Goal: Information Seeking & Learning: Learn about a topic

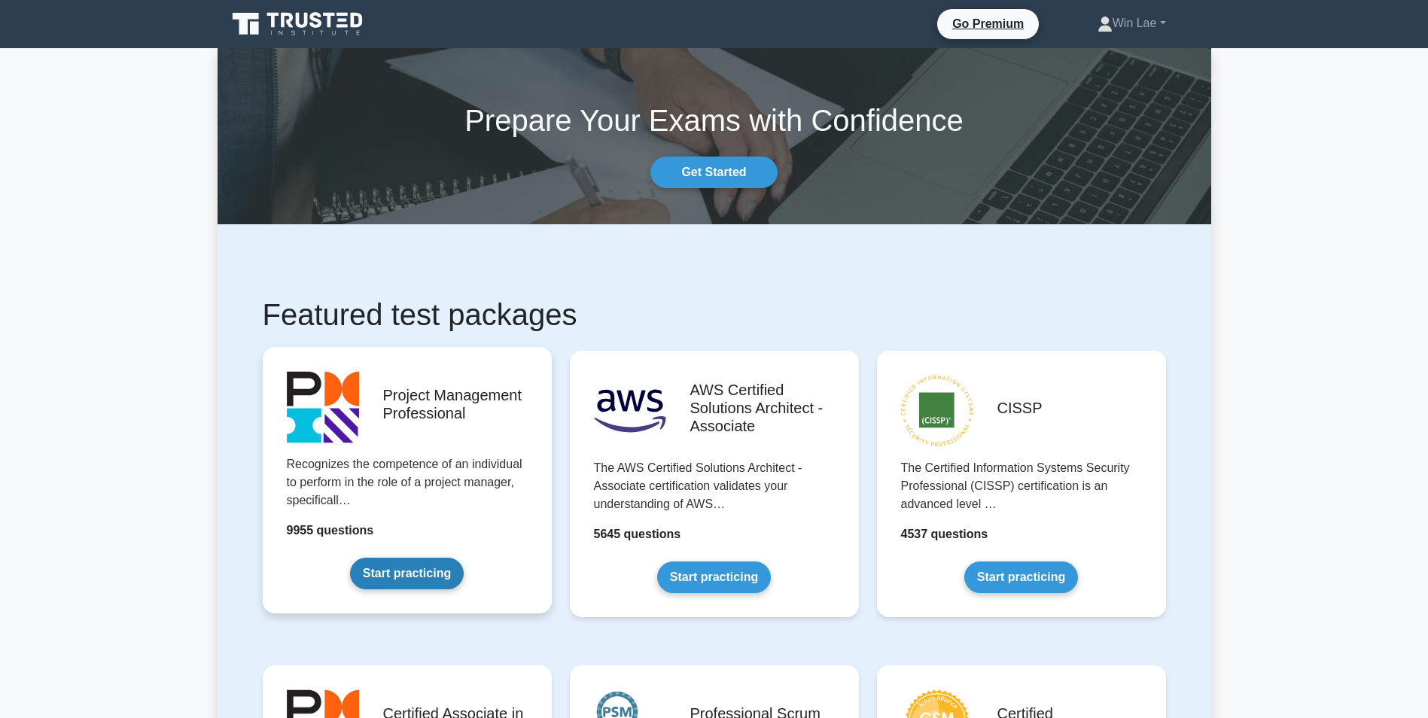
click at [437, 565] on link "Start practicing" at bounding box center [407, 574] width 114 height 32
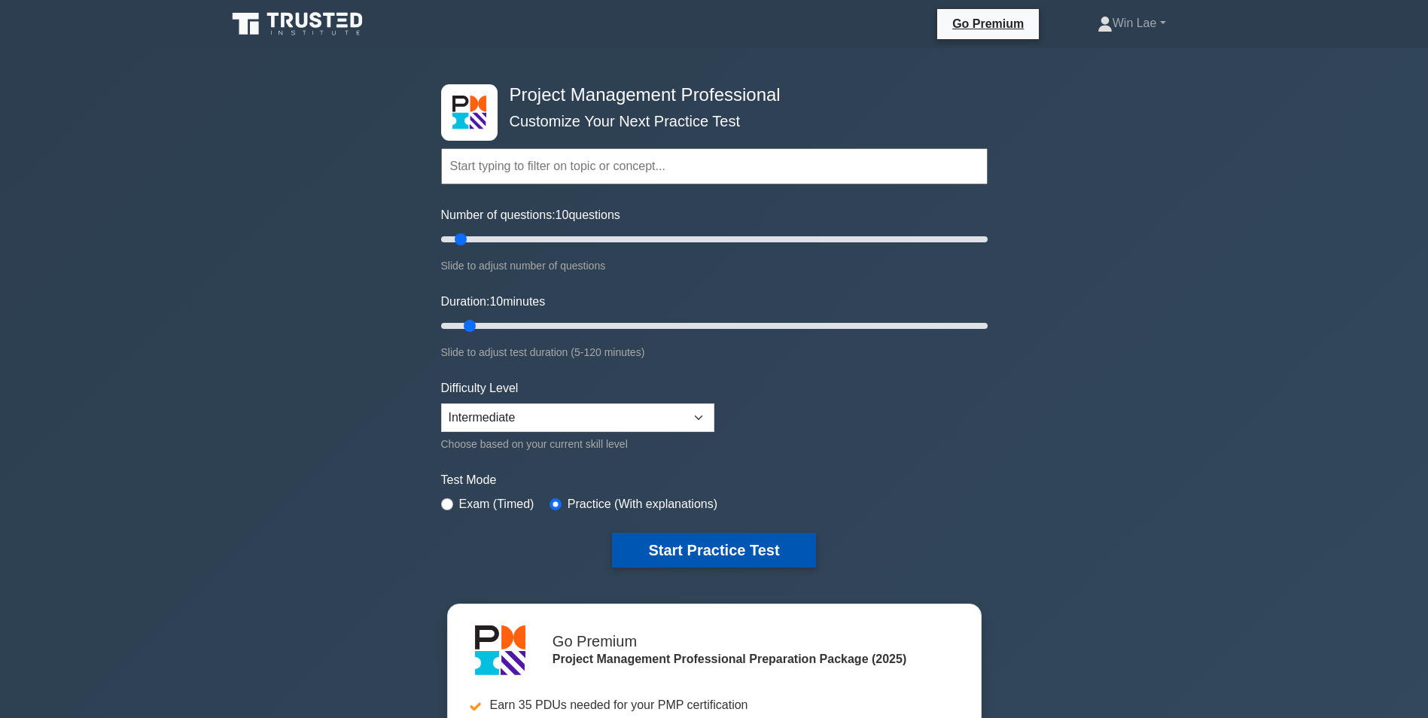
click at [685, 566] on button "Start Practice Test" at bounding box center [713, 550] width 203 height 35
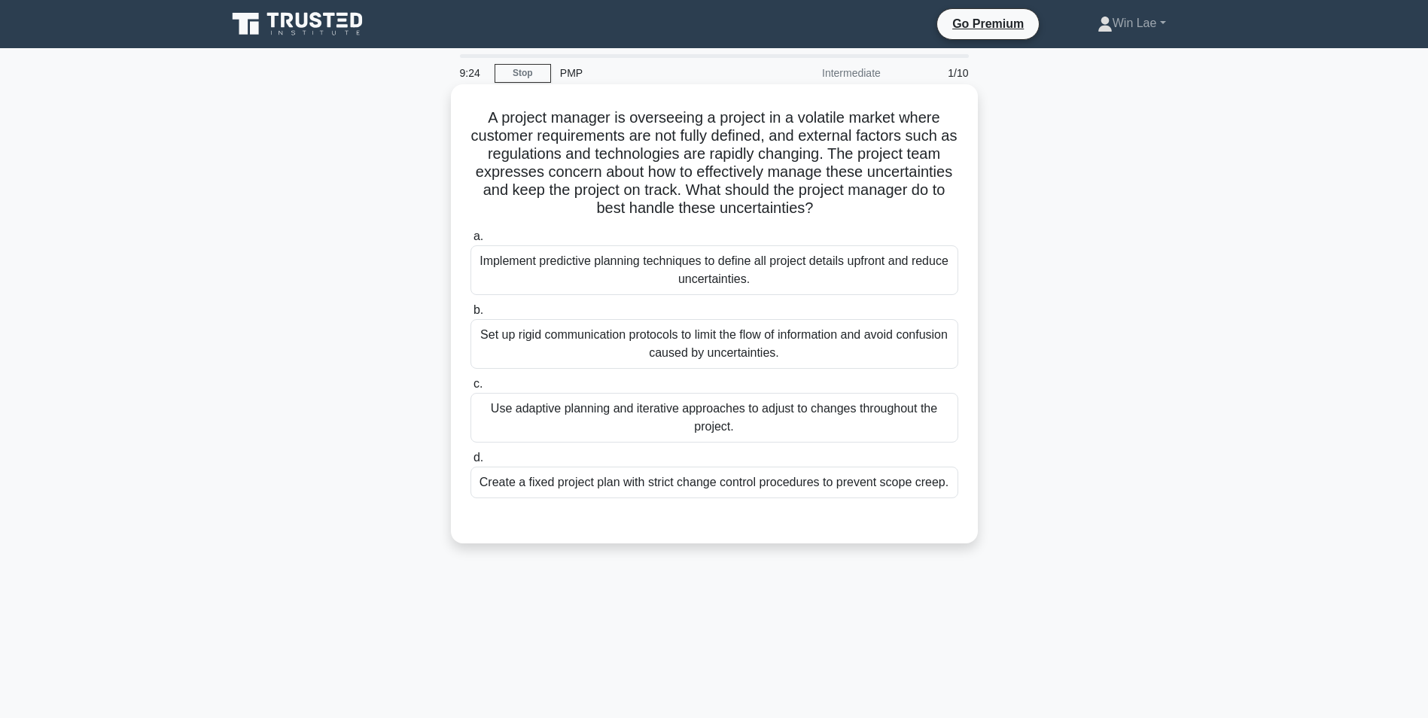
click at [785, 437] on div "Use adaptive planning and iterative approaches to adjust to changes throughout …" at bounding box center [715, 418] width 488 height 50
click at [471, 389] on input "c. Use adaptive planning and iterative approaches to adjust to changes througho…" at bounding box center [471, 384] width 0 height 10
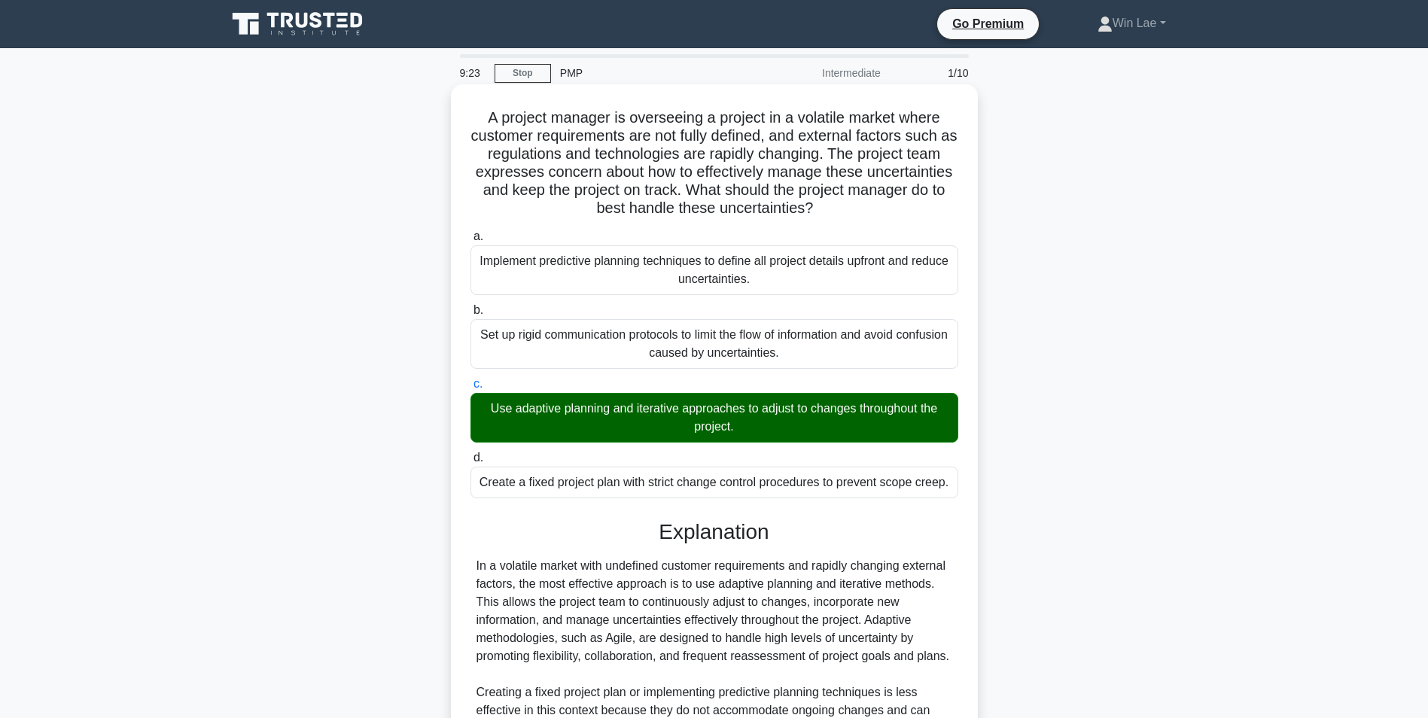
scroll to position [193, 0]
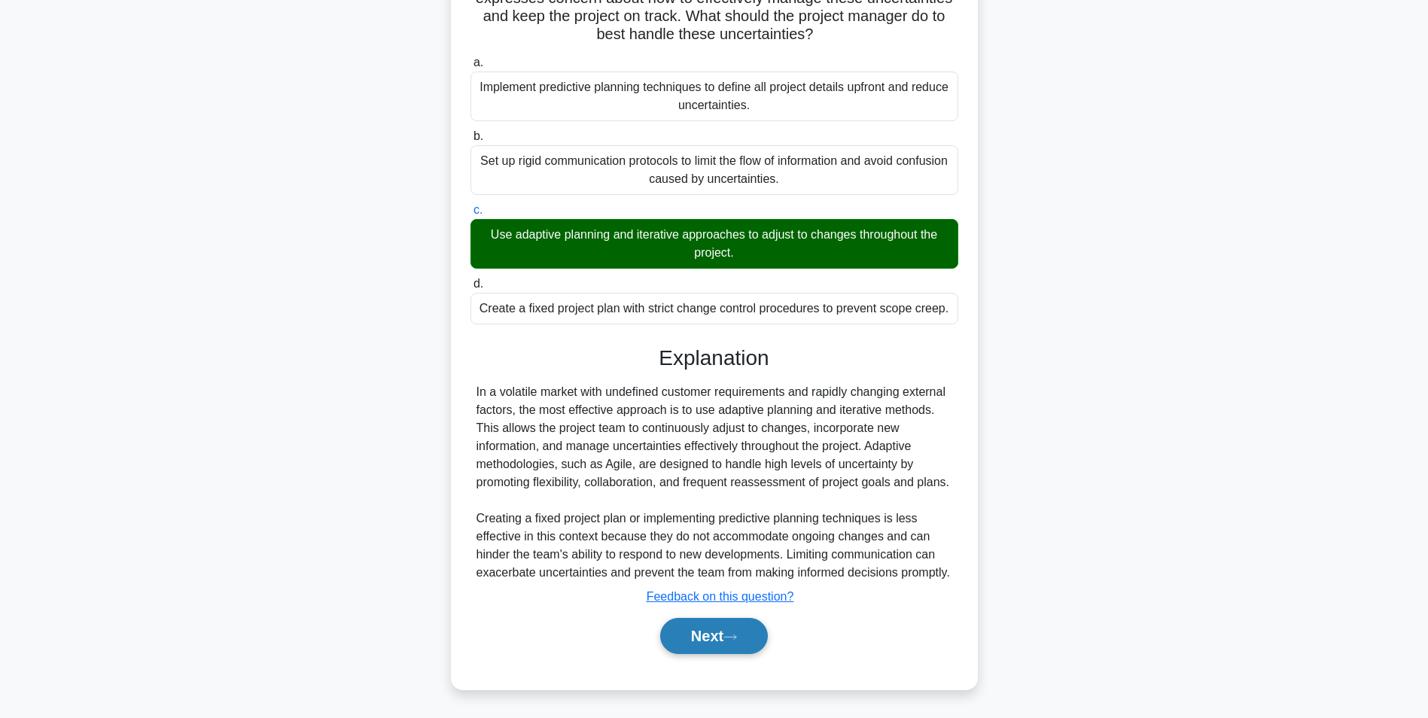
click at [699, 628] on button "Next" at bounding box center [714, 636] width 108 height 36
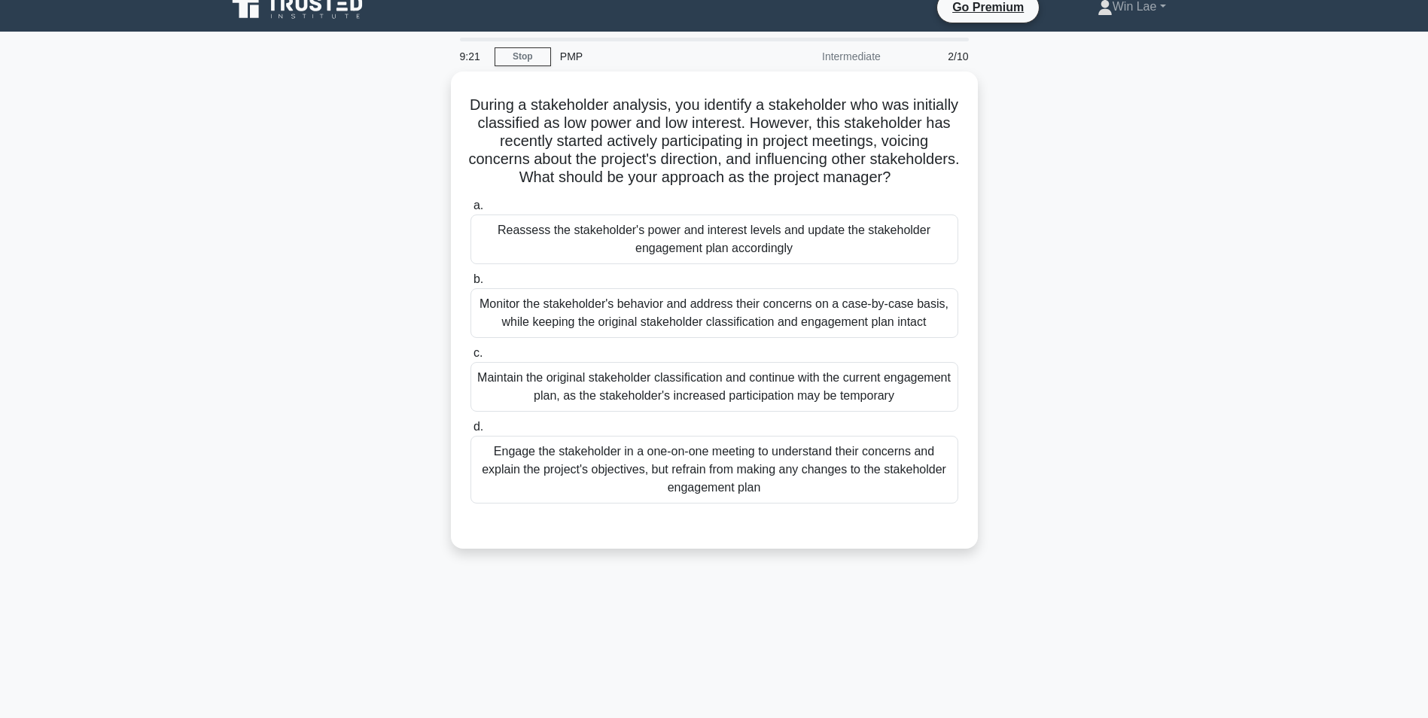
scroll to position [0, 0]
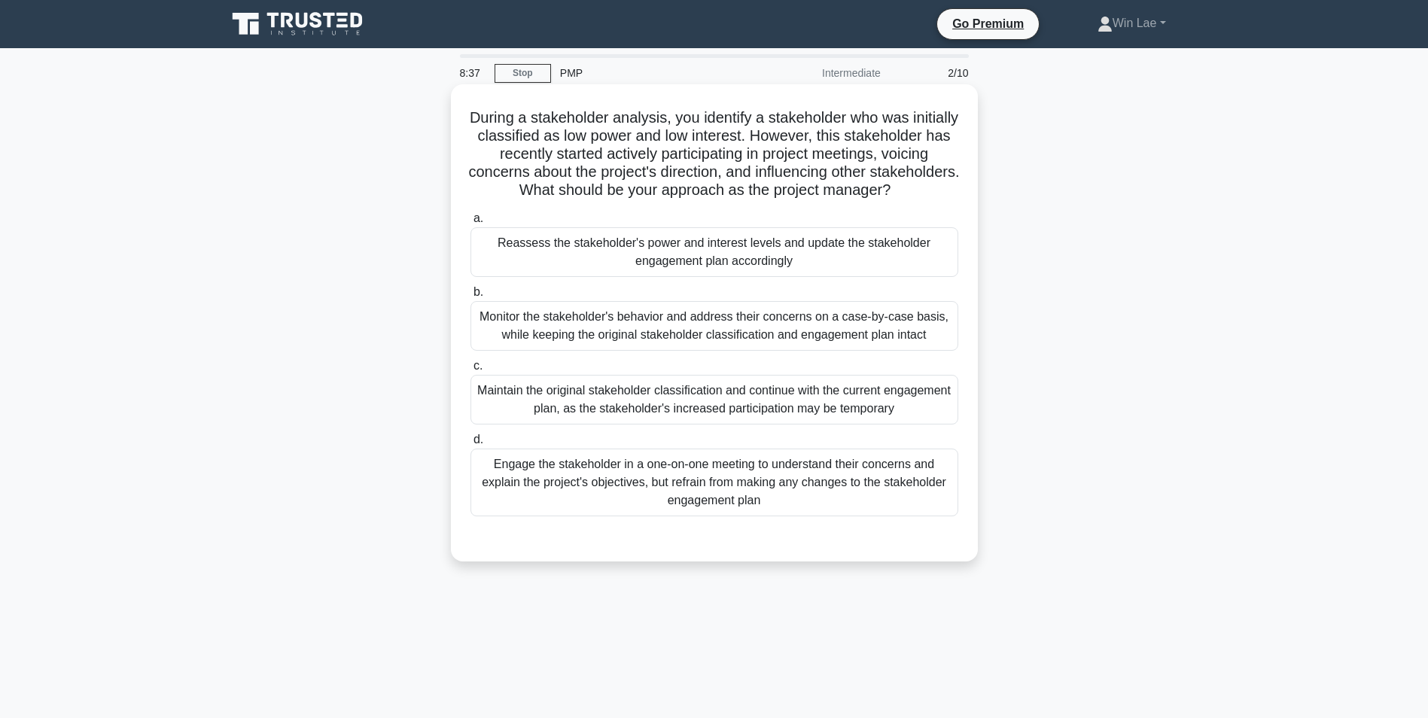
click at [800, 489] on div "Engage the stakeholder in a one-on-one meeting to understand their concerns and…" at bounding box center [715, 483] width 488 height 68
click at [471, 445] on input "d. Engage the stakeholder in a one-on-one meeting to understand their concerns …" at bounding box center [471, 440] width 0 height 10
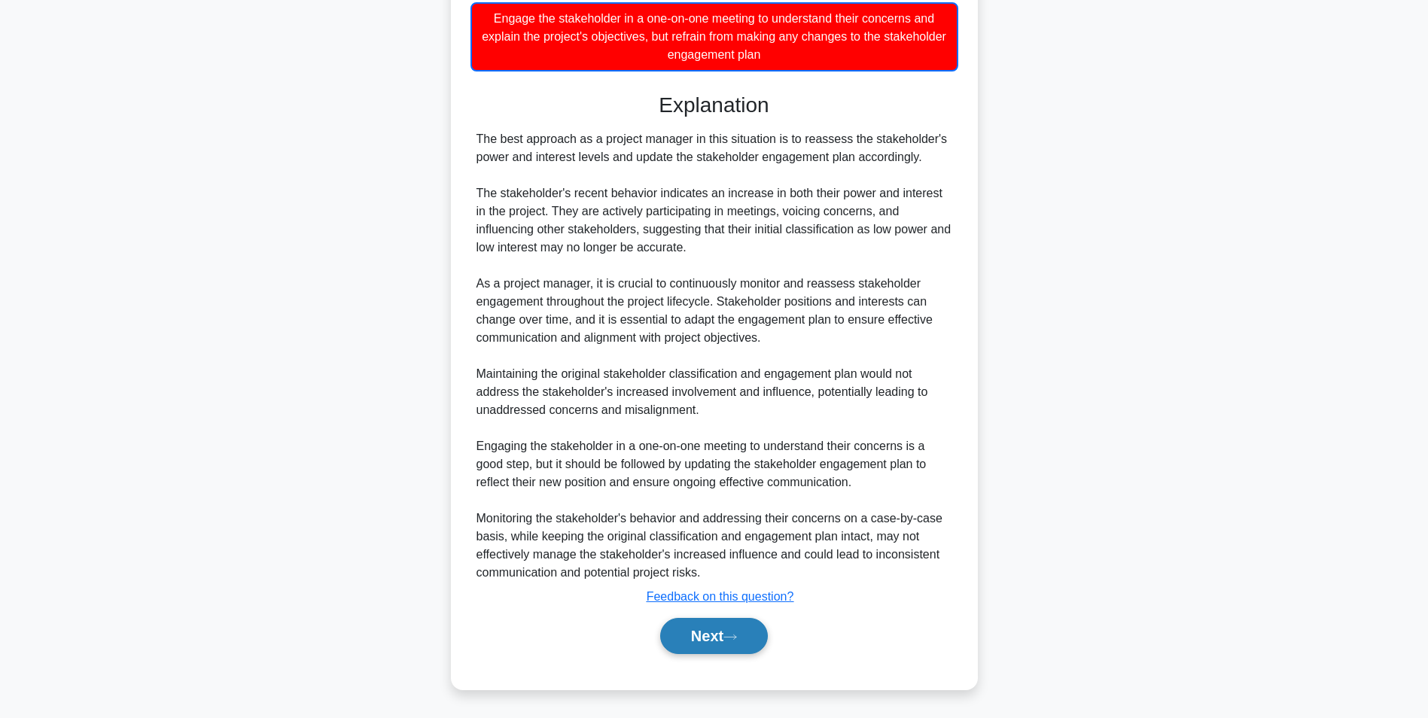
click at [706, 639] on button "Next" at bounding box center [714, 636] width 108 height 36
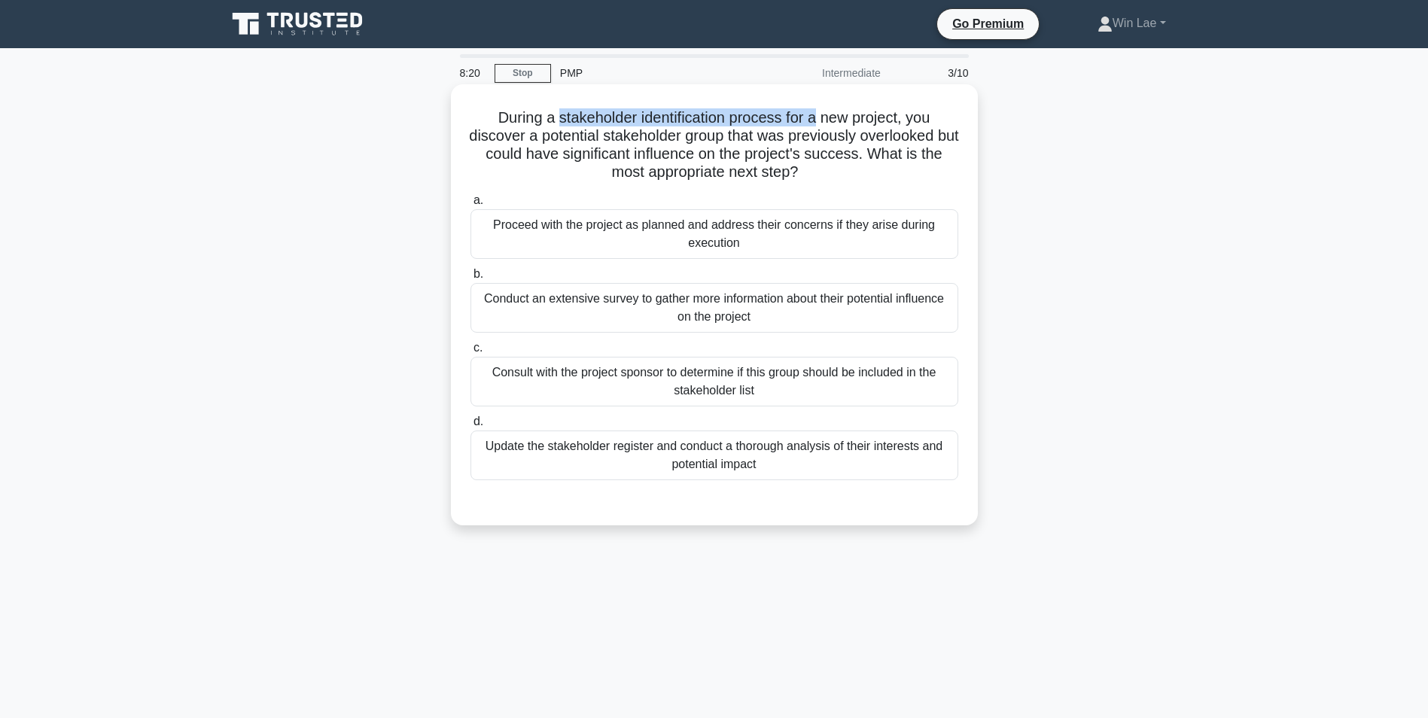
drag, startPoint x: 556, startPoint y: 120, endPoint x: 820, endPoint y: 120, distance: 263.5
click at [820, 120] on h5 "During a stakeholder identification process for a new project, you discover a p…" at bounding box center [714, 145] width 491 height 74
click at [594, 177] on h5 "During a stakeholder identification process for a new project, you discover a p…" at bounding box center [714, 145] width 491 height 74
click at [699, 437] on div "Update the stakeholder register and conduct a thorough analysis of their intere…" at bounding box center [715, 456] width 488 height 50
click at [471, 427] on input "d. Update the stakeholder register and conduct a thorough analysis of their int…" at bounding box center [471, 422] width 0 height 10
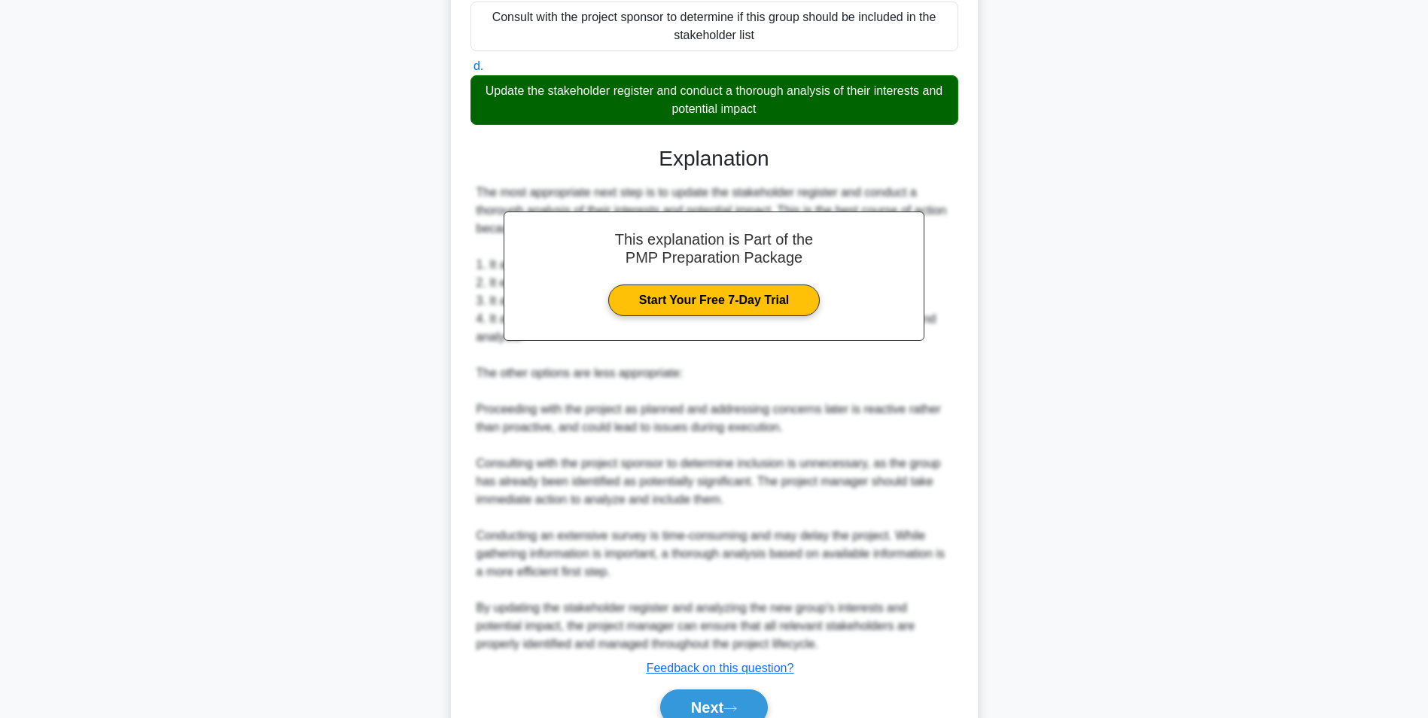
scroll to position [428, 0]
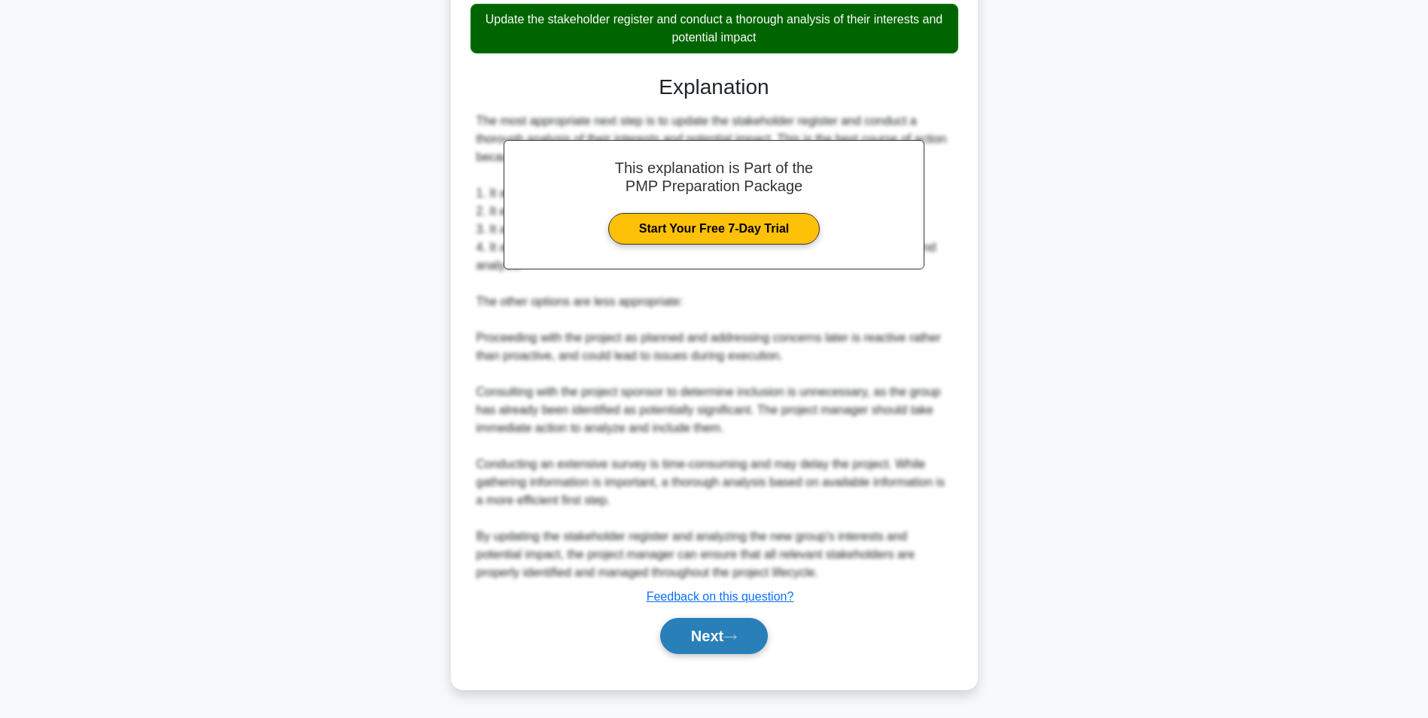
click at [734, 634] on icon at bounding box center [731, 637] width 14 height 8
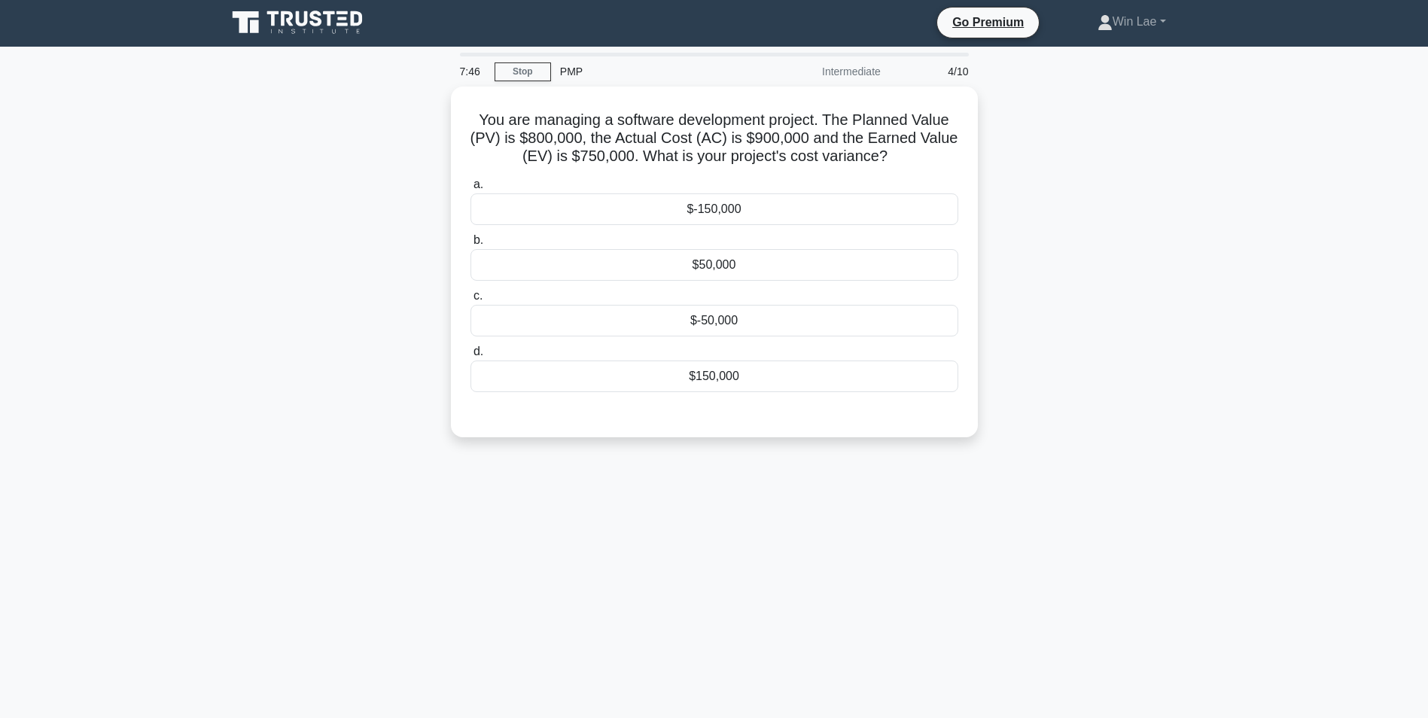
scroll to position [0, 0]
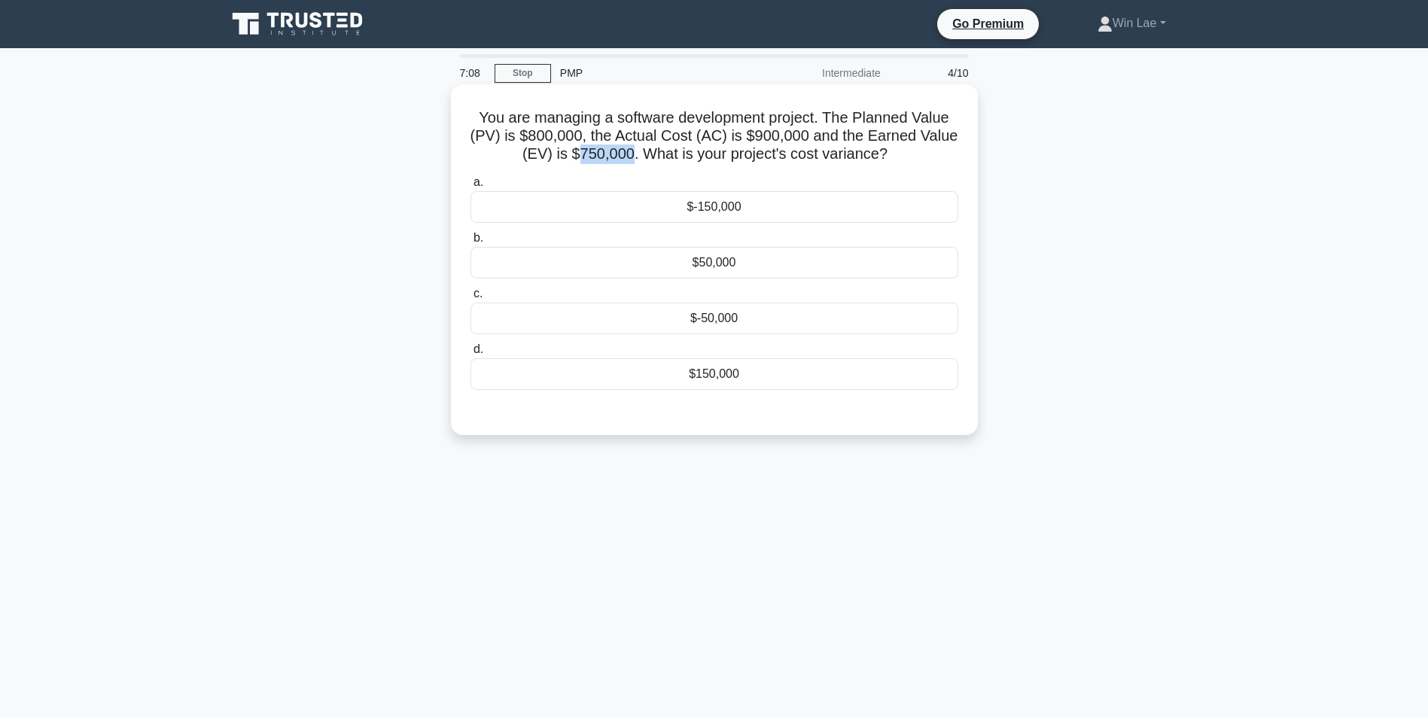
drag, startPoint x: 572, startPoint y: 155, endPoint x: 626, endPoint y: 154, distance: 54.2
click at [626, 154] on h5 "You are managing a software development project. The Planned Value (PV) is $800…" at bounding box center [714, 136] width 491 height 56
click at [743, 334] on div "$-50,000" at bounding box center [715, 319] width 488 height 32
click at [471, 299] on input "c. $-50,000" at bounding box center [471, 294] width 0 height 10
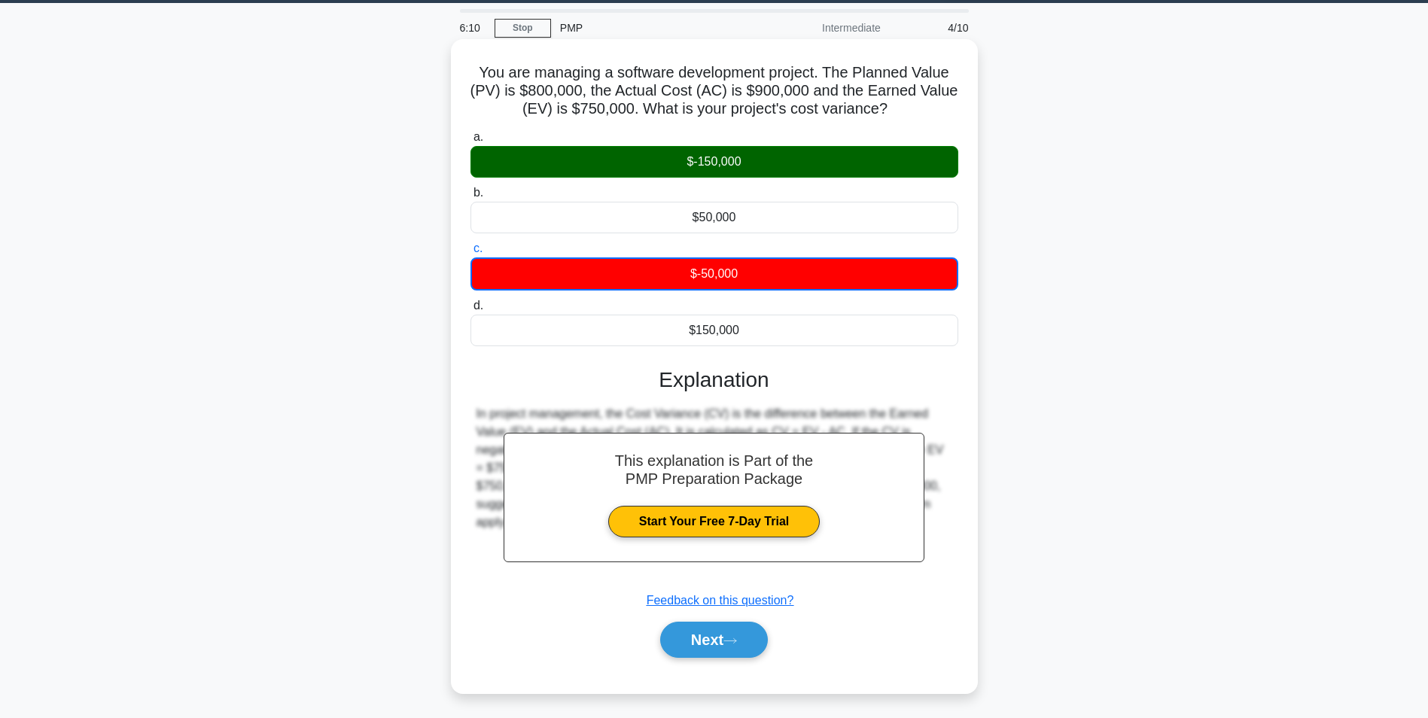
scroll to position [95, 0]
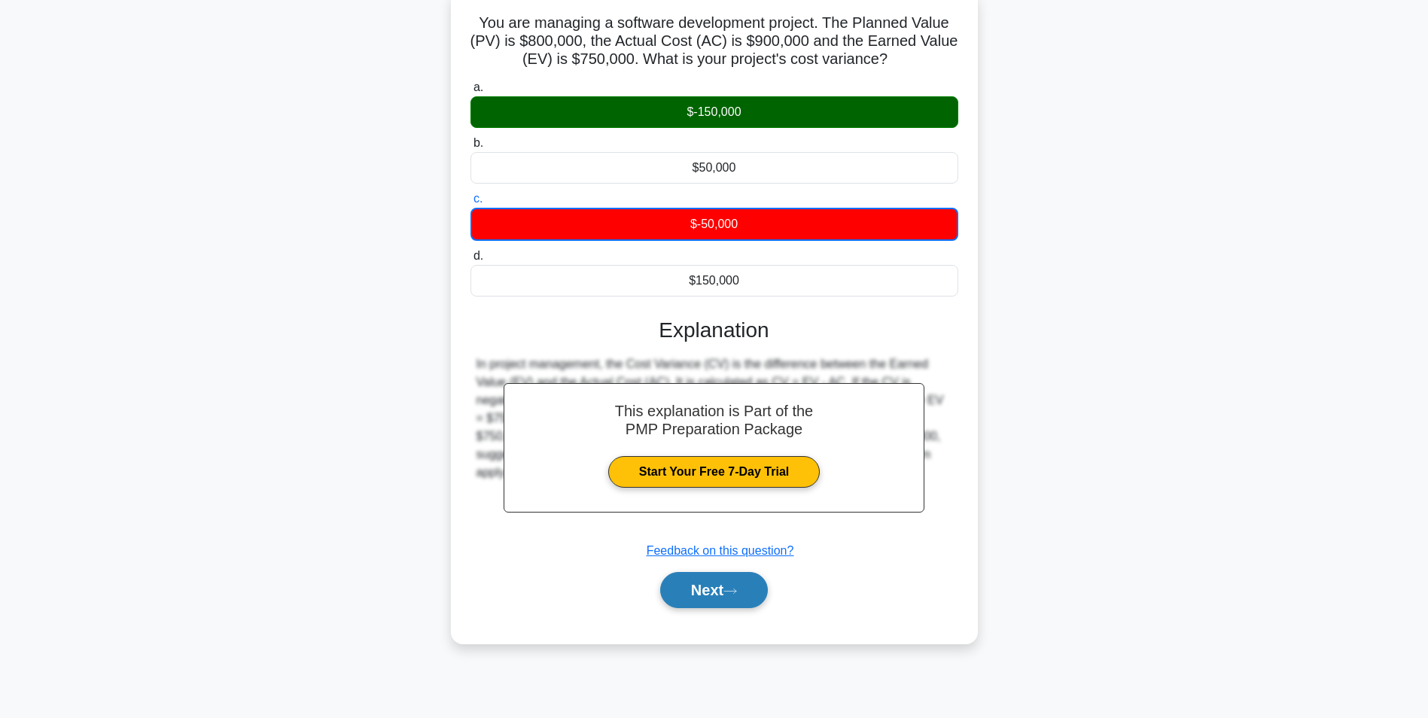
click at [708, 603] on button "Next" at bounding box center [714, 590] width 108 height 36
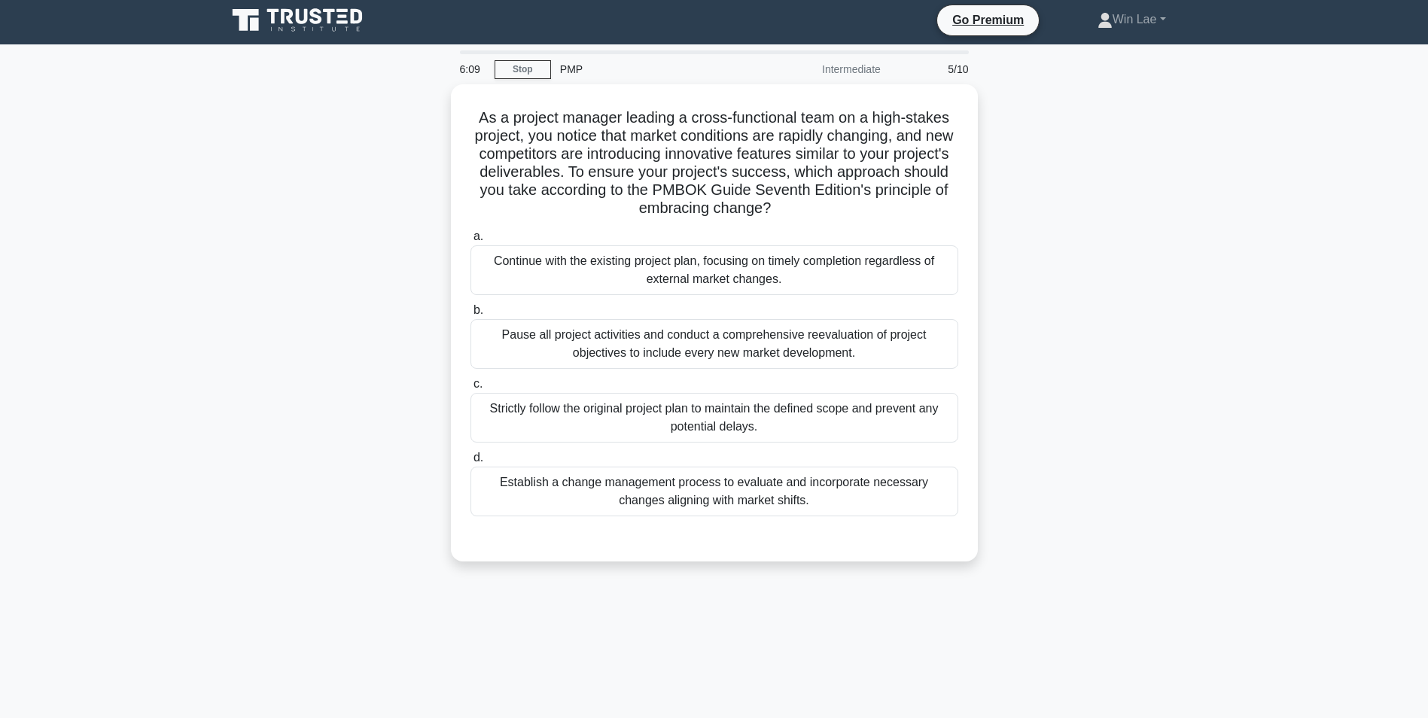
scroll to position [0, 0]
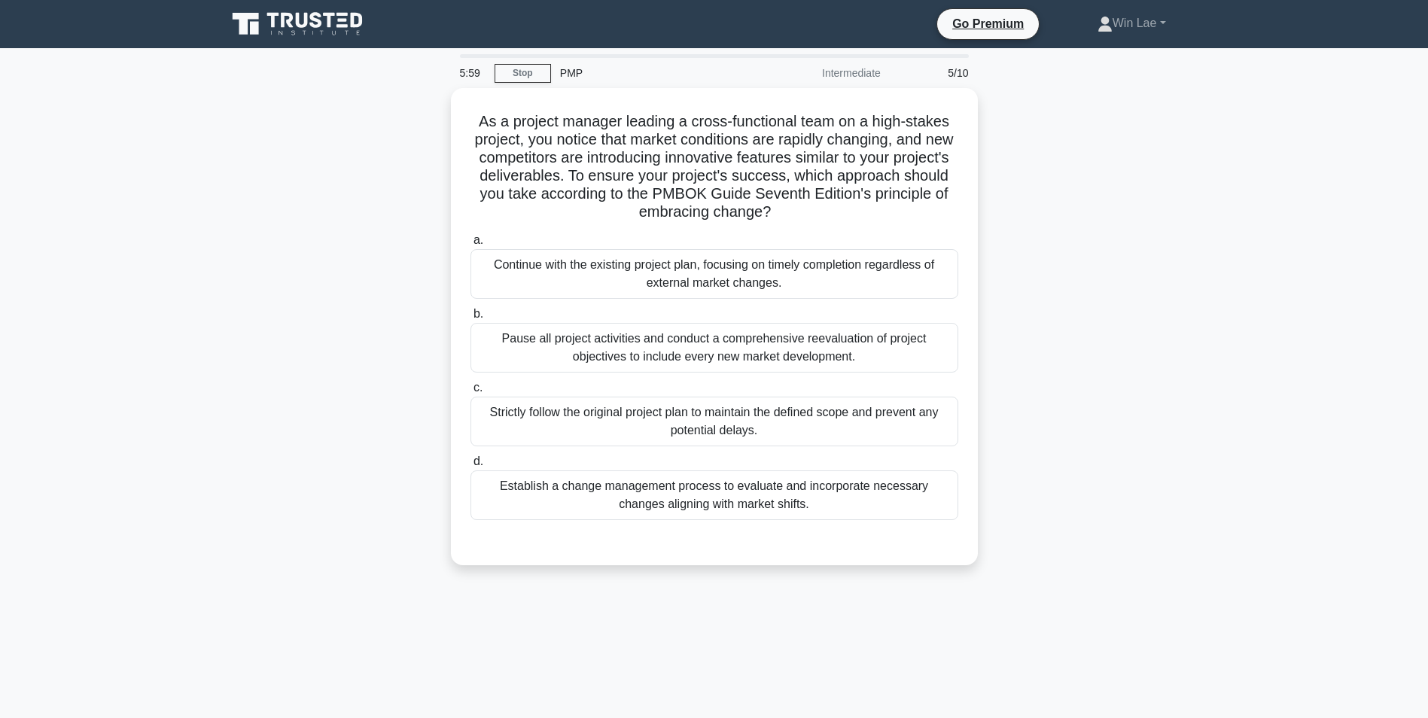
click at [360, 291] on div "As a project manager leading a cross-functional team on a high-stakes project, …" at bounding box center [715, 335] width 994 height 495
click at [766, 487] on div "Establish a change management process to evaluate and incorporate necessary cha…" at bounding box center [715, 492] width 488 height 50
click at [471, 463] on input "d. Establish a change management process to evaluate and incorporate necessary …" at bounding box center [471, 458] width 0 height 10
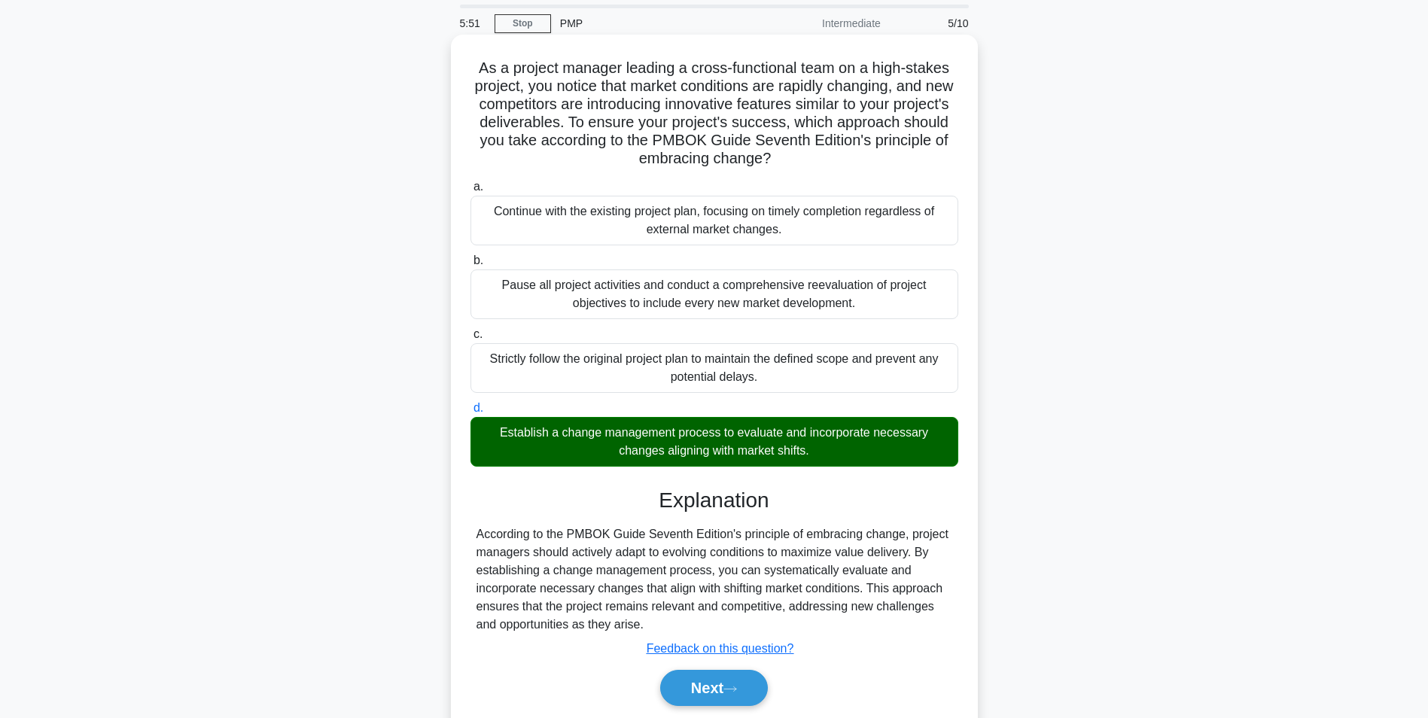
scroll to position [102, 0]
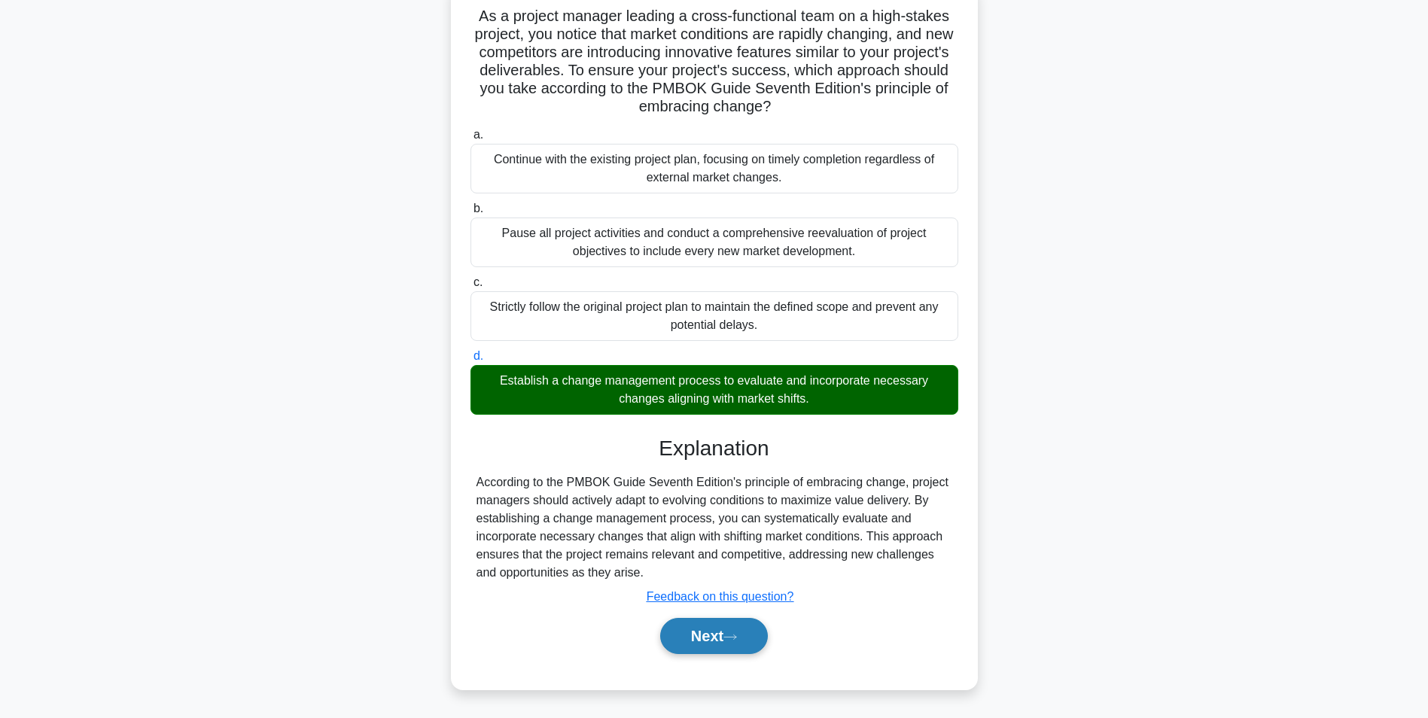
click at [689, 641] on button "Next" at bounding box center [714, 636] width 108 height 36
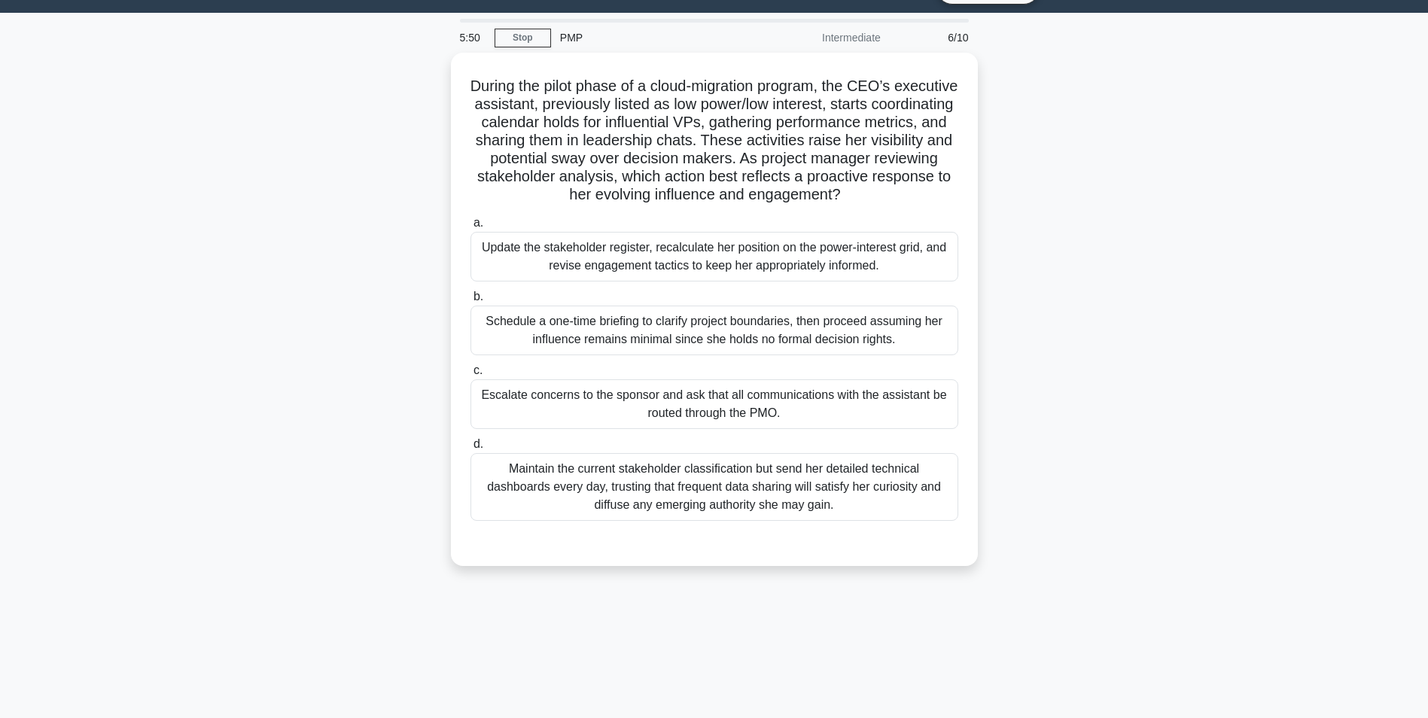
scroll to position [0, 0]
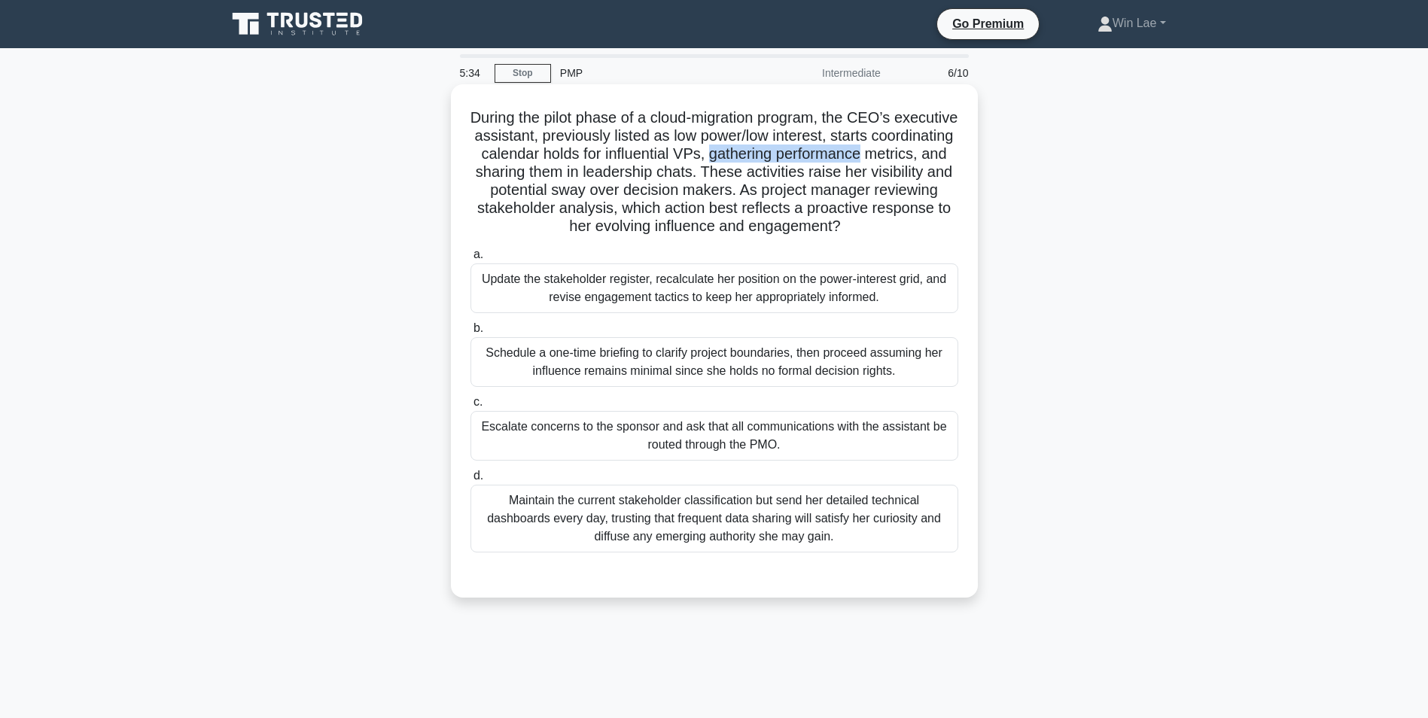
drag, startPoint x: 798, startPoint y: 154, endPoint x: 953, endPoint y: 154, distance: 155.1
click at [953, 154] on h5 "During the pilot phase of a cloud-migration program, the CEO’s executive assist…" at bounding box center [714, 172] width 491 height 128
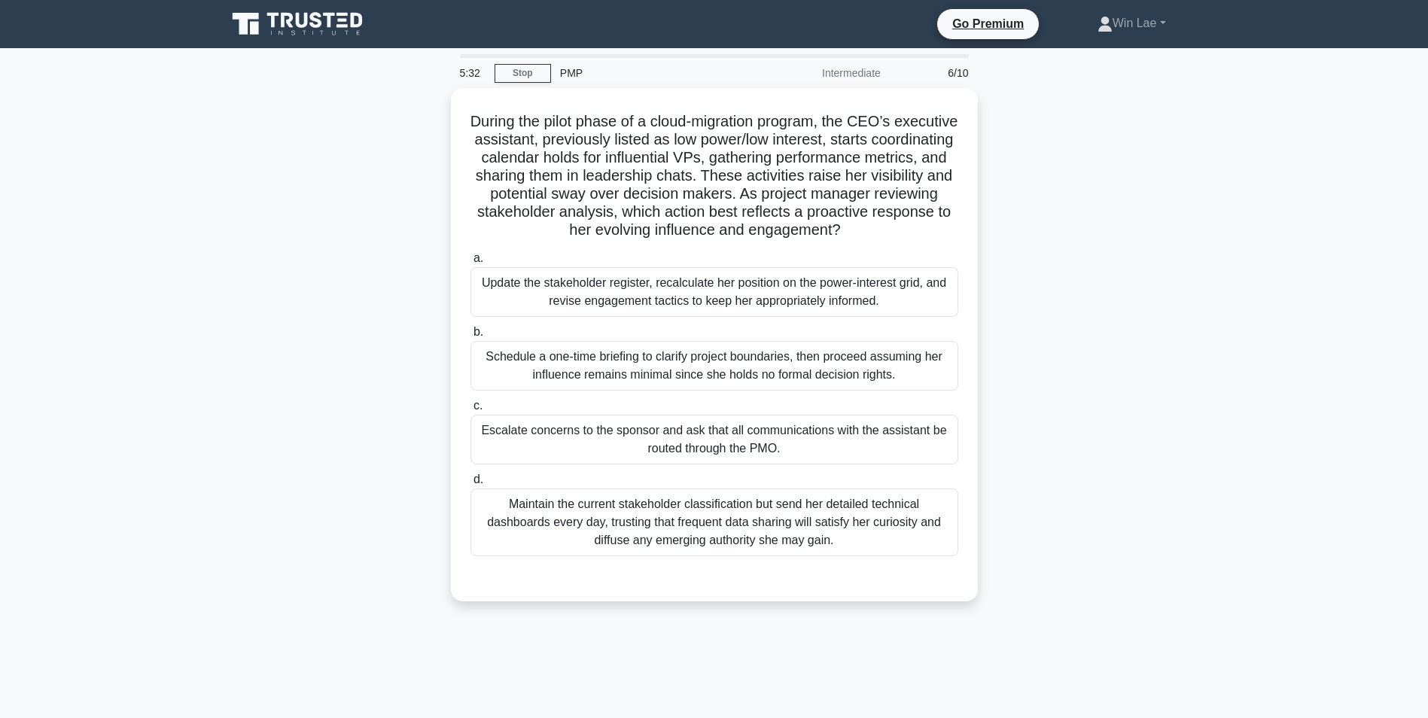
click at [236, 355] on div "During the pilot phase of a cloud-migration program, the CEO’s executive assist…" at bounding box center [715, 354] width 994 height 532
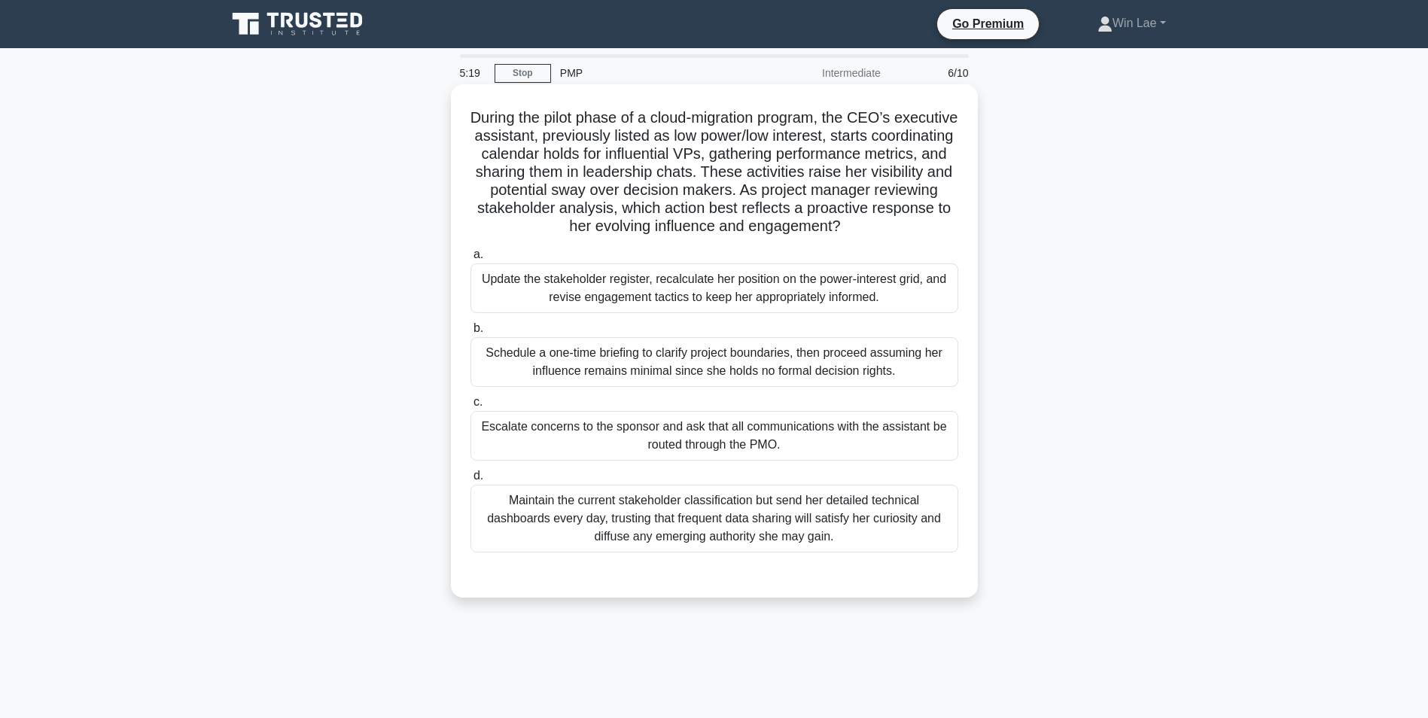
click at [700, 290] on div "Update the stakeholder register, recalculate her position on the power-interest…" at bounding box center [715, 289] width 488 height 50
click at [471, 260] on input "a. Update the stakeholder register, recalculate her position on the power-inter…" at bounding box center [471, 255] width 0 height 10
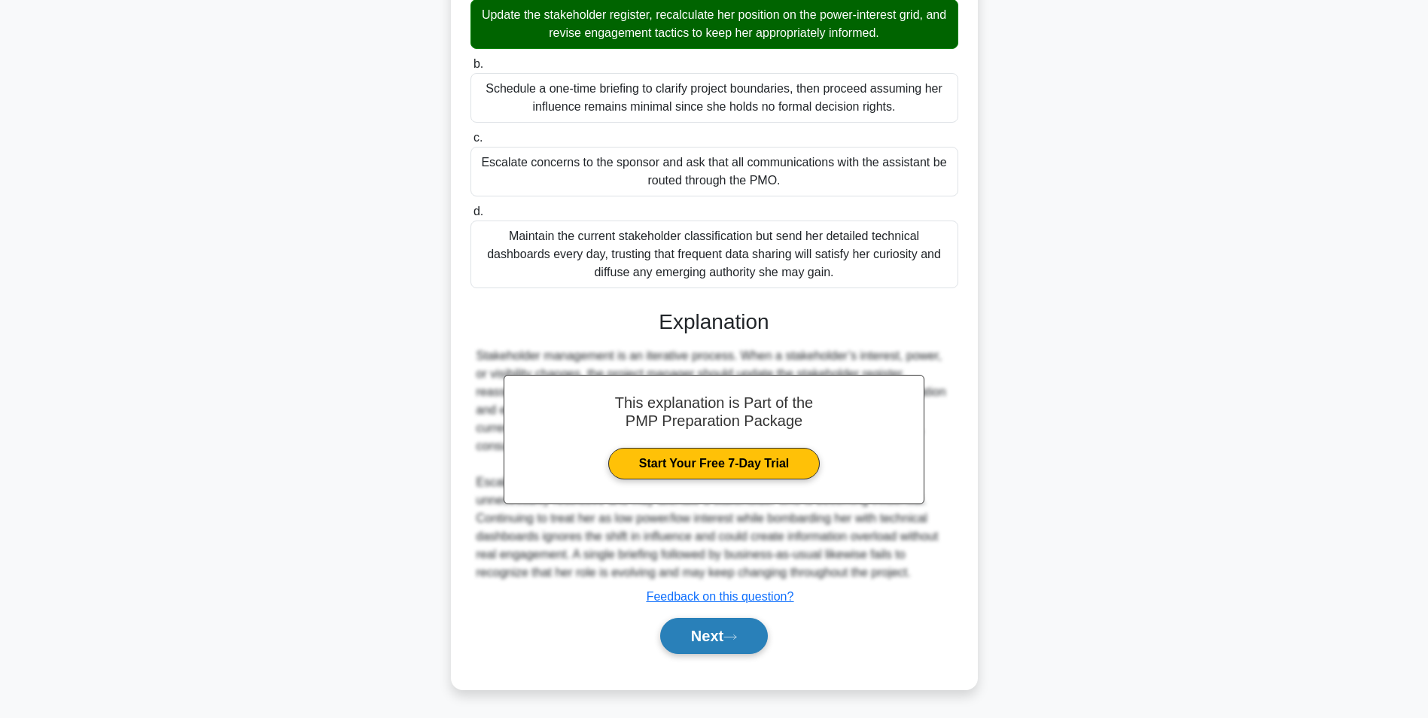
click at [699, 626] on button "Next" at bounding box center [714, 636] width 108 height 36
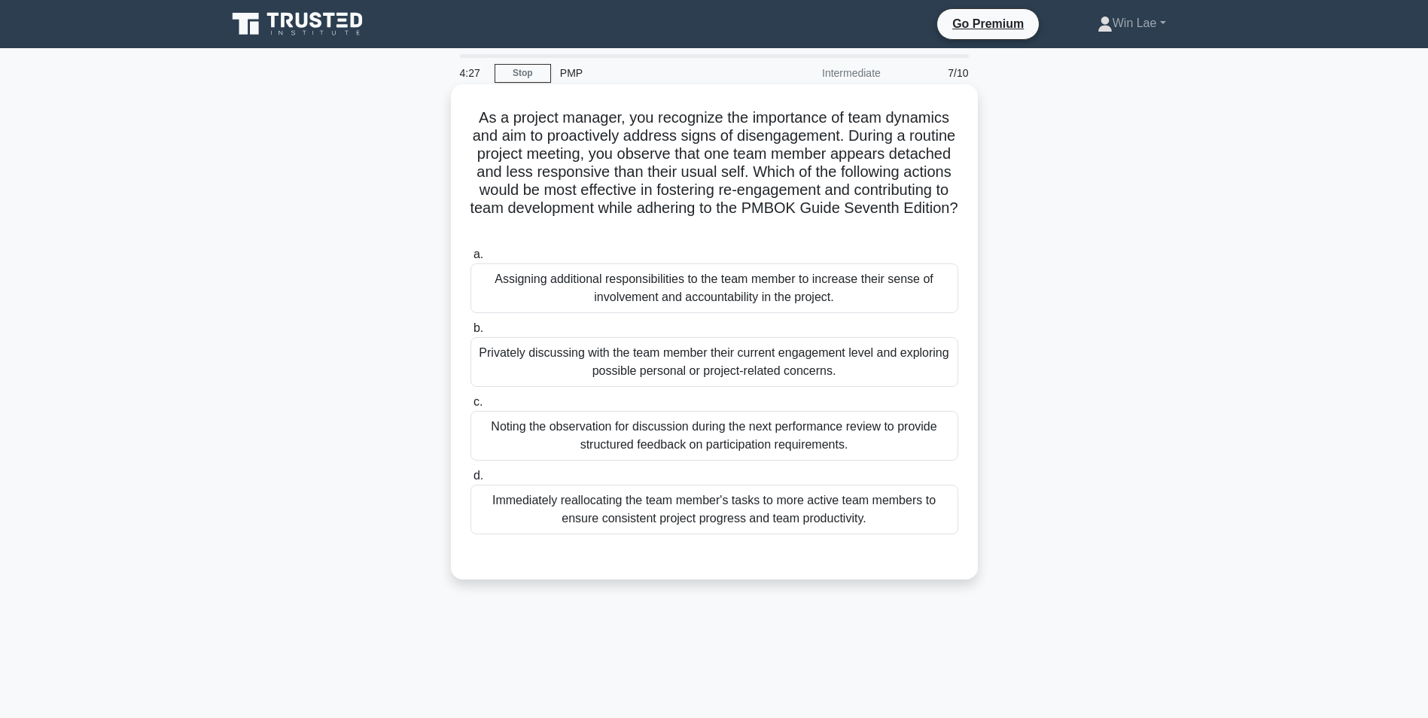
click at [647, 372] on div "Privately discussing with the team member their current engagement level and ex…" at bounding box center [715, 362] width 488 height 50
click at [471, 334] on input "b. Privately discussing with the team member their current engagement level and…" at bounding box center [471, 329] width 0 height 10
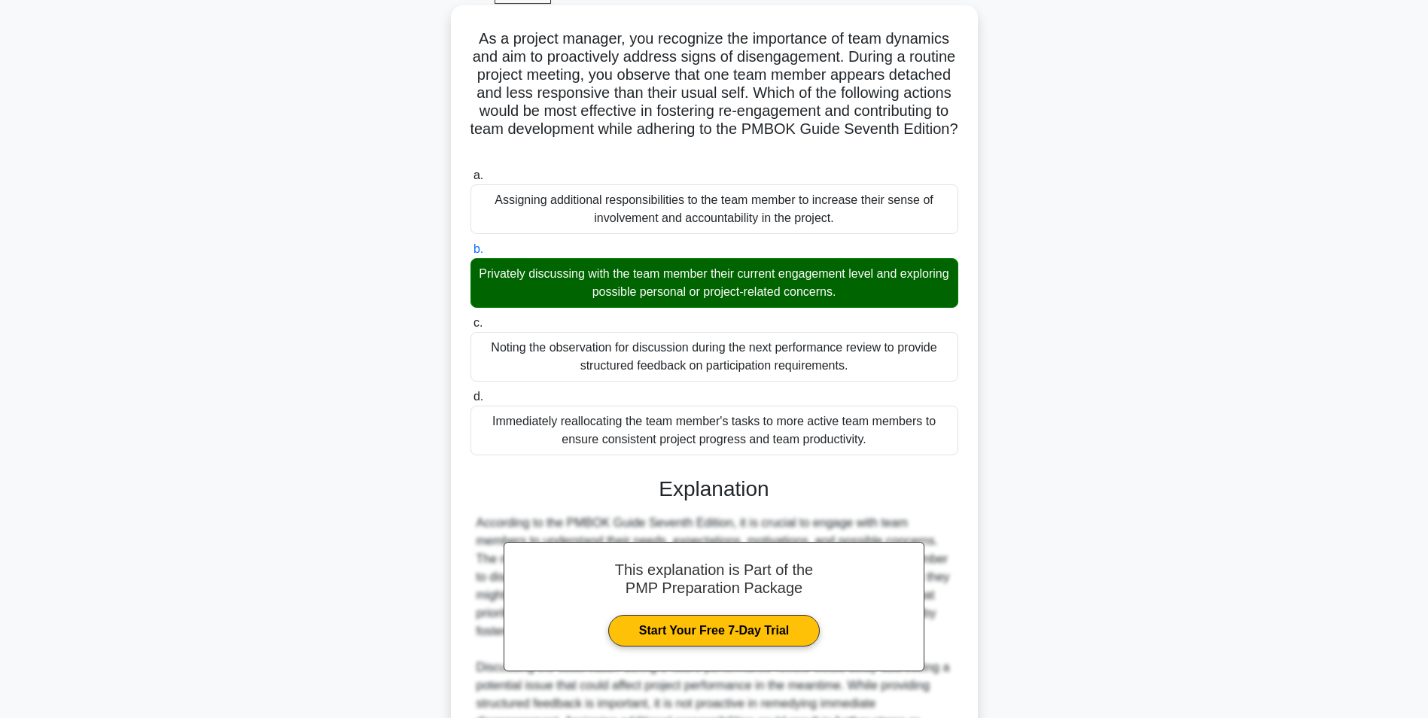
scroll to position [301, 0]
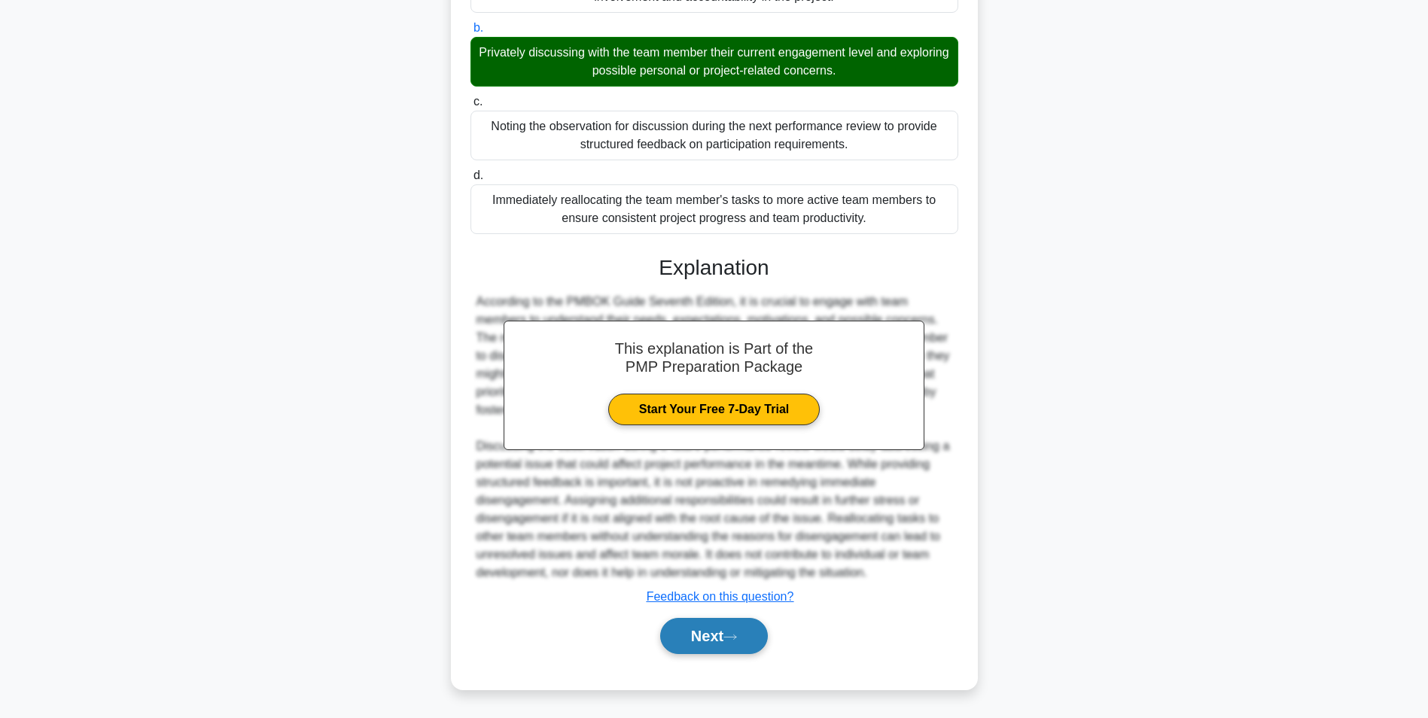
click at [725, 623] on button "Next" at bounding box center [714, 636] width 108 height 36
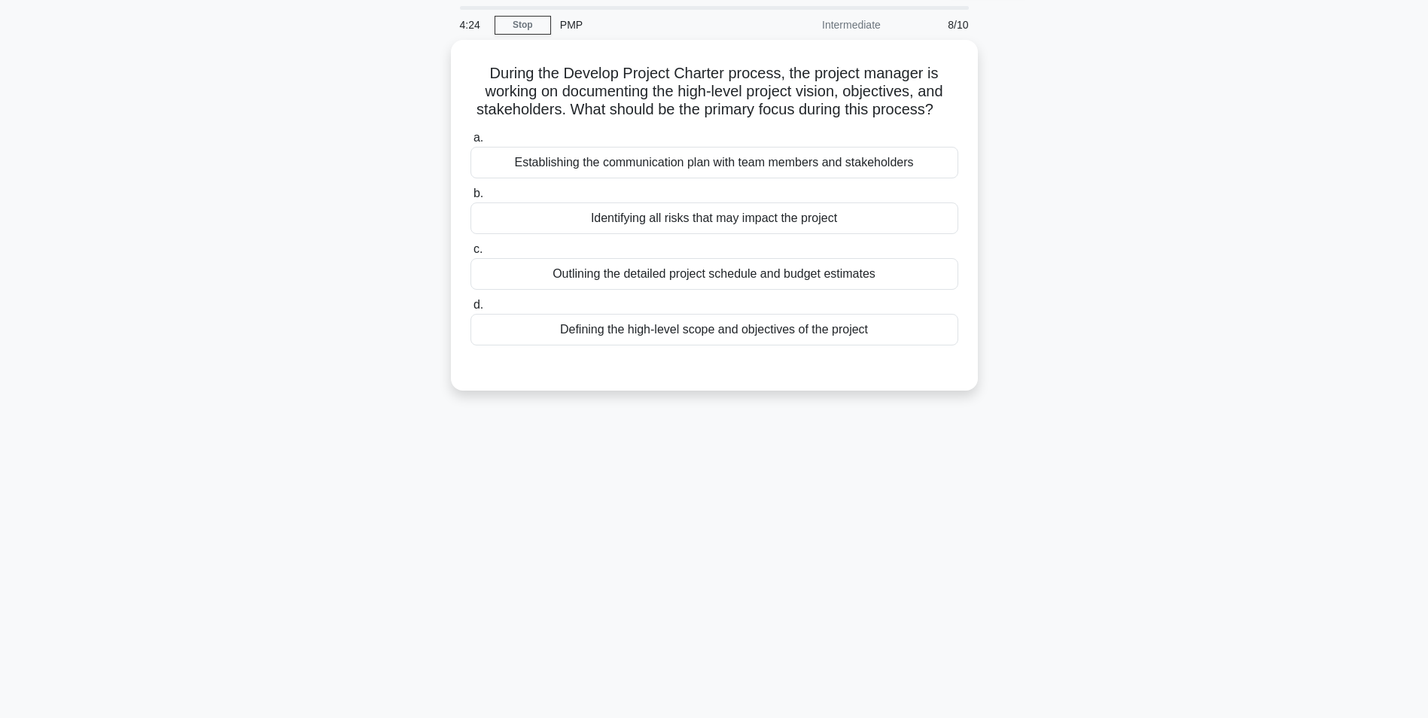
scroll to position [0, 0]
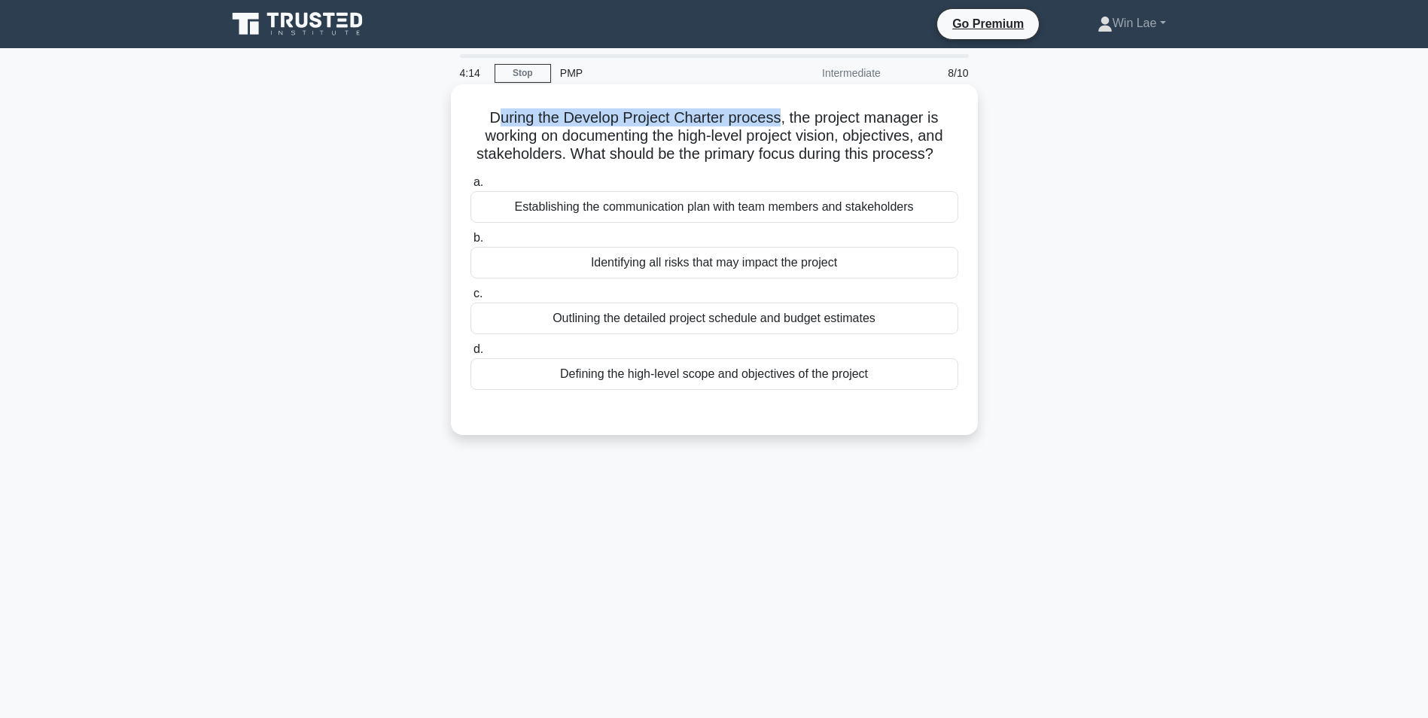
drag, startPoint x: 491, startPoint y: 119, endPoint x: 780, endPoint y: 122, distance: 289.1
click at [780, 122] on h5 "During the Develop Project Charter process, the project manager is working on d…" at bounding box center [714, 136] width 491 height 56
click at [804, 379] on div "Defining the high-level scope and objectives of the project" at bounding box center [715, 374] width 488 height 32
click at [471, 355] on input "d. Defining the high-level scope and objectives of the project" at bounding box center [471, 350] width 0 height 10
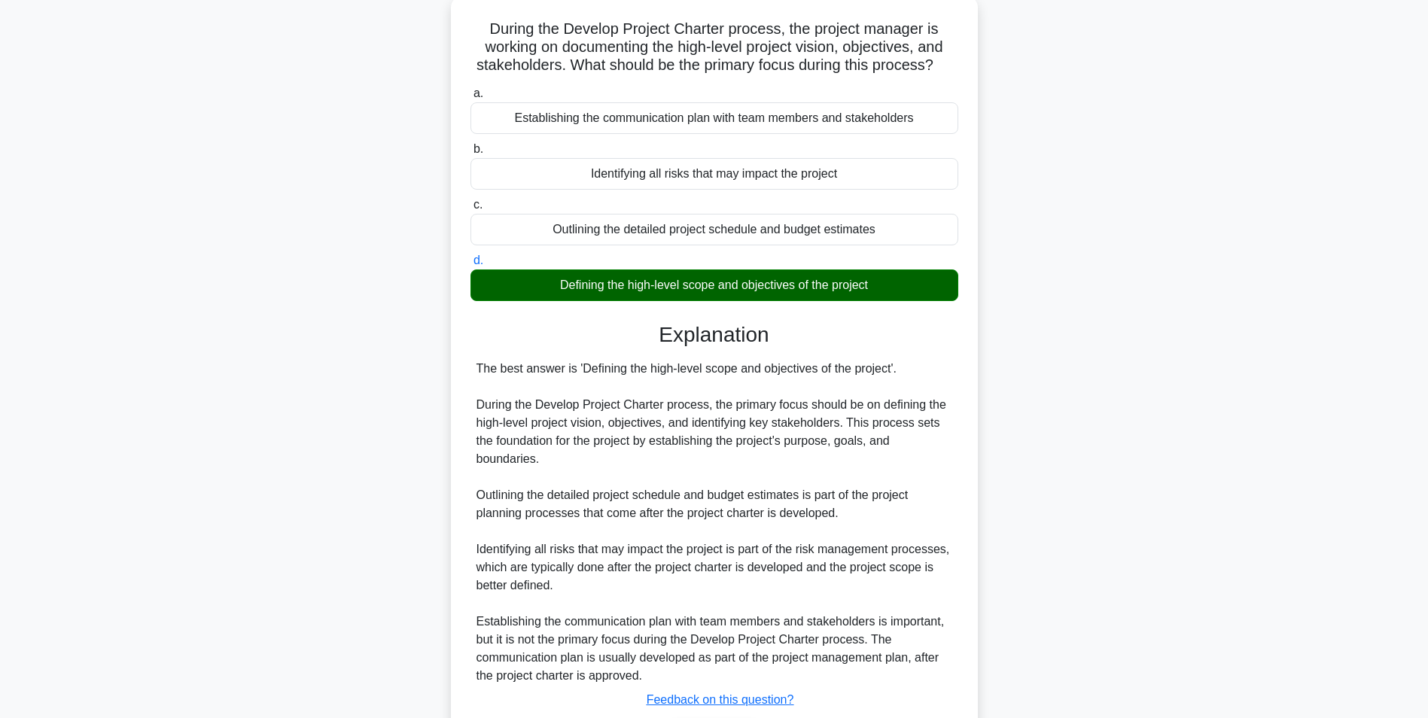
scroll to position [193, 0]
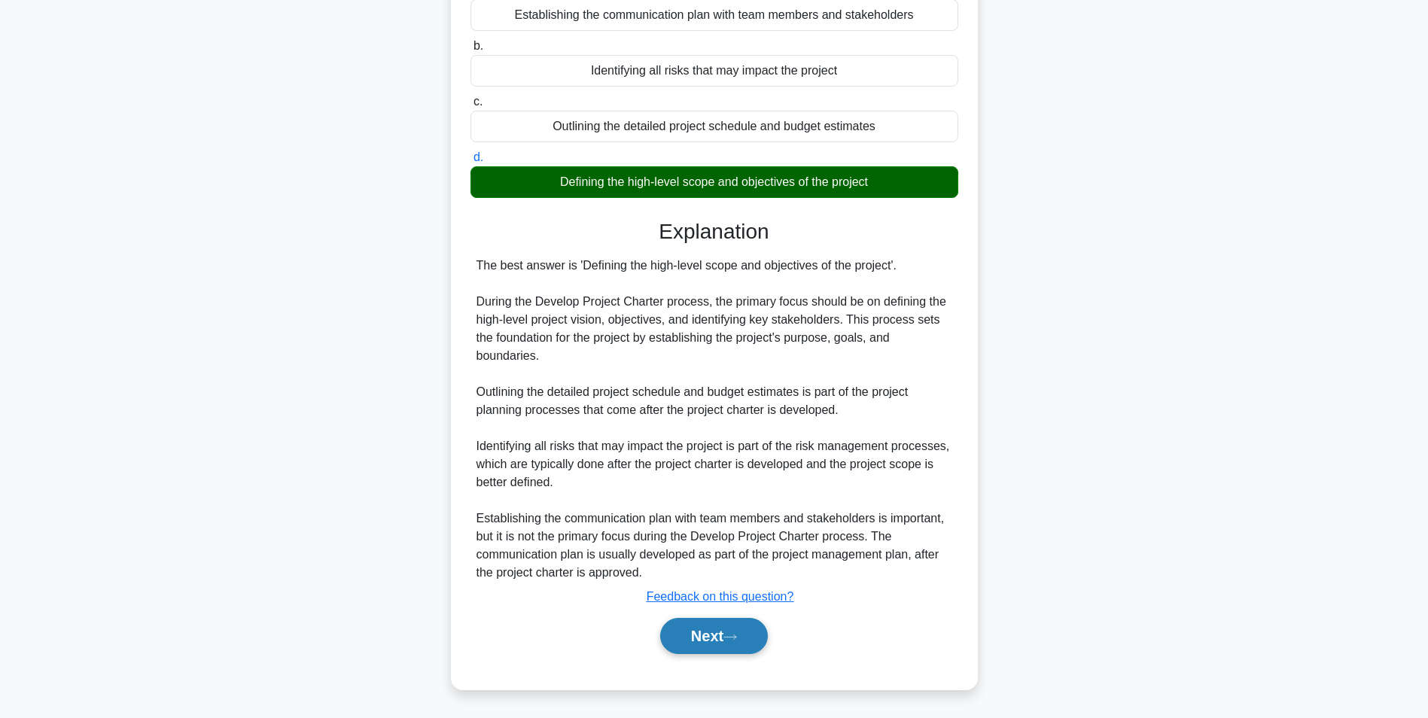
click at [711, 641] on button "Next" at bounding box center [714, 636] width 108 height 36
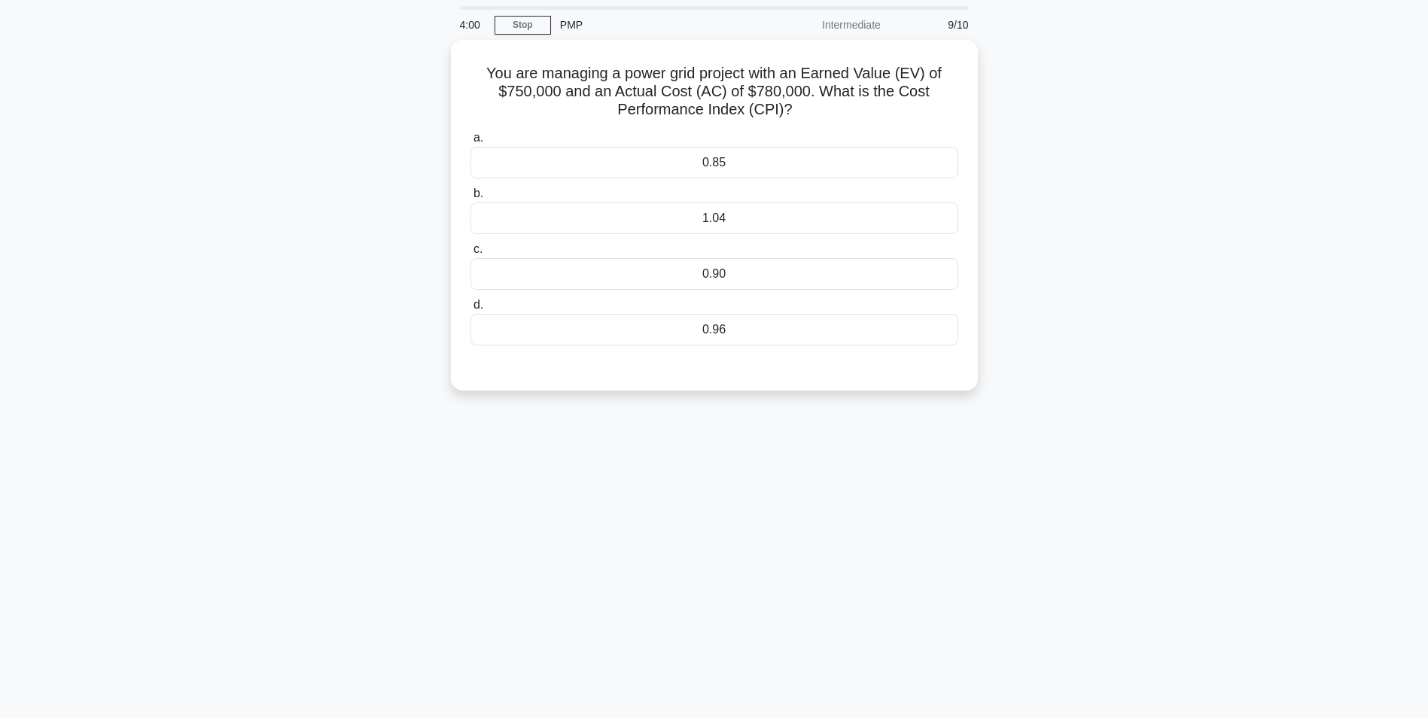
scroll to position [0, 0]
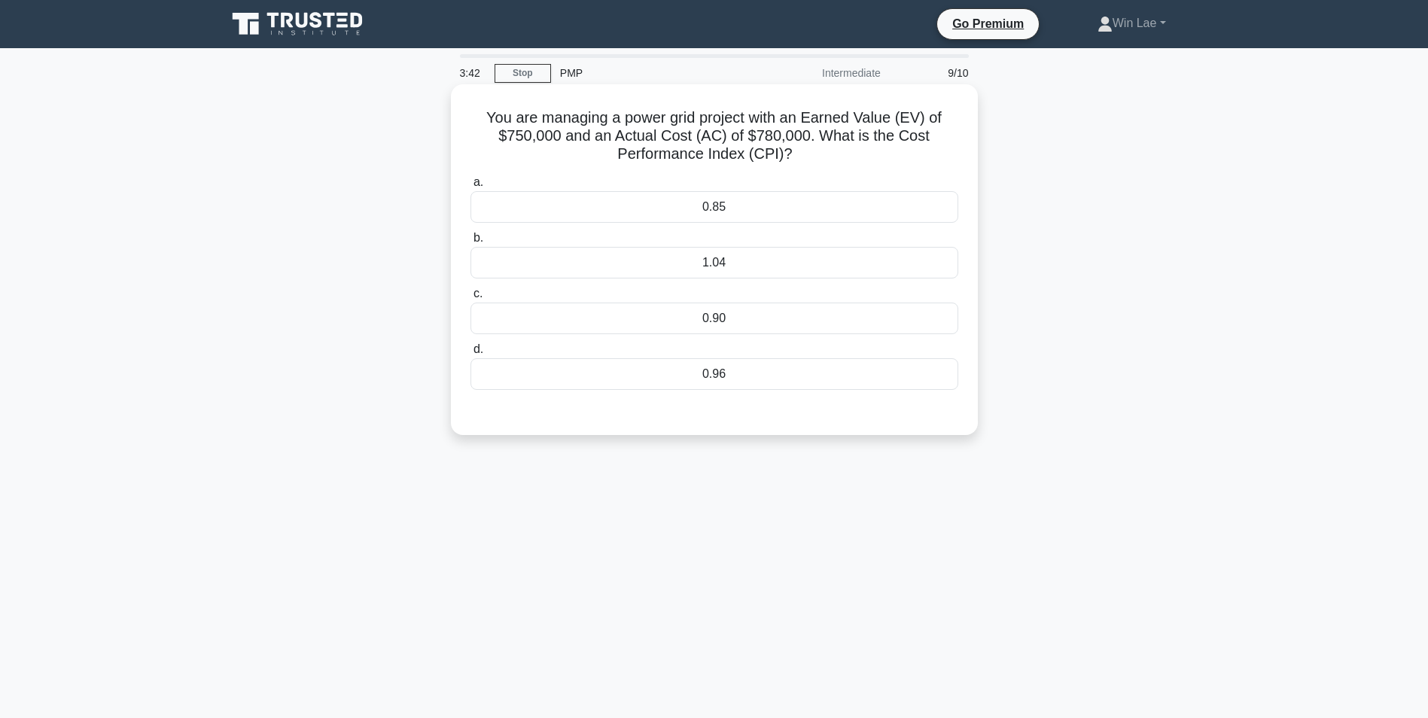
click at [731, 374] on div "0.96" at bounding box center [715, 374] width 488 height 32
click at [471, 355] on input "d. 0.96" at bounding box center [471, 350] width 0 height 10
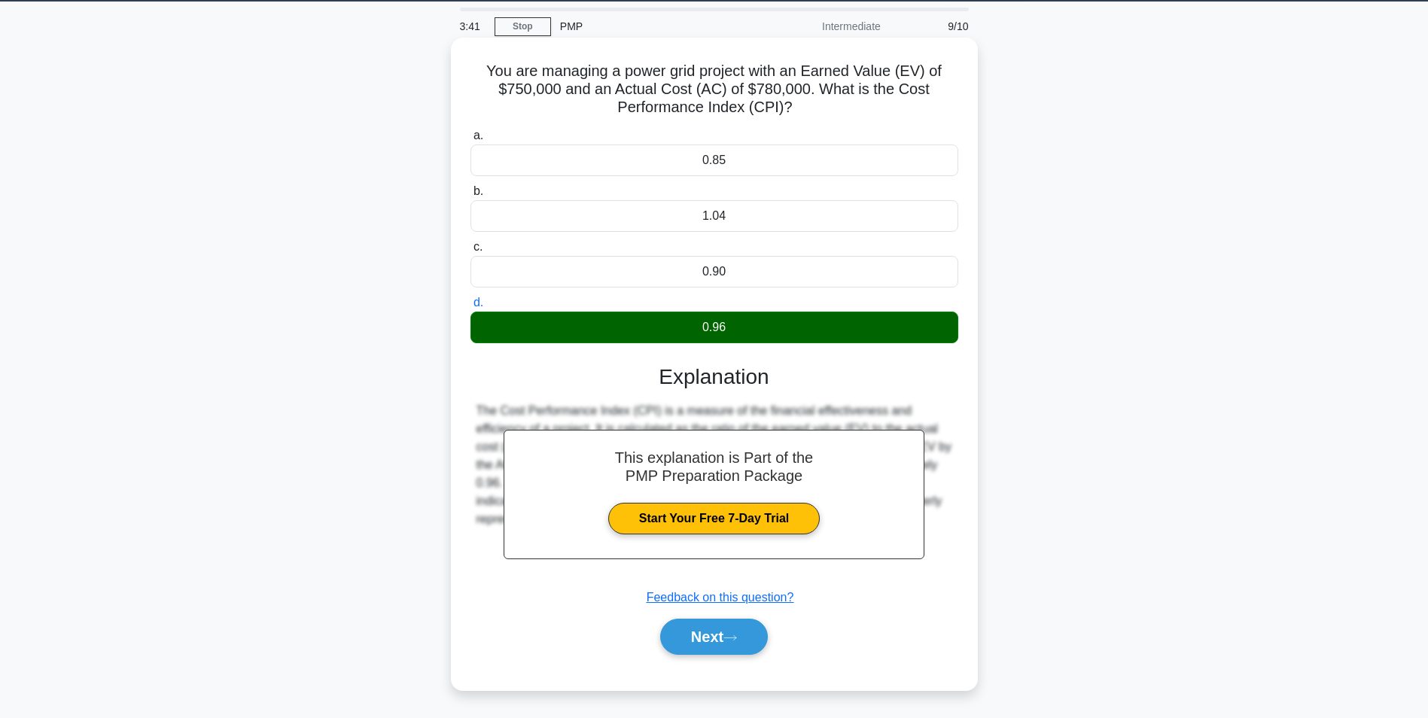
scroll to position [95, 0]
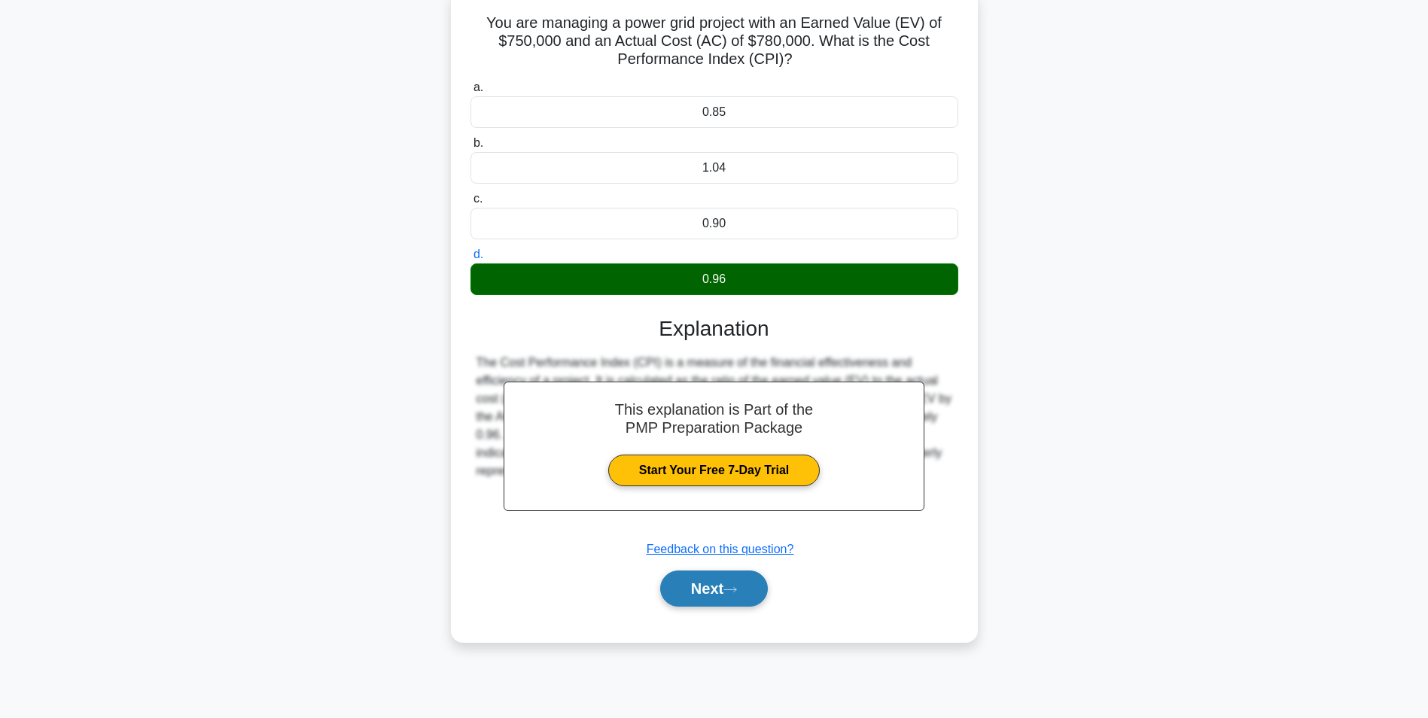
click at [718, 586] on button "Next" at bounding box center [714, 589] width 108 height 36
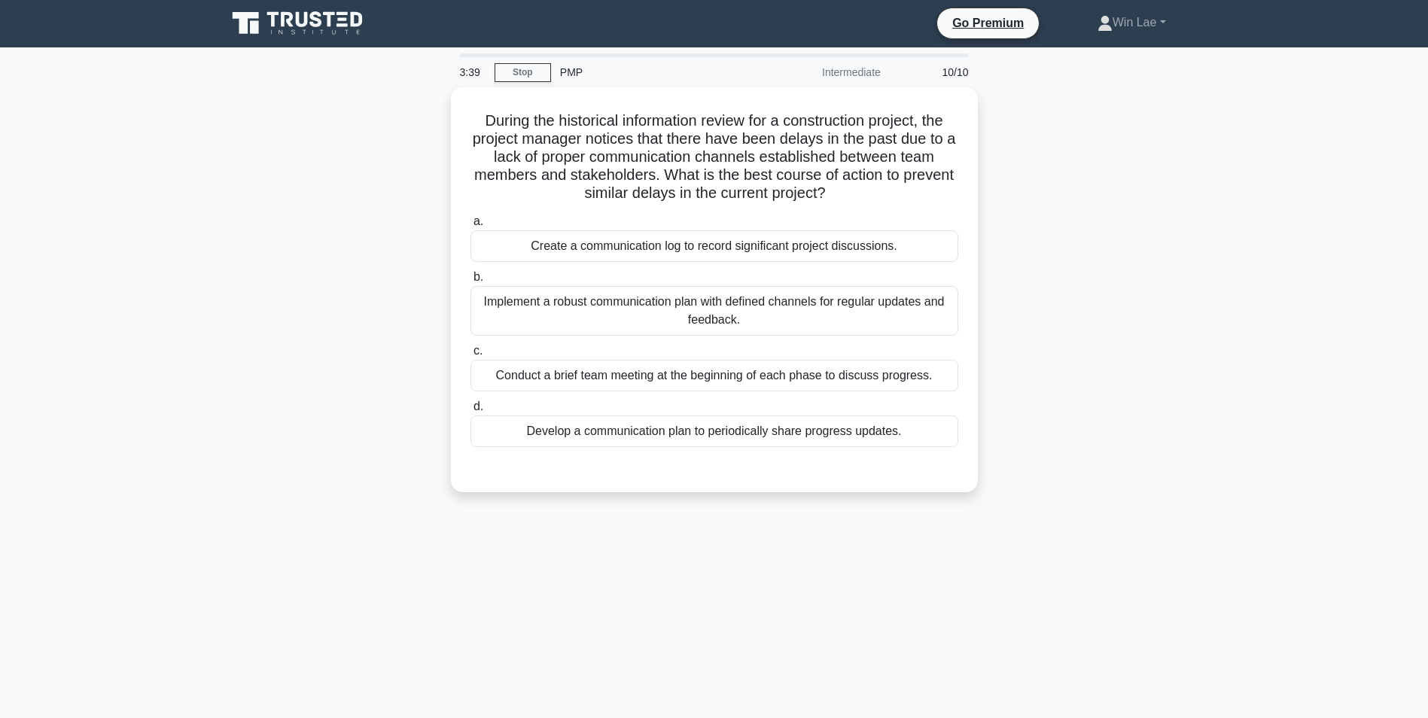
scroll to position [0, 0]
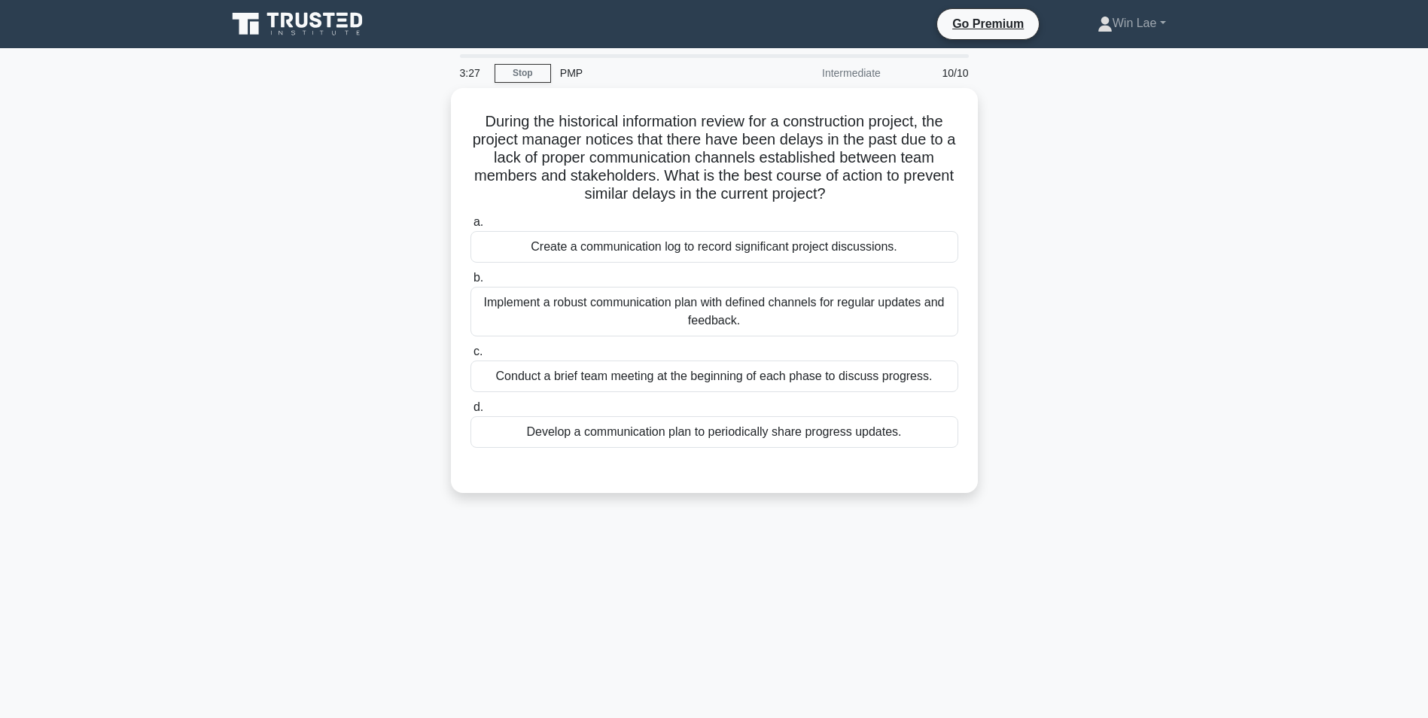
click at [245, 309] on div "During the historical information review for a construction project, the projec…" at bounding box center [715, 299] width 994 height 423
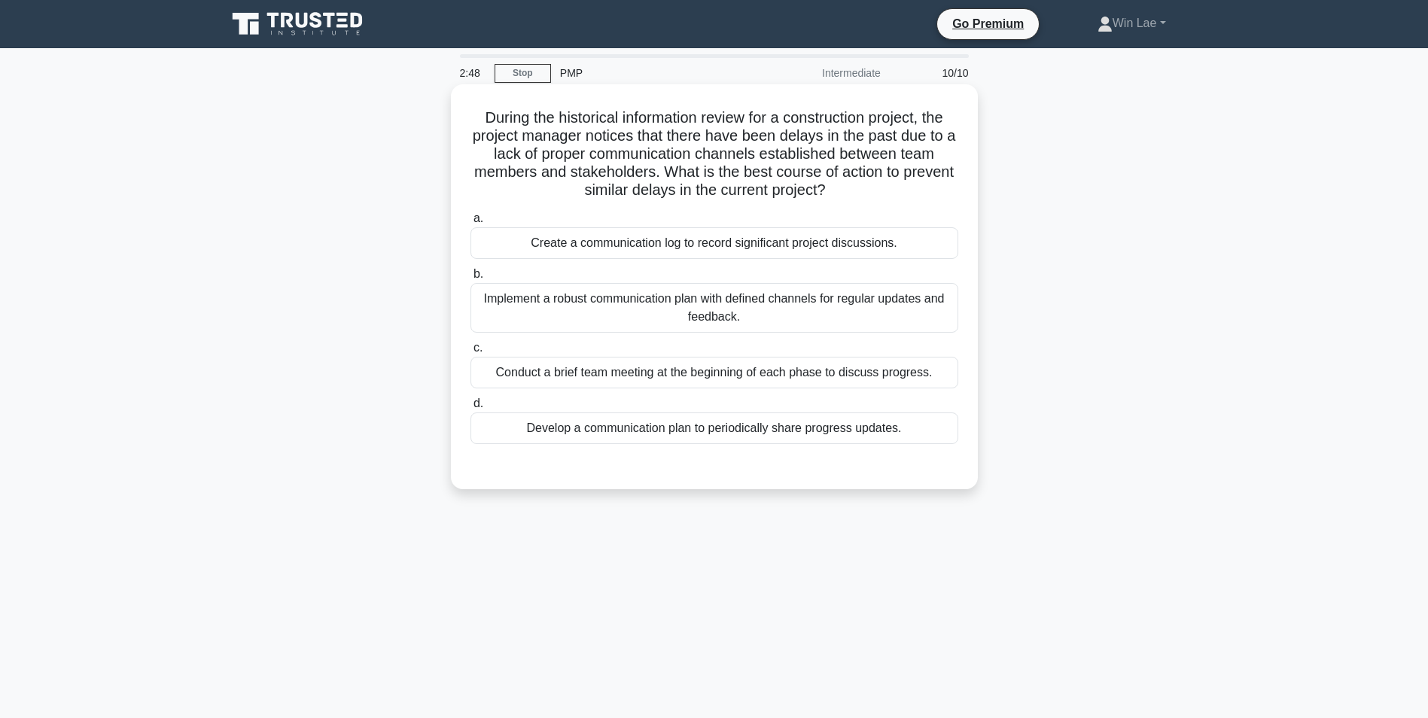
click at [836, 432] on div "Develop a communication plan to periodically share progress updates." at bounding box center [715, 429] width 488 height 32
click at [471, 409] on input "d. Develop a communication plan to periodically share progress updates." at bounding box center [471, 404] width 0 height 10
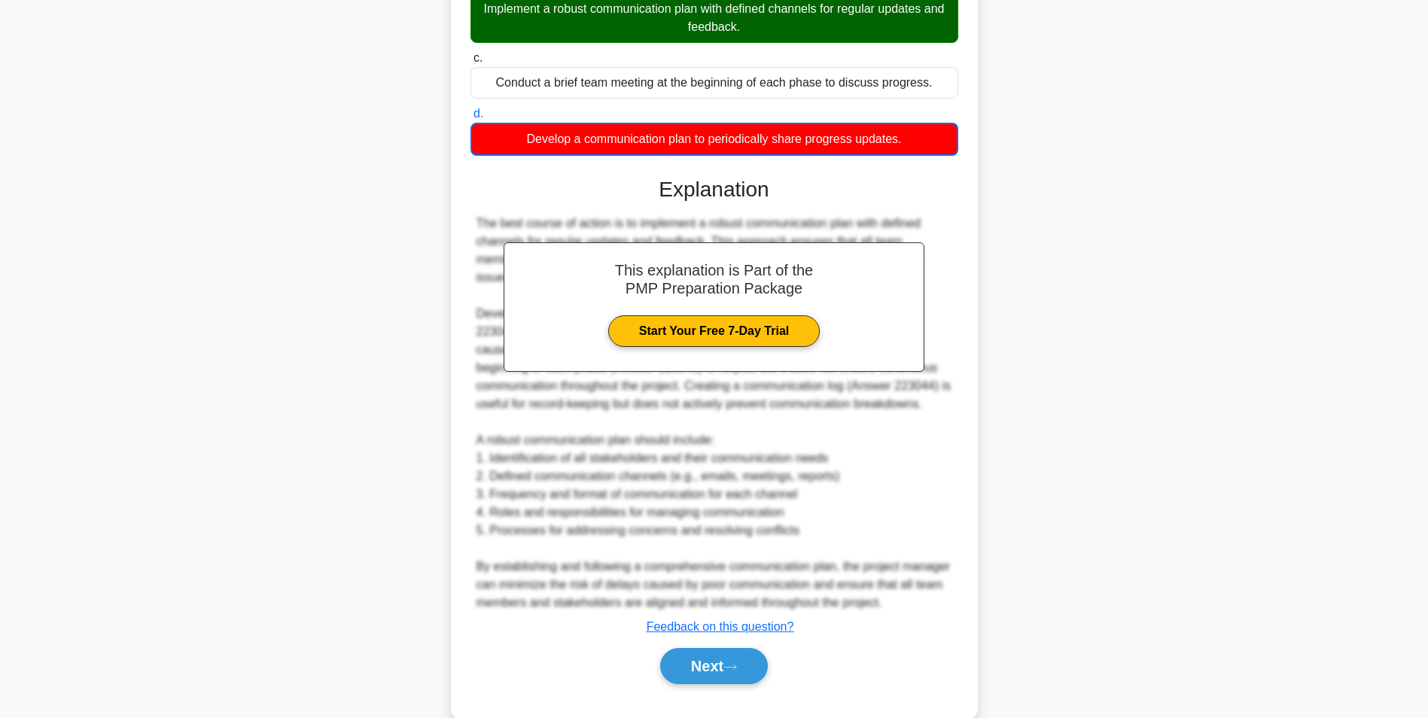
scroll to position [301, 0]
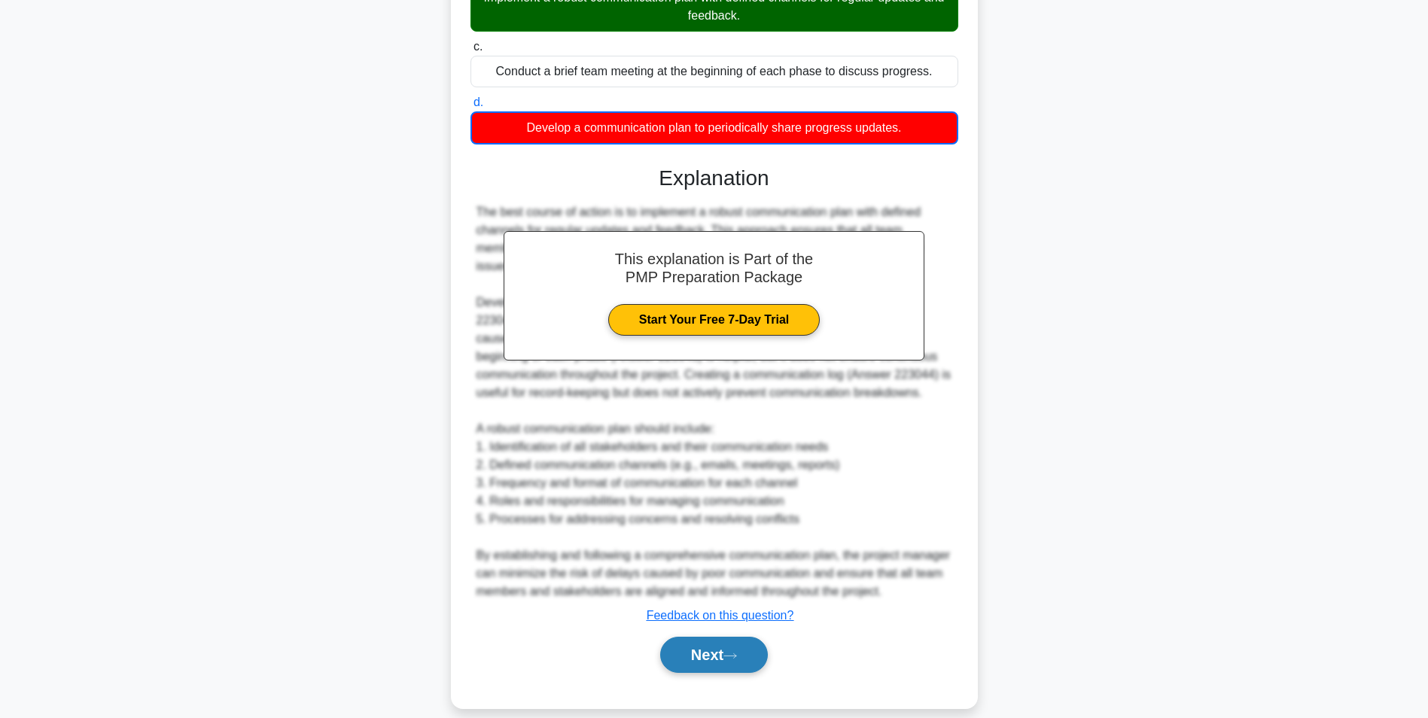
click at [715, 656] on button "Next" at bounding box center [714, 655] width 108 height 36
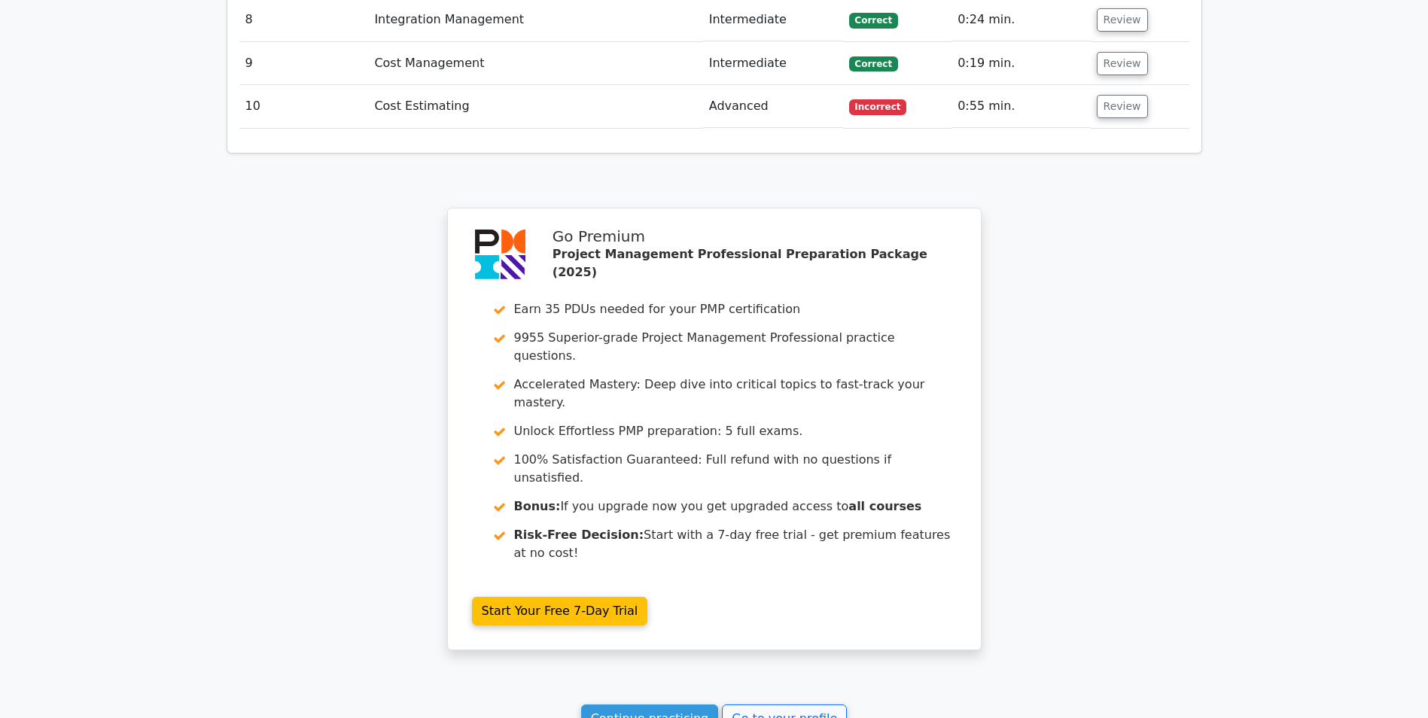
scroll to position [2610, 0]
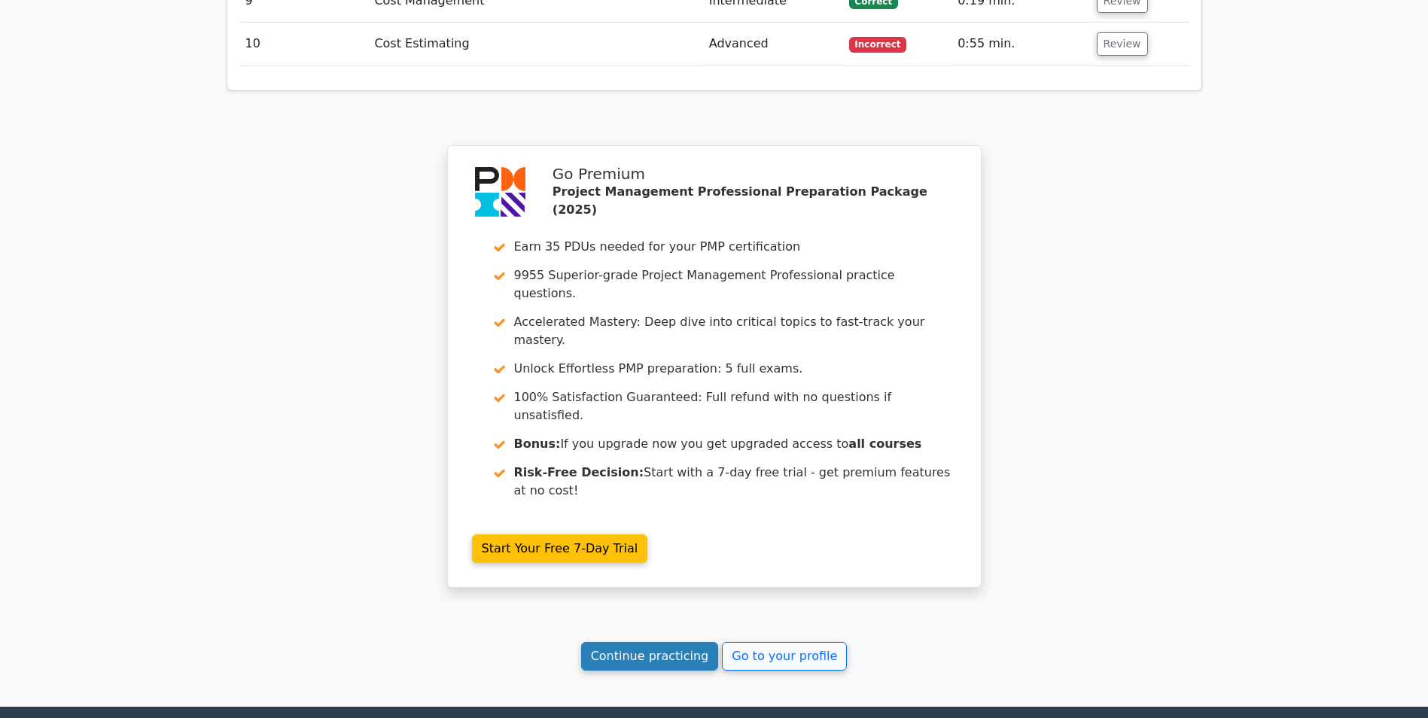
click at [634, 642] on link "Continue practicing" at bounding box center [650, 656] width 138 height 29
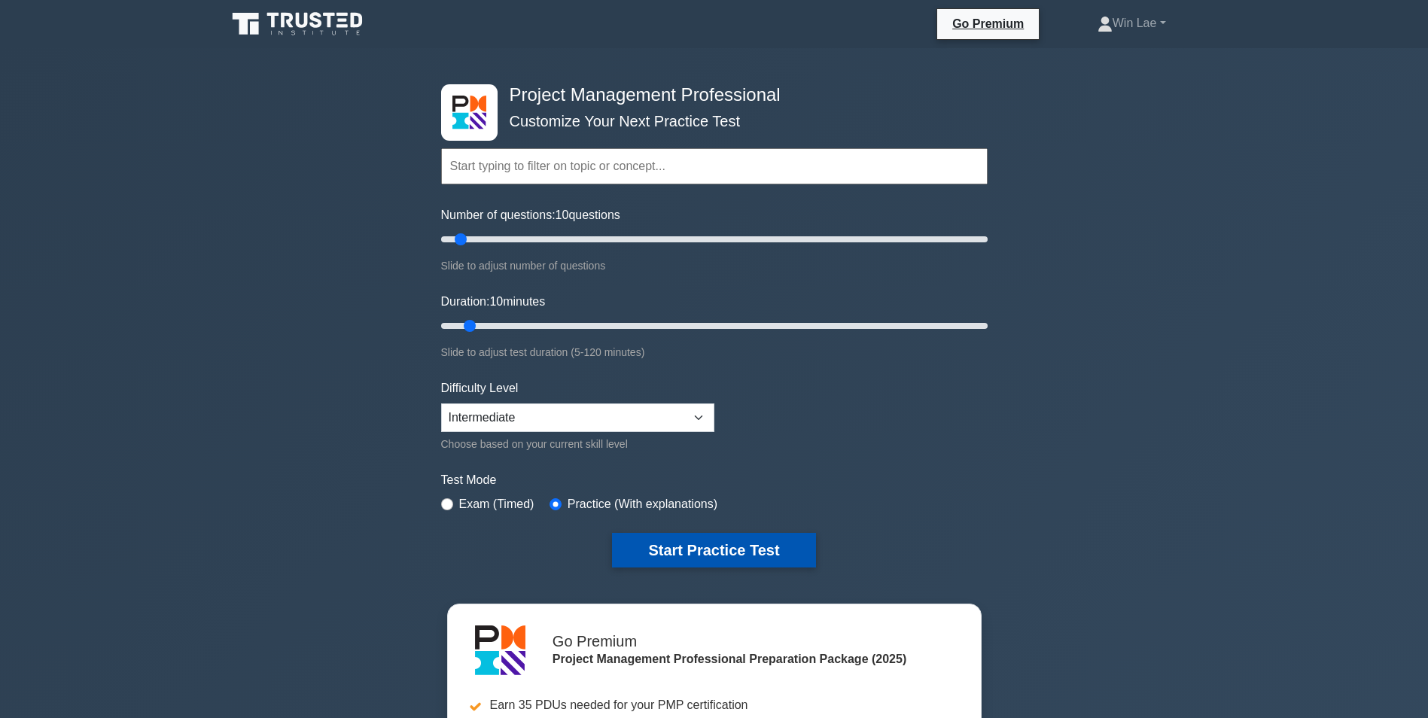
click at [739, 546] on button "Start Practice Test" at bounding box center [713, 550] width 203 height 35
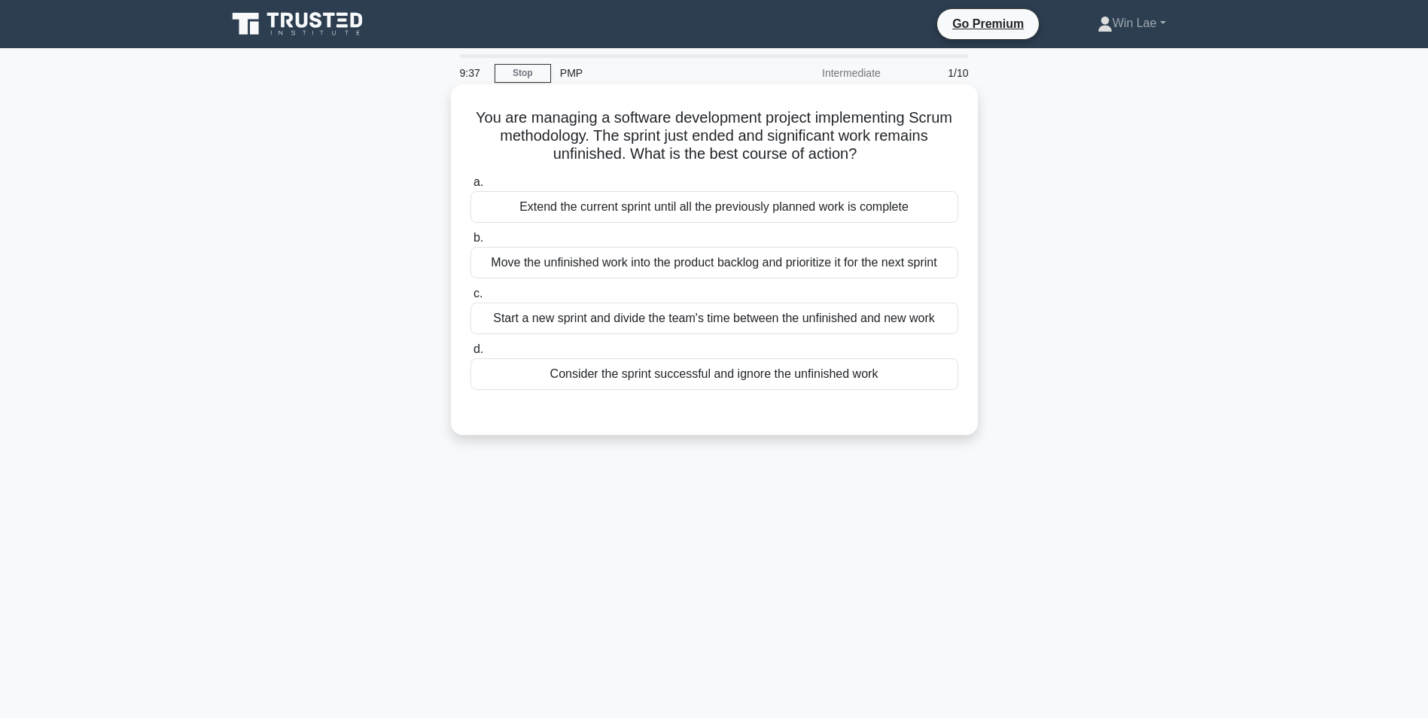
click at [582, 260] on div "Move the unfinished work into the product backlog and prioritize it for the nex…" at bounding box center [715, 263] width 488 height 32
click at [471, 243] on input "b. Move the unfinished work into the product backlog and prioritize it for the …" at bounding box center [471, 238] width 0 height 10
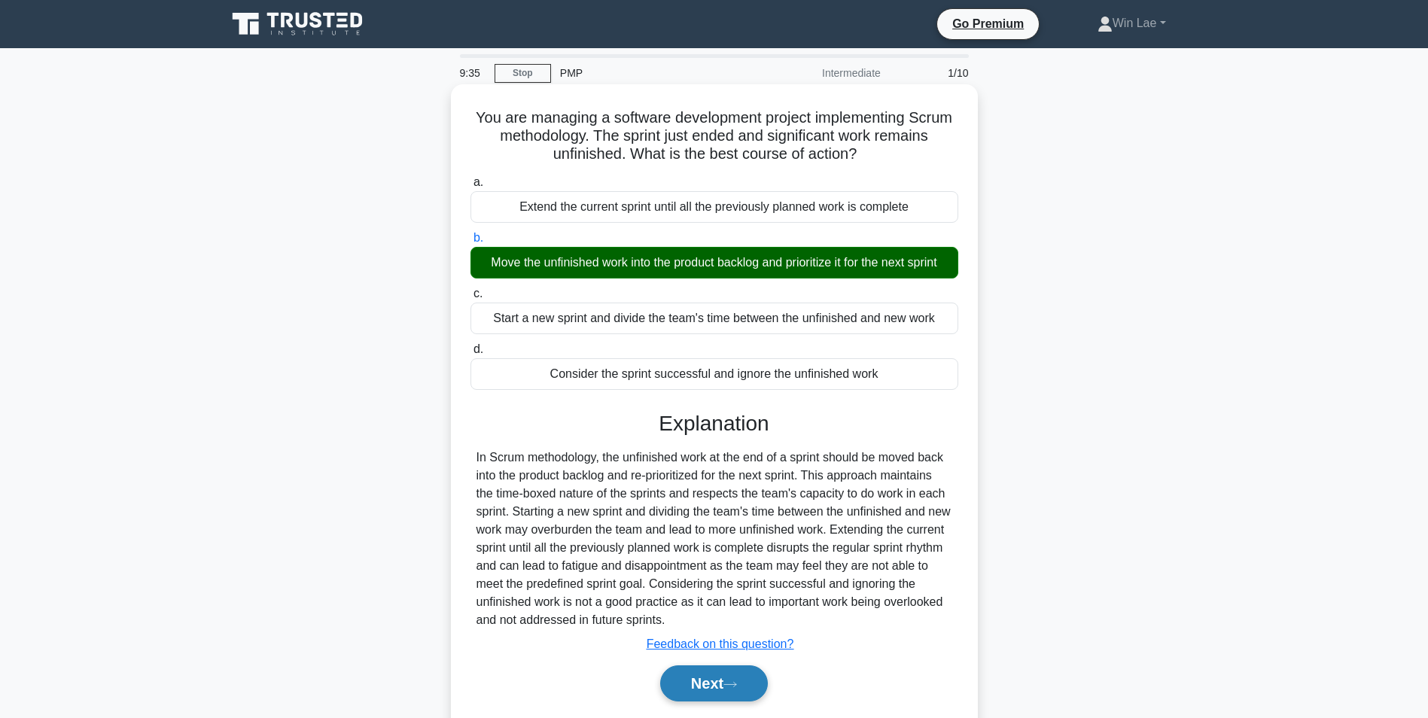
click at [710, 681] on button "Next" at bounding box center [714, 684] width 108 height 36
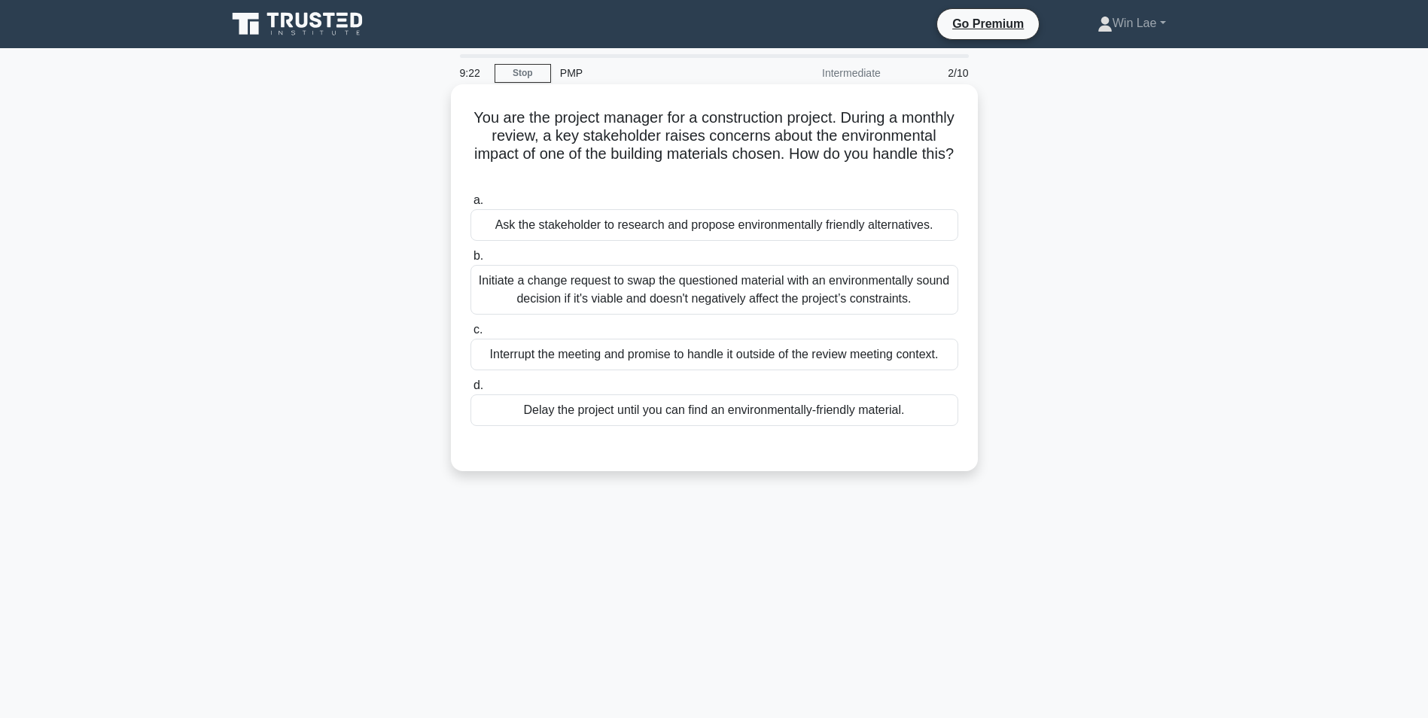
click at [664, 302] on div "Initiate a change request to swap the questioned material with an environmental…" at bounding box center [715, 290] width 488 height 50
click at [471, 261] on input "b. Initiate a change request to swap the questioned material with an environmen…" at bounding box center [471, 256] width 0 height 10
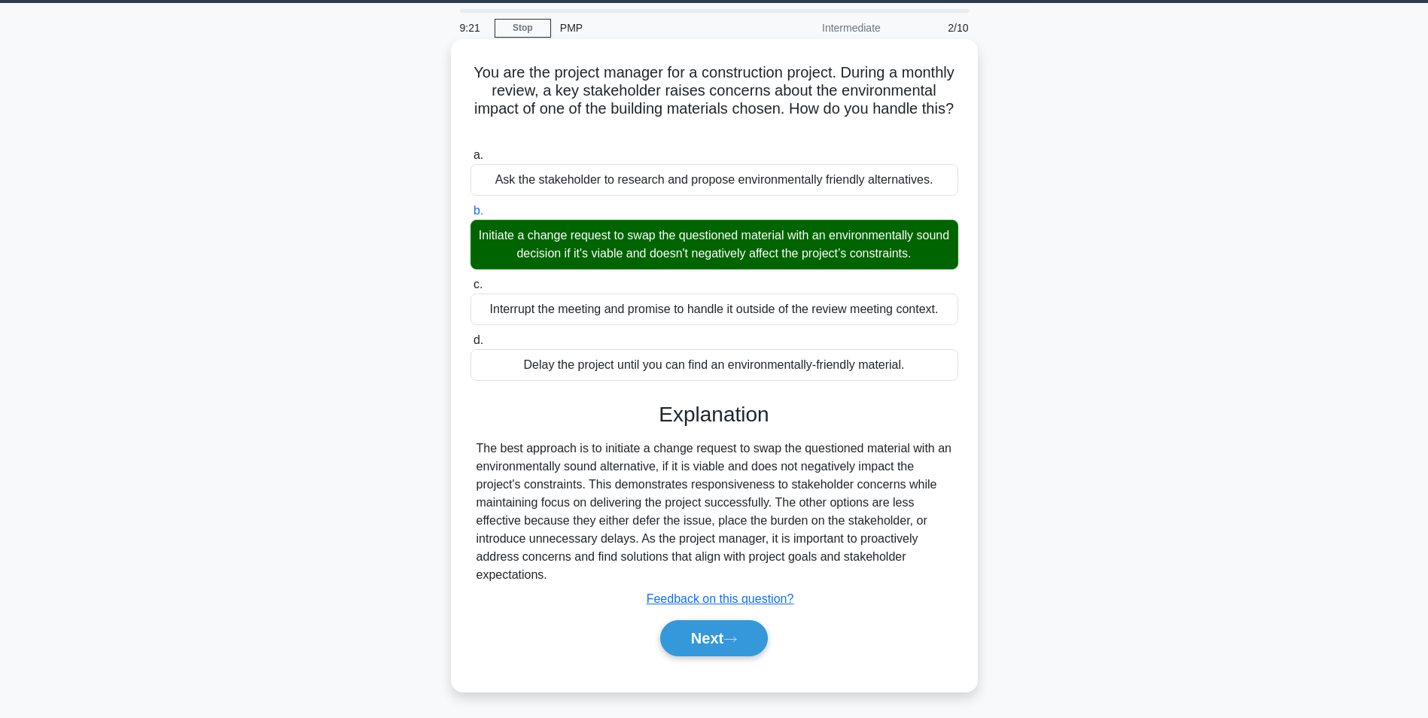
scroll to position [95, 0]
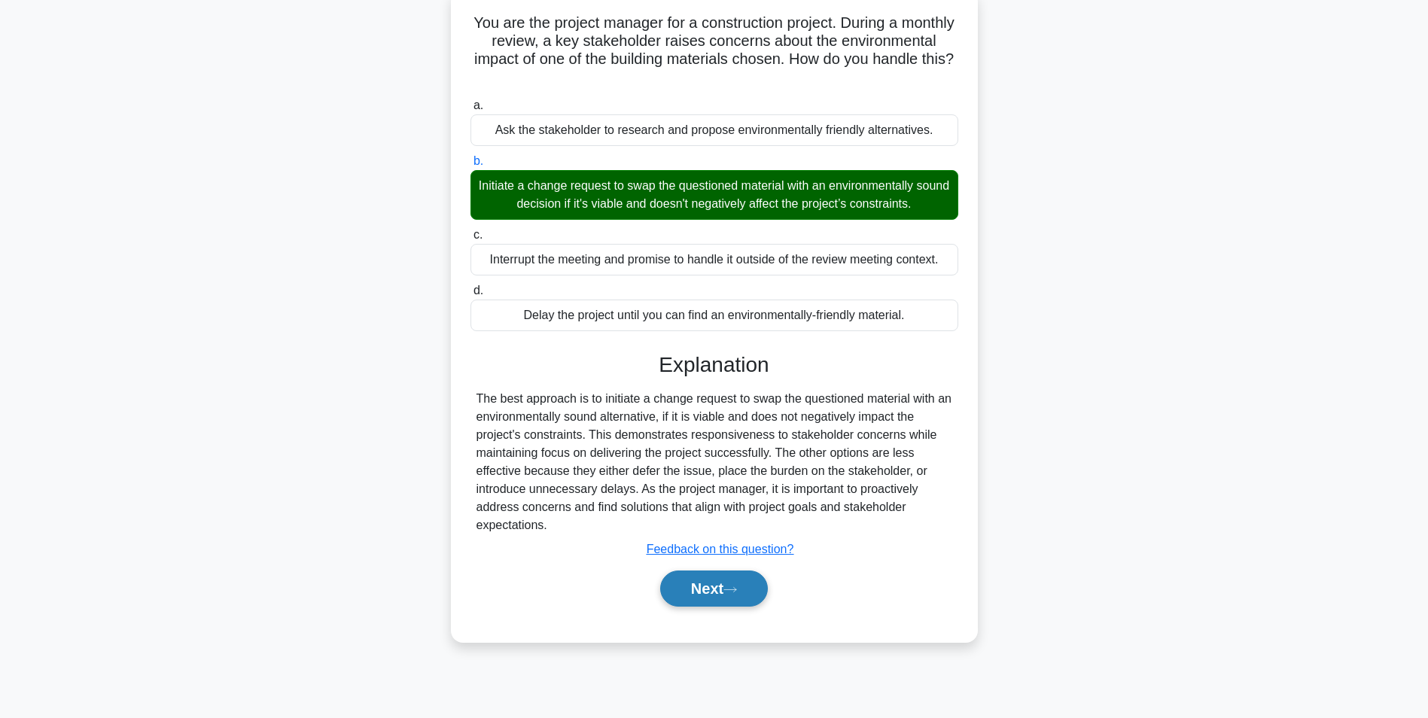
click at [717, 602] on button "Next" at bounding box center [714, 589] width 108 height 36
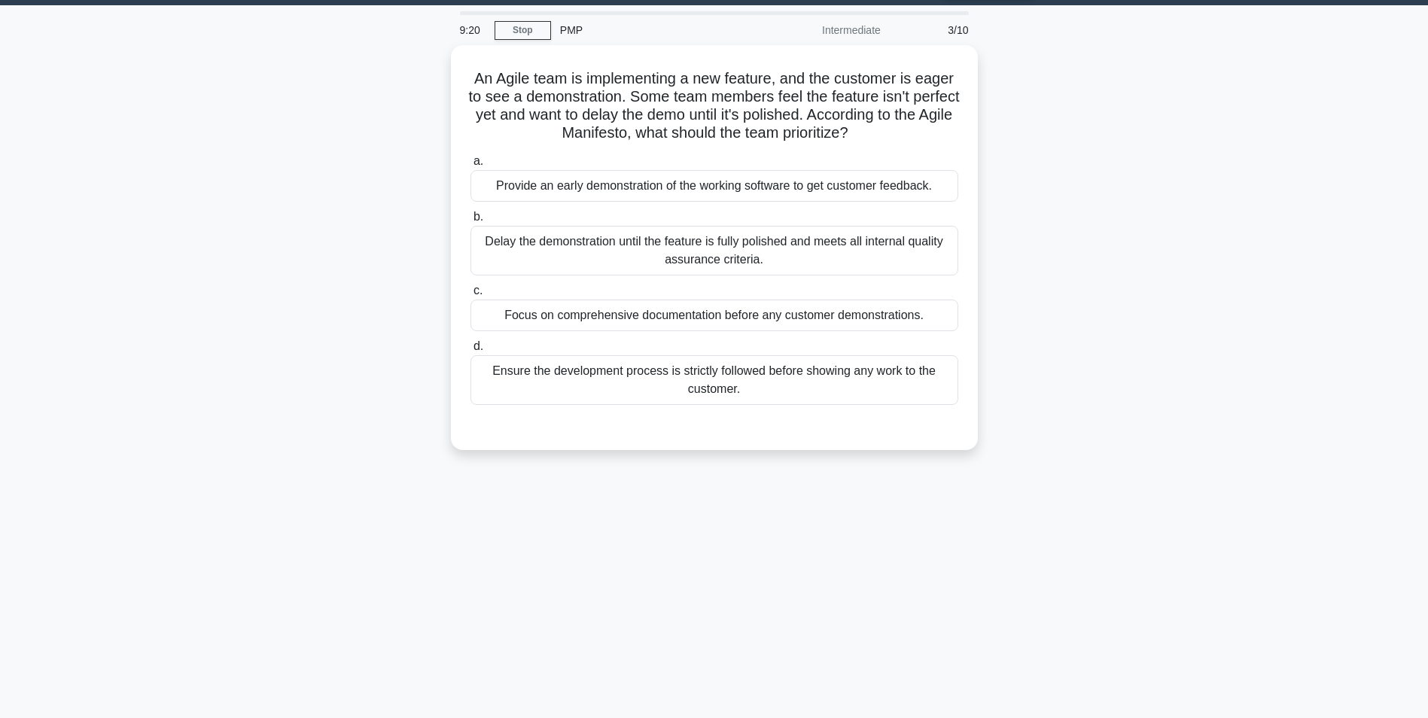
scroll to position [0, 0]
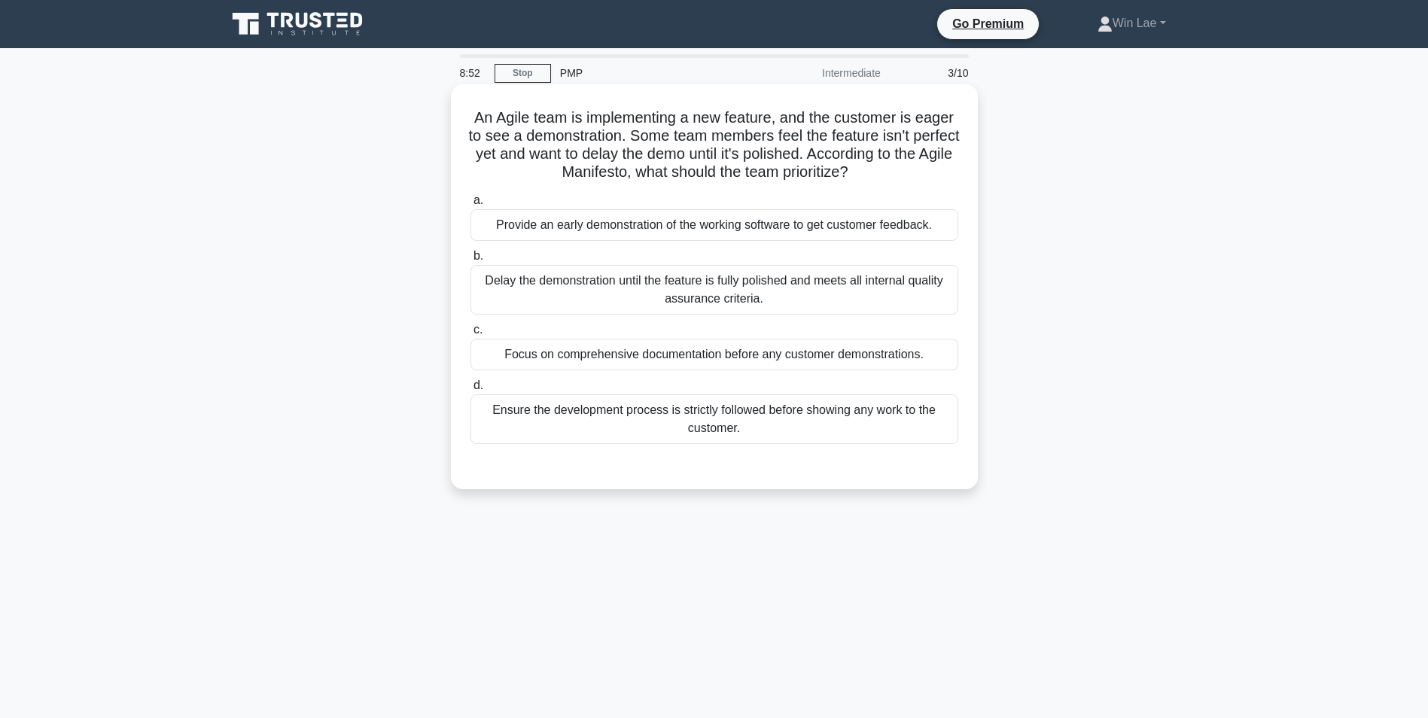
click at [699, 232] on div "Provide an early demonstration of the working software to get customer feedback." at bounding box center [715, 225] width 488 height 32
click at [665, 224] on div "Provide an early demonstration of the working software to get customer feedback." at bounding box center [715, 225] width 488 height 32
click at [471, 206] on input "a. Provide an early demonstration of the working software to get customer feedb…" at bounding box center [471, 201] width 0 height 10
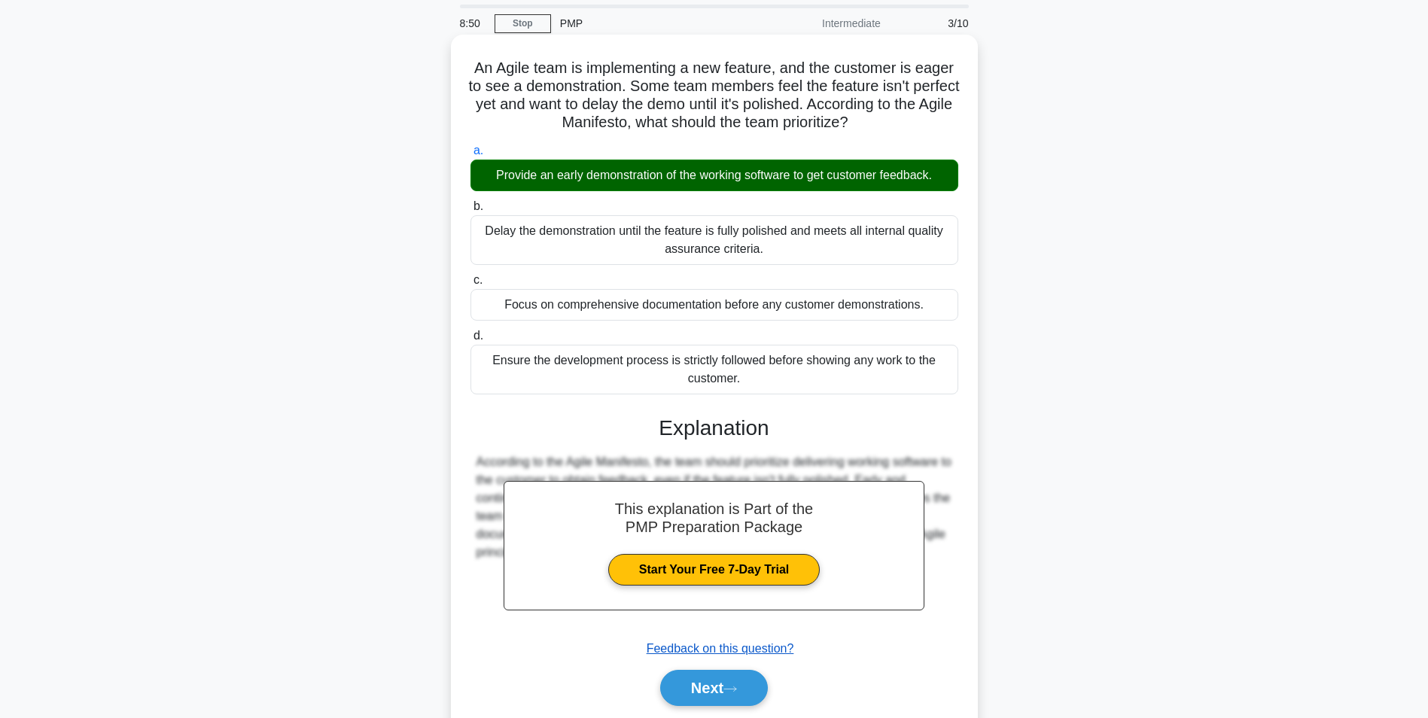
scroll to position [102, 0]
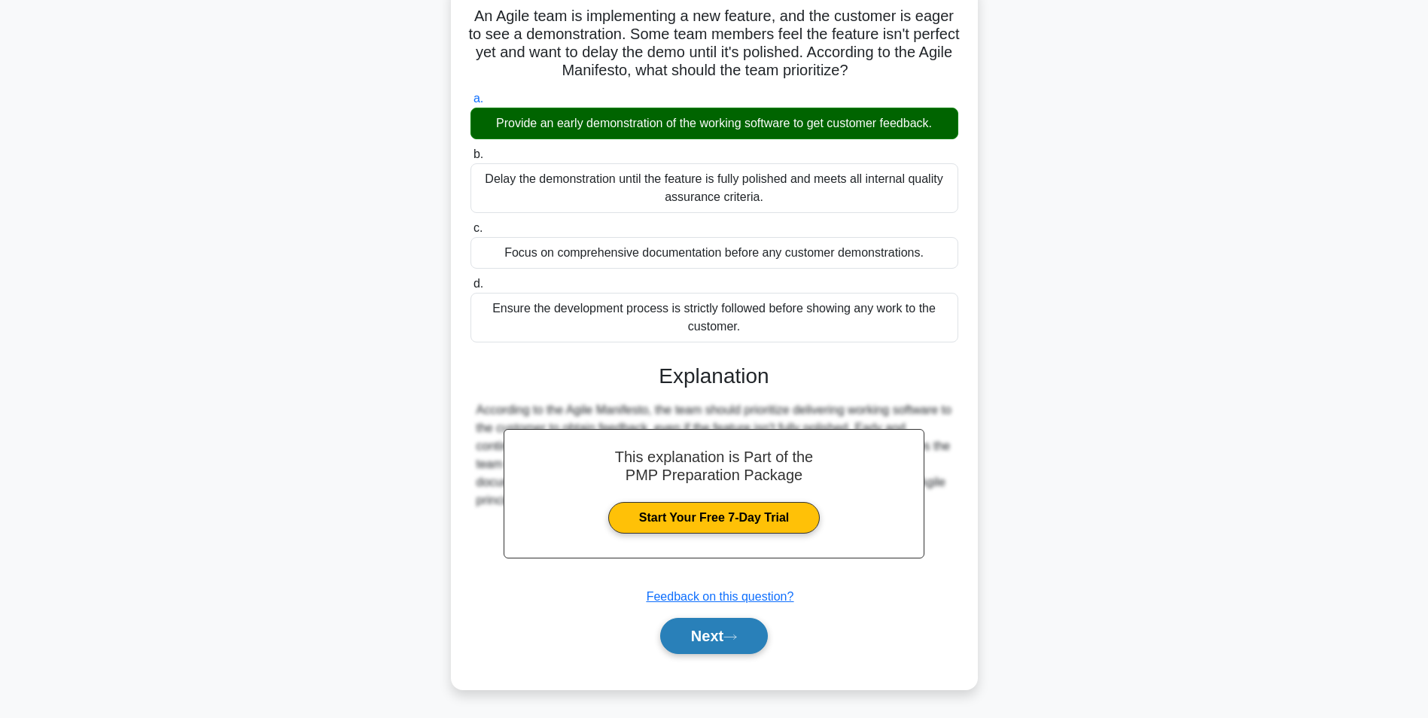
click at [724, 641] on button "Next" at bounding box center [714, 636] width 108 height 36
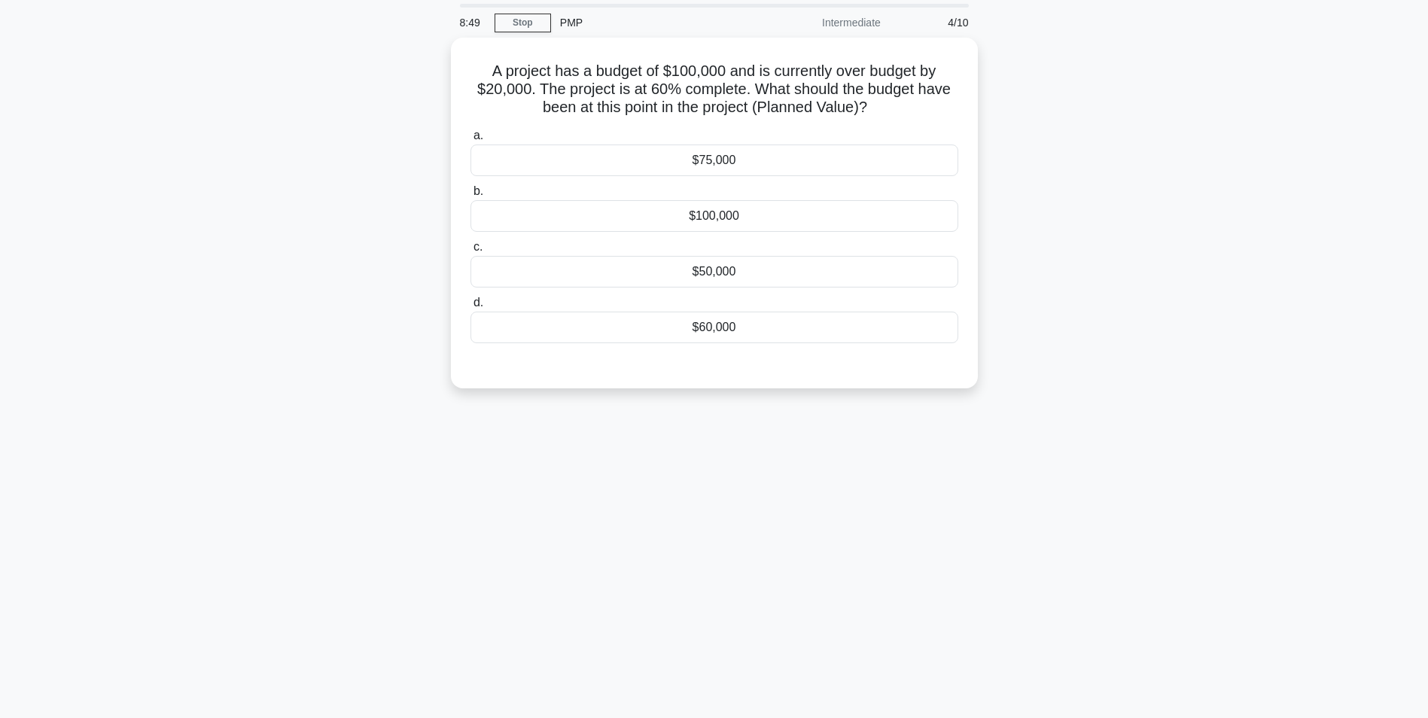
scroll to position [0, 0]
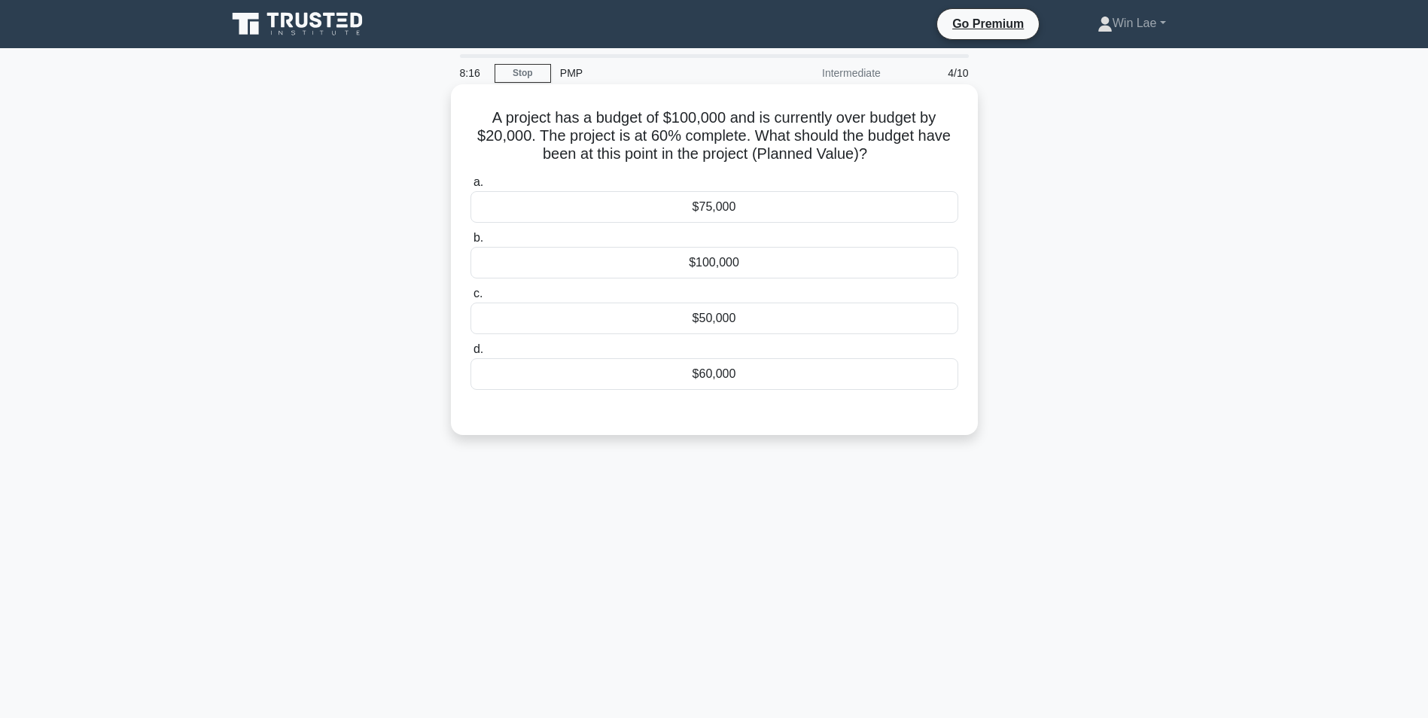
click at [675, 373] on div "$60,000" at bounding box center [715, 374] width 488 height 32
click at [471, 355] on input "d. $60,000" at bounding box center [471, 350] width 0 height 10
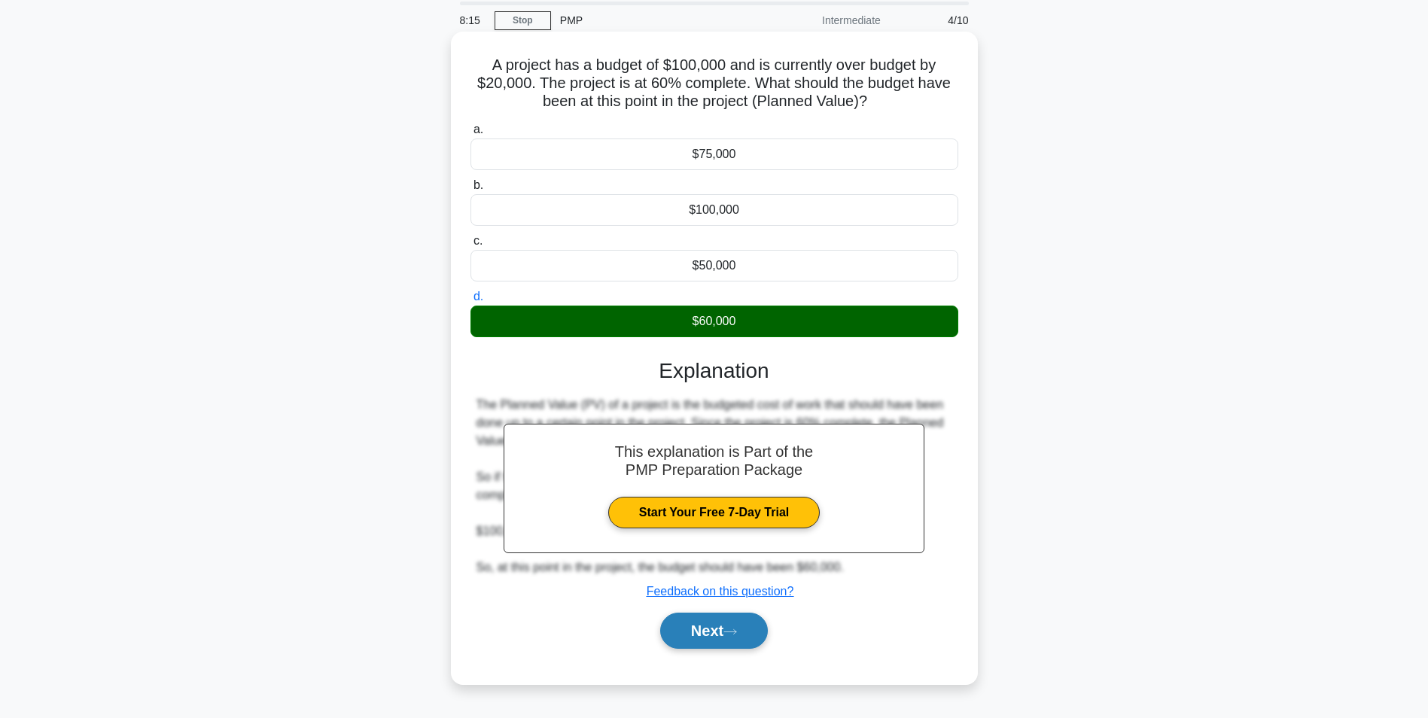
scroll to position [95, 0]
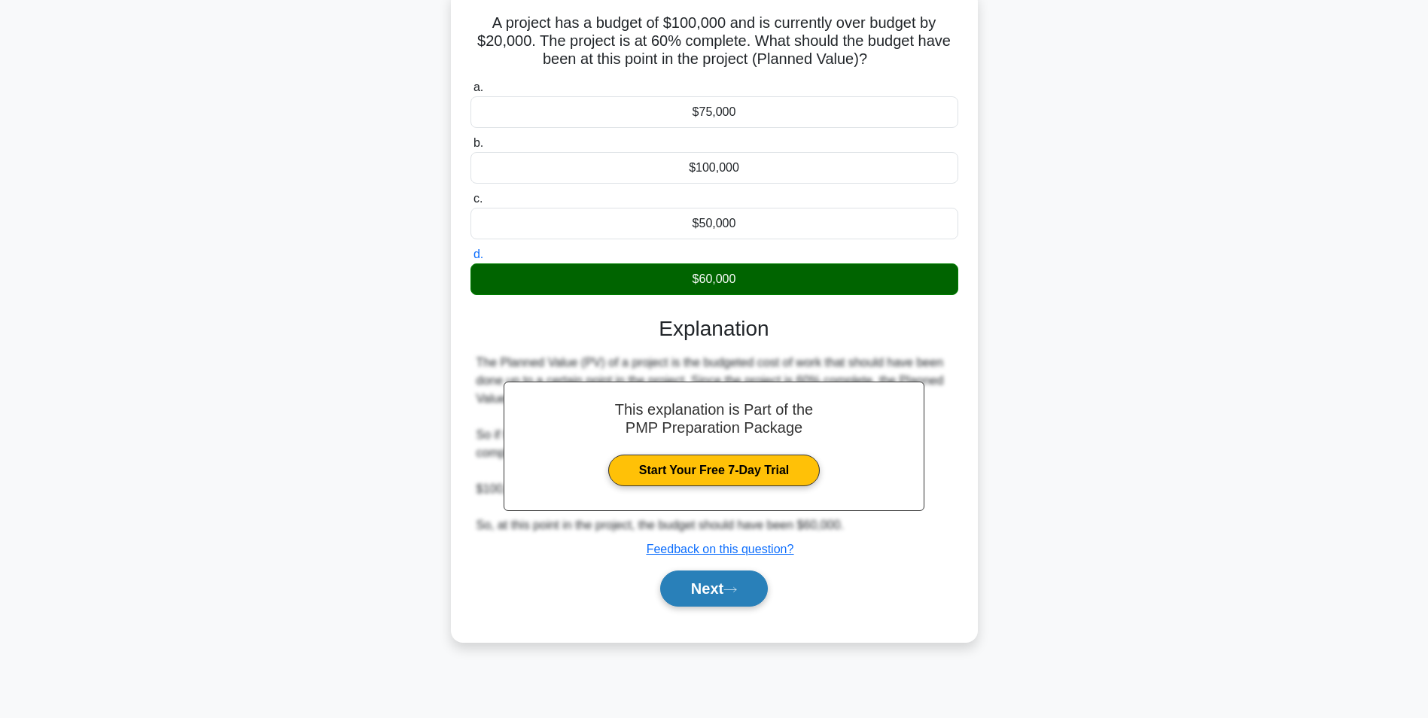
click at [696, 591] on button "Next" at bounding box center [714, 589] width 108 height 36
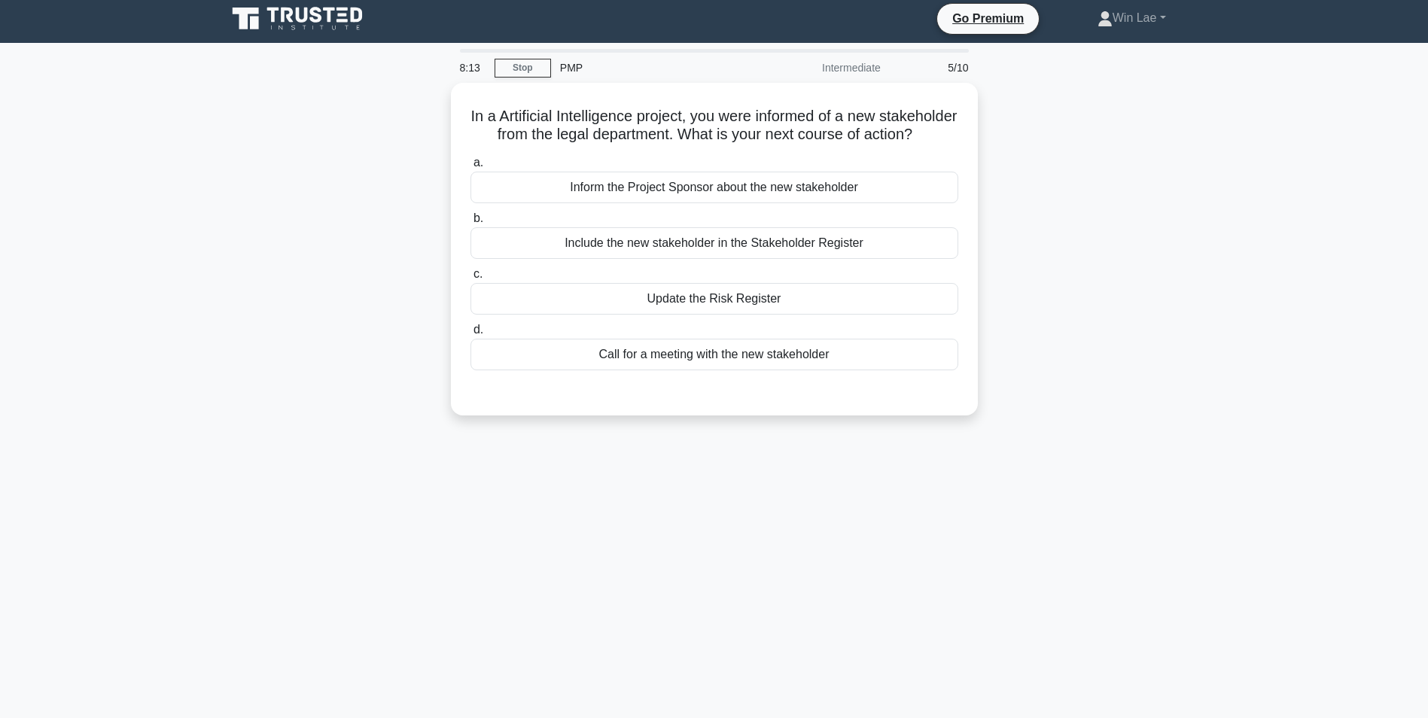
scroll to position [0, 0]
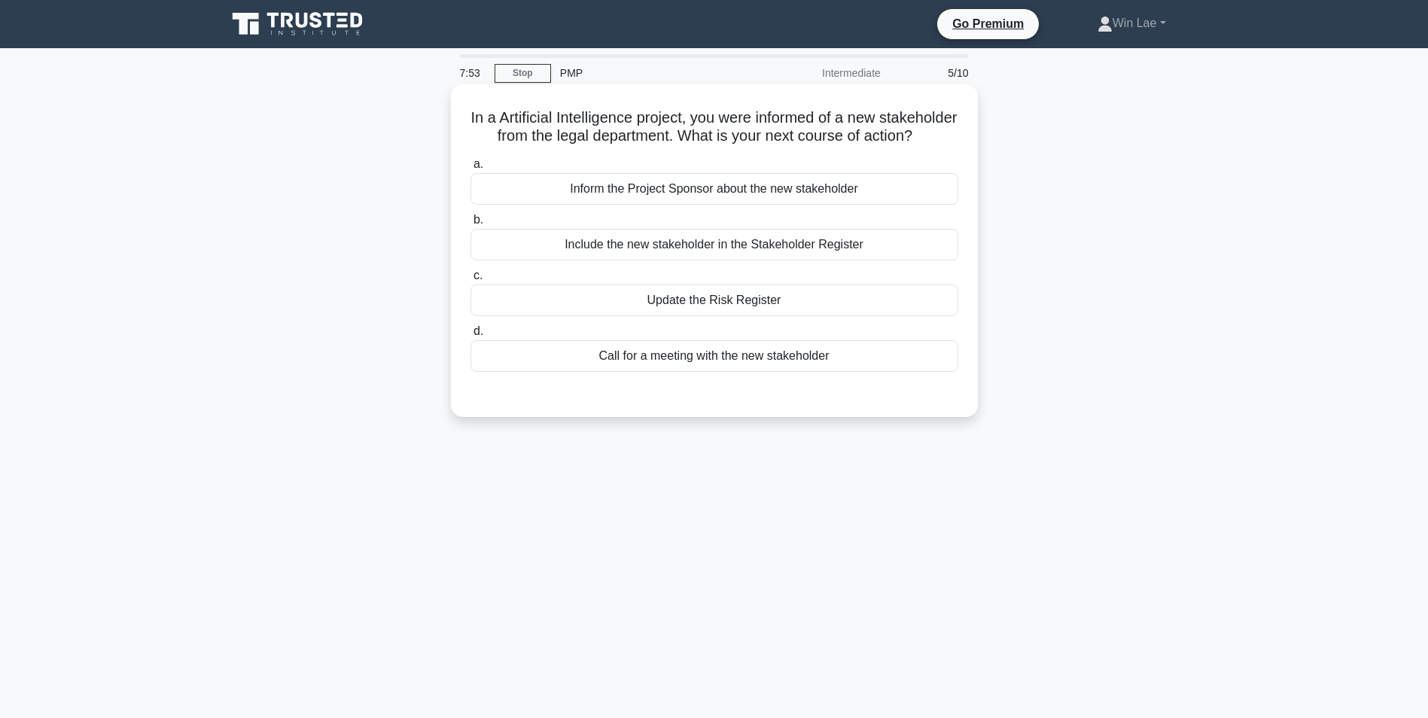
click at [659, 261] on div "Include the new stakeholder in the Stakeholder Register" at bounding box center [715, 245] width 488 height 32
click at [471, 225] on input "b. Include the new stakeholder in the Stakeholder Register" at bounding box center [471, 220] width 0 height 10
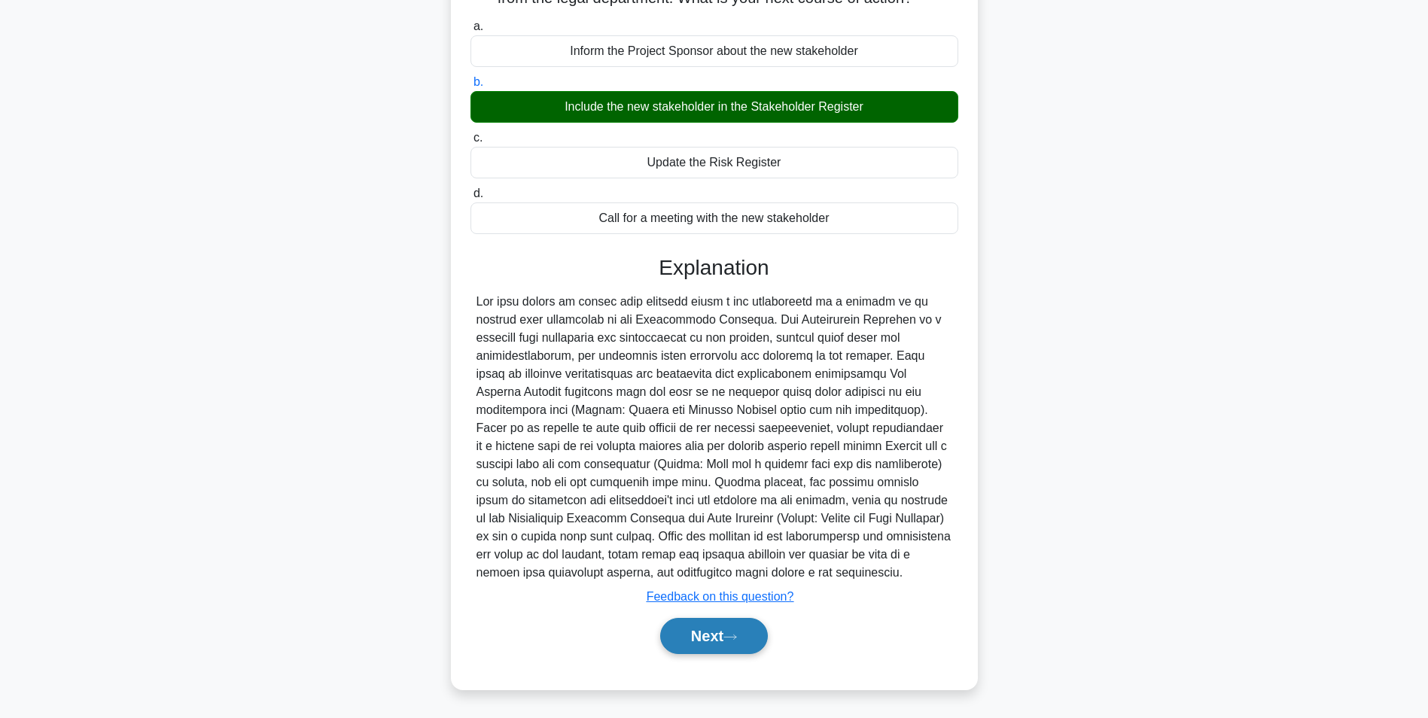
scroll to position [157, 0]
click at [716, 640] on button "Next" at bounding box center [714, 636] width 108 height 36
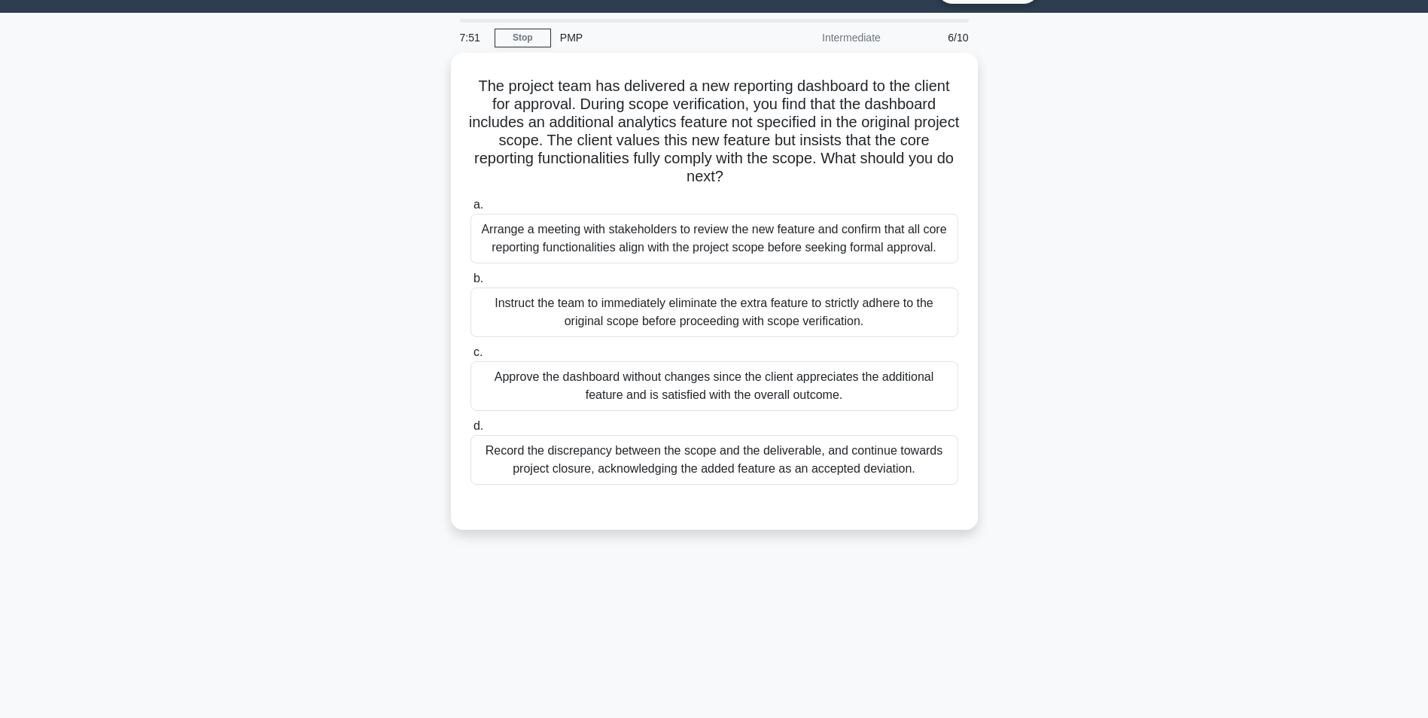
scroll to position [0, 0]
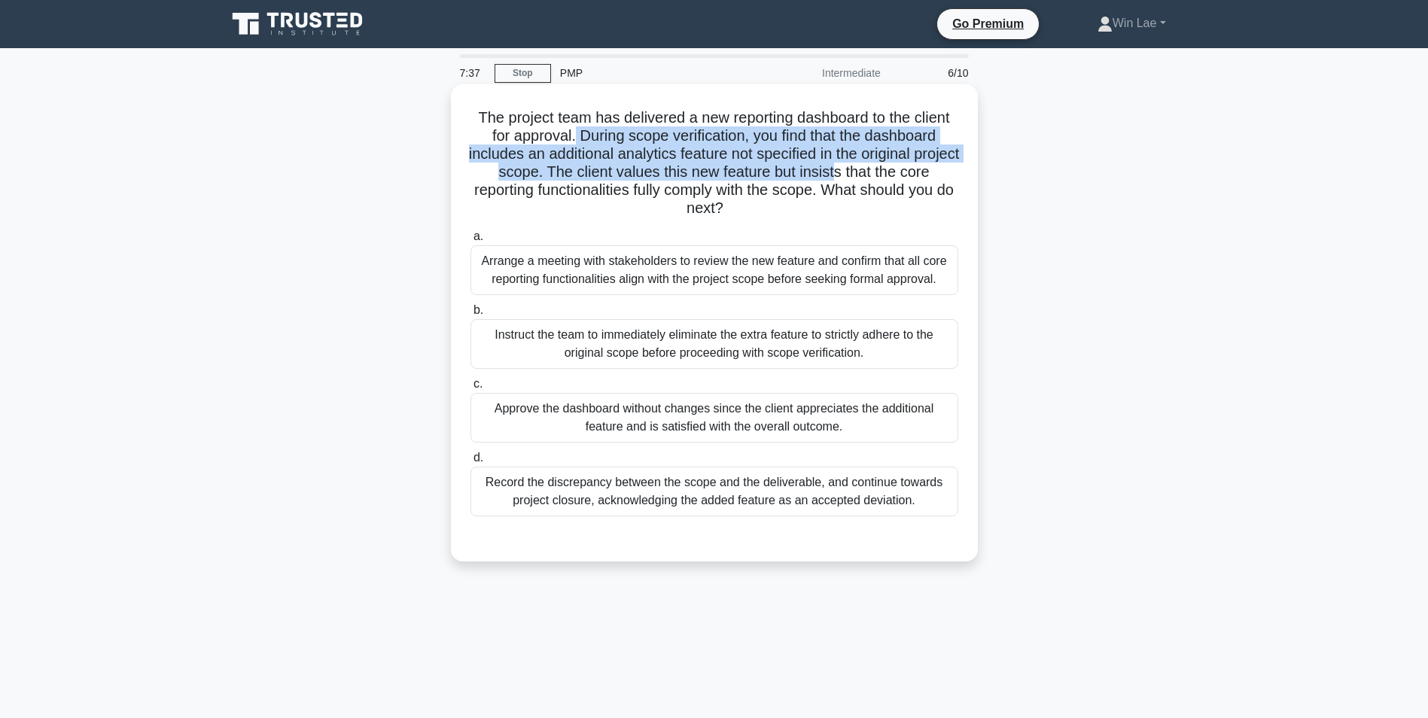
drag, startPoint x: 609, startPoint y: 136, endPoint x: 881, endPoint y: 165, distance: 273.4
click at [881, 165] on h5 "The project team has delivered a new reporting dashboard to the client for appr…" at bounding box center [714, 163] width 491 height 110
click at [592, 175] on h5 "The project team has delivered a new reporting dashboard to the client for appr…" at bounding box center [714, 163] width 491 height 110
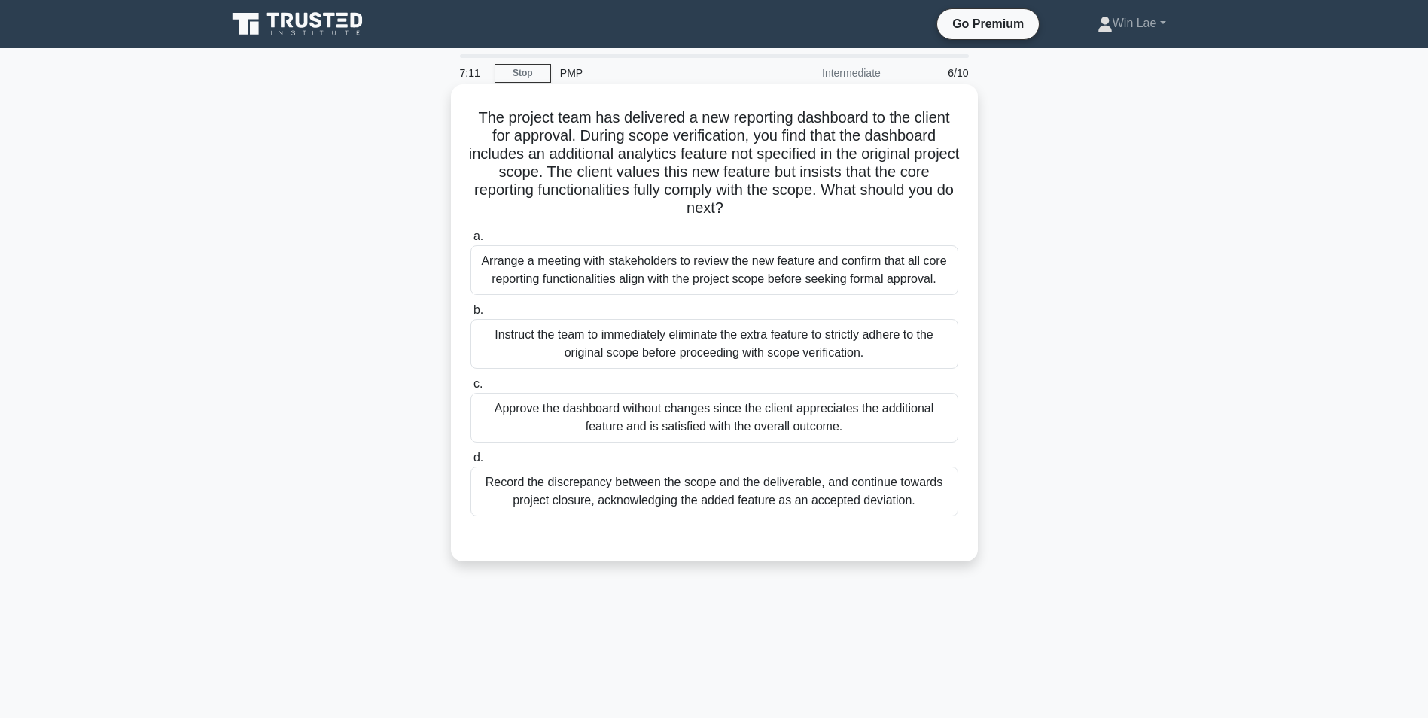
click at [748, 278] on div "Arrange a meeting with stakeholders to review the new feature and confirm that …" at bounding box center [715, 270] width 488 height 50
click at [471, 242] on input "a. Arrange a meeting with stakeholders to review the new feature and confirm th…" at bounding box center [471, 237] width 0 height 10
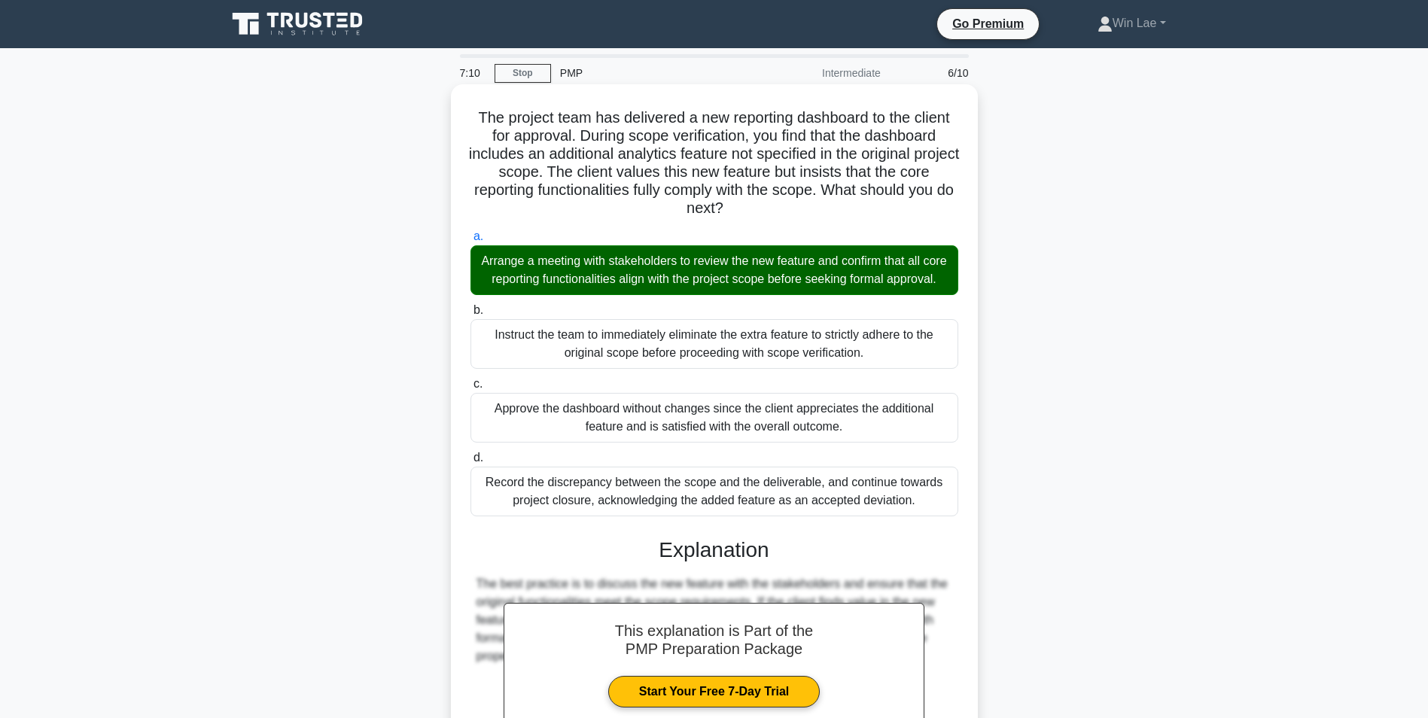
scroll to position [193, 0]
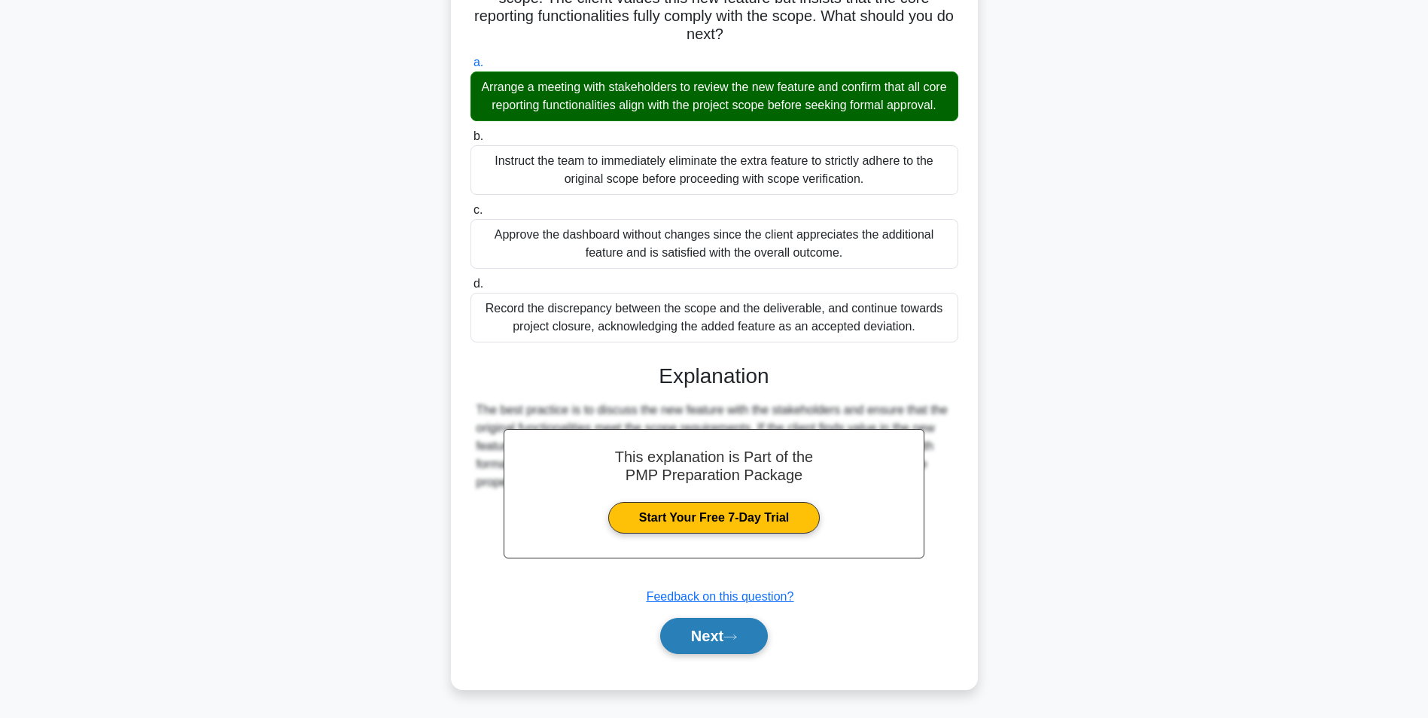
click at [718, 629] on button "Next" at bounding box center [714, 636] width 108 height 36
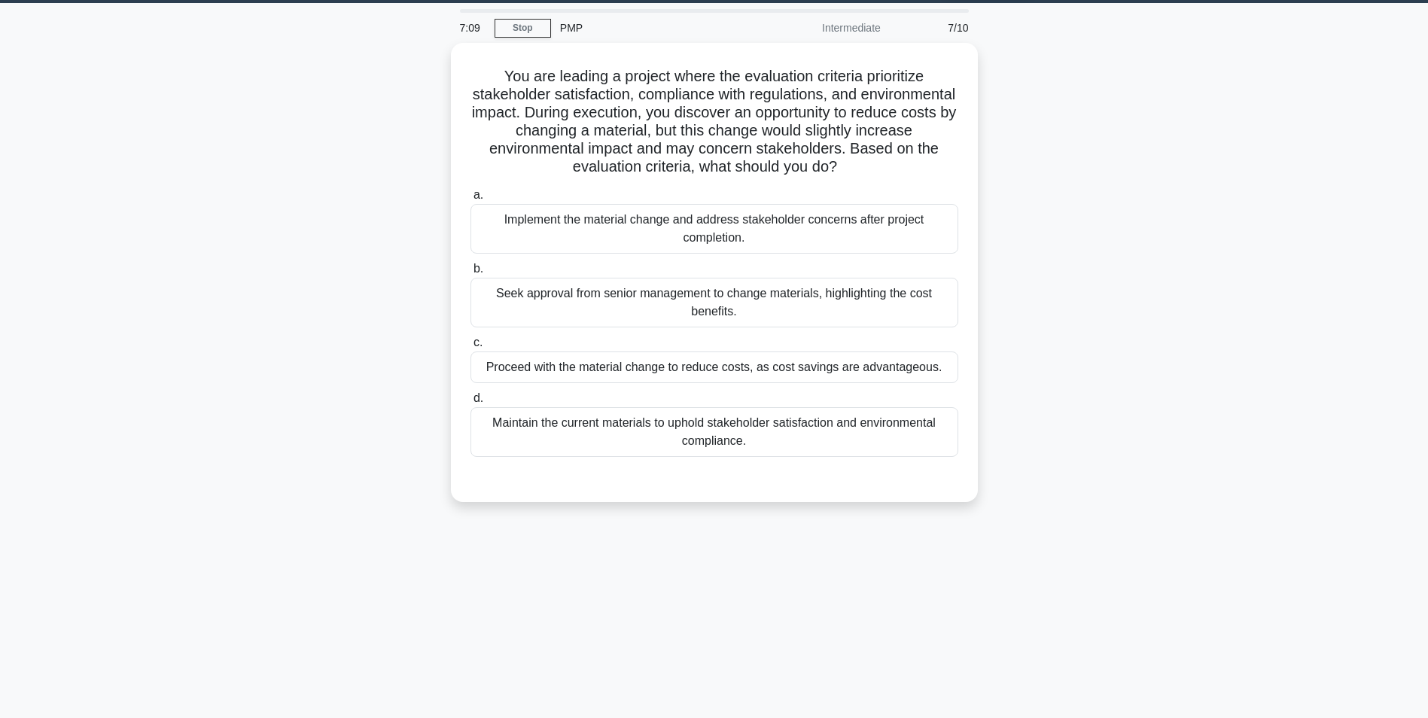
scroll to position [0, 0]
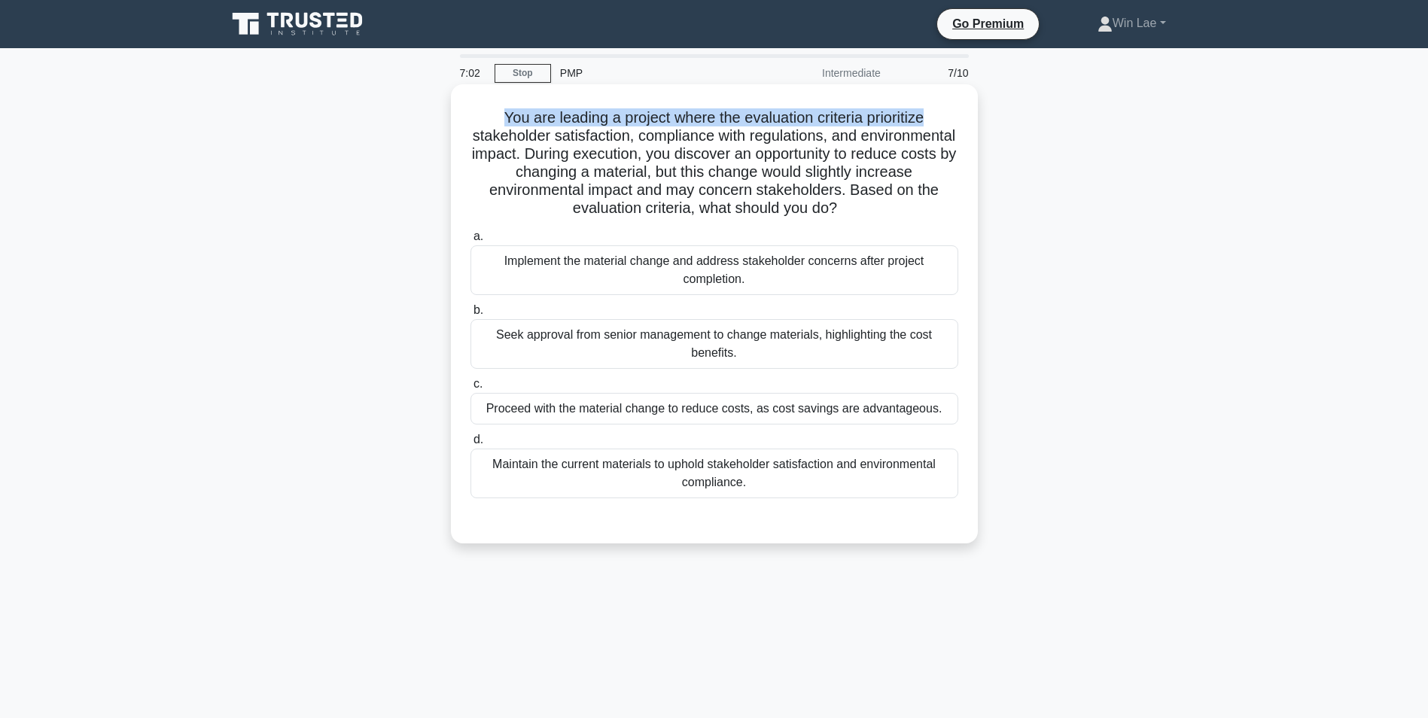
drag, startPoint x: 496, startPoint y: 121, endPoint x: 937, endPoint y: 121, distance: 441.2
click at [937, 121] on h5 "You are leading a project where the evaluation criteria prioritize stakeholder …" at bounding box center [714, 163] width 491 height 110
click at [544, 139] on h5 "You are leading a project where the evaluation criteria prioritize stakeholder …" at bounding box center [714, 163] width 491 height 110
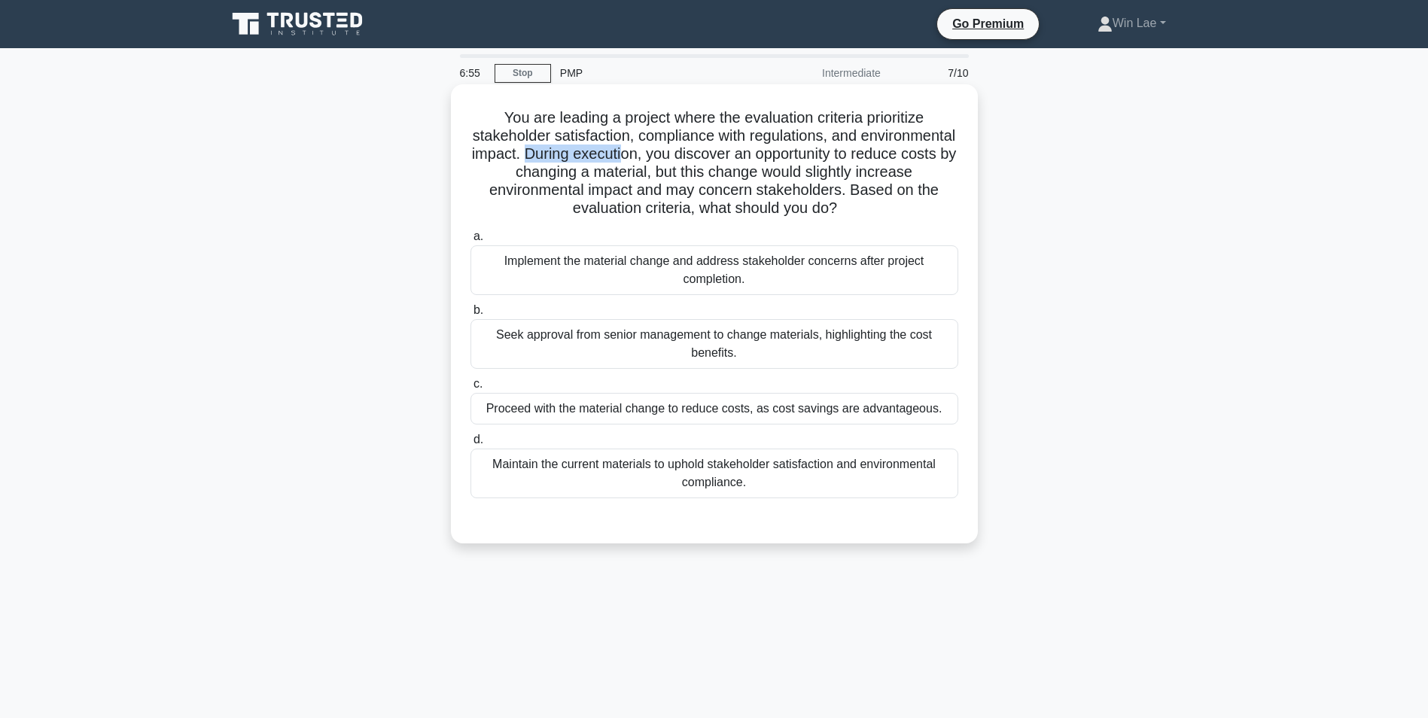
drag, startPoint x: 635, startPoint y: 155, endPoint x: 736, endPoint y: 153, distance: 100.9
click at [736, 153] on h5 "You are leading a project where the evaluation criteria prioritize stakeholder …" at bounding box center [714, 163] width 491 height 110
drag, startPoint x: 471, startPoint y: 176, endPoint x: 724, endPoint y: 176, distance: 252.2
click at [724, 176] on h5 "You are leading a project where the evaluation criteria prioritize stakeholder …" at bounding box center [714, 163] width 491 height 110
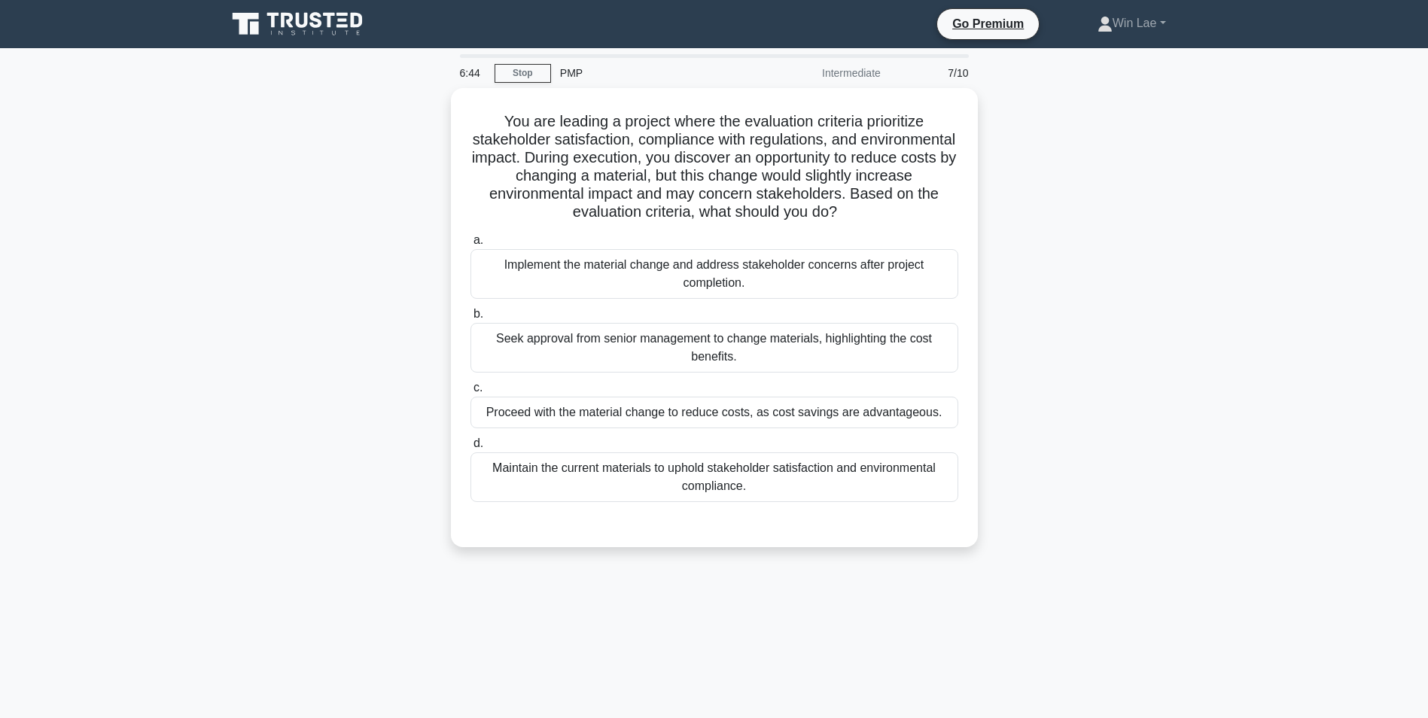
click at [255, 249] on div "You are leading a project where the evaluation criteria prioritize stakeholder …" at bounding box center [715, 326] width 994 height 477
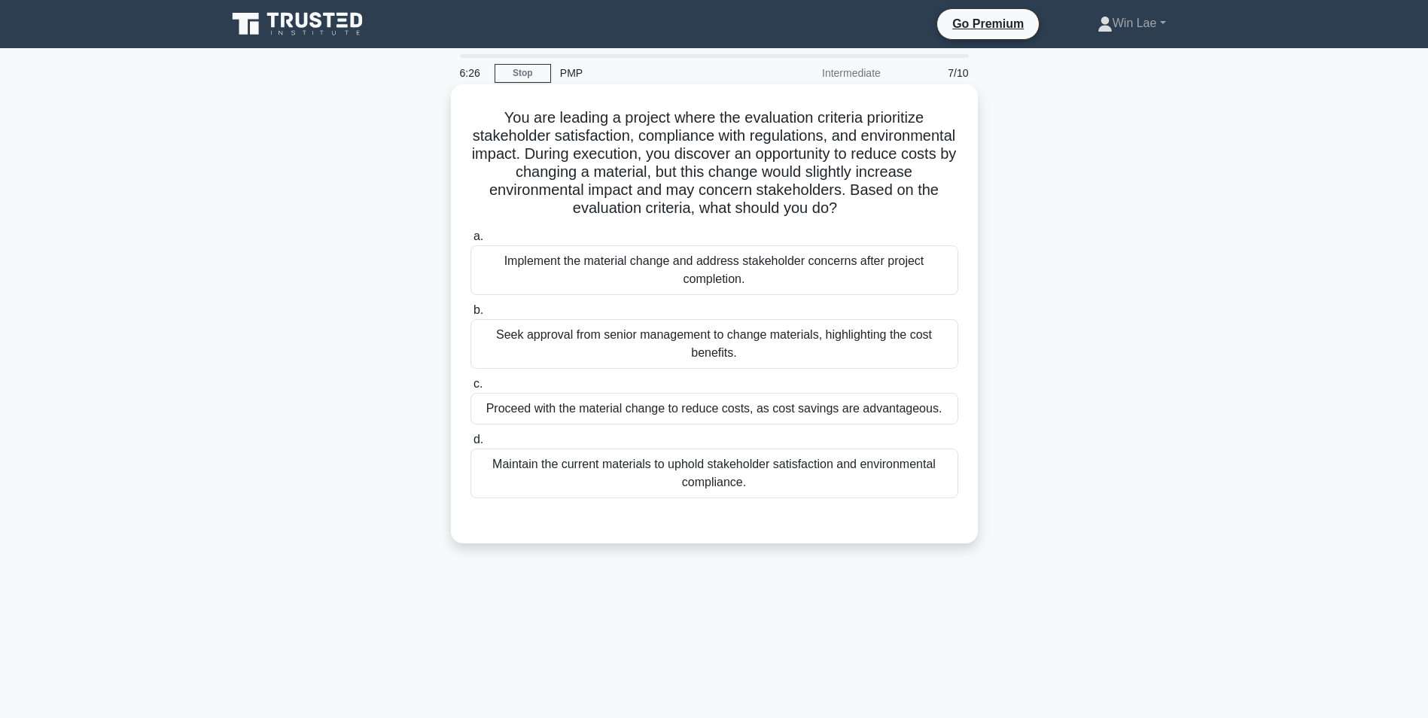
click at [865, 356] on div "Seek approval from senior management to change materials, highlighting the cost…" at bounding box center [715, 344] width 488 height 50
click at [471, 315] on input "b. Seek approval from senior management to change materials, highlighting the c…" at bounding box center [471, 311] width 0 height 10
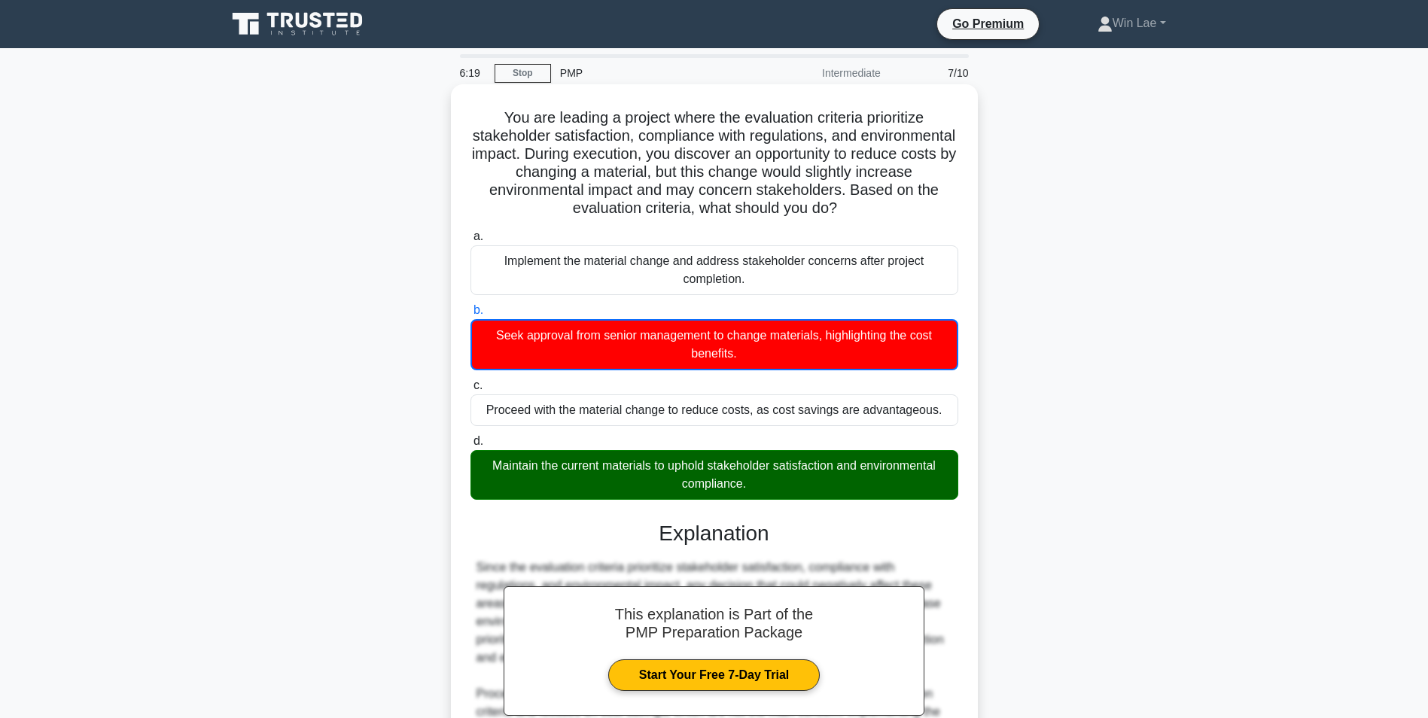
drag, startPoint x: 482, startPoint y: 336, endPoint x: 861, endPoint y: 337, distance: 379.5
click at [861, 337] on div "Seek approval from senior management to change materials, highlighting the cost…" at bounding box center [715, 344] width 488 height 51
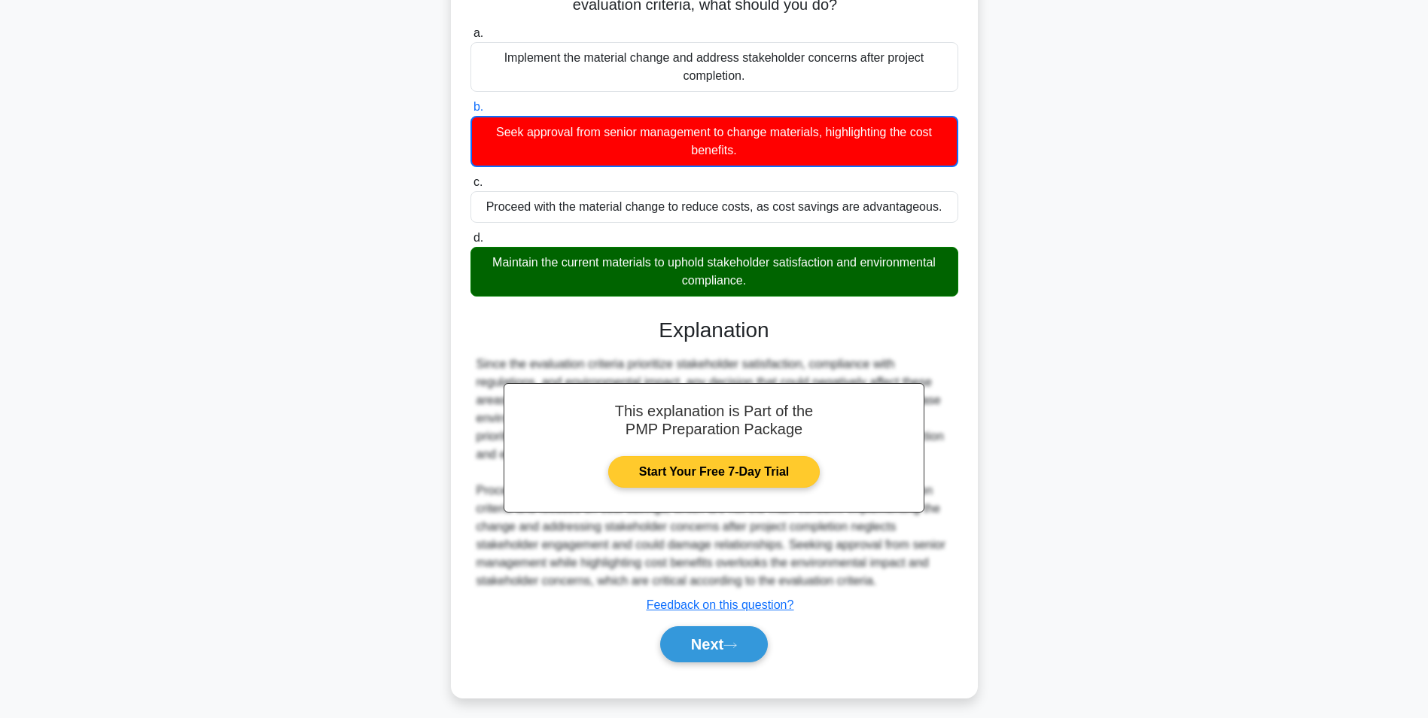
scroll to position [212, 0]
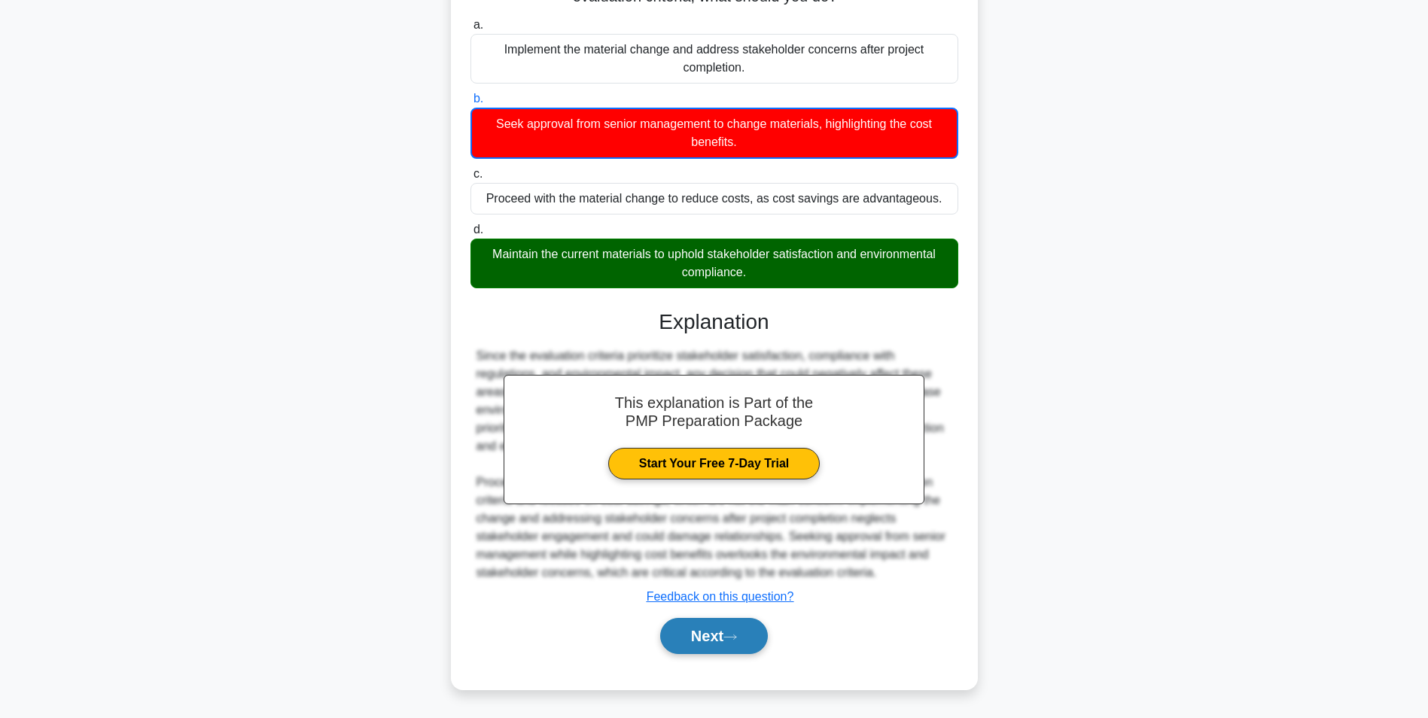
click at [748, 638] on button "Next" at bounding box center [714, 636] width 108 height 36
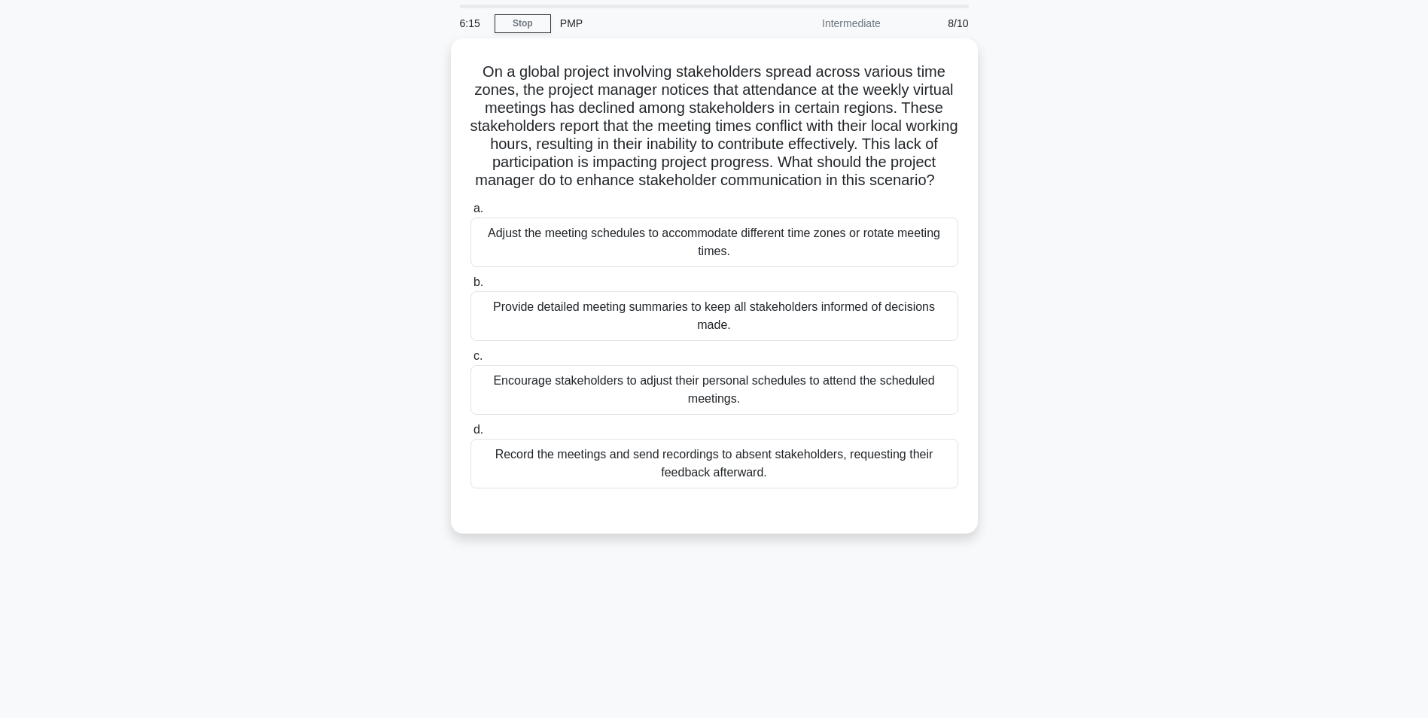
scroll to position [0, 0]
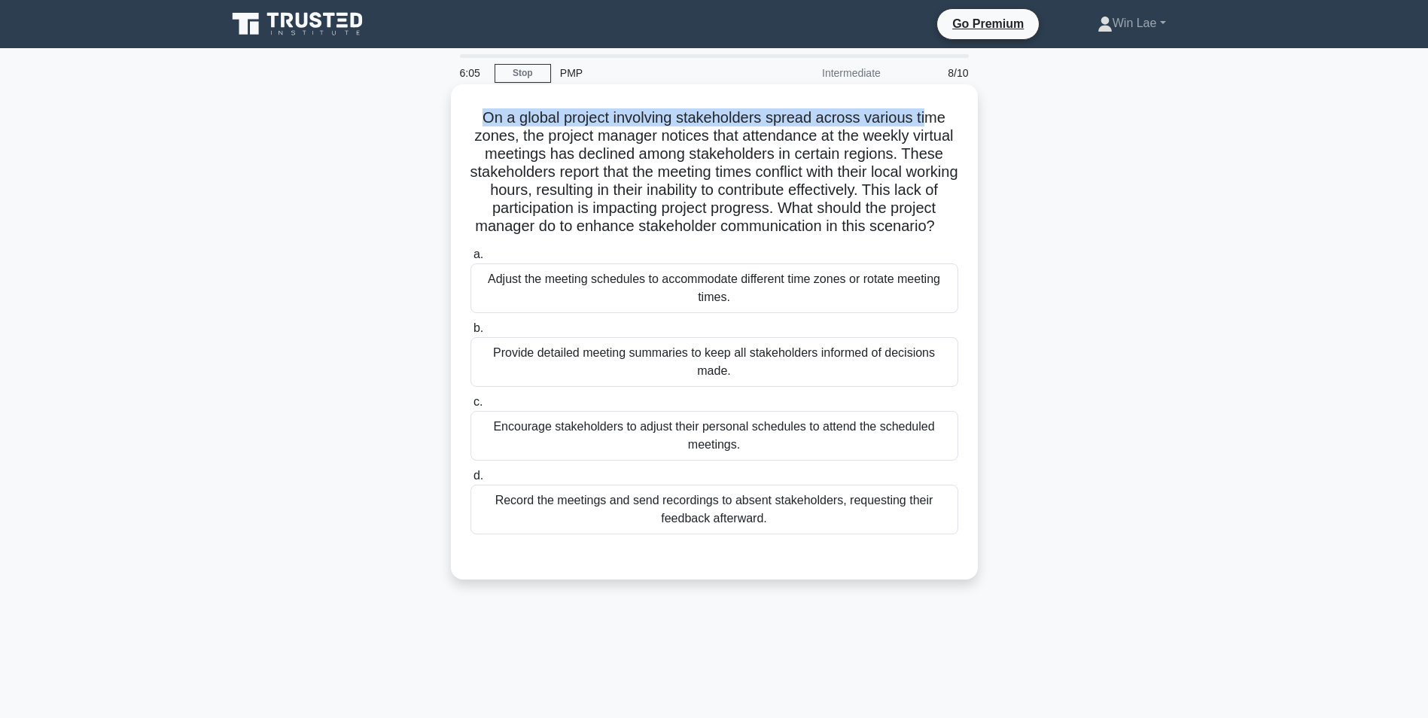
drag, startPoint x: 477, startPoint y: 120, endPoint x: 935, endPoint y: 117, distance: 457.8
click at [935, 117] on h5 "On a global project involving stakeholders spread across various time zones, th…" at bounding box center [714, 172] width 491 height 128
click at [827, 225] on h5 "On a global project involving stakeholders spread across various time zones, th…" at bounding box center [714, 172] width 491 height 128
click at [673, 305] on div "Adjust the meeting schedules to accommodate different time zones or rotate meet…" at bounding box center [715, 289] width 488 height 50
click at [471, 260] on input "a. Adjust the meeting schedules to accommodate different time zones or rotate m…" at bounding box center [471, 255] width 0 height 10
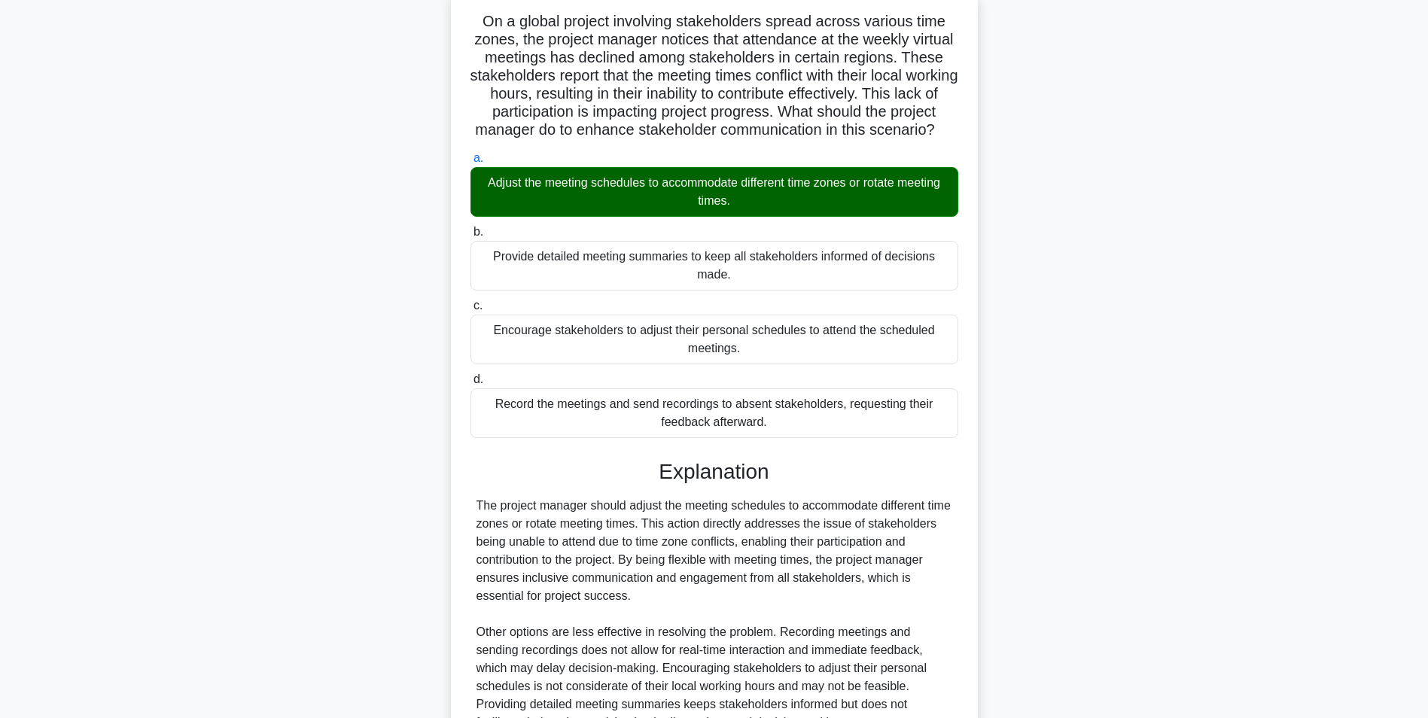
scroll to position [226, 0]
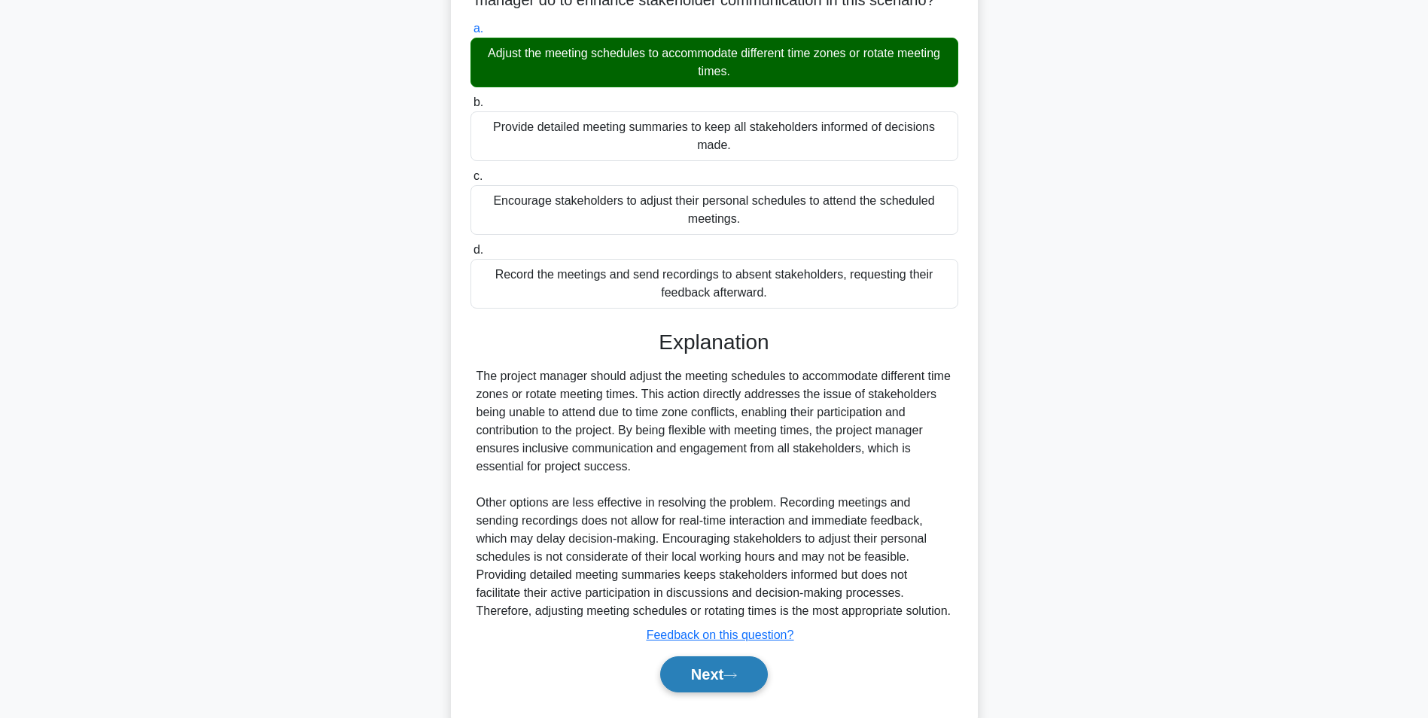
click at [721, 693] on button "Next" at bounding box center [714, 675] width 108 height 36
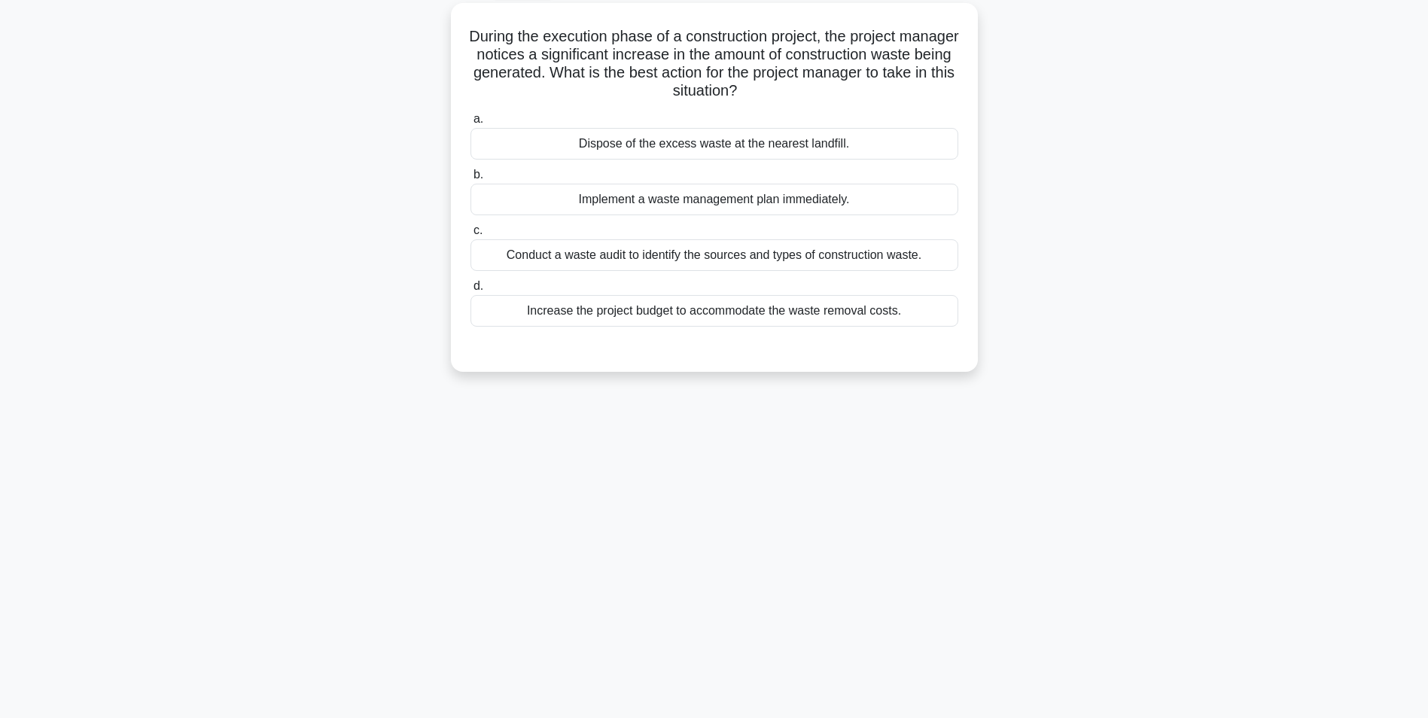
scroll to position [0, 0]
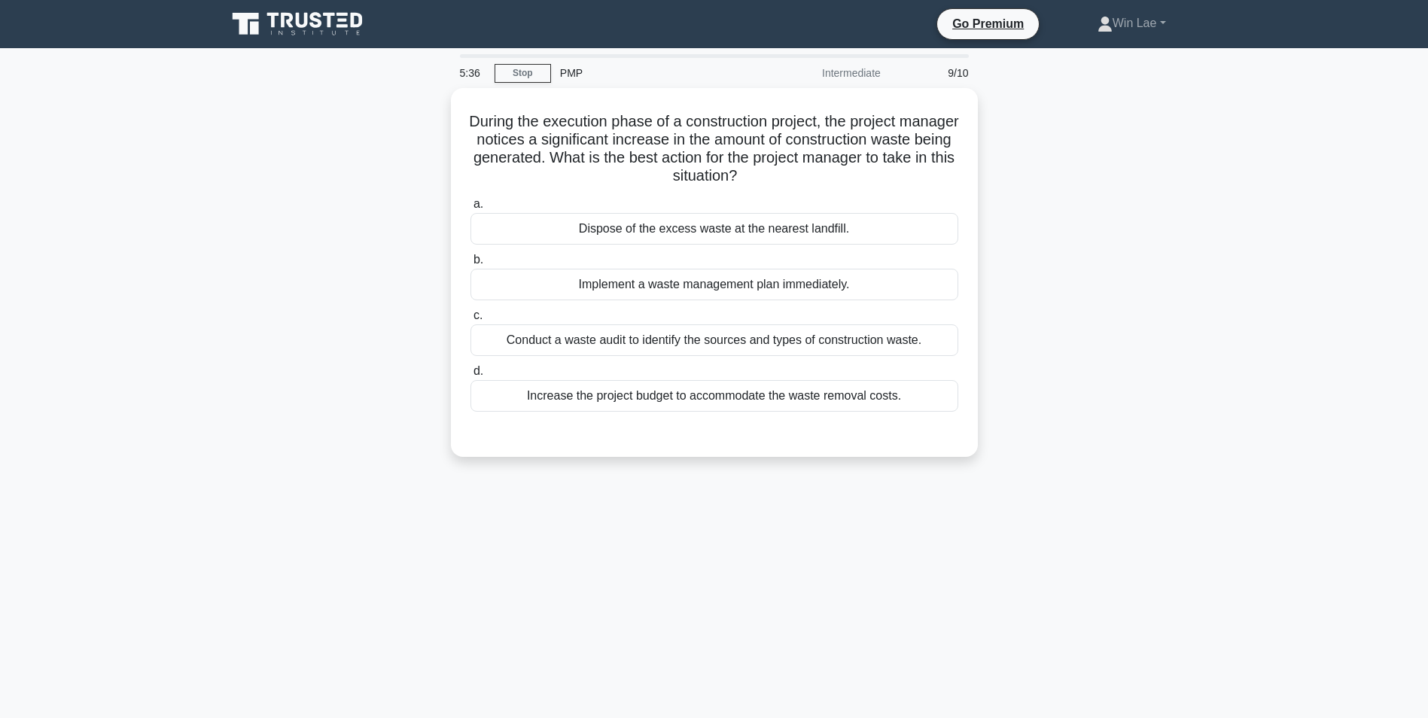
click at [254, 264] on div "During the execution phase of a construction project, the project manager notic…" at bounding box center [715, 281] width 994 height 387
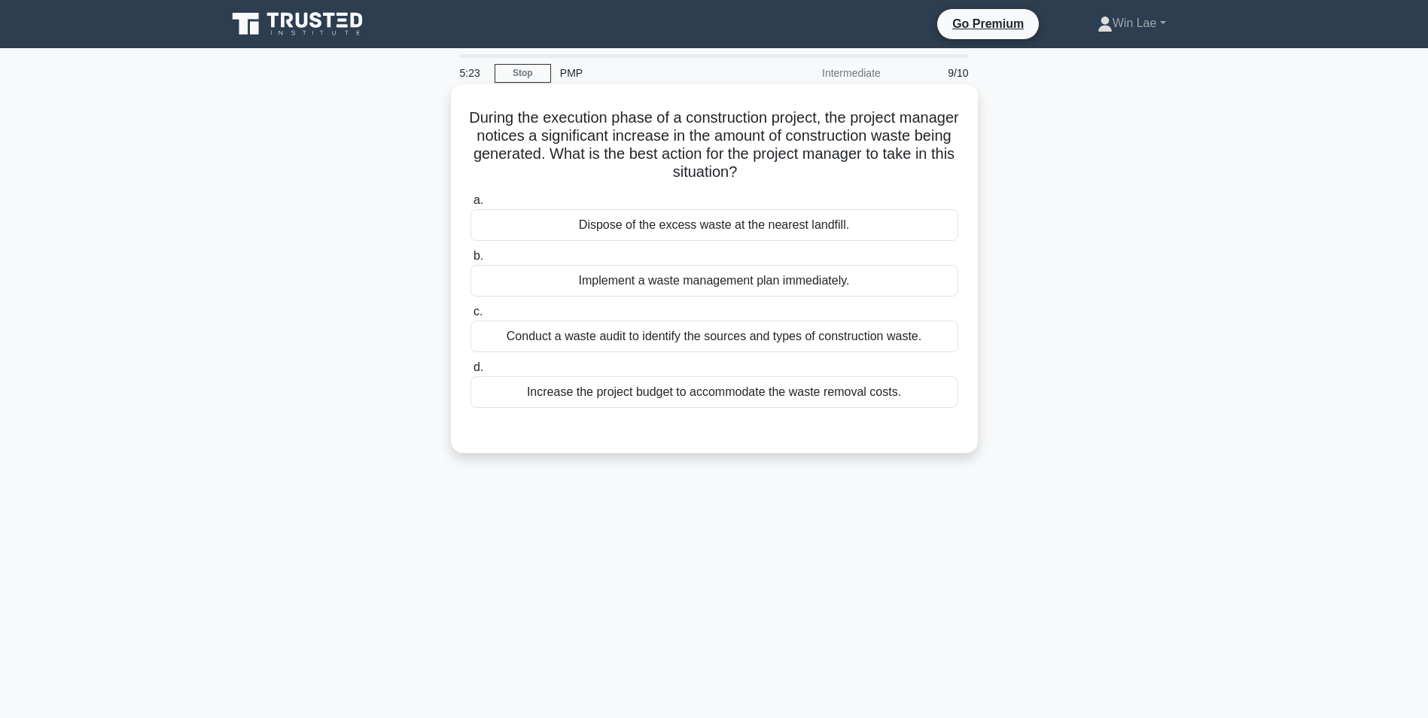
click at [567, 343] on div "Conduct a waste audit to identify the sources and types of construction waste." at bounding box center [715, 337] width 488 height 32
click at [471, 317] on input "c. Conduct a waste audit to identify the sources and types of construction wast…" at bounding box center [471, 312] width 0 height 10
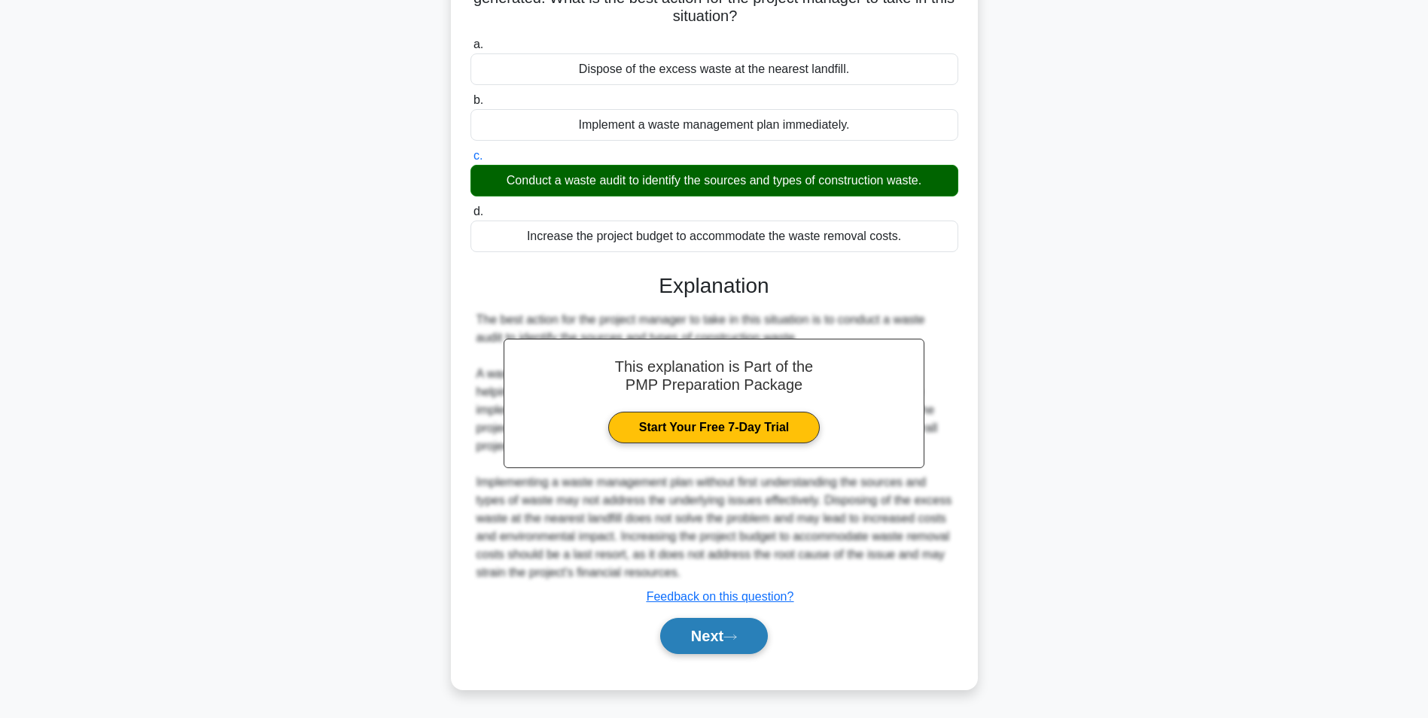
drag, startPoint x: 712, startPoint y: 645, endPoint x: 702, endPoint y: 635, distance: 14.4
click at [712, 645] on button "Next" at bounding box center [714, 636] width 108 height 36
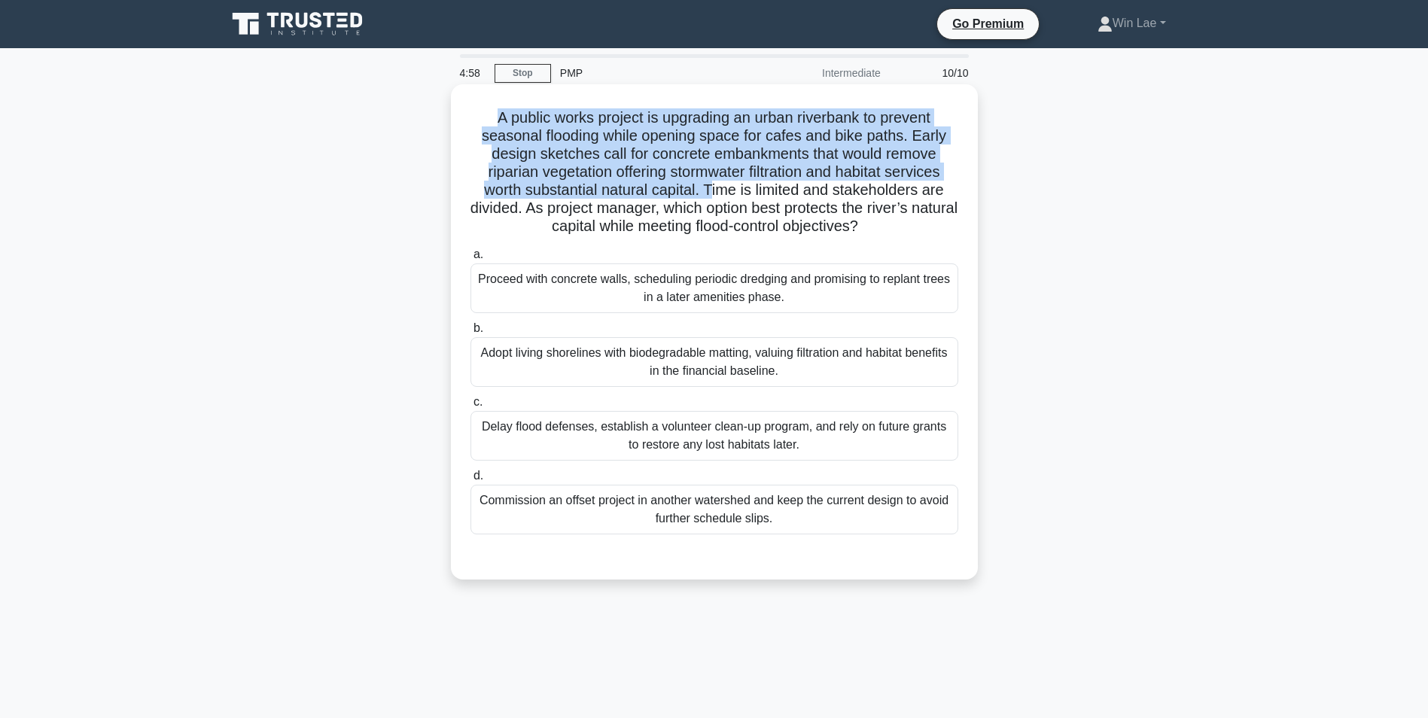
drag, startPoint x: 489, startPoint y: 117, endPoint x: 715, endPoint y: 200, distance: 239.9
click at [715, 200] on h5 "A public works project is upgrading an urban riverbank to prevent seasonal floo…" at bounding box center [714, 172] width 491 height 128
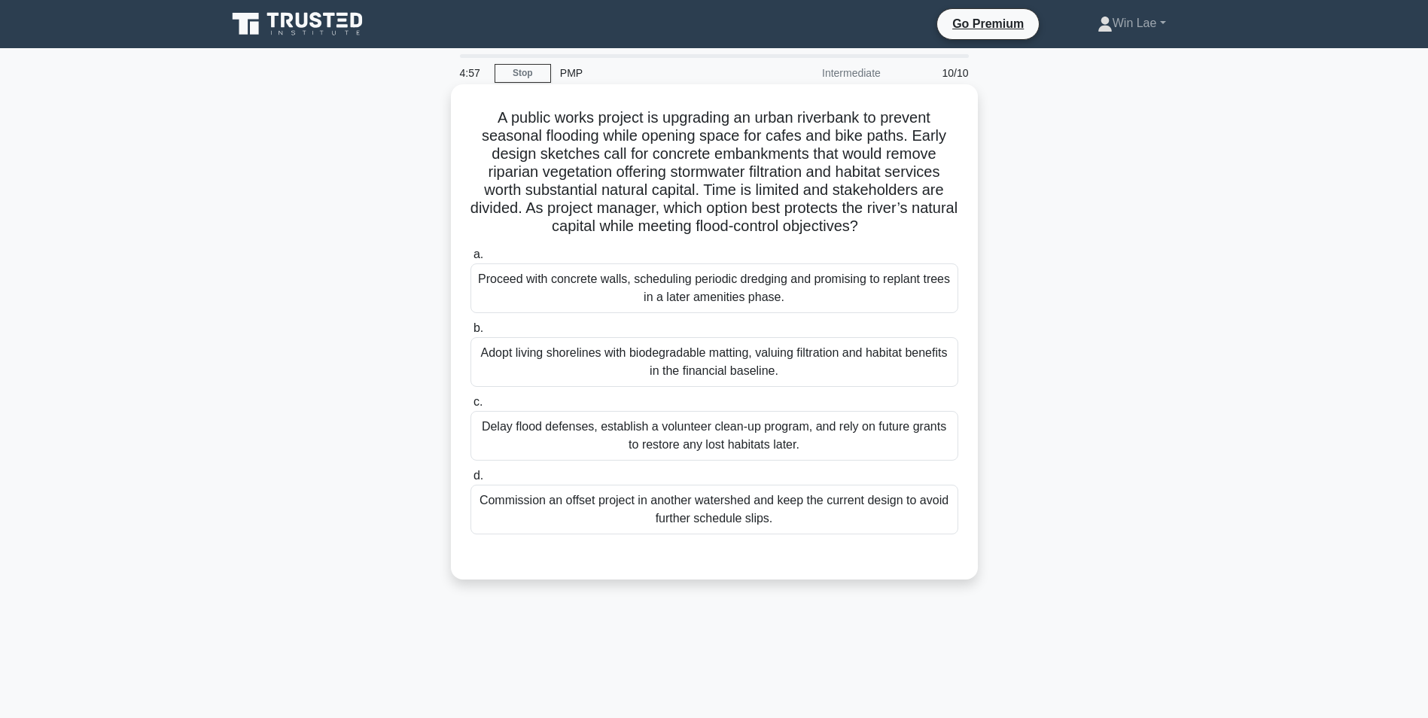
drag, startPoint x: 715, startPoint y: 200, endPoint x: 699, endPoint y: 227, distance: 32.0
click at [699, 227] on h5 "A public works project is upgrading an urban riverbank to prevent seasonal floo…" at bounding box center [714, 172] width 491 height 128
click at [660, 359] on div "Adopt living shorelines with biodegradable matting, valuing filtration and habi…" at bounding box center [715, 362] width 488 height 50
click at [471, 334] on input "b. Adopt living shorelines with biodegradable matting, valuing filtration and h…" at bounding box center [471, 329] width 0 height 10
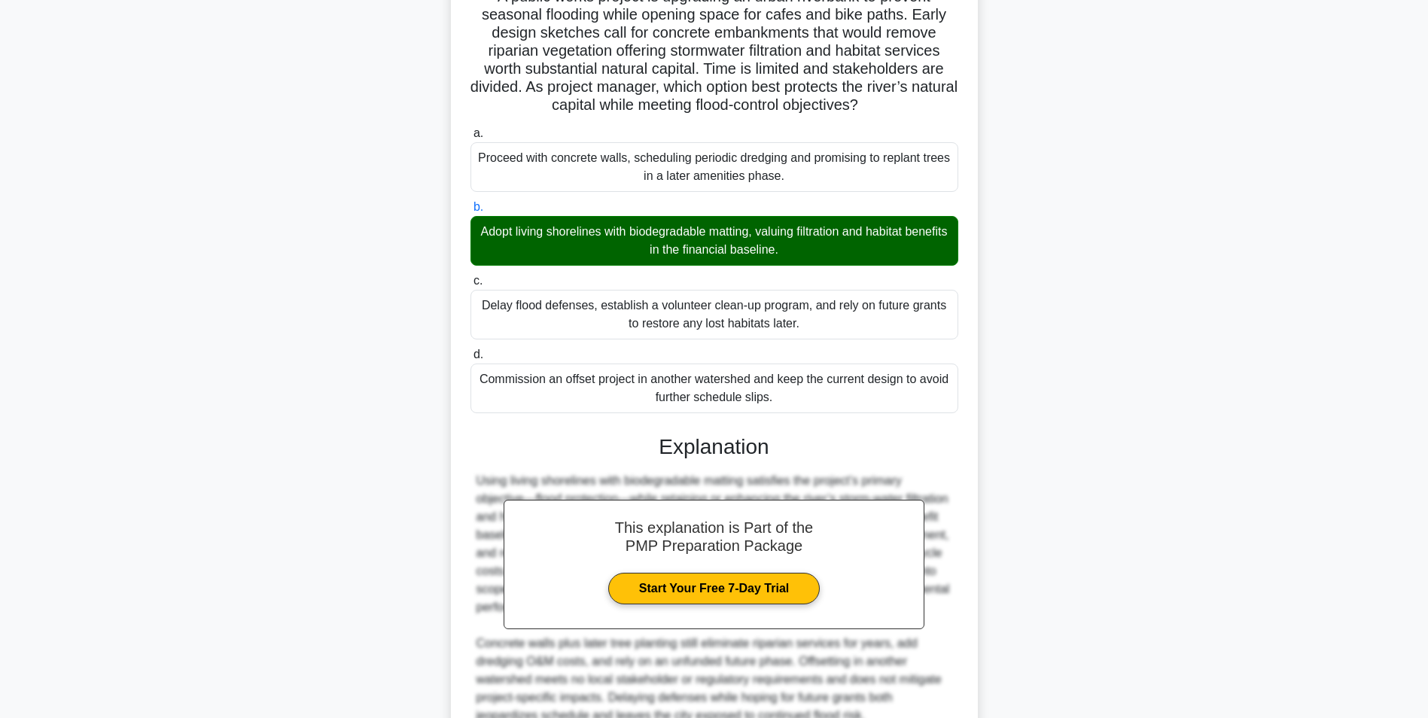
scroll to position [226, 0]
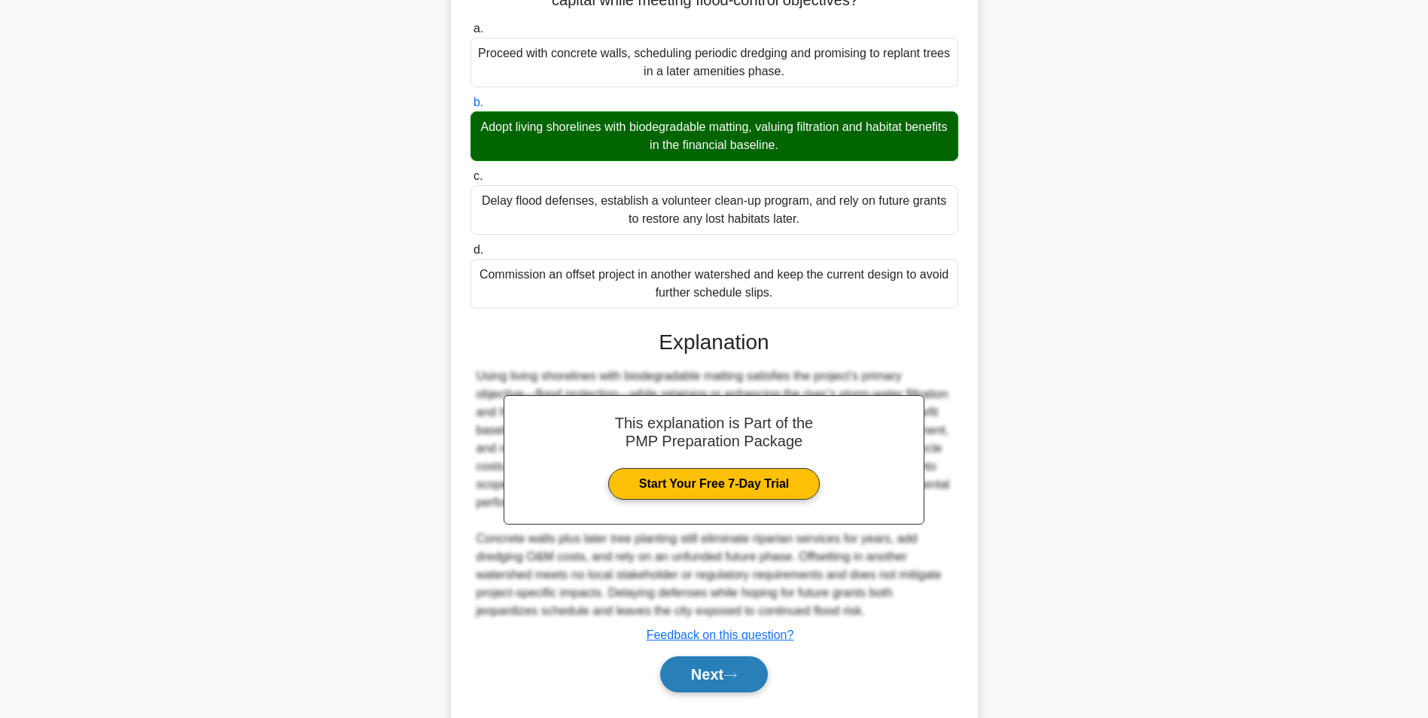
click at [684, 670] on button "Next" at bounding box center [714, 675] width 108 height 36
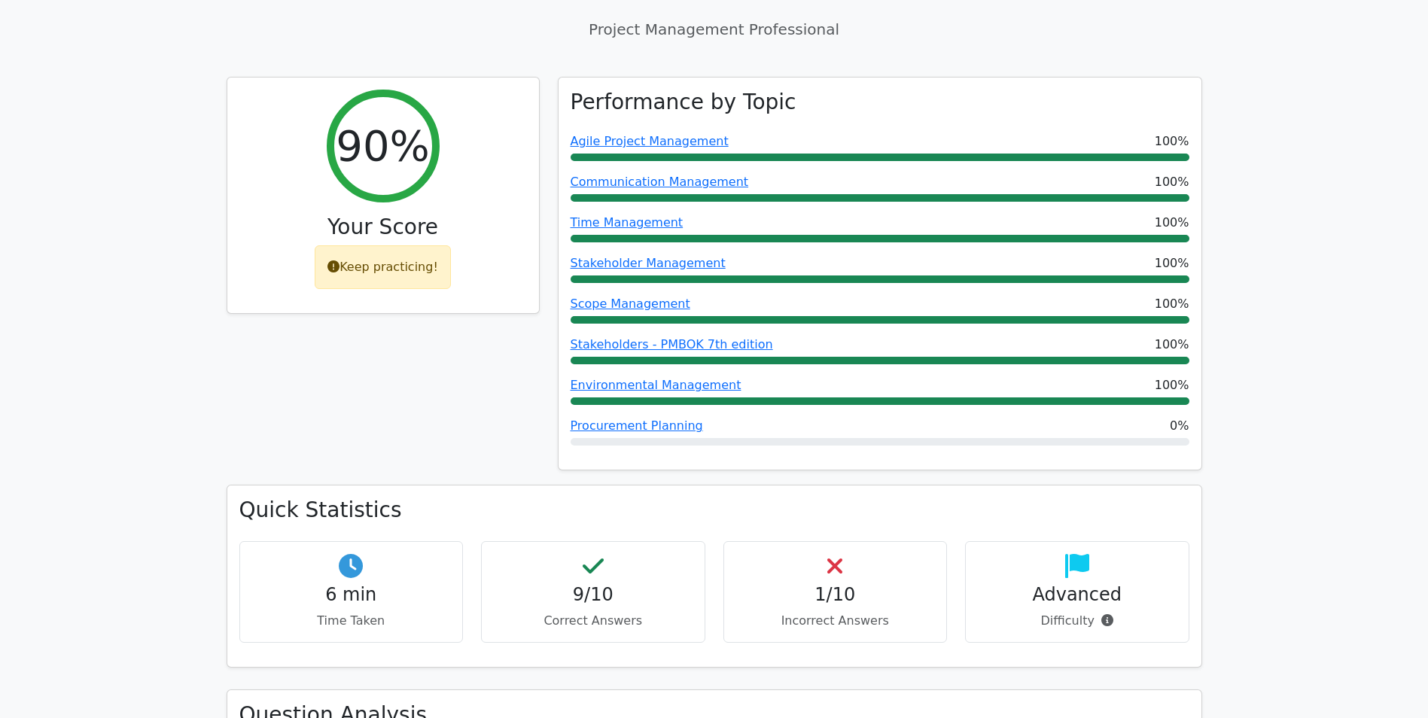
scroll to position [678, 0]
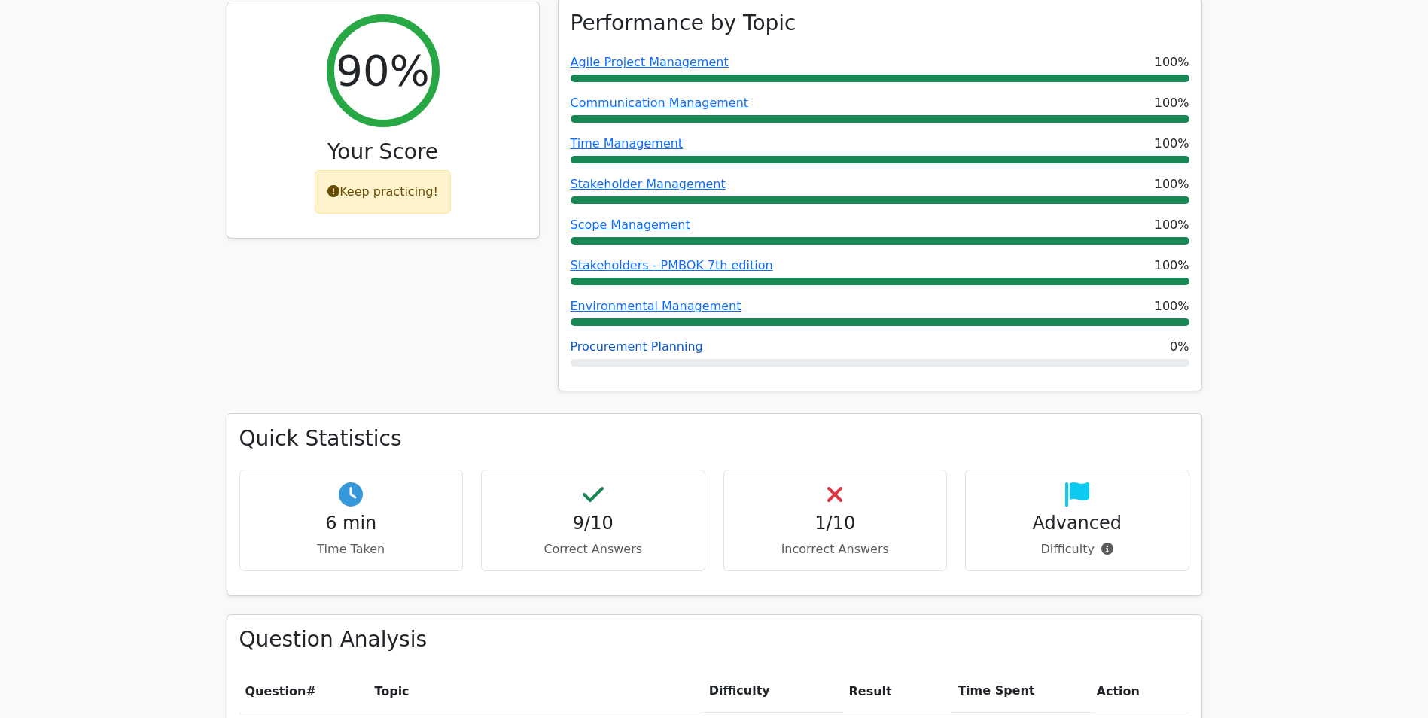
click at [606, 340] on link "Procurement Planning" at bounding box center [637, 347] width 133 height 14
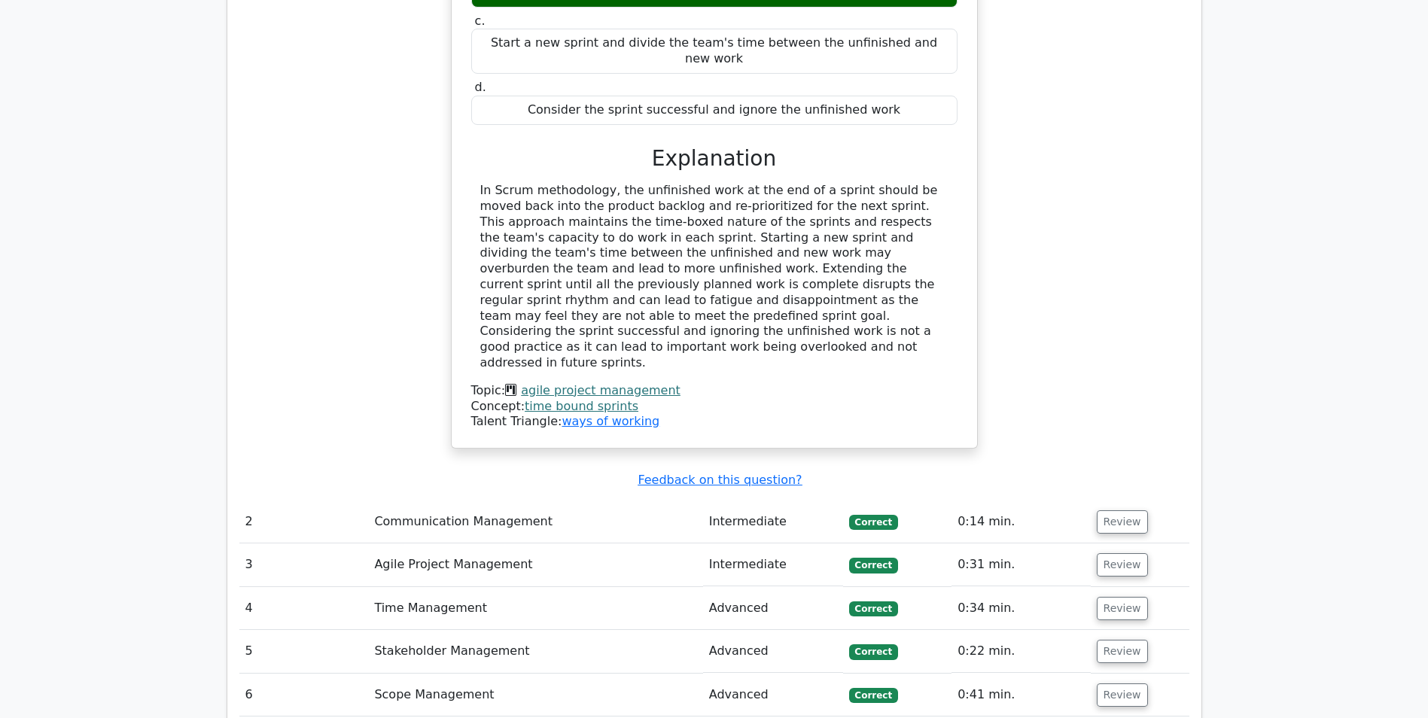
scroll to position [1732, 0]
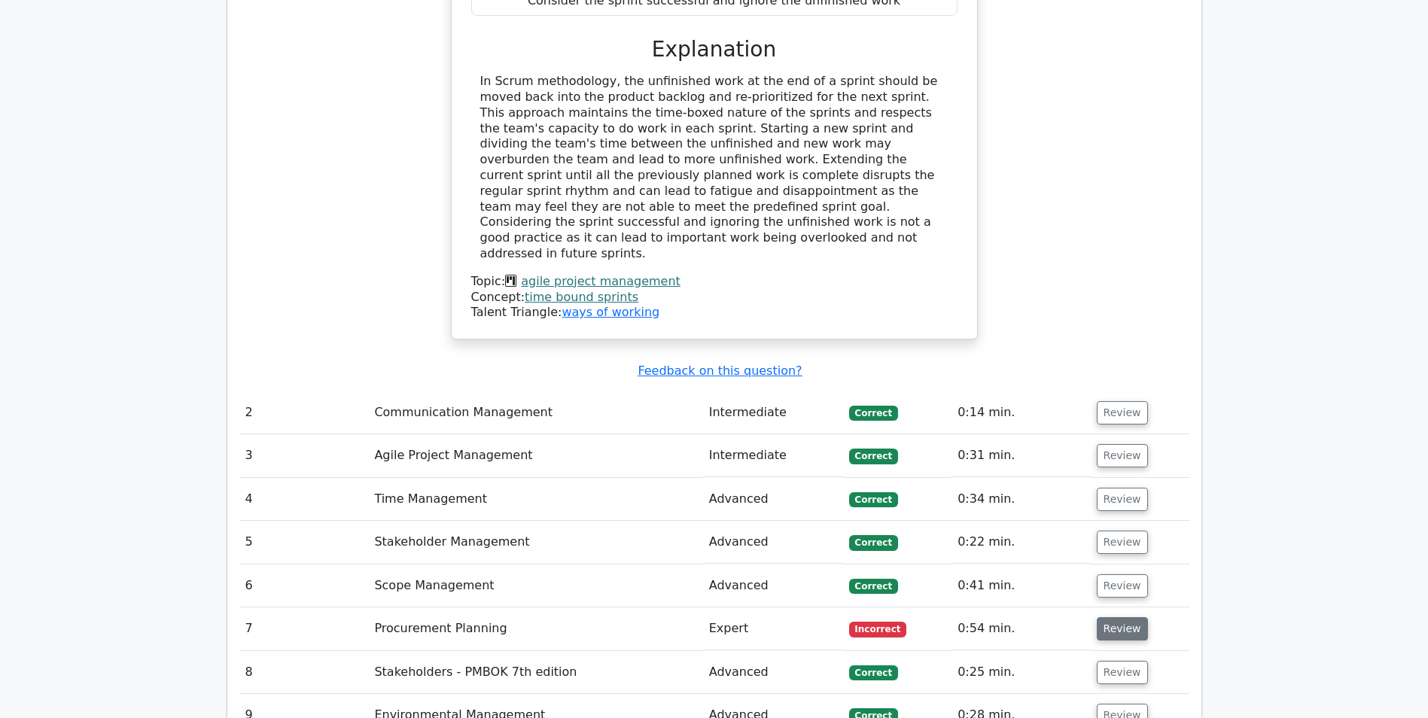
click at [1125, 617] on button "Review" at bounding box center [1122, 628] width 51 height 23
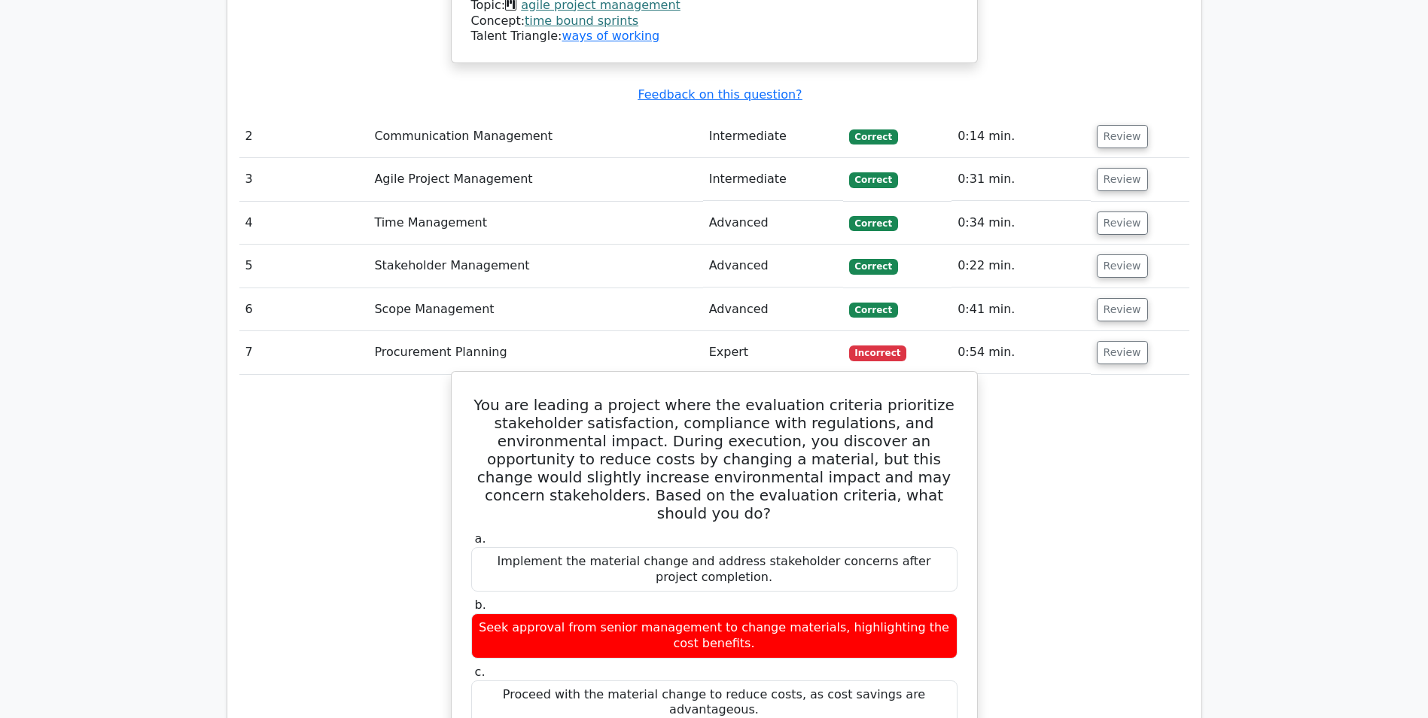
scroll to position [2033, 0]
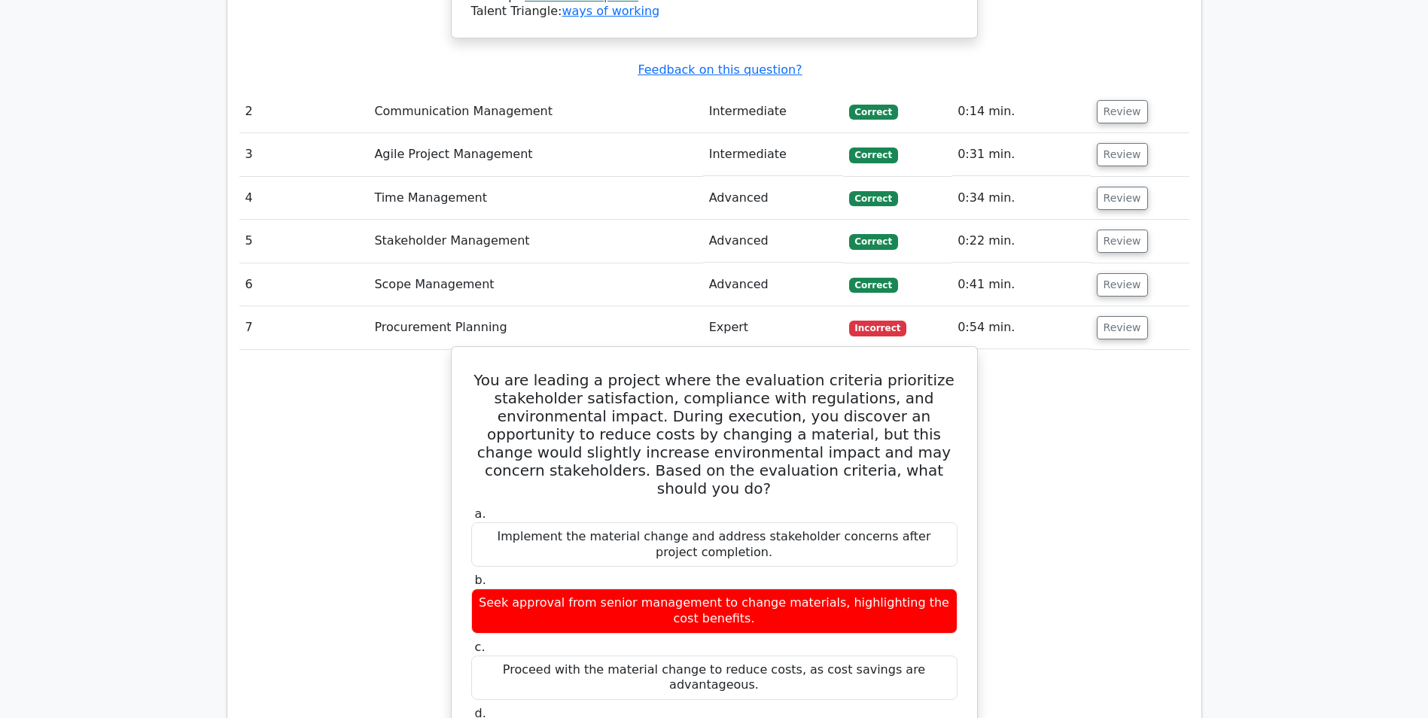
drag, startPoint x: 474, startPoint y: 564, endPoint x: 914, endPoint y: 570, distance: 439.7
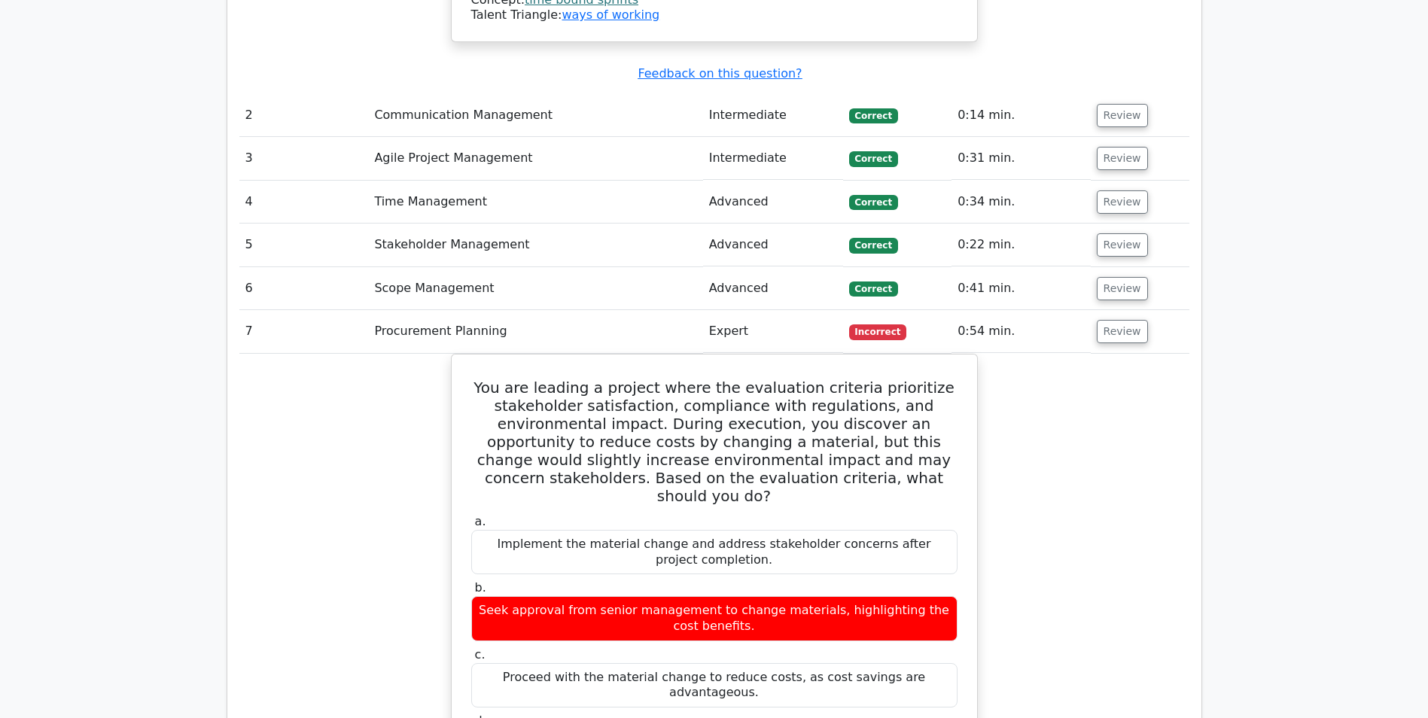
drag, startPoint x: 1341, startPoint y: 388, endPoint x: 1327, endPoint y: 428, distance: 42.9
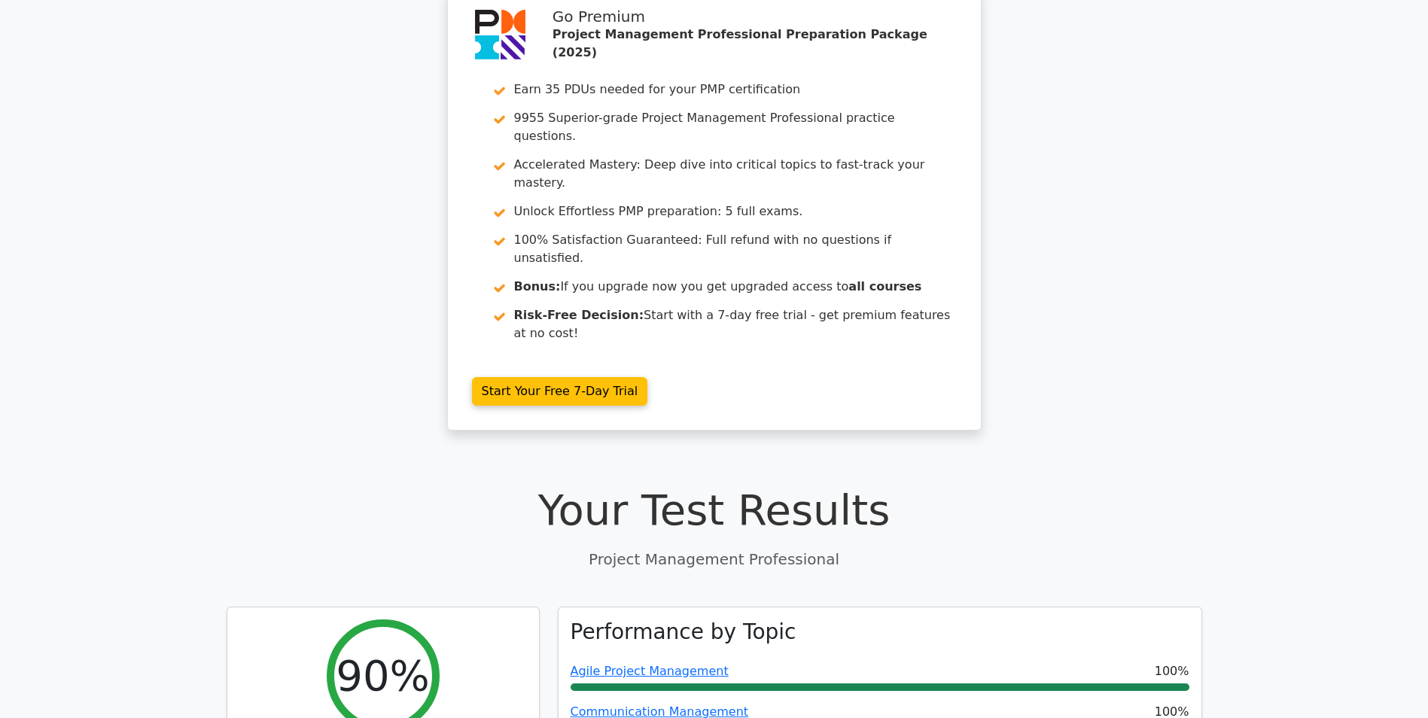
scroll to position [0, 0]
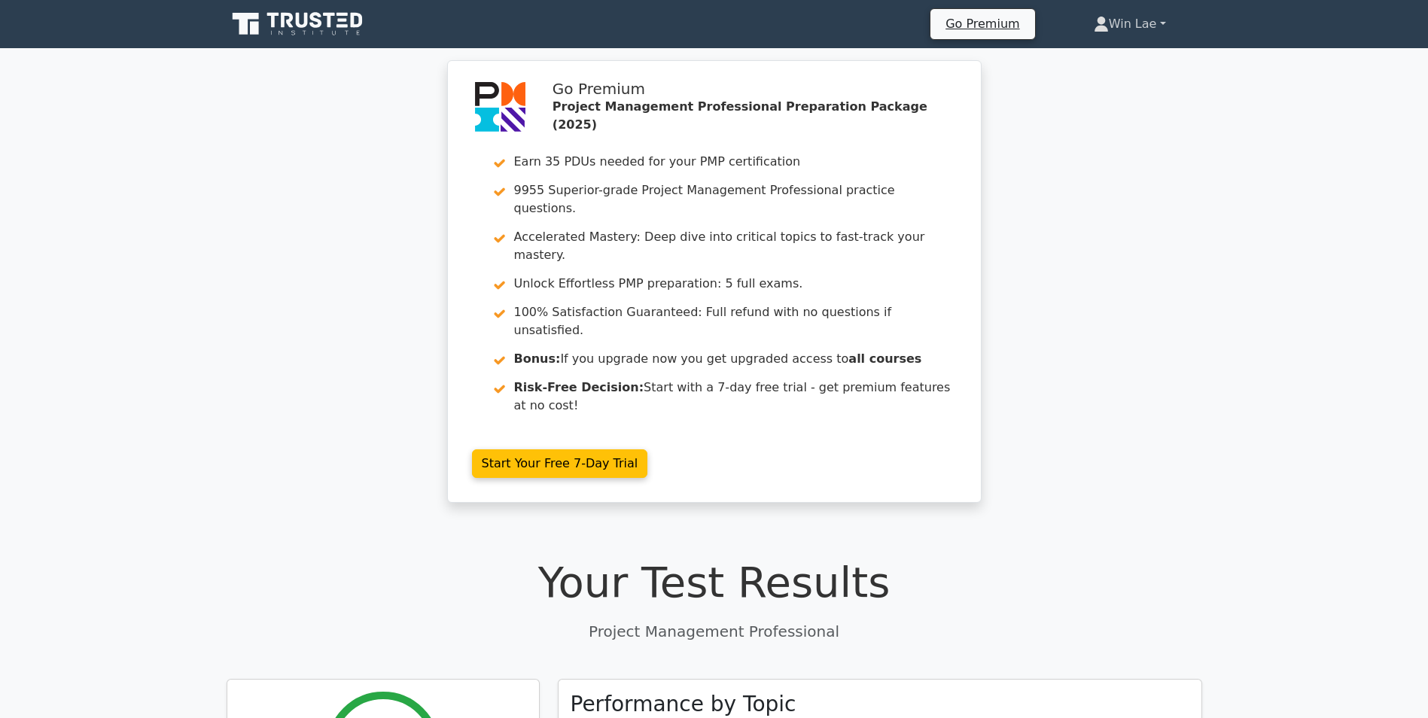
click at [1123, 23] on link "Win Lae" at bounding box center [1130, 24] width 145 height 30
click at [1092, 65] on link "Profile" at bounding box center [1118, 59] width 119 height 24
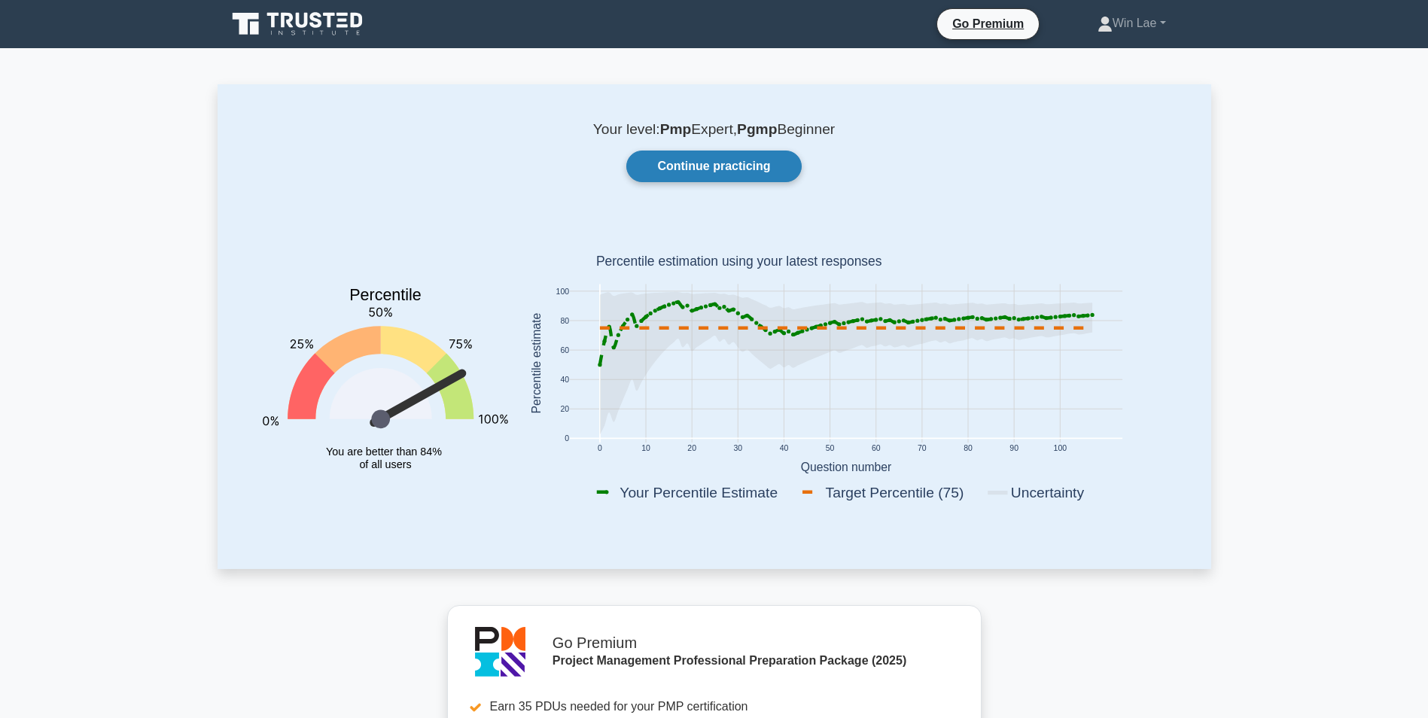
click at [739, 172] on link "Continue practicing" at bounding box center [713, 167] width 175 height 32
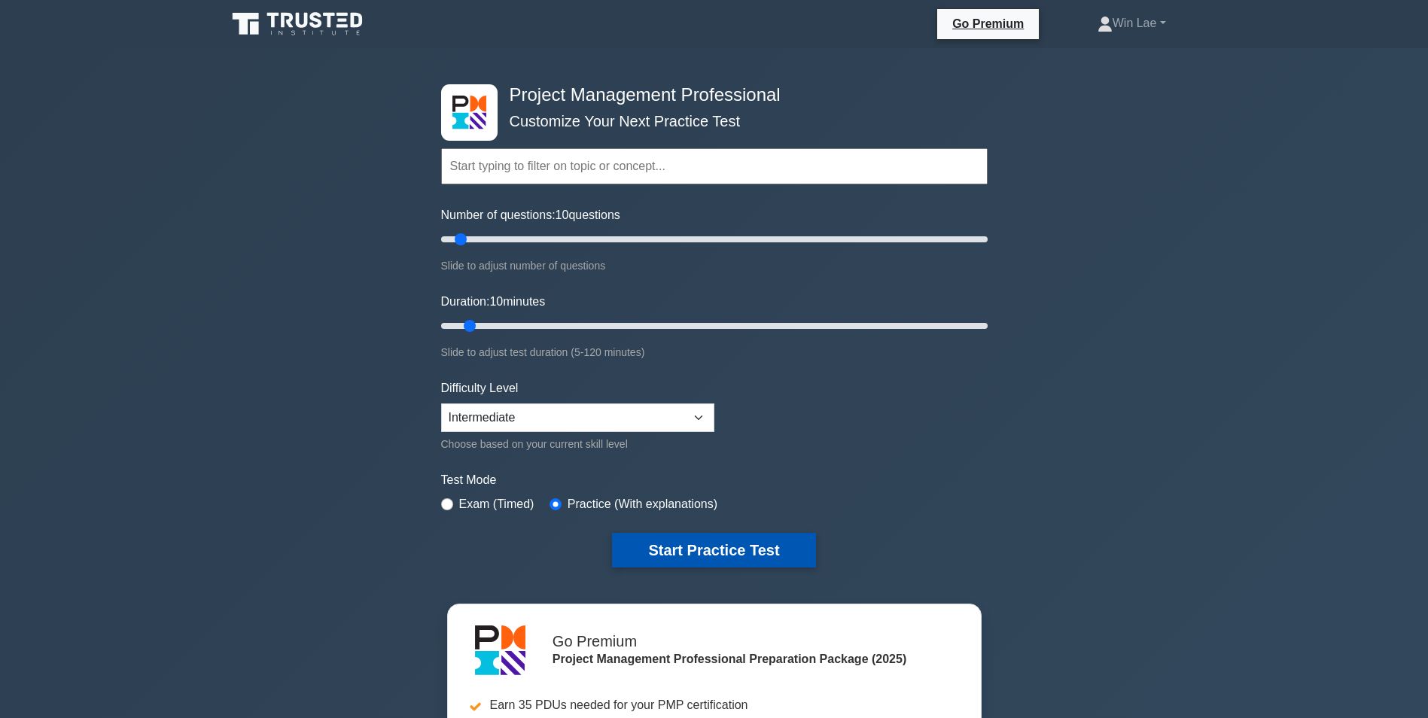
click at [727, 547] on button "Start Practice Test" at bounding box center [713, 550] width 203 height 35
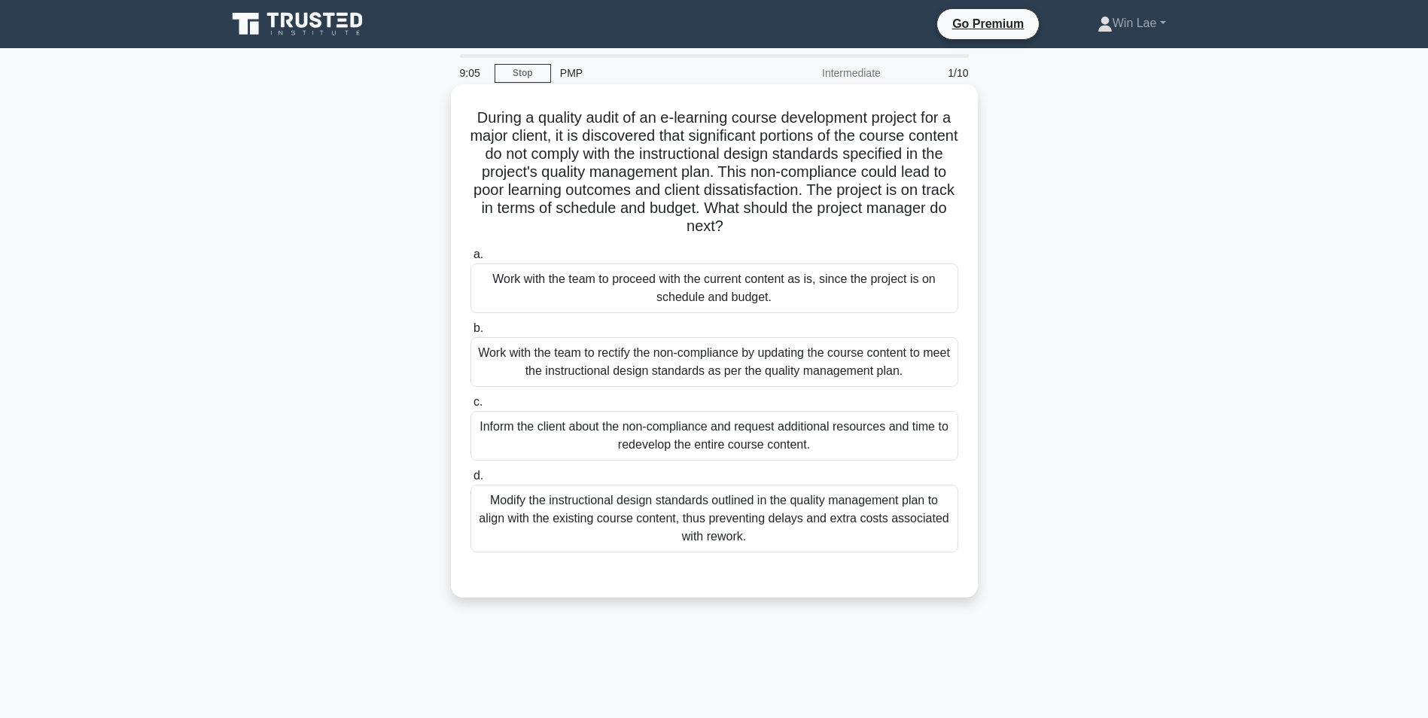
click at [888, 550] on div "Modify the instructional design standards outlined in the quality management pl…" at bounding box center [715, 519] width 488 height 68
click at [471, 481] on input "d. Modify the instructional design standards outlined in the quality management…" at bounding box center [471, 476] width 0 height 10
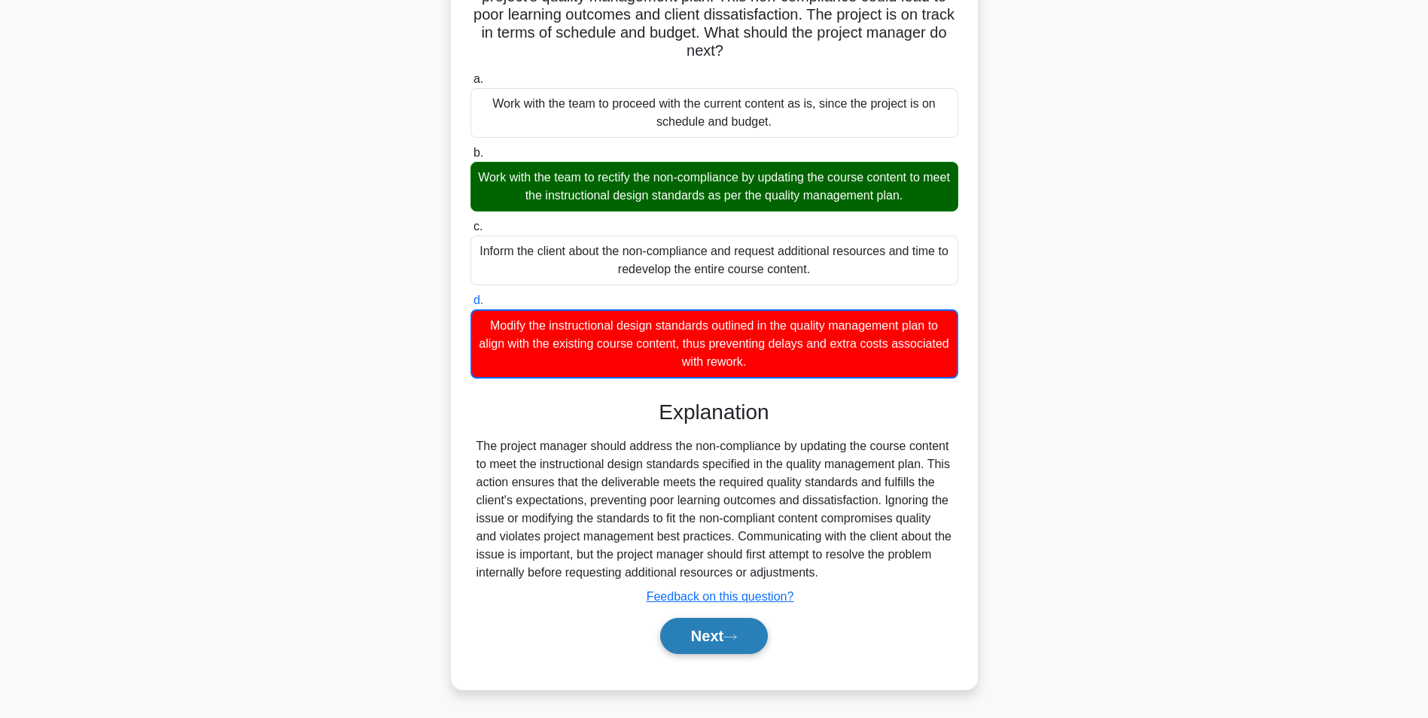
click at [668, 629] on button "Next" at bounding box center [714, 636] width 108 height 36
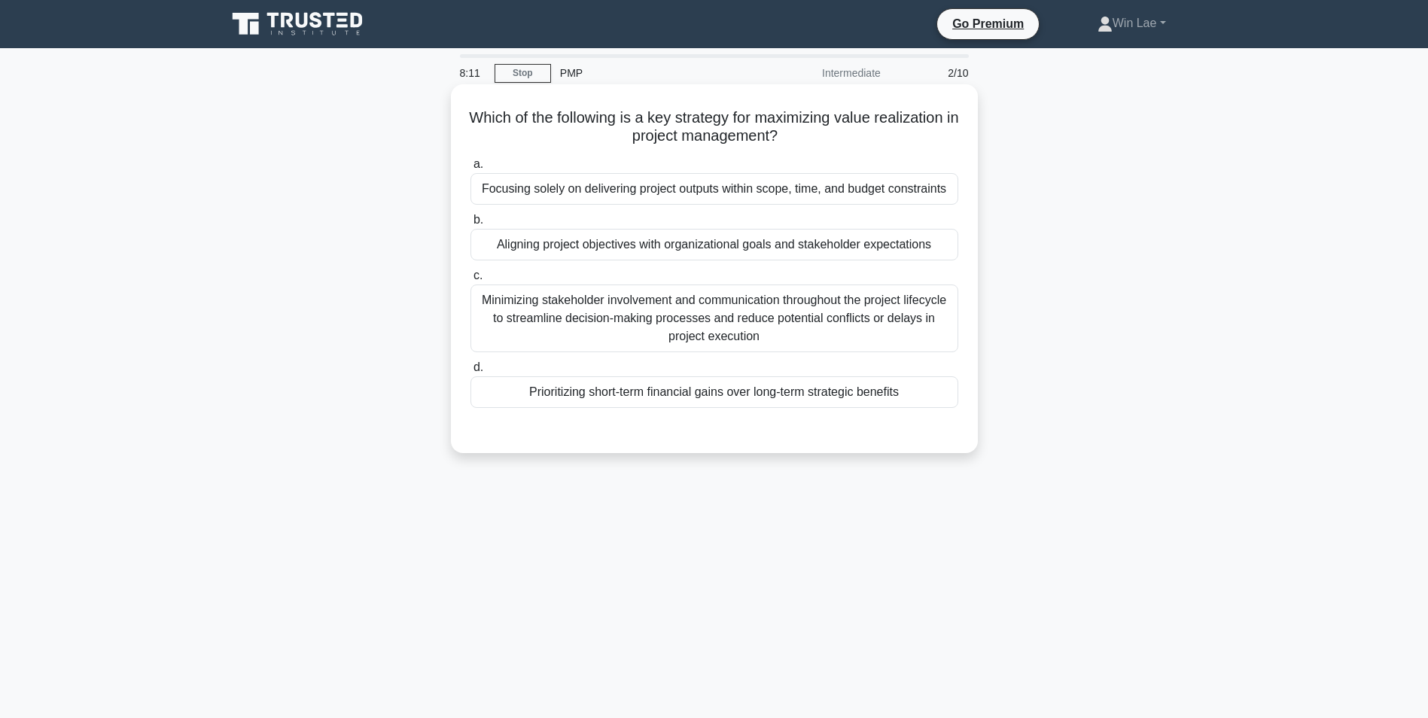
click at [777, 251] on div "Aligning project objectives with organizational goals and stakeholder expectati…" at bounding box center [715, 245] width 488 height 32
click at [471, 225] on input "b. Aligning project objectives with organizational goals and stakeholder expect…" at bounding box center [471, 220] width 0 height 10
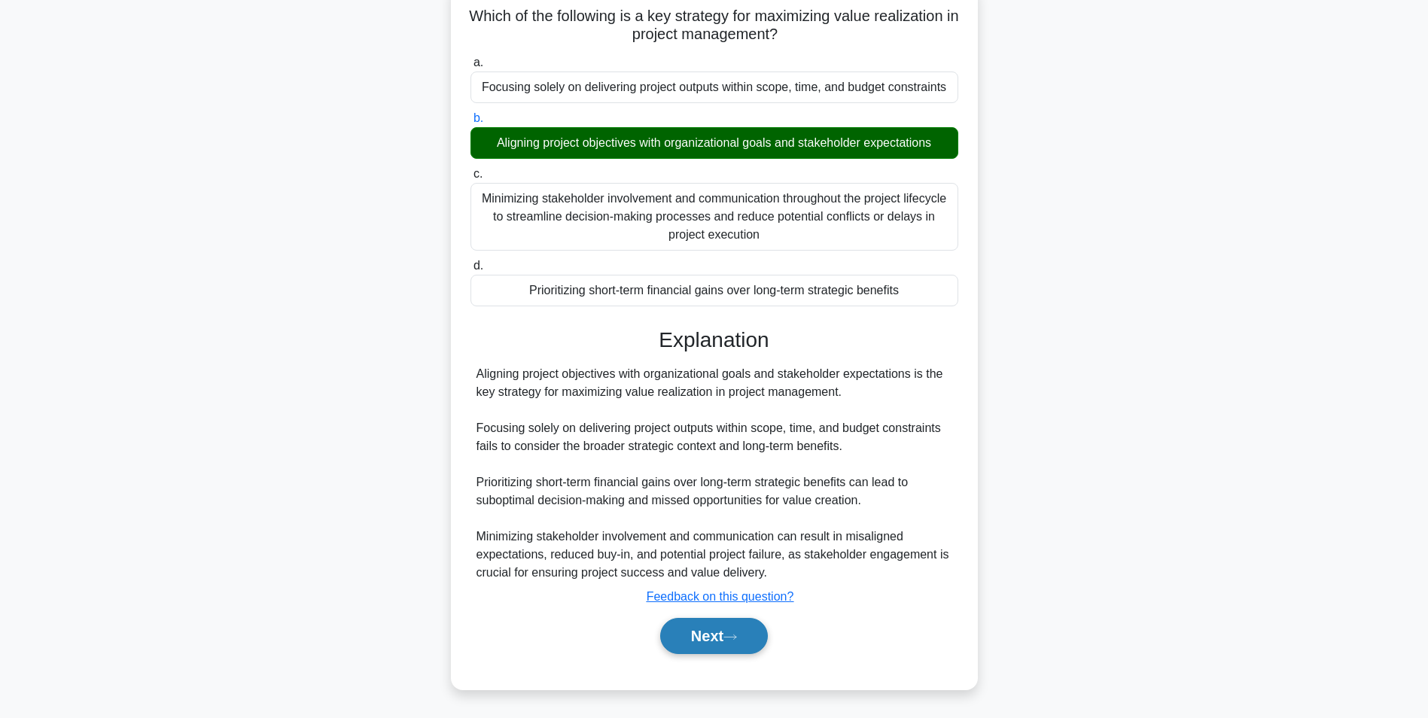
click at [733, 618] on button "Next" at bounding box center [714, 636] width 108 height 36
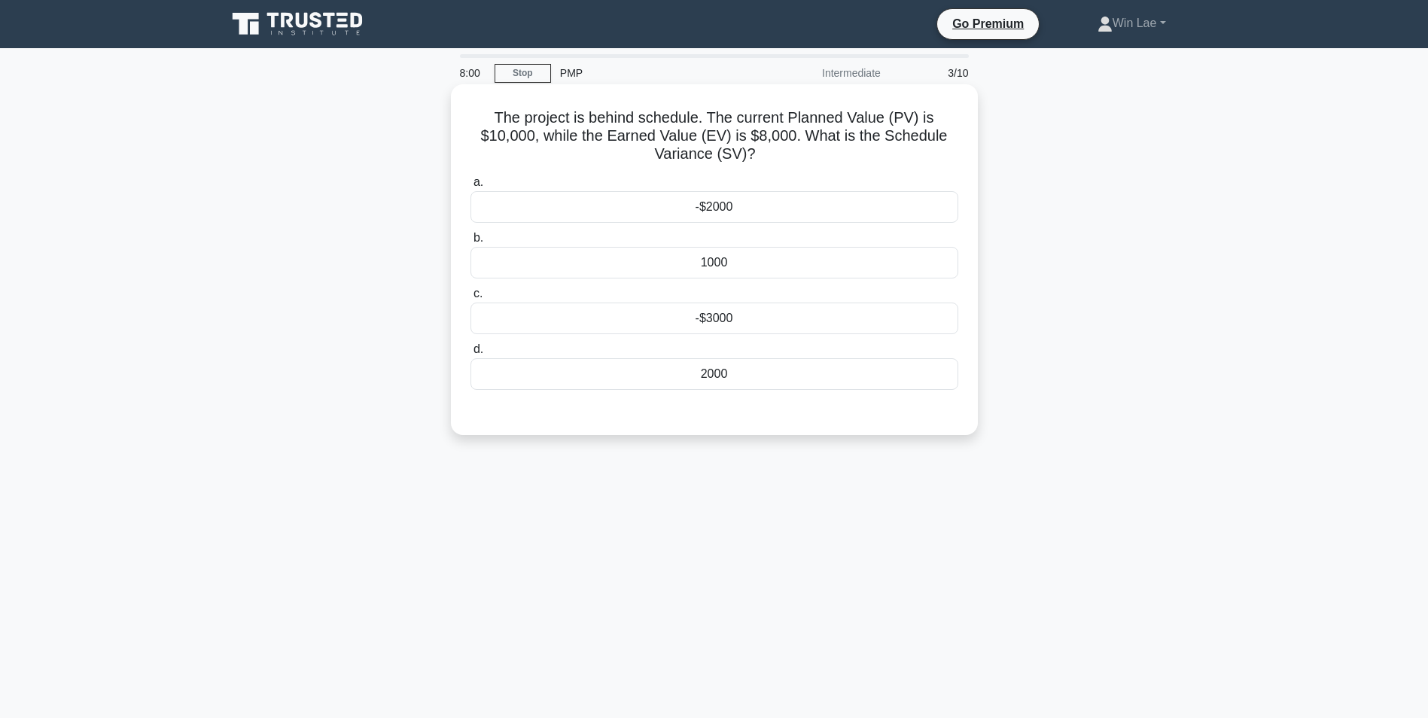
click at [730, 203] on div "-$2000" at bounding box center [715, 207] width 488 height 32
click at [471, 187] on input "a. -$2000" at bounding box center [471, 183] width 0 height 10
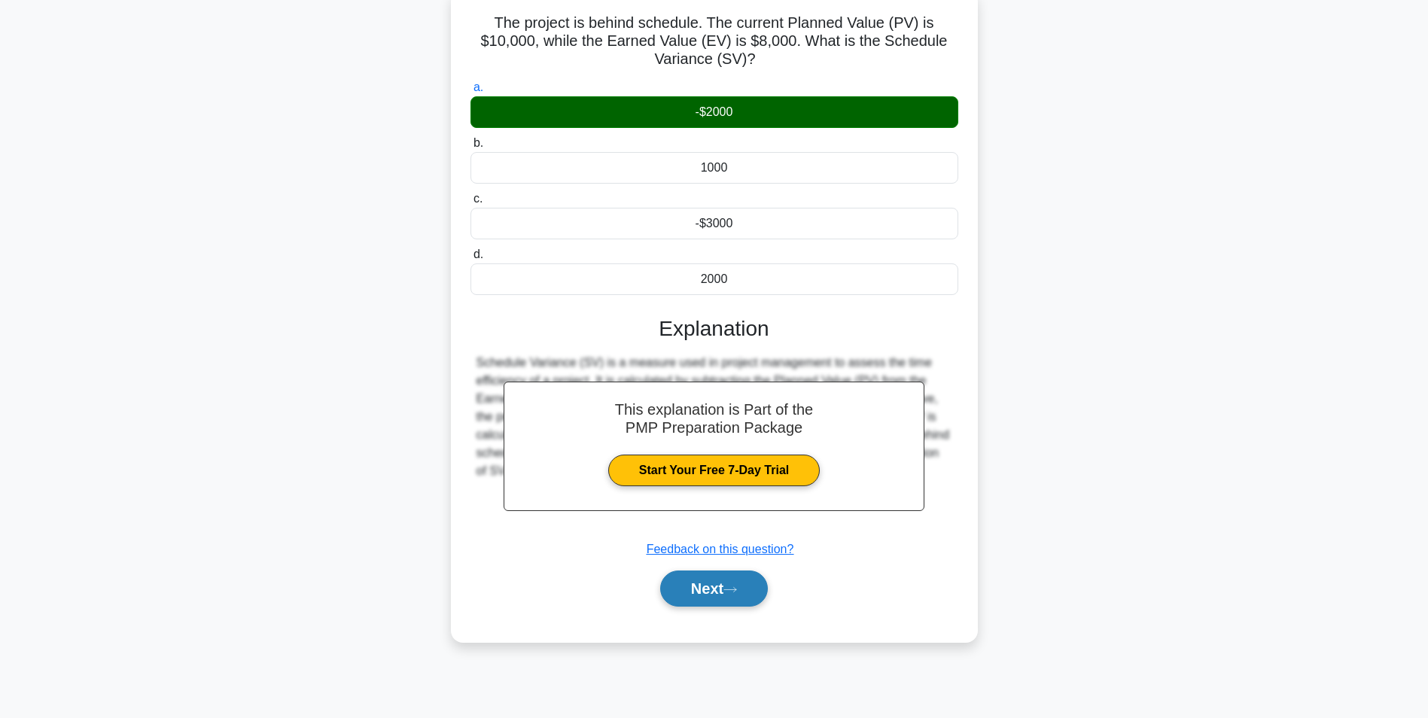
click at [711, 584] on button "Next" at bounding box center [714, 589] width 108 height 36
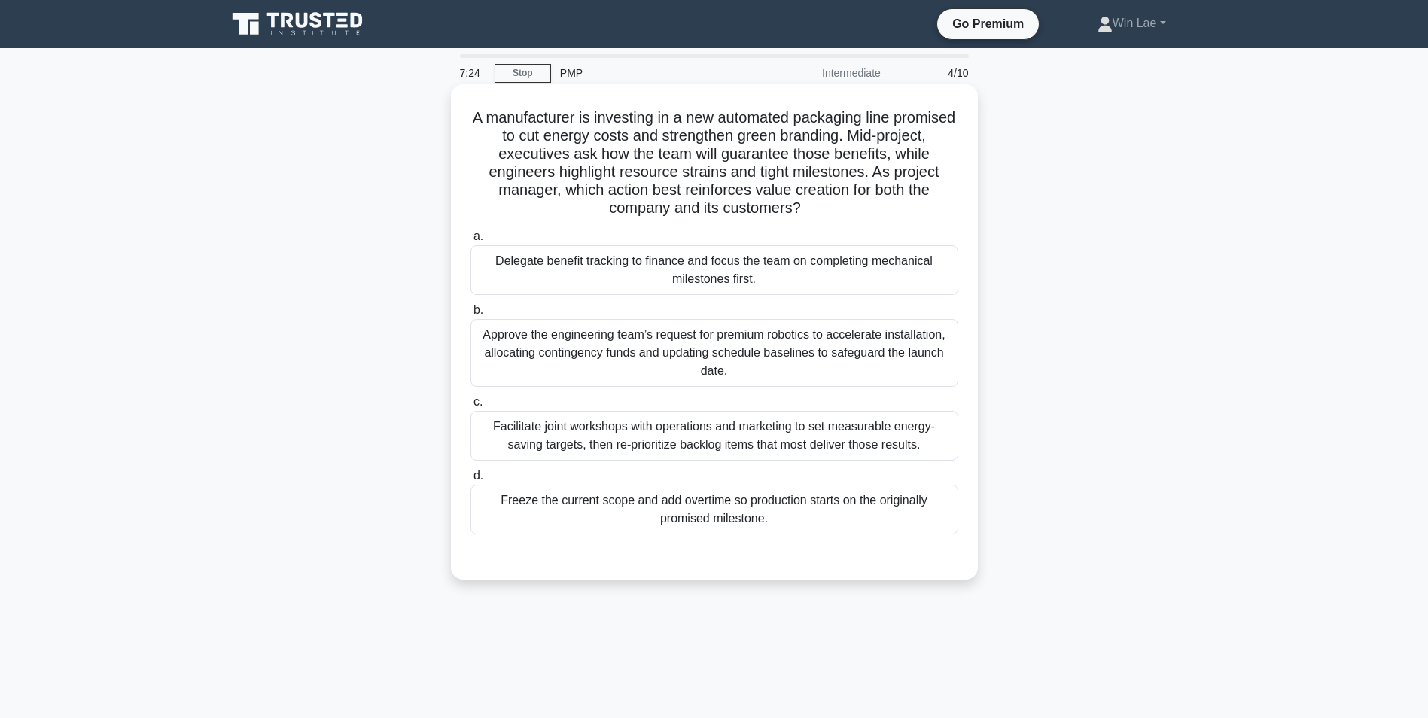
click at [709, 436] on div "Facilitate joint workshops with operations and marketing to set measurable ener…" at bounding box center [715, 436] width 488 height 50
click at [471, 407] on input "c. Facilitate joint workshops with operations and marketing to set measurable e…" at bounding box center [471, 403] width 0 height 10
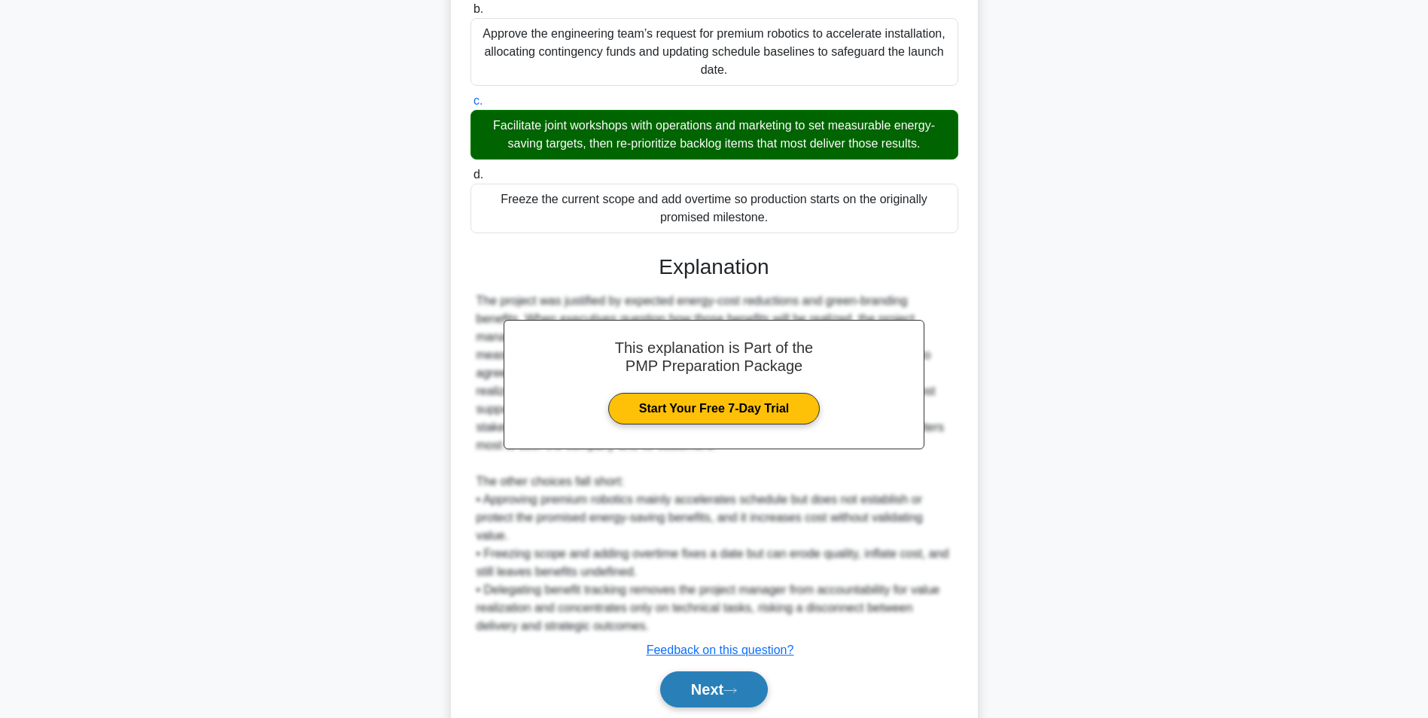
click at [708, 691] on button "Next" at bounding box center [714, 690] width 108 height 36
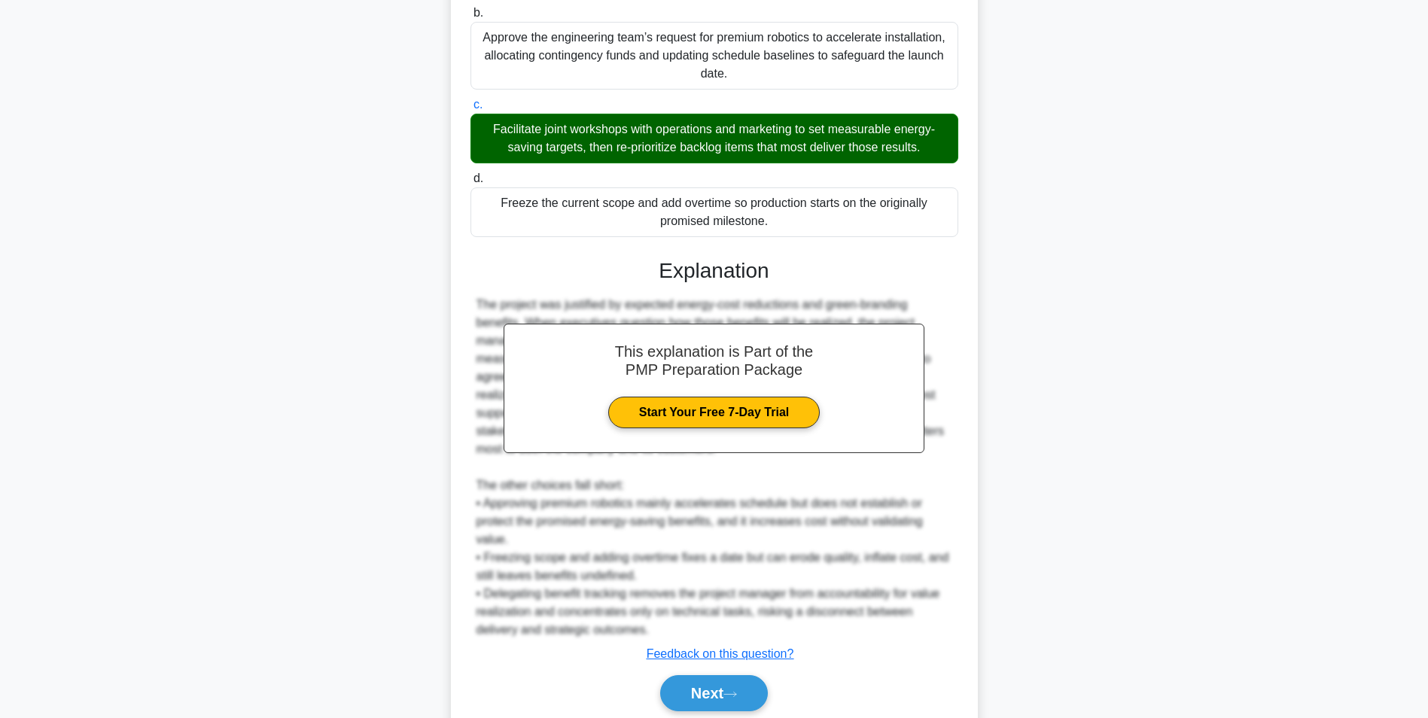
scroll to position [95, 0]
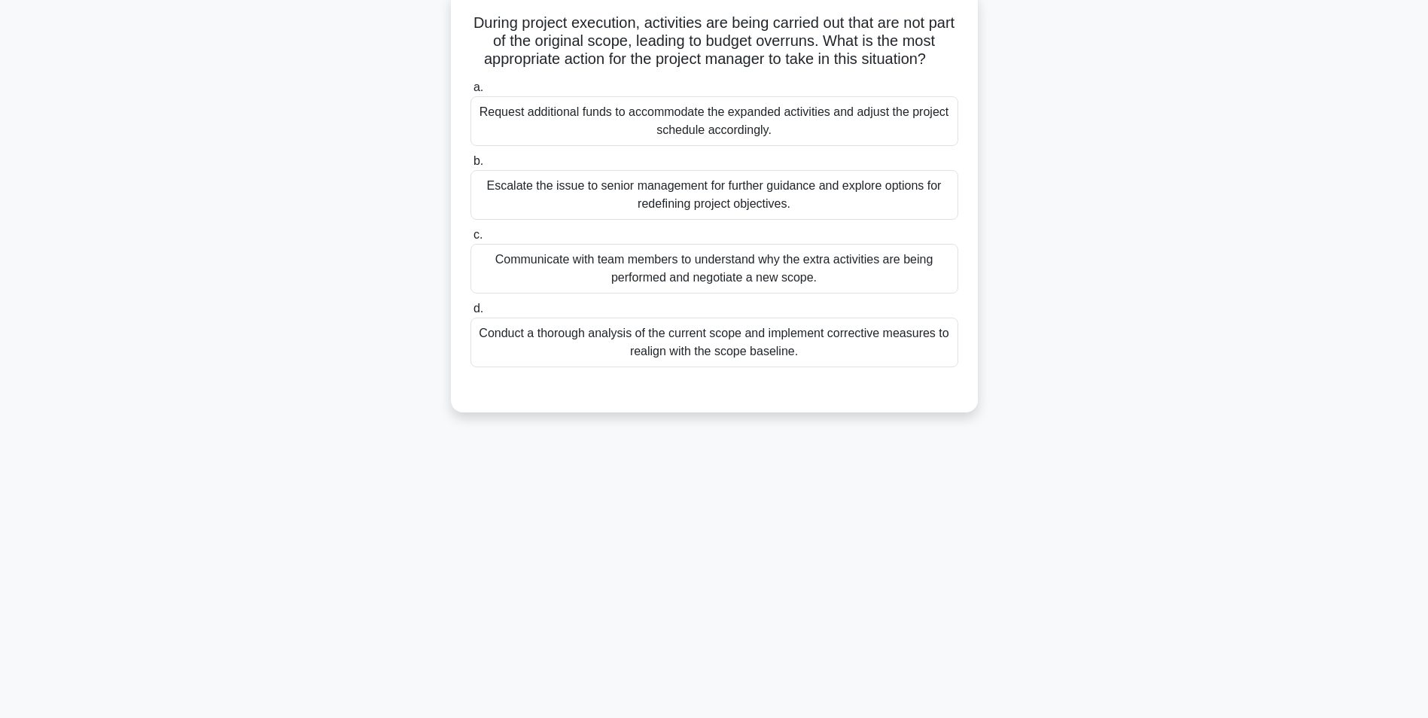
click at [757, 341] on div "Conduct a thorough analysis of the current scope and implement corrective measu…" at bounding box center [715, 343] width 488 height 50
click at [471, 314] on input "d. Conduct a thorough analysis of the current scope and implement corrective me…" at bounding box center [471, 309] width 0 height 10
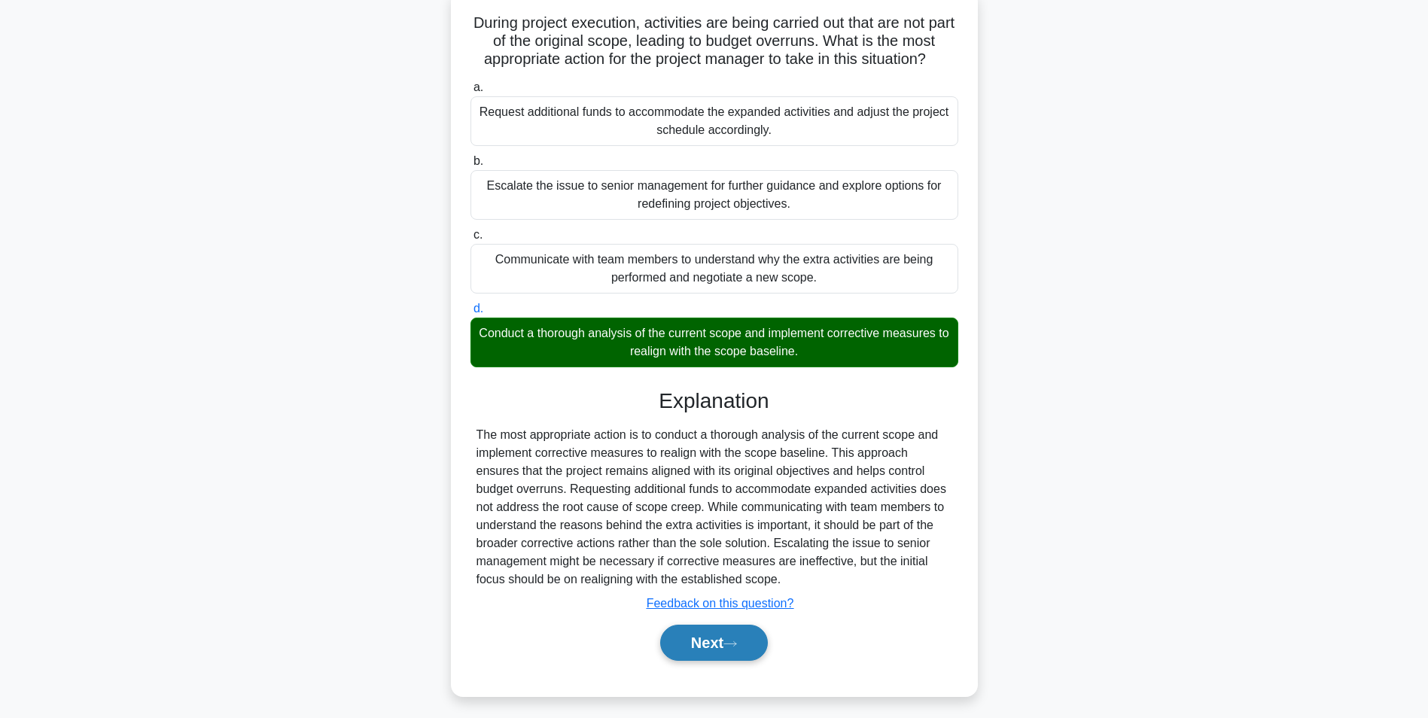
click at [693, 643] on button "Next" at bounding box center [714, 643] width 108 height 36
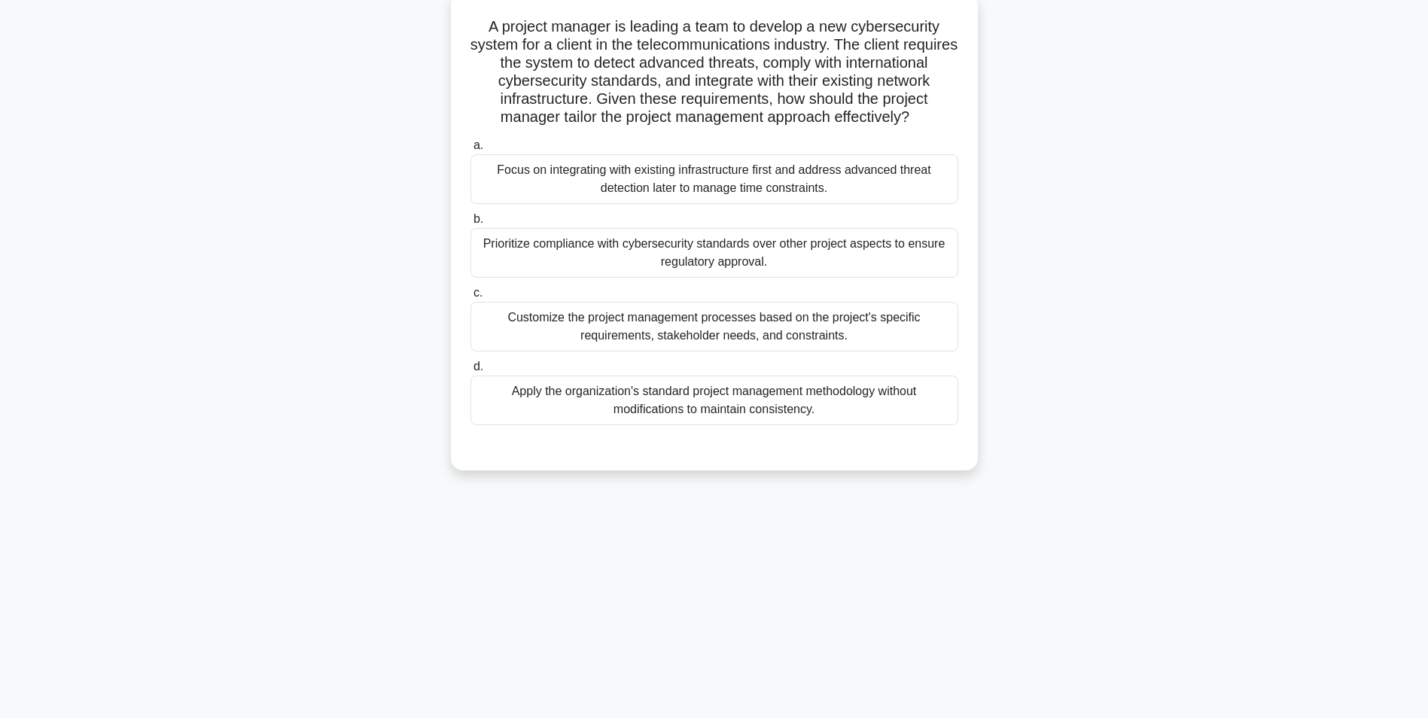
click at [227, 565] on div "7:01 Stop PMP Intermediate 6/10 A project manager is leading a team to develop …" at bounding box center [715, 335] width 994 height 753
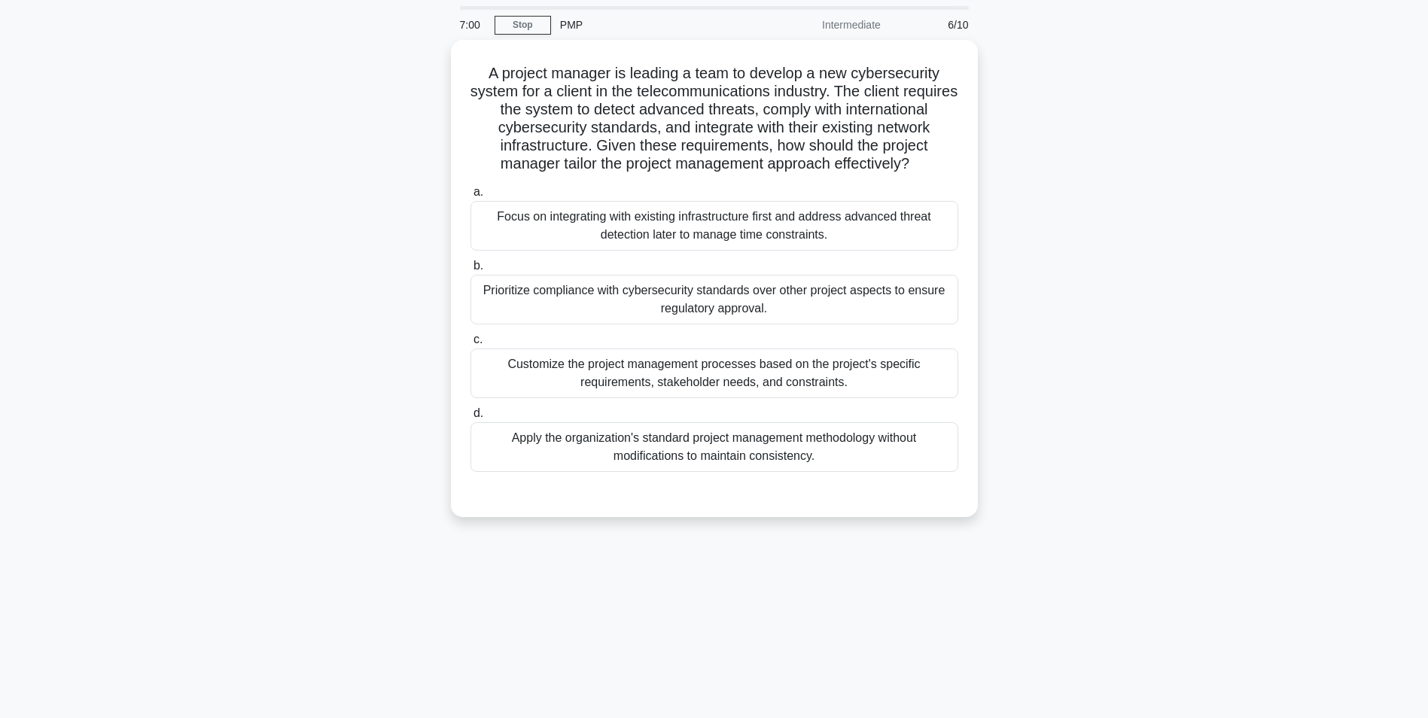
scroll to position [0, 0]
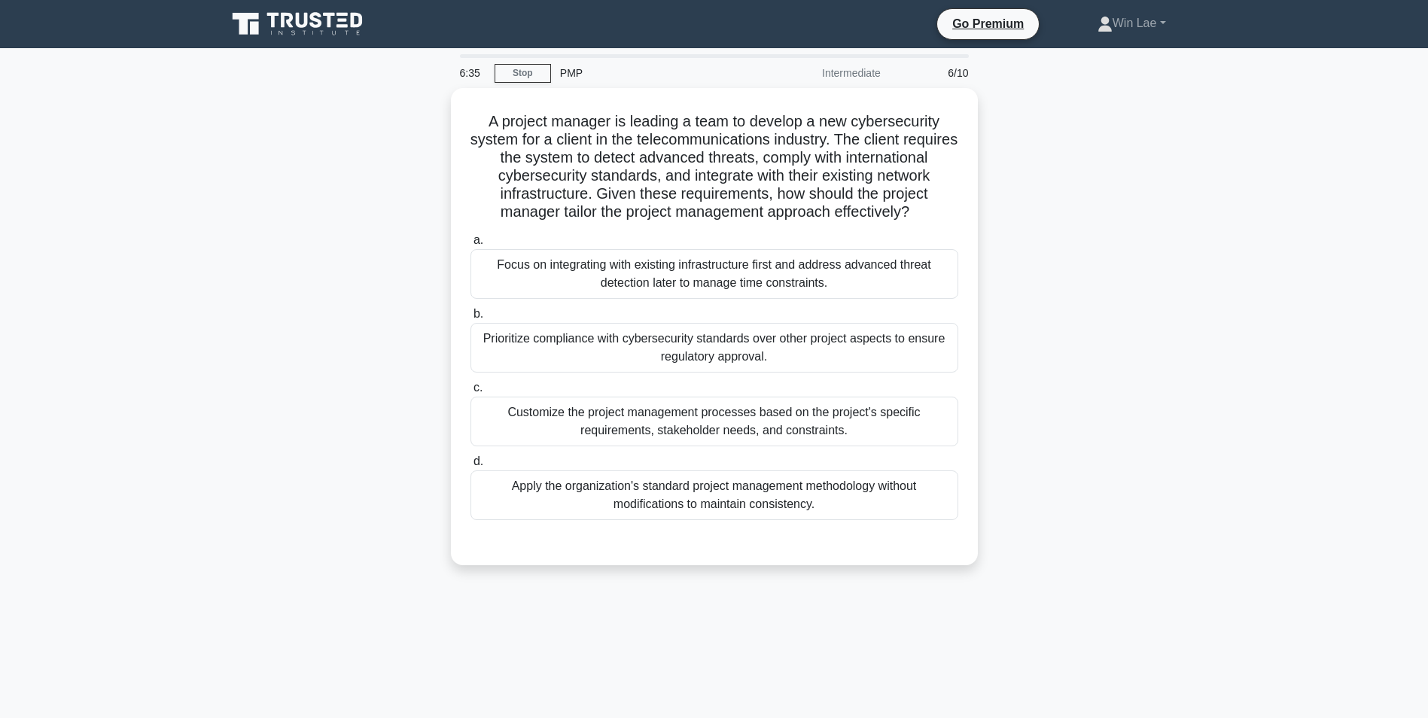
click at [215, 577] on main "6:35 Stop PMP Intermediate 6/10 A project manager is leading a team to develop …" at bounding box center [714, 430] width 1428 height 765
click at [641, 369] on div "Prioritize compliance with cybersecurity standards over other project aspects t…" at bounding box center [715, 344] width 488 height 50
click at [471, 315] on input "b. Prioritize compliance with cybersecurity standards over other project aspect…" at bounding box center [471, 311] width 0 height 10
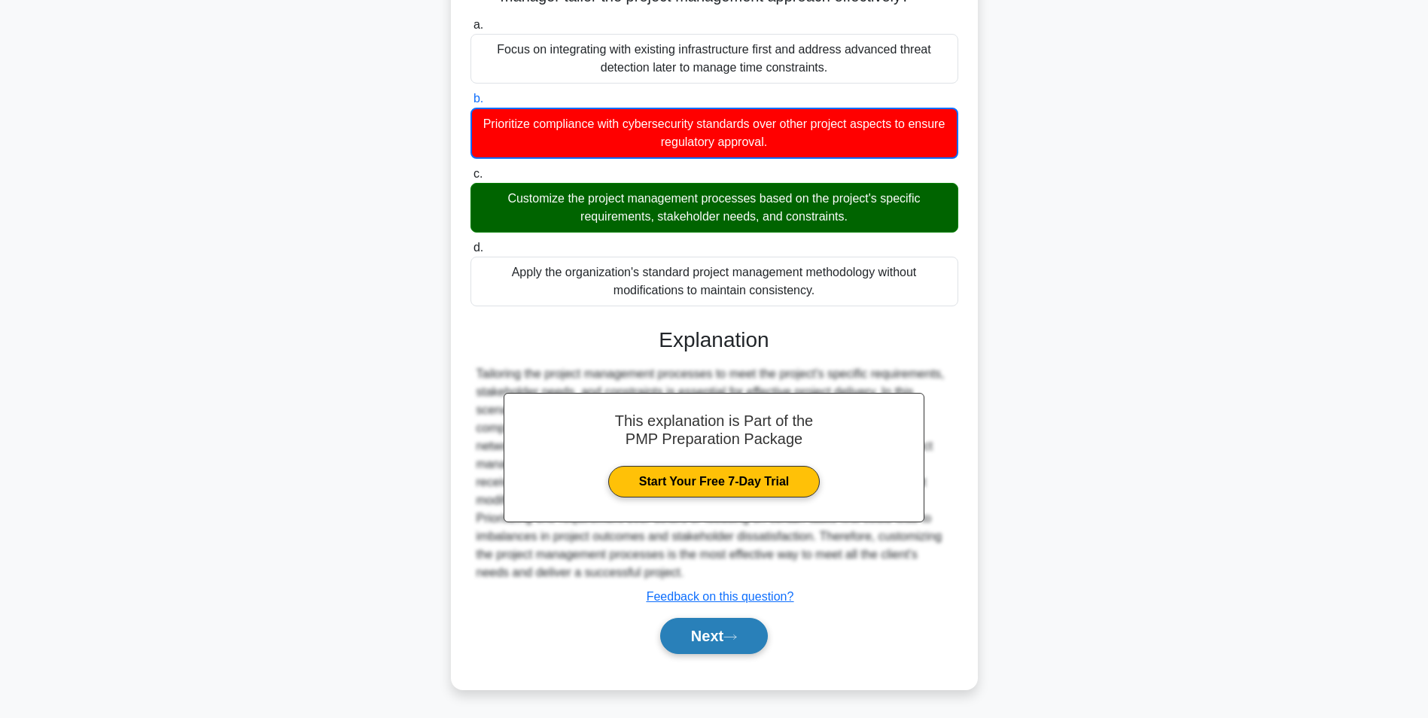
click at [721, 636] on button "Next" at bounding box center [714, 636] width 108 height 36
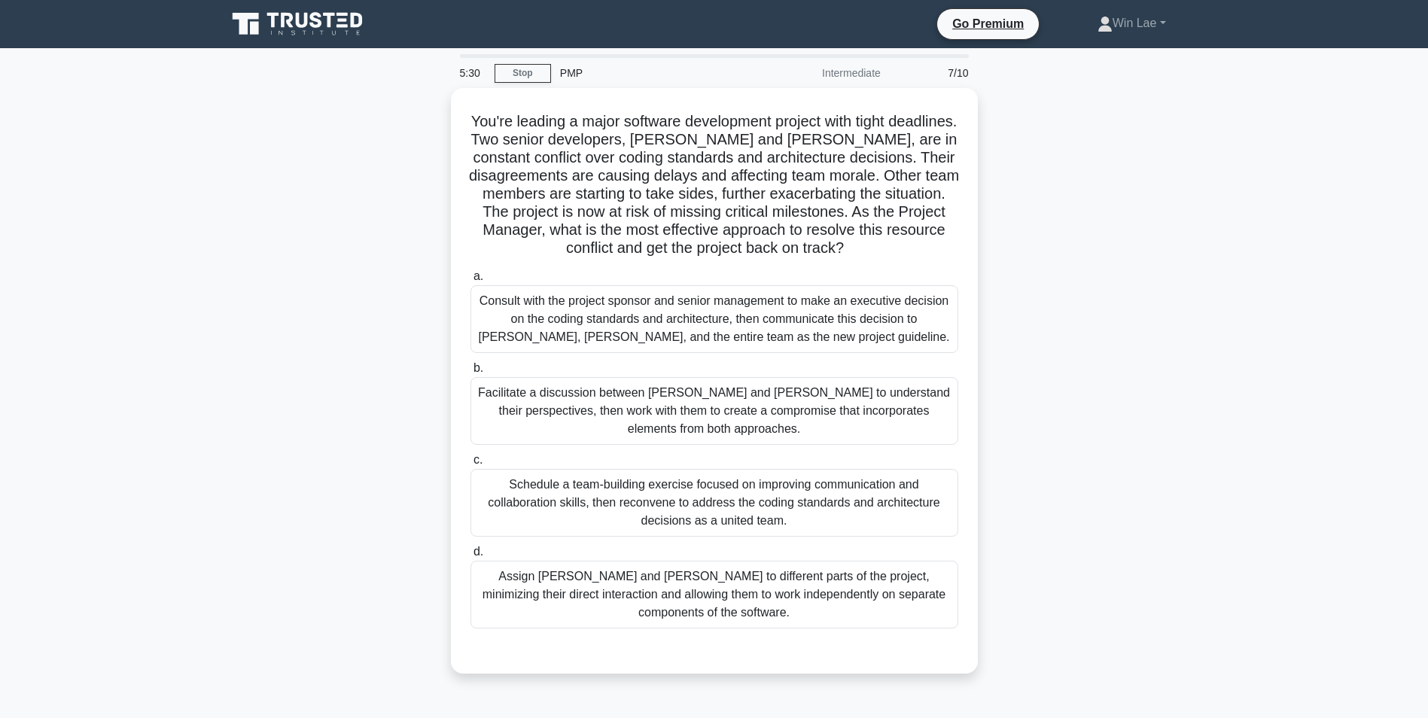
click at [1193, 580] on div "You're leading a major software development project with tight deadlines. Two s…" at bounding box center [715, 390] width 994 height 604
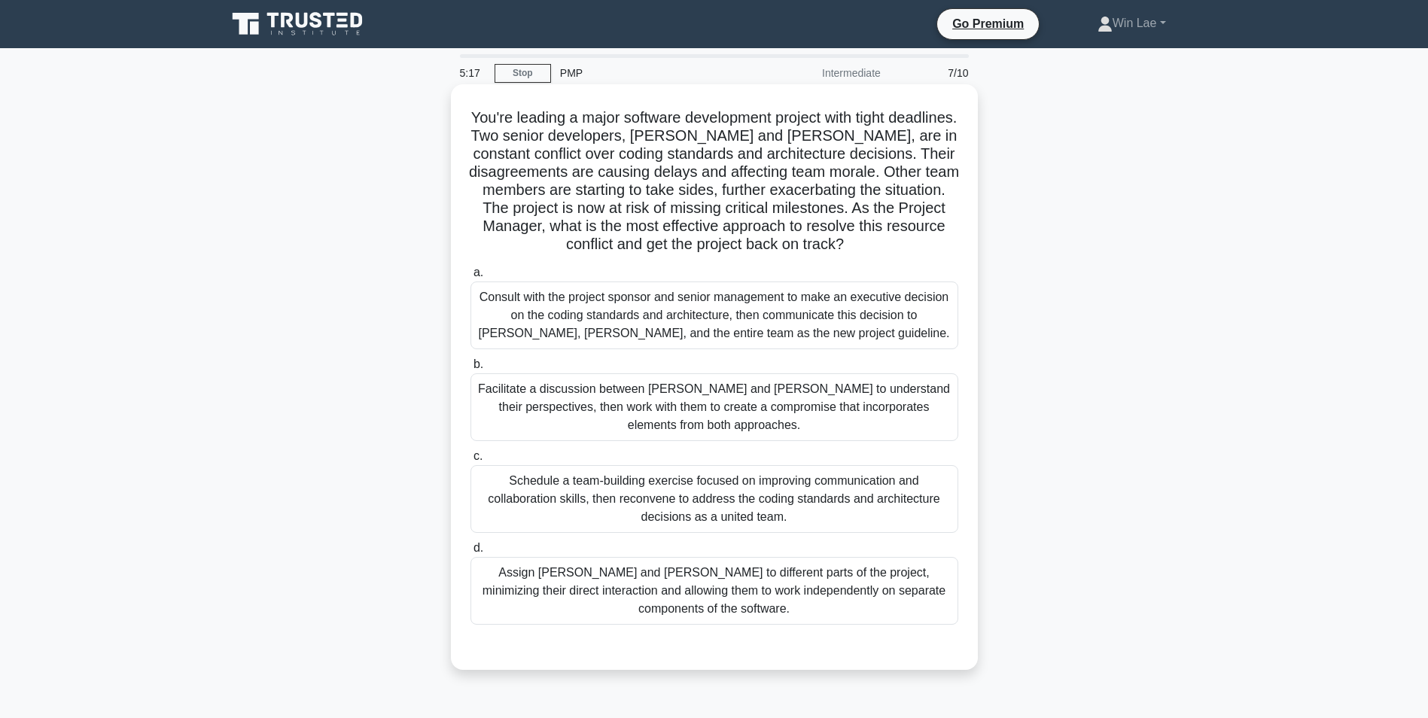
click at [733, 477] on div "Schedule a team-building exercise focused on improving communication and collab…" at bounding box center [715, 499] width 488 height 68
click at [471, 462] on input "c. Schedule a team-building exercise focused on improving communication and col…" at bounding box center [471, 457] width 0 height 10
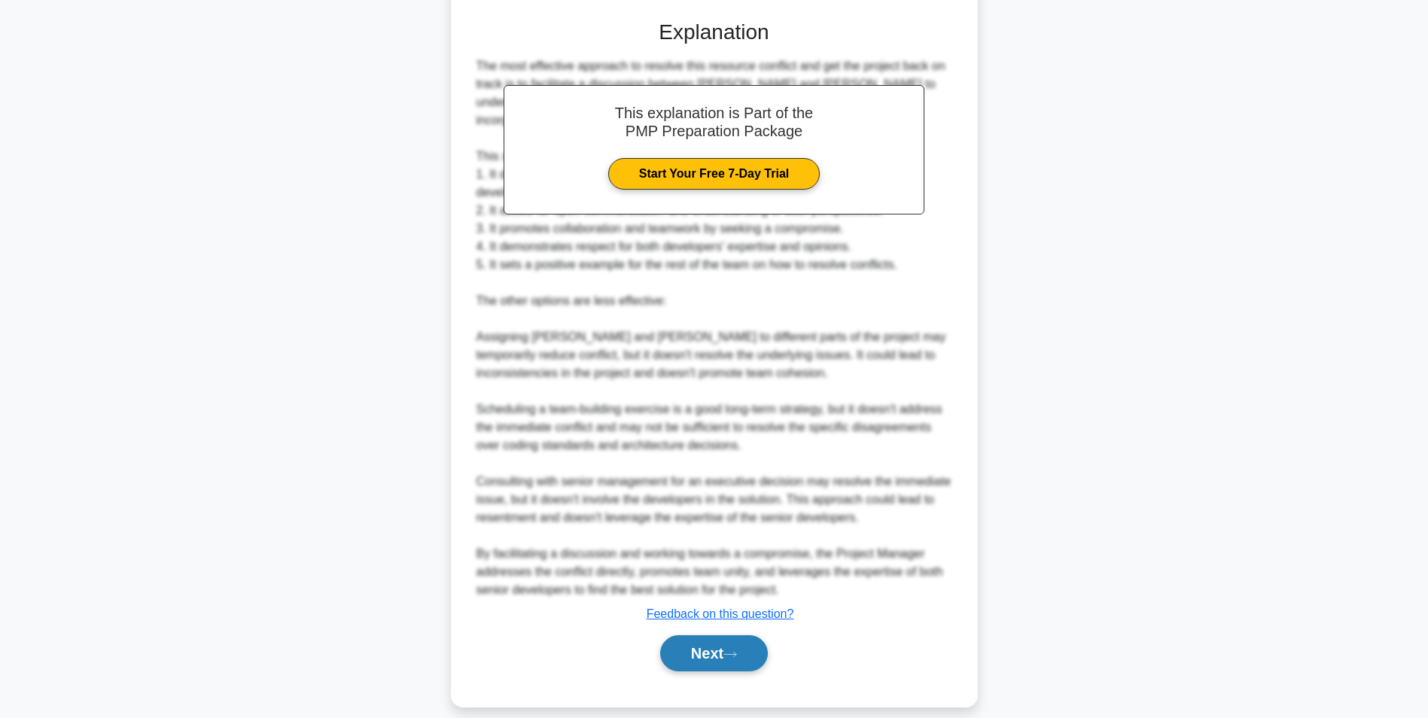
click at [718, 635] on button "Next" at bounding box center [714, 653] width 108 height 36
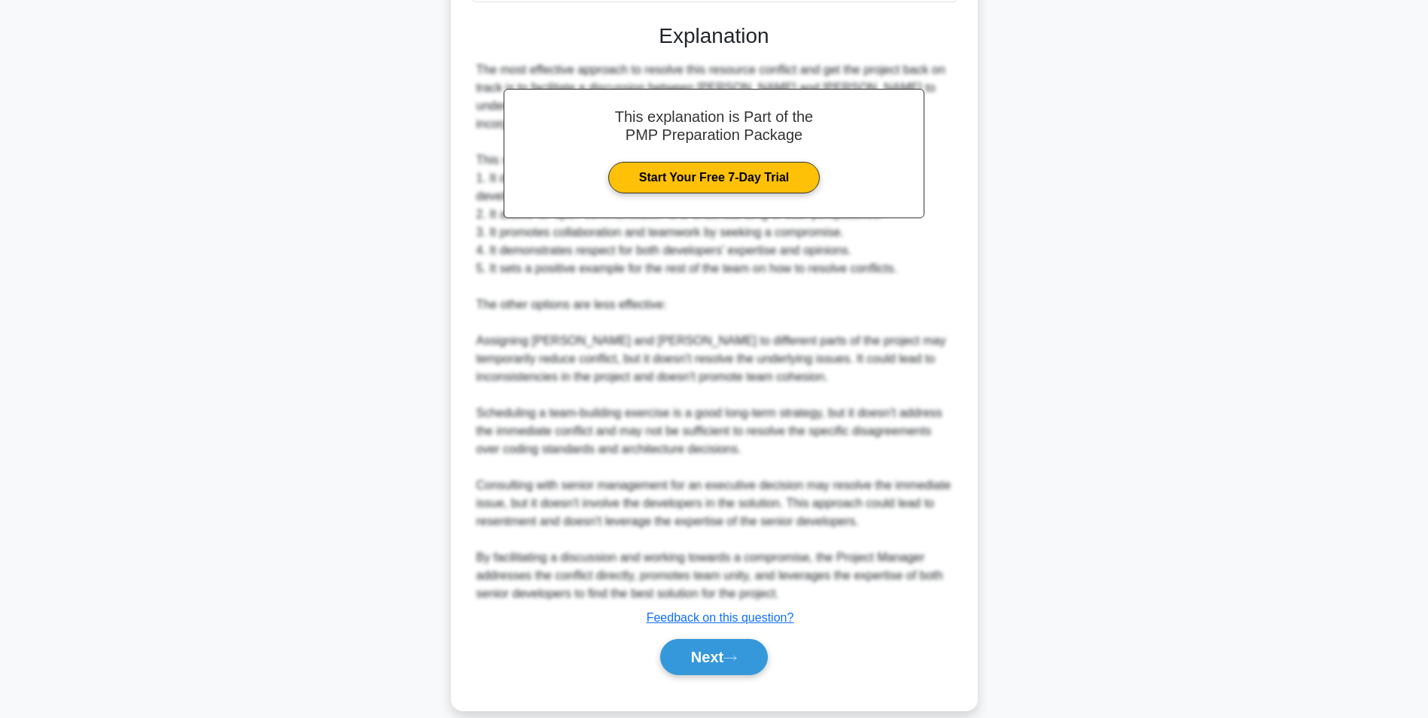
scroll to position [95, 0]
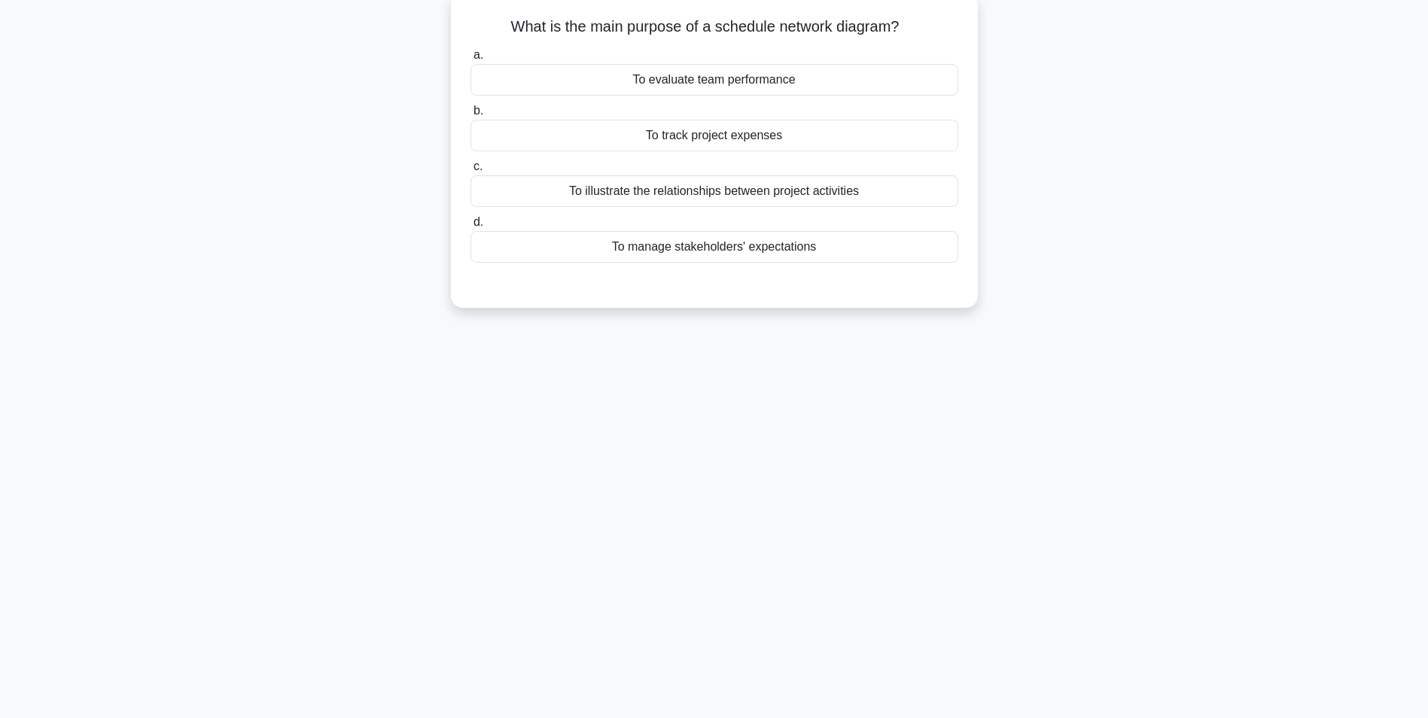
click at [377, 422] on div "5:12 Stop PMP Intermediate 8/10 What is the main purpose of a schedule network …" at bounding box center [715, 335] width 994 height 753
click at [710, 181] on div "To illustrate the relationships between project activities" at bounding box center [715, 188] width 488 height 32
click at [471, 168] on input "c. To illustrate the relationships between project activities" at bounding box center [471, 163] width 0 height 10
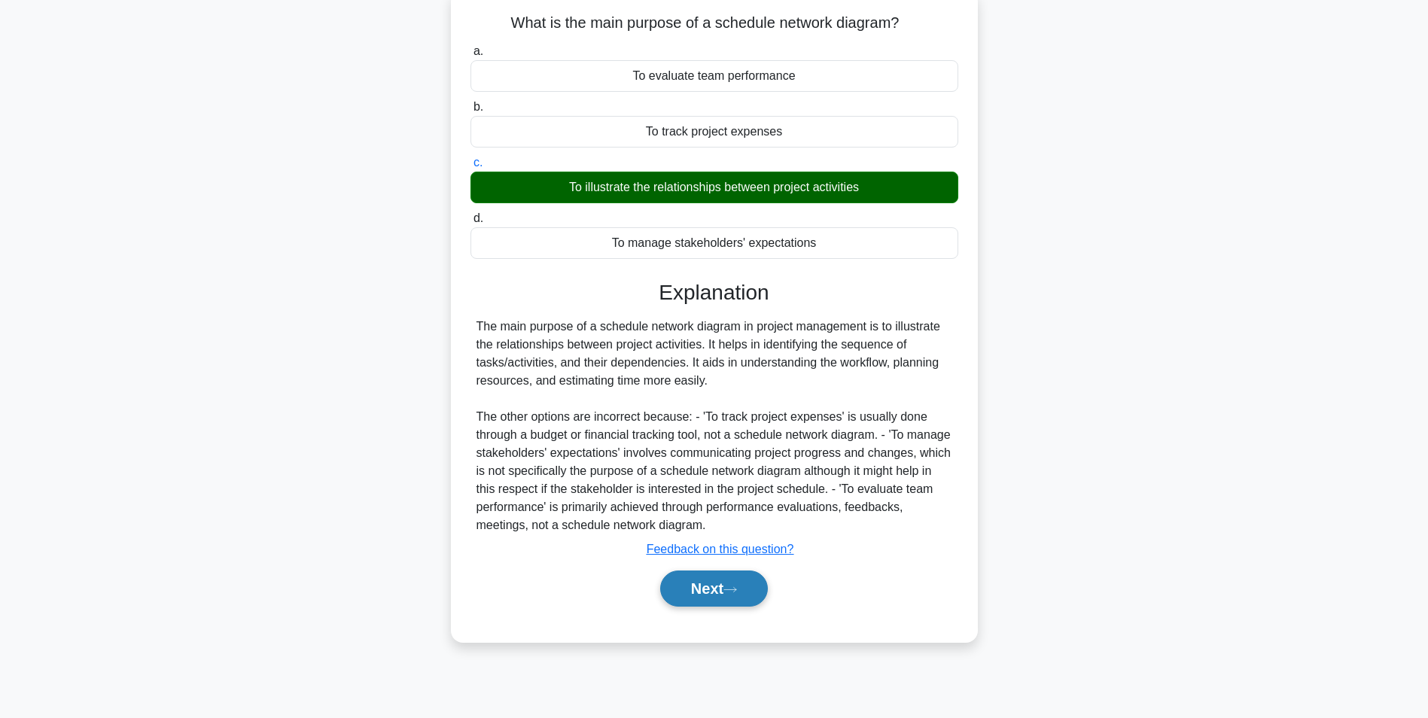
drag, startPoint x: 694, startPoint y: 585, endPoint x: 462, endPoint y: 549, distance: 234.7
click at [694, 586] on button "Next" at bounding box center [714, 589] width 108 height 36
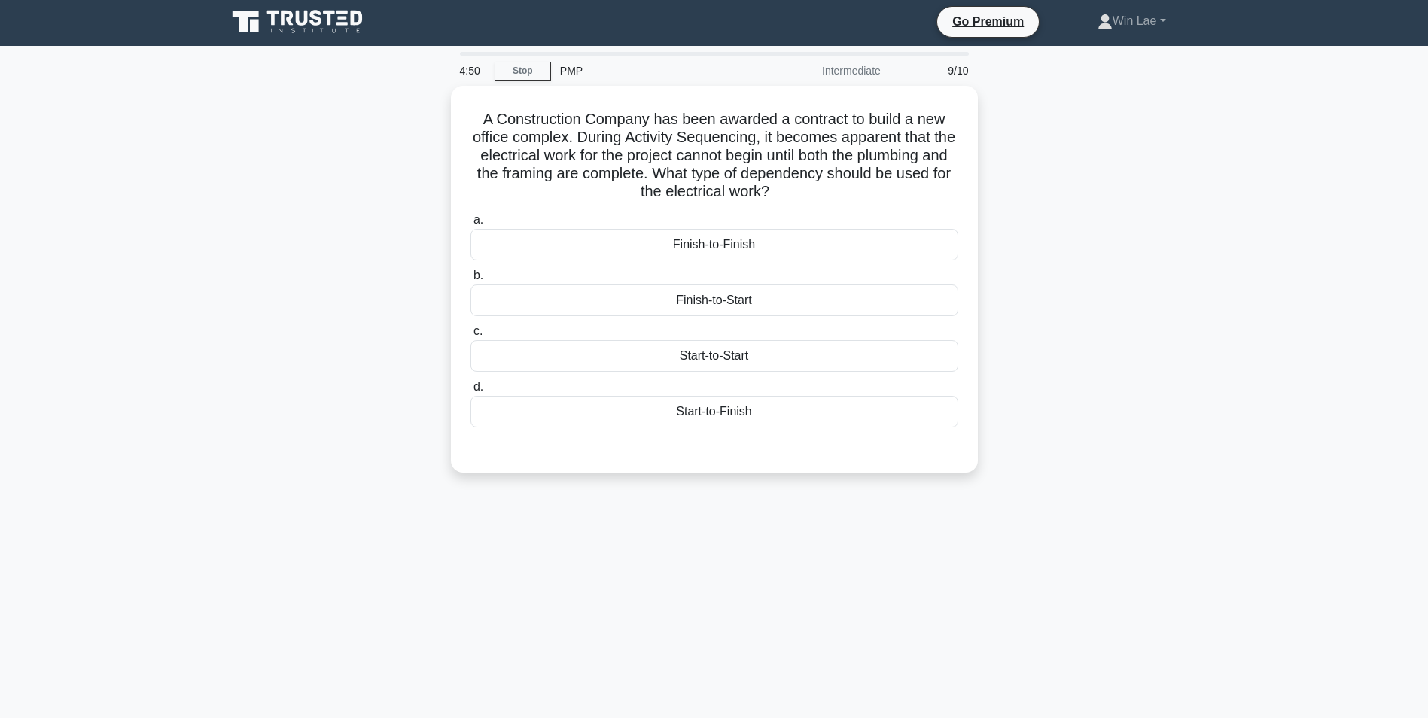
scroll to position [0, 0]
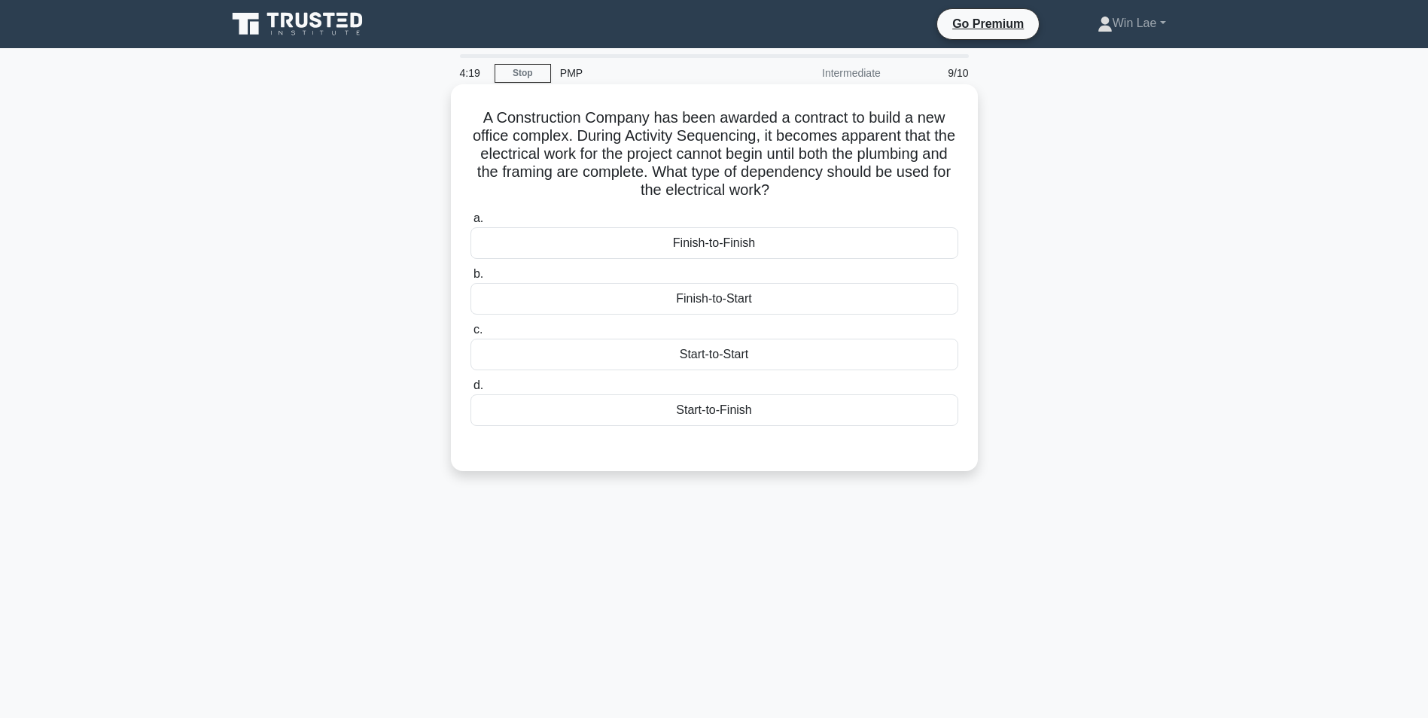
click at [700, 303] on div "Finish-to-Start" at bounding box center [715, 299] width 488 height 32
click at [471, 279] on input "b. Finish-to-Start" at bounding box center [471, 275] width 0 height 10
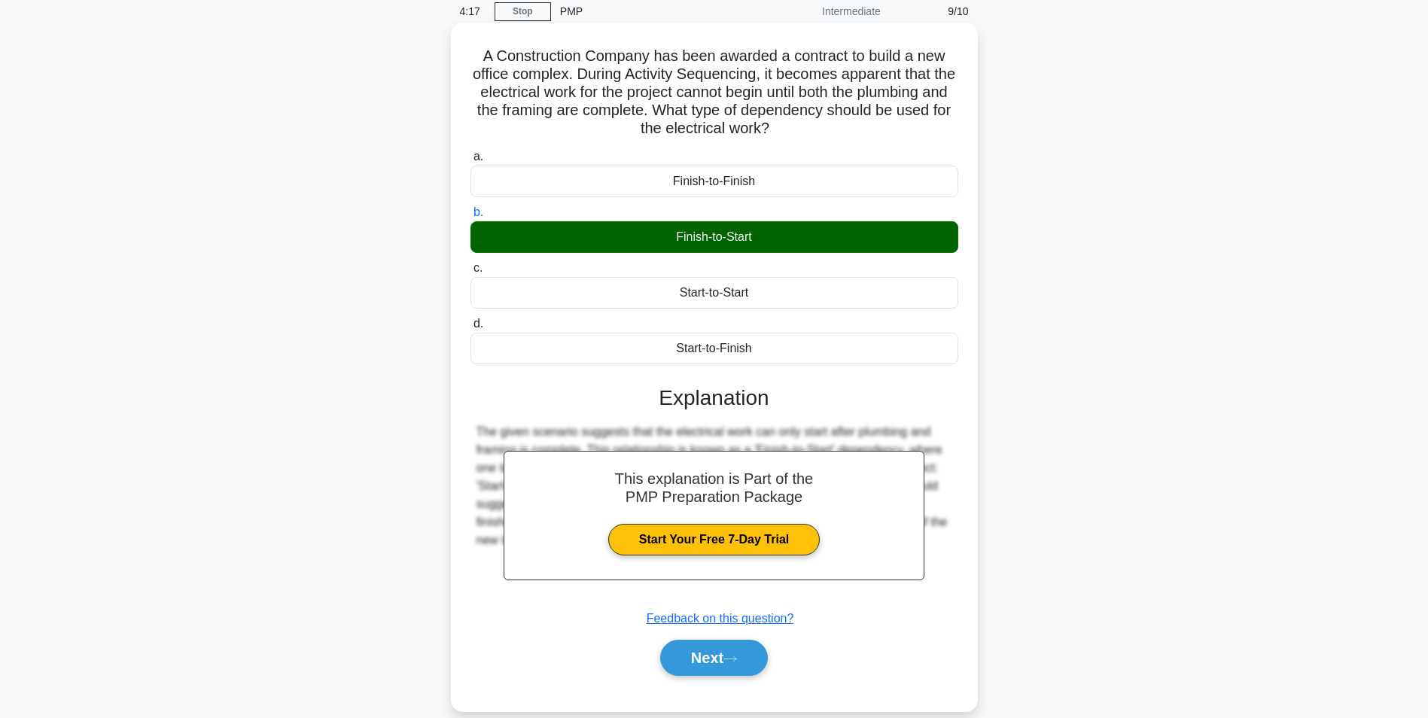
scroll to position [95, 0]
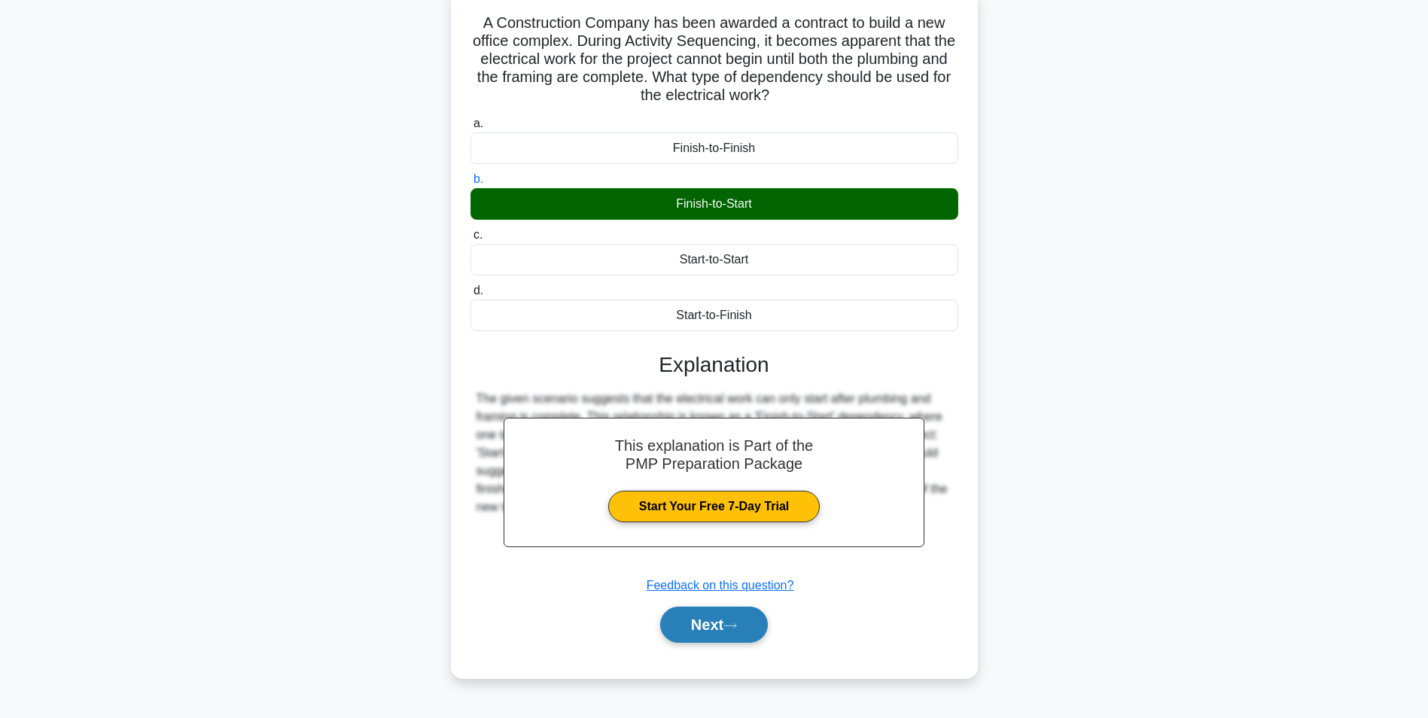
click at [710, 631] on button "Next" at bounding box center [714, 625] width 108 height 36
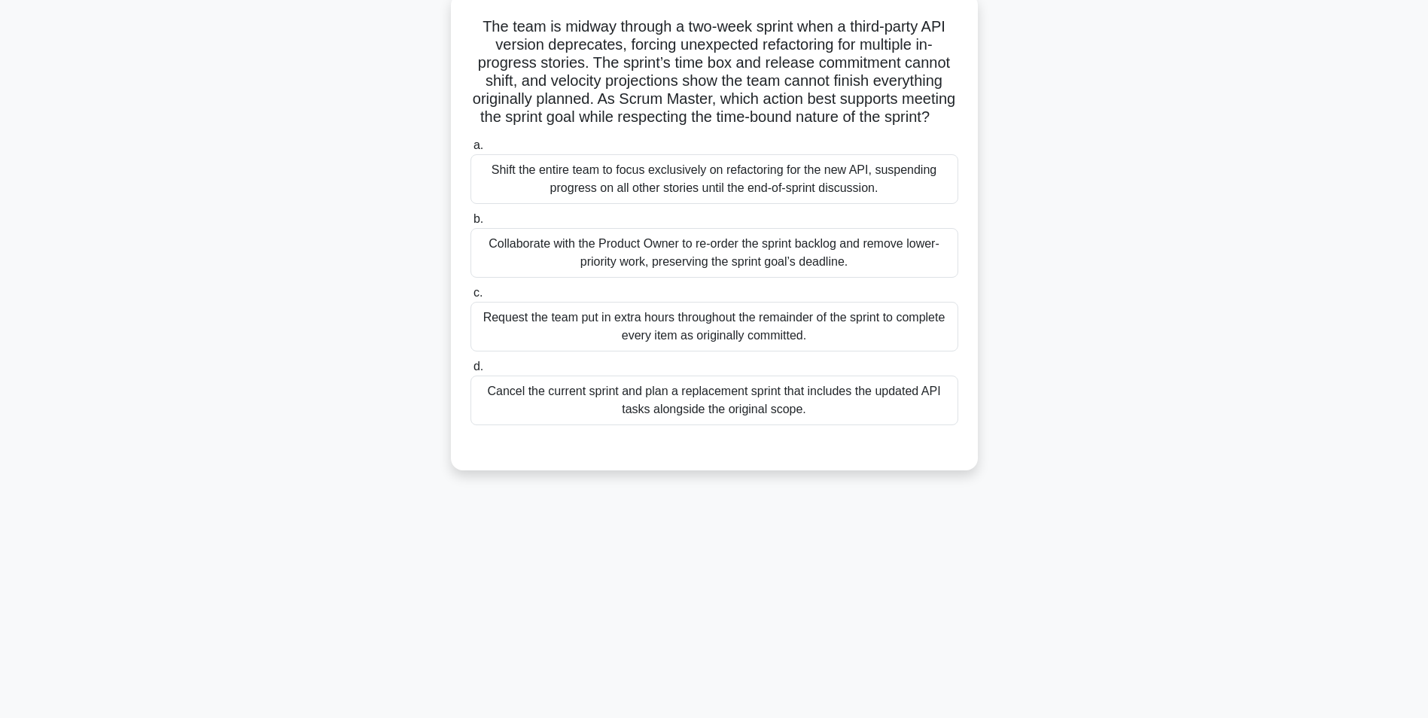
click at [328, 456] on div "The team is midway through a two-week sprint when a third-party API version dep…" at bounding box center [715, 240] width 994 height 495
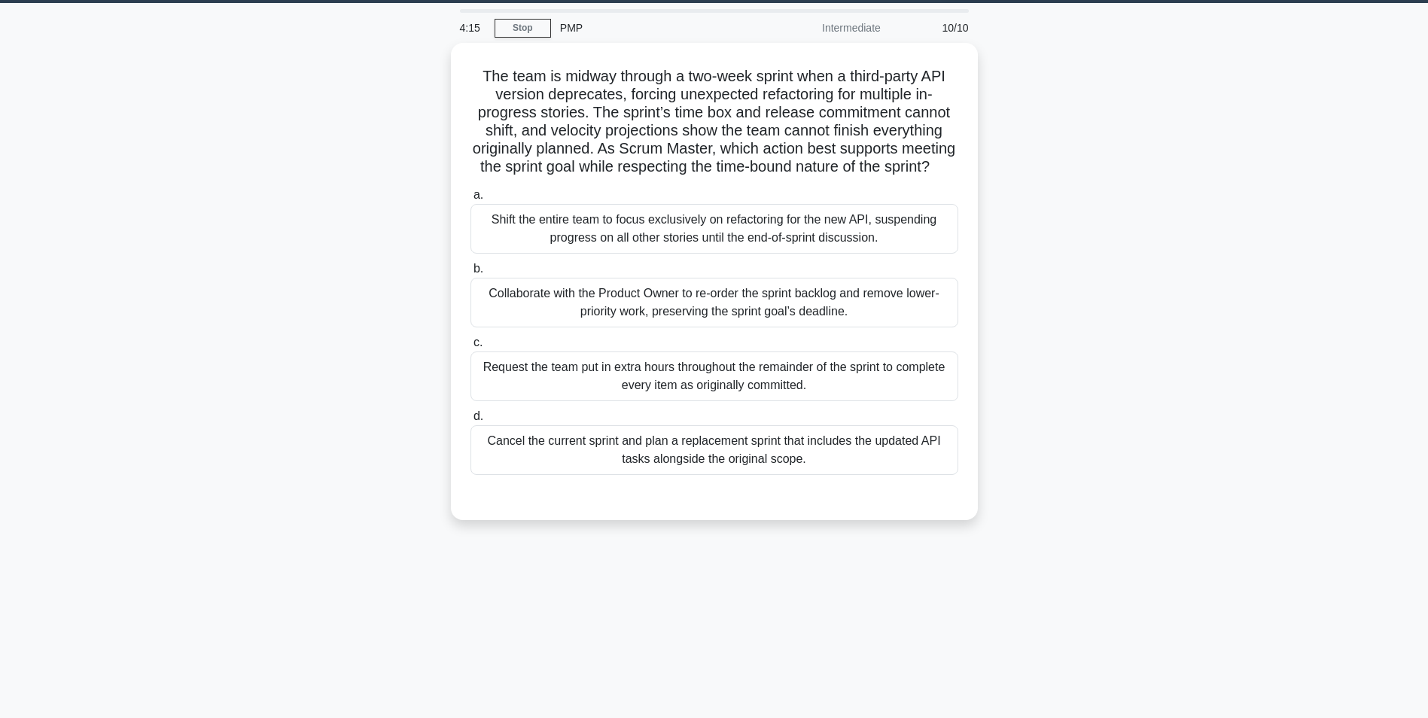
scroll to position [0, 0]
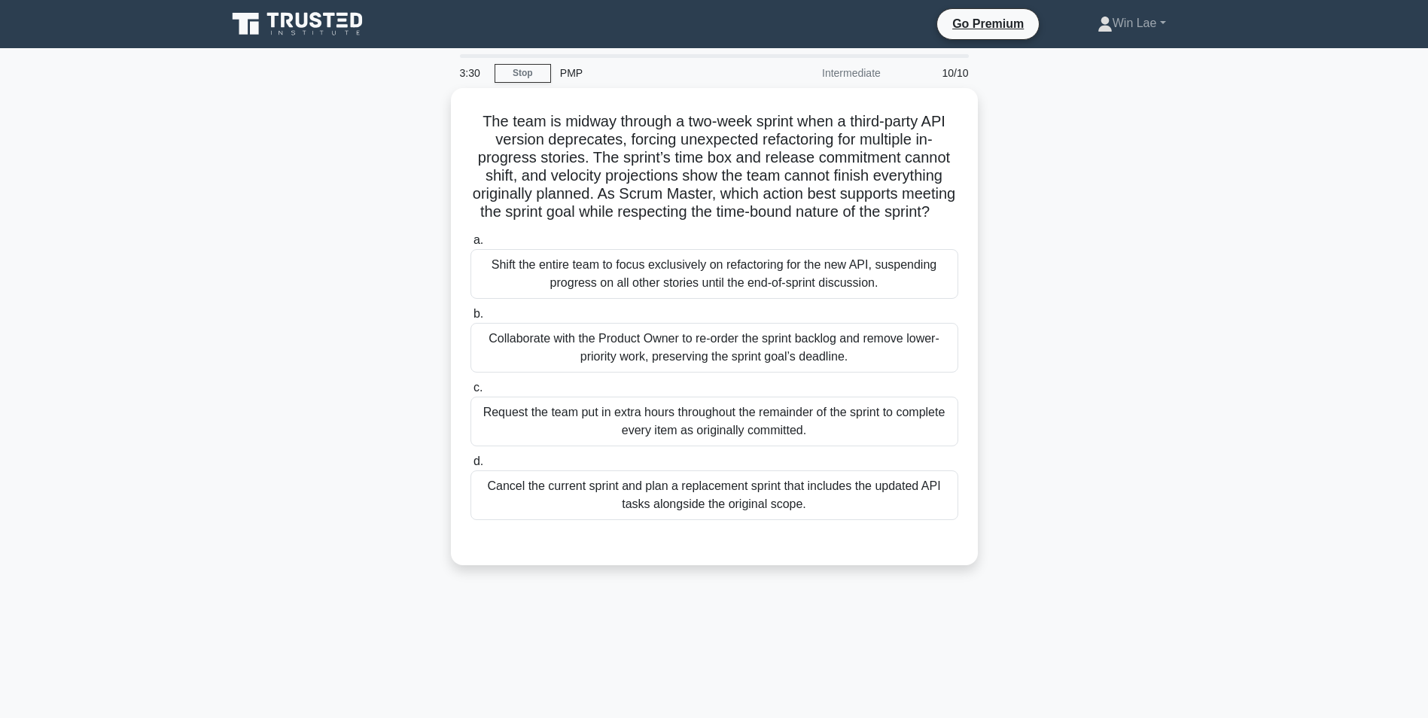
click at [385, 407] on div "The team is midway through a two-week sprint when a third-party API version dep…" at bounding box center [715, 335] width 994 height 495
click at [661, 362] on div "Collaborate with the Product Owner to re-order the sprint backlog and remove lo…" at bounding box center [715, 344] width 488 height 50
click at [471, 315] on input "b. Collaborate with the Product Owner to re-order the sprint backlog and remove…" at bounding box center [471, 311] width 0 height 10
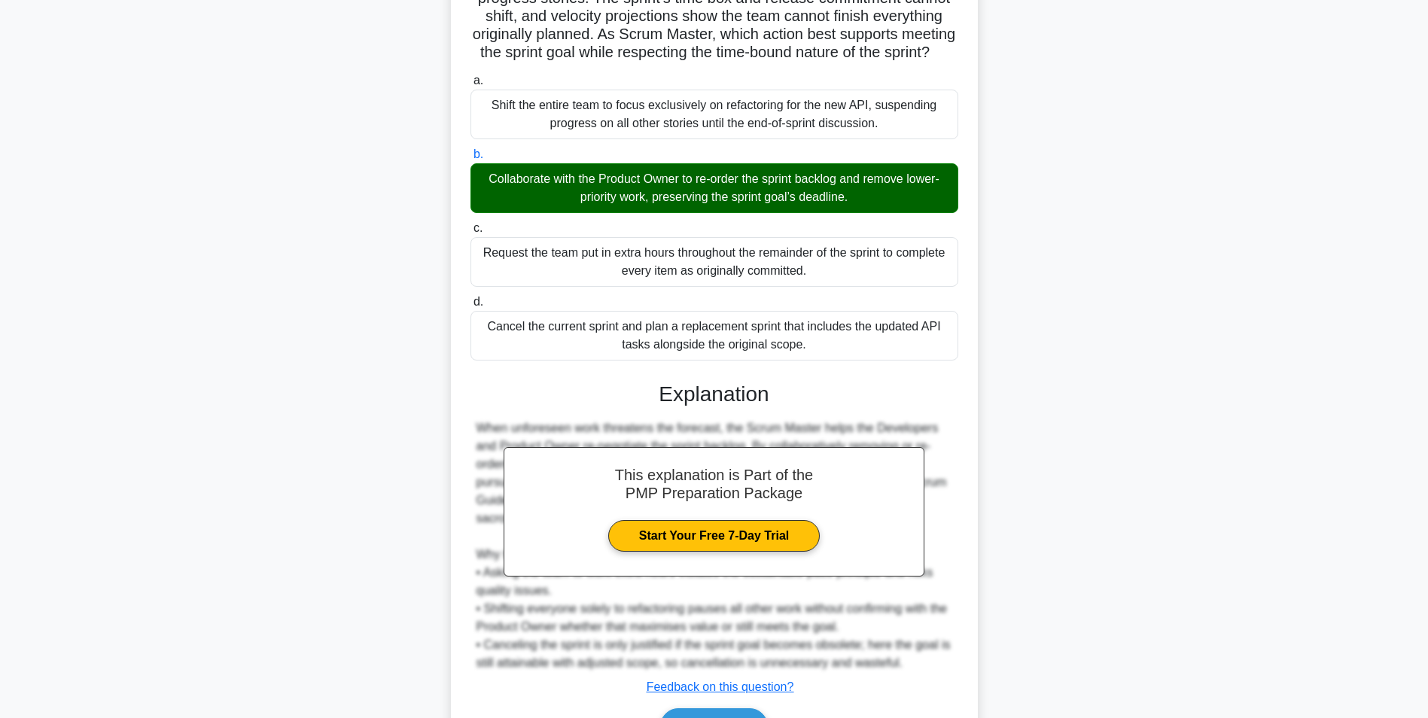
scroll to position [265, 0]
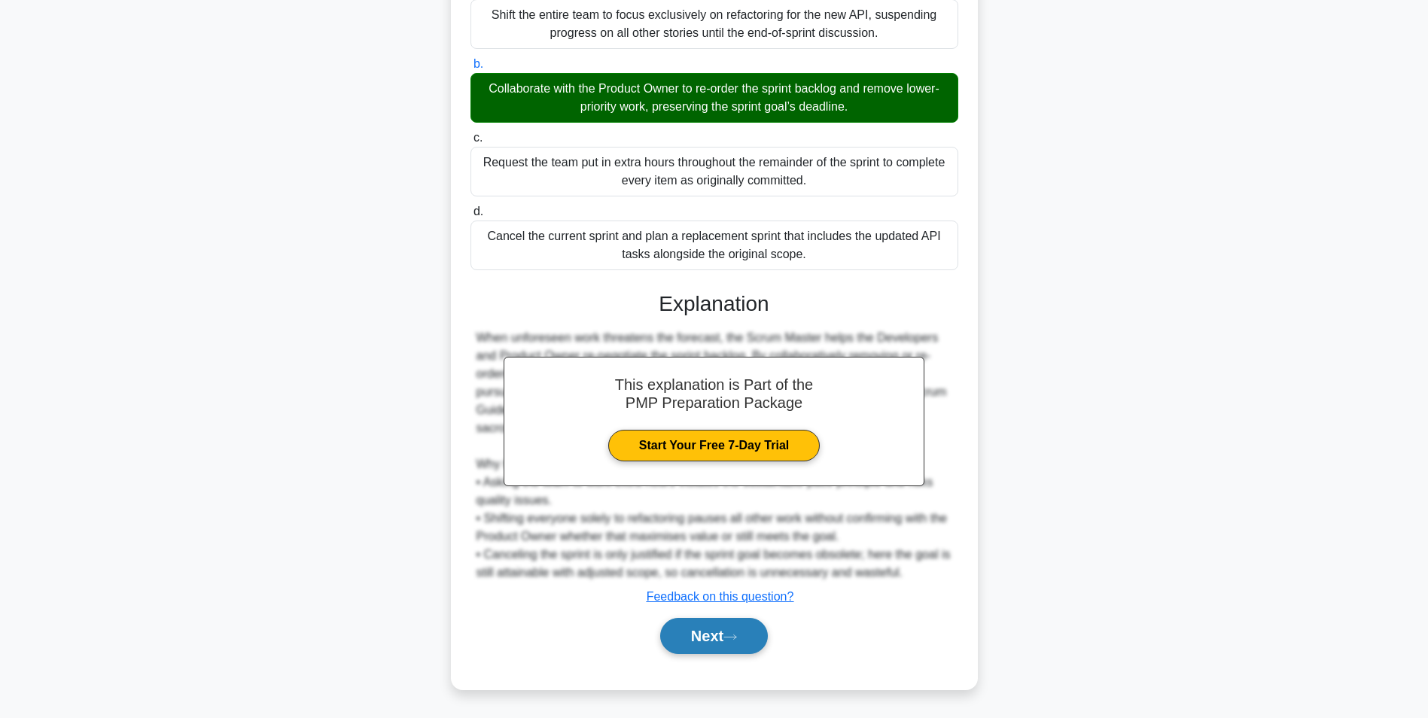
click at [702, 641] on button "Next" at bounding box center [714, 636] width 108 height 36
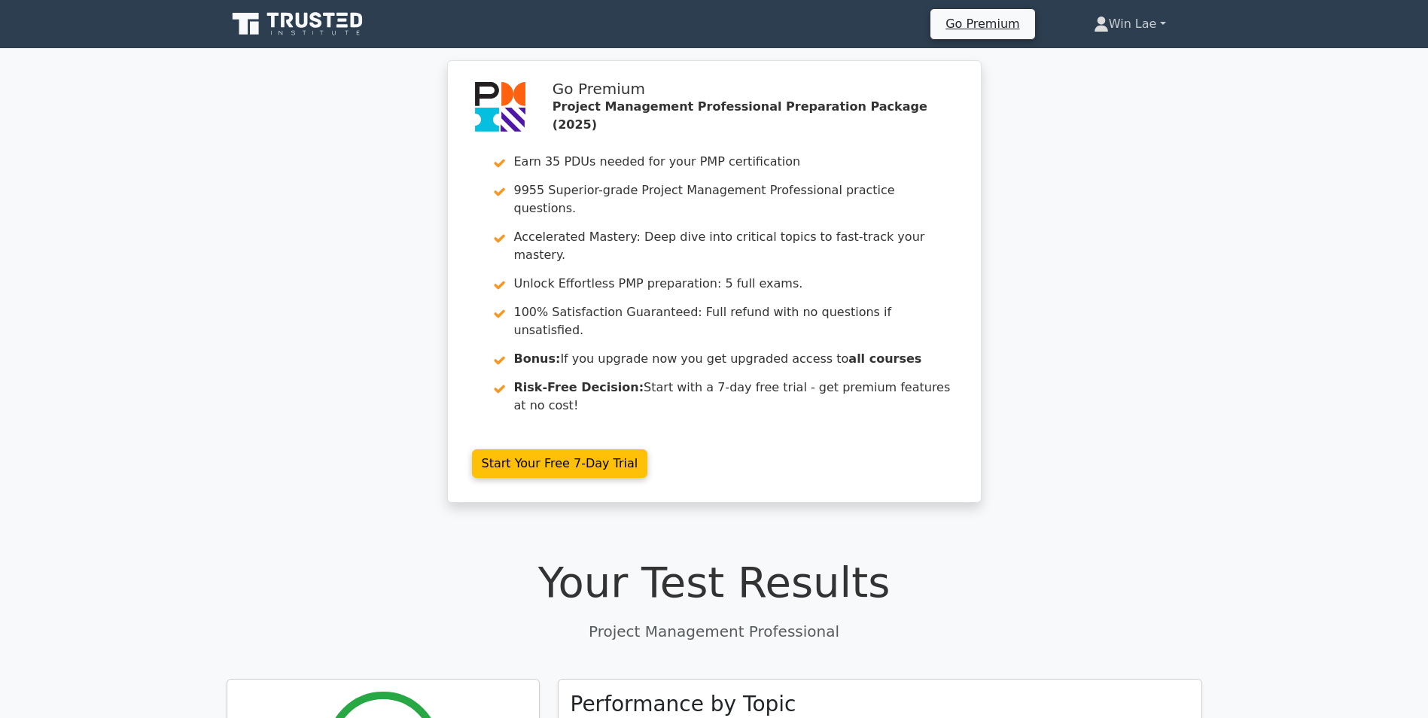
click at [1141, 23] on link "Win Lae" at bounding box center [1130, 24] width 145 height 30
click at [1099, 57] on link "Profile" at bounding box center [1118, 59] width 119 height 24
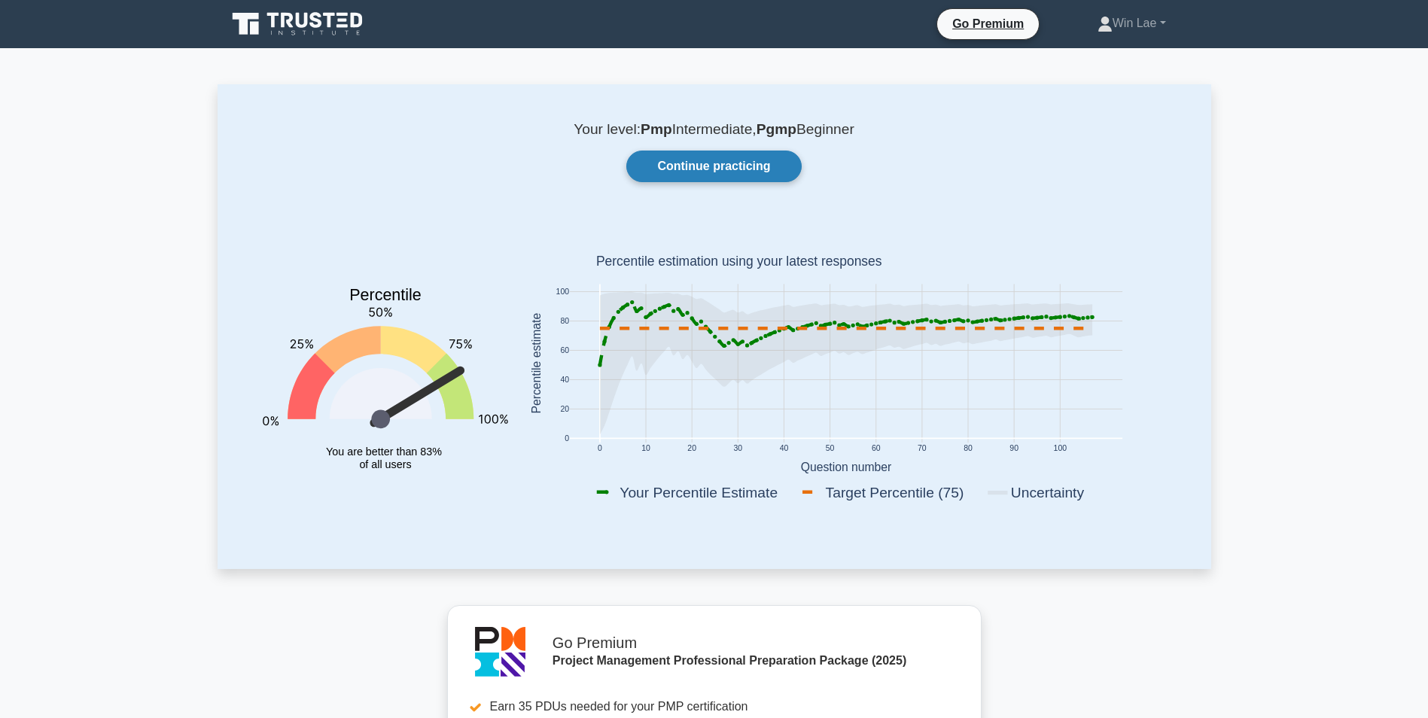
click at [722, 153] on link "Continue practicing" at bounding box center [713, 167] width 175 height 32
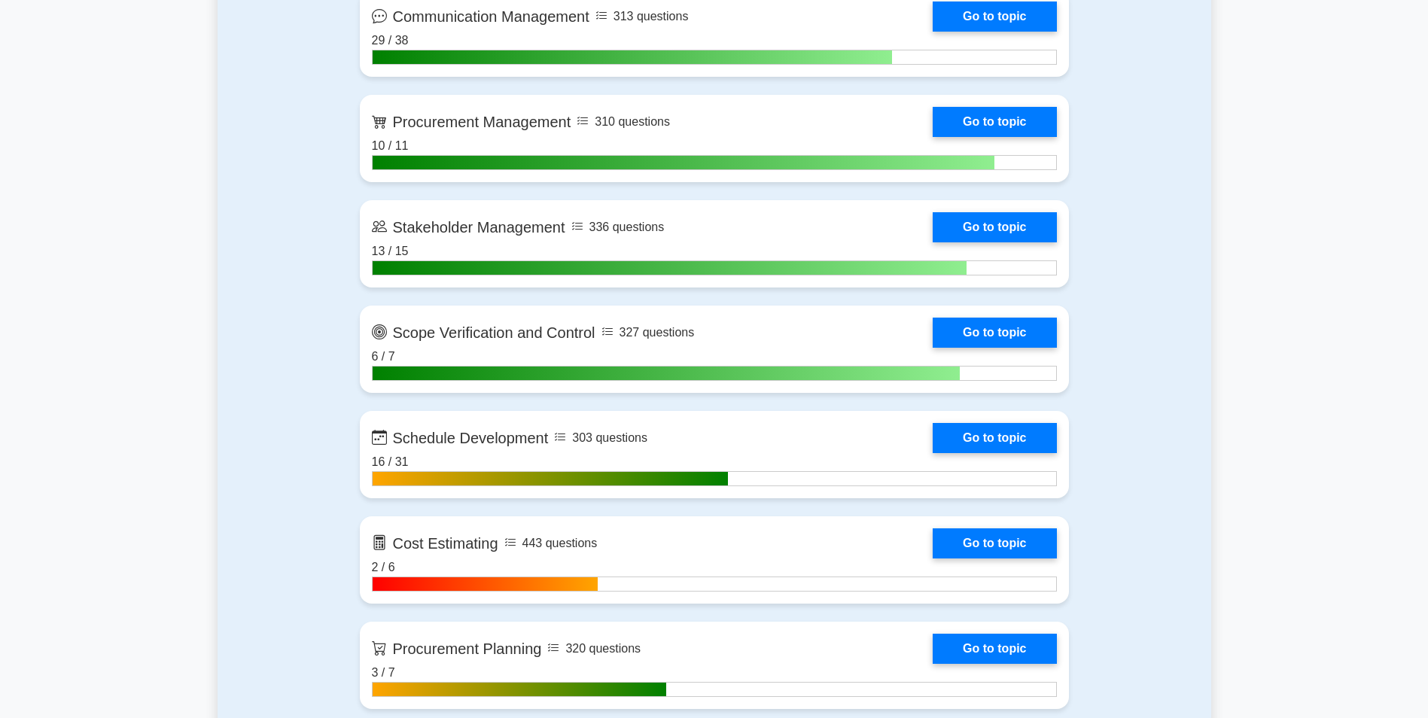
scroll to position [1882, 0]
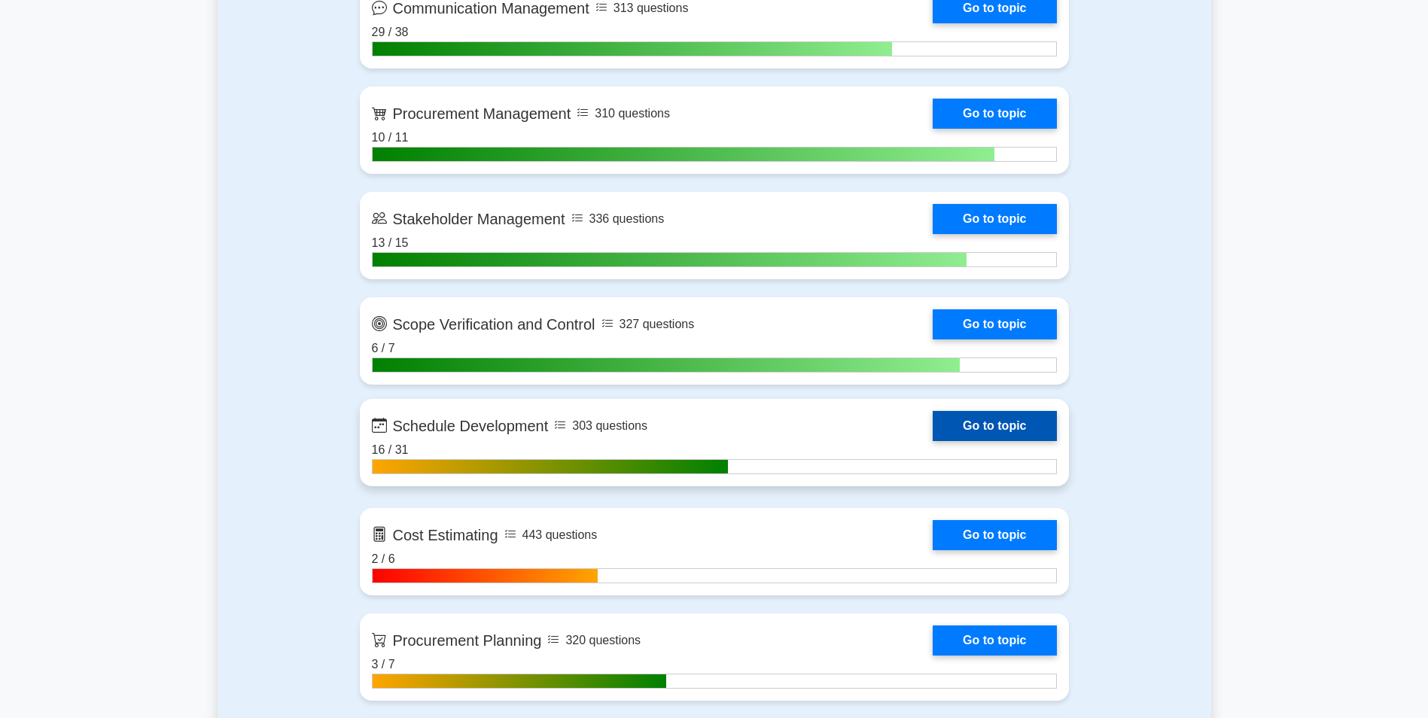
click at [983, 434] on link "Go to topic" at bounding box center [994, 426] width 123 height 30
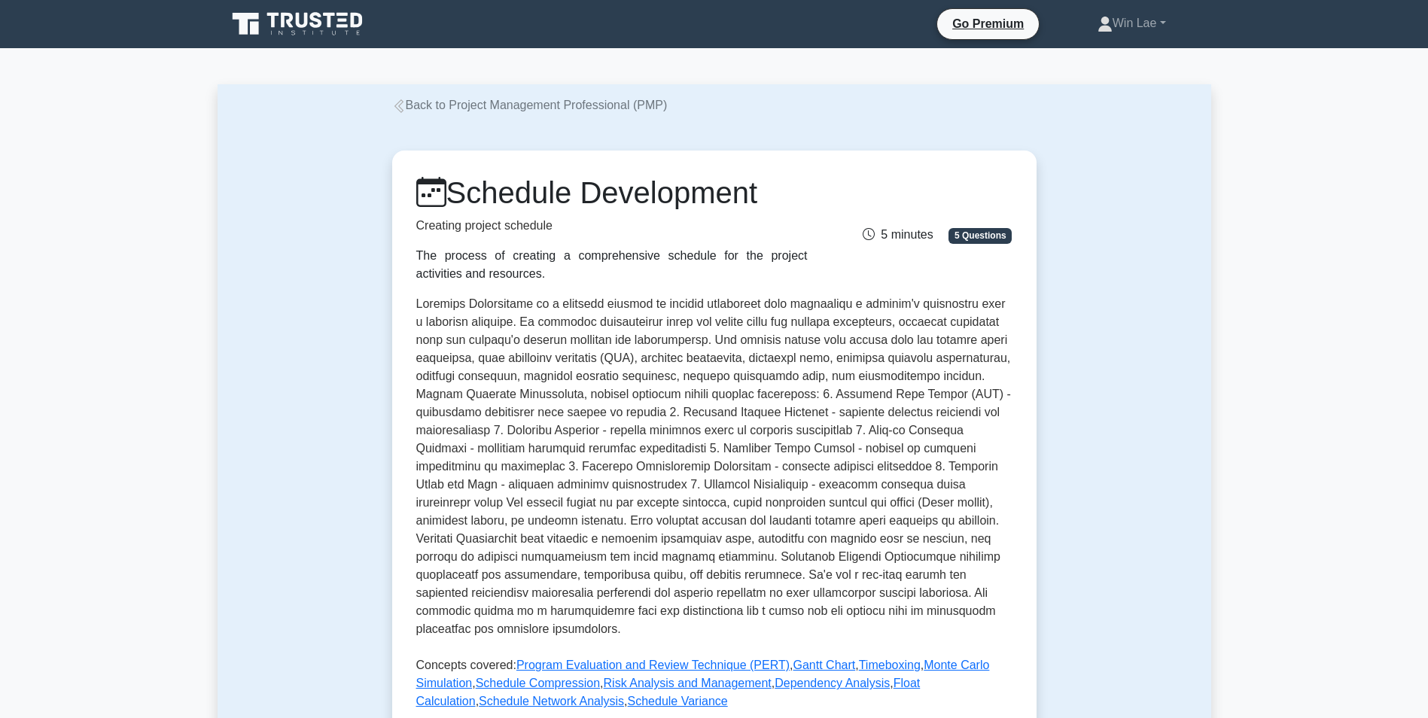
scroll to position [376, 0]
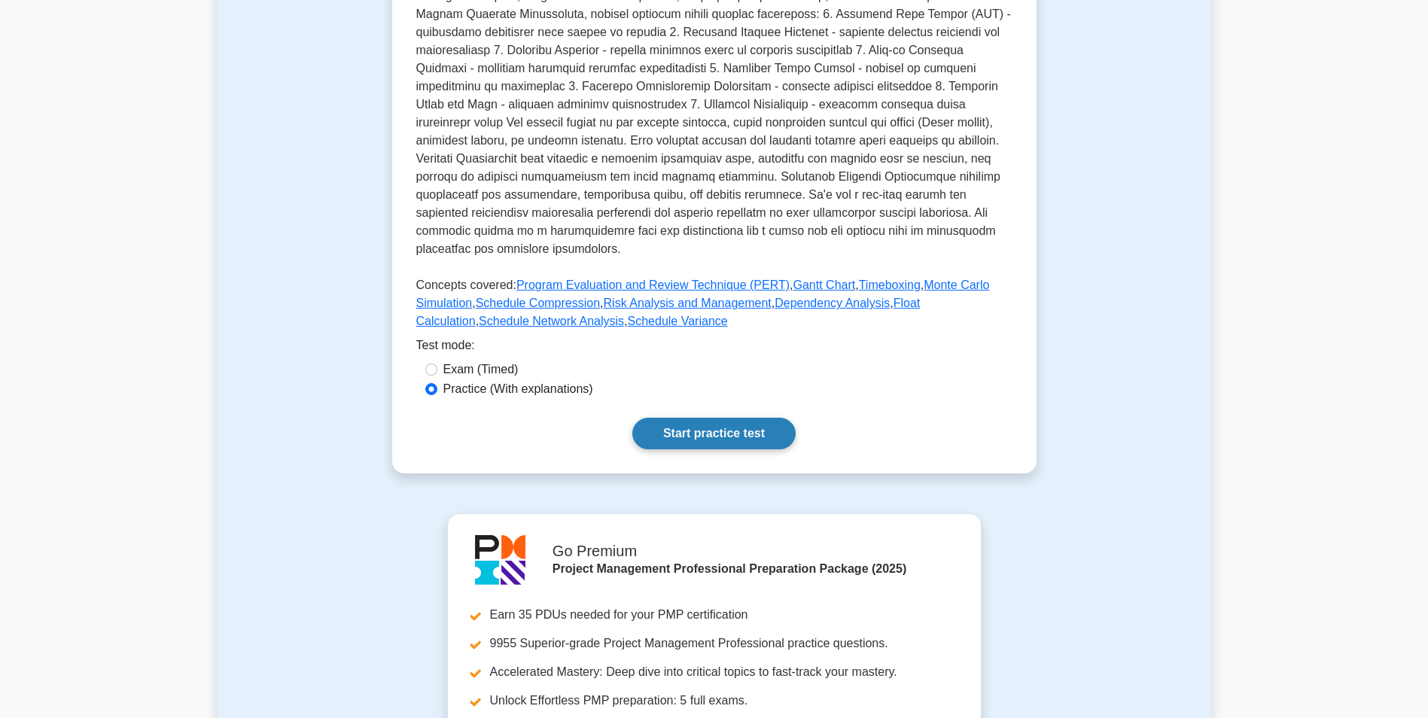
click at [727, 425] on link "Start practice test" at bounding box center [713, 434] width 163 height 32
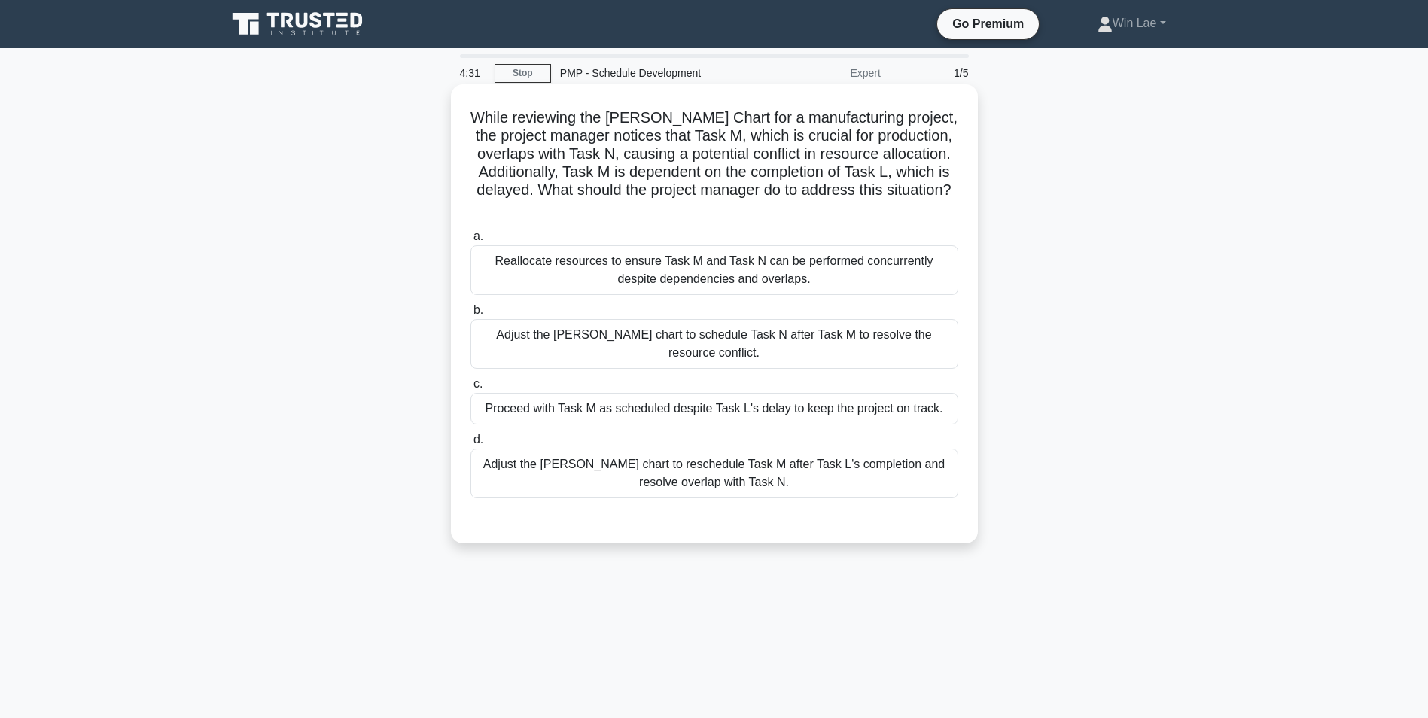
click at [752, 449] on div "Adjust the [PERSON_NAME] chart to reschedule Task M after Task L's completion a…" at bounding box center [715, 474] width 488 height 50
click at [471, 445] on input "d. Adjust the [PERSON_NAME] chart to reschedule Task M after Task L's completio…" at bounding box center [471, 440] width 0 height 10
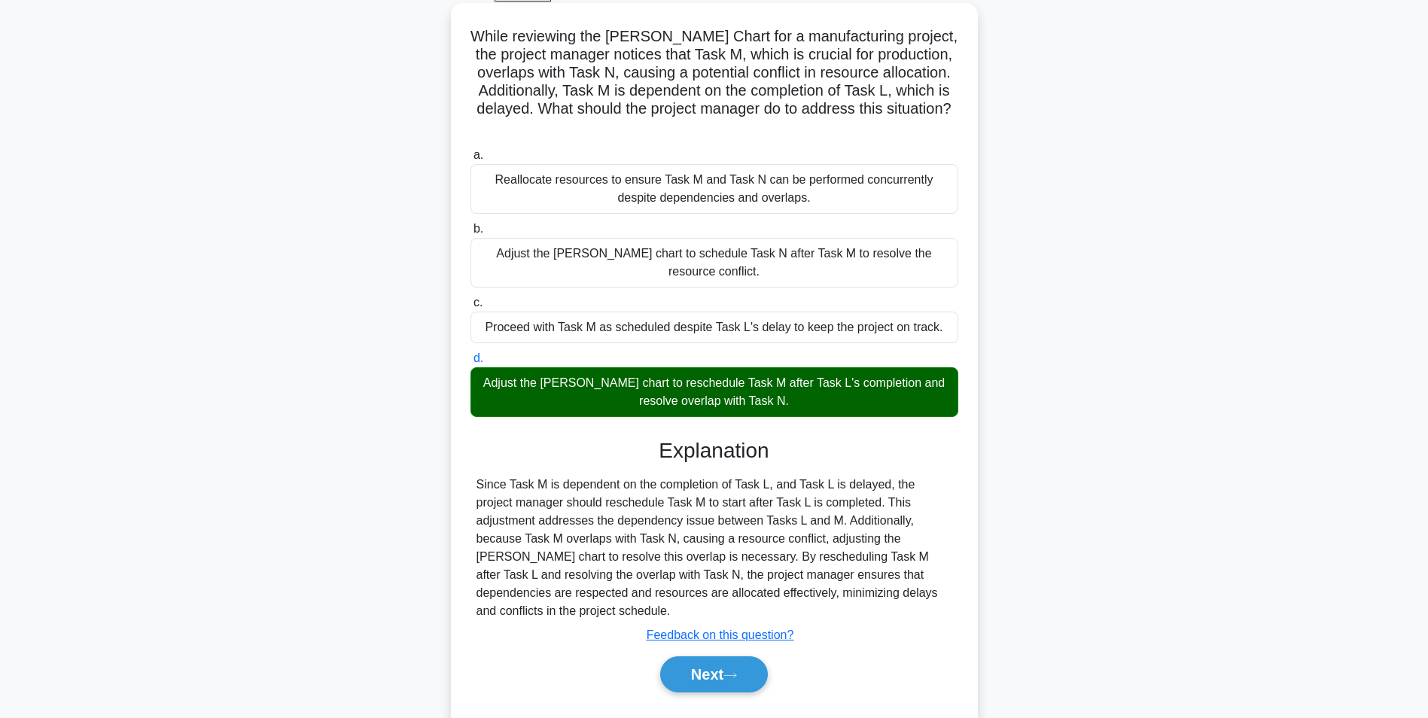
scroll to position [95, 0]
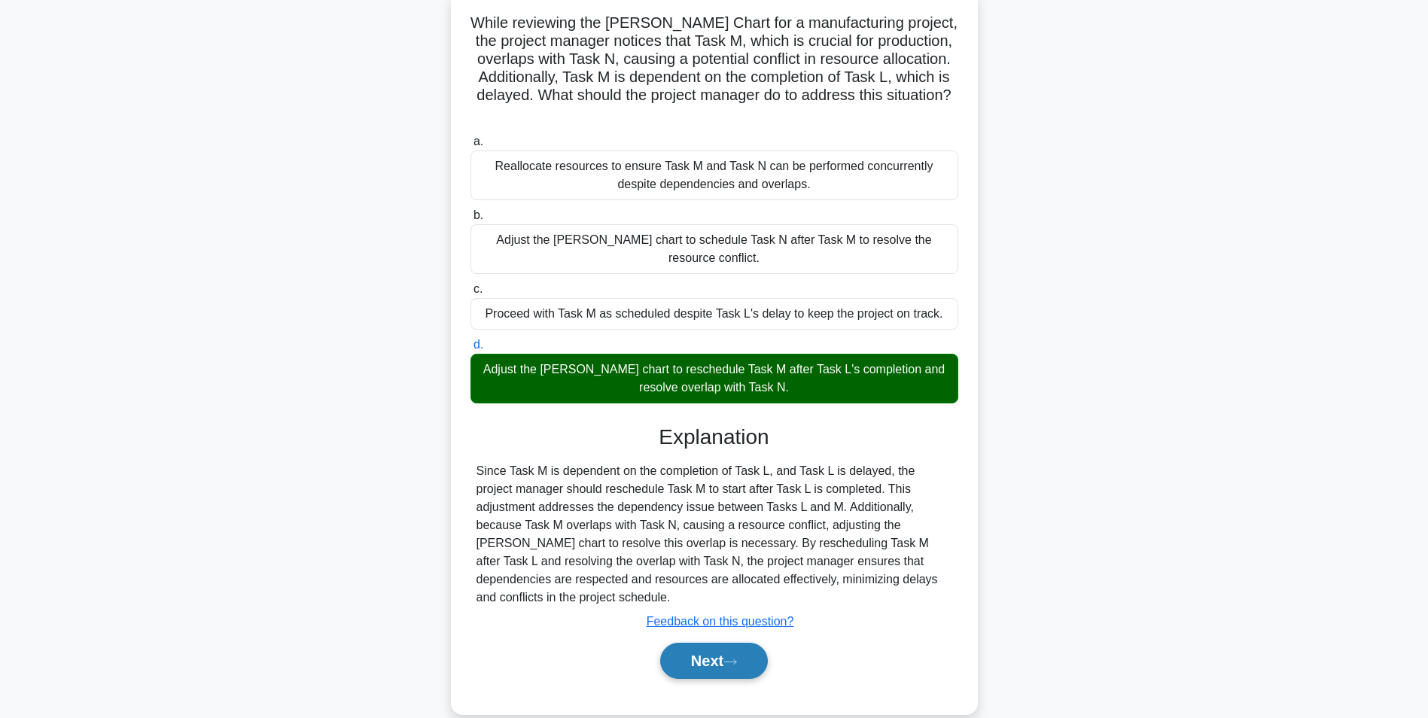
click at [711, 643] on button "Next" at bounding box center [714, 661] width 108 height 36
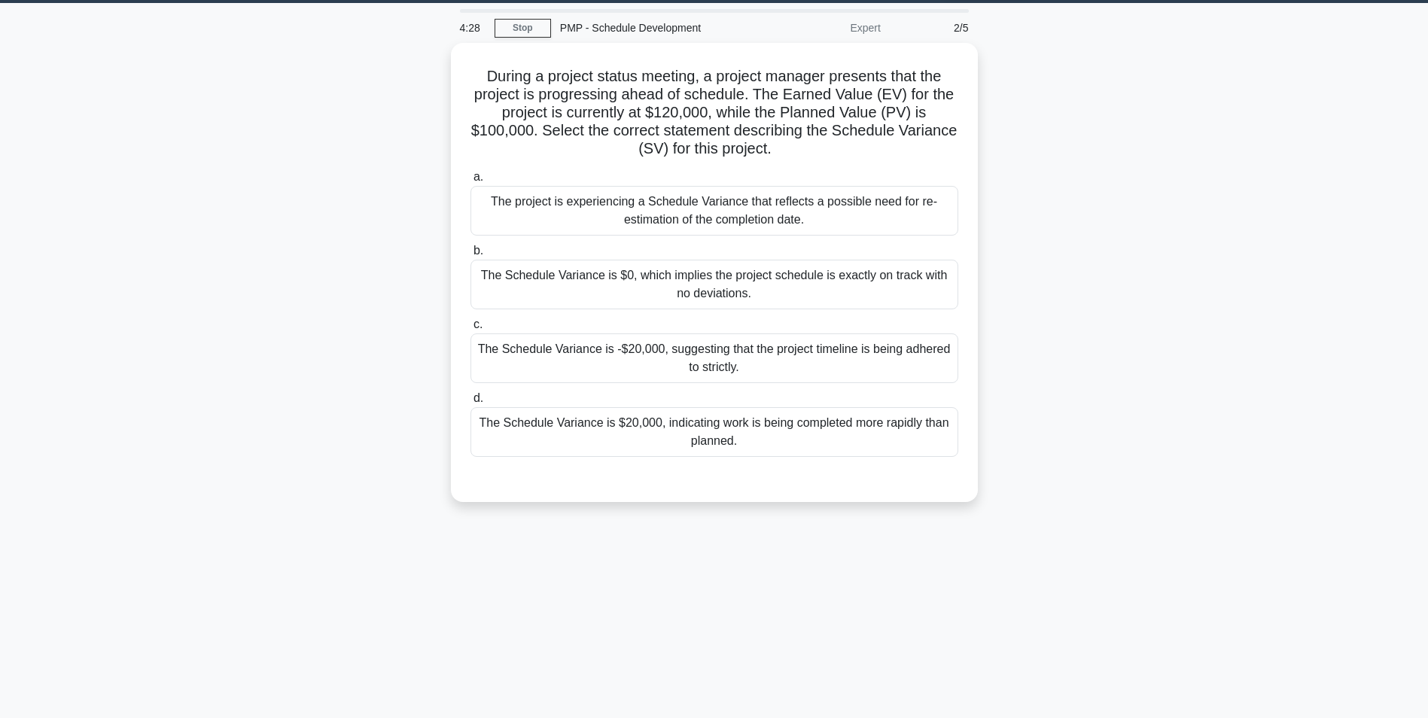
scroll to position [0, 0]
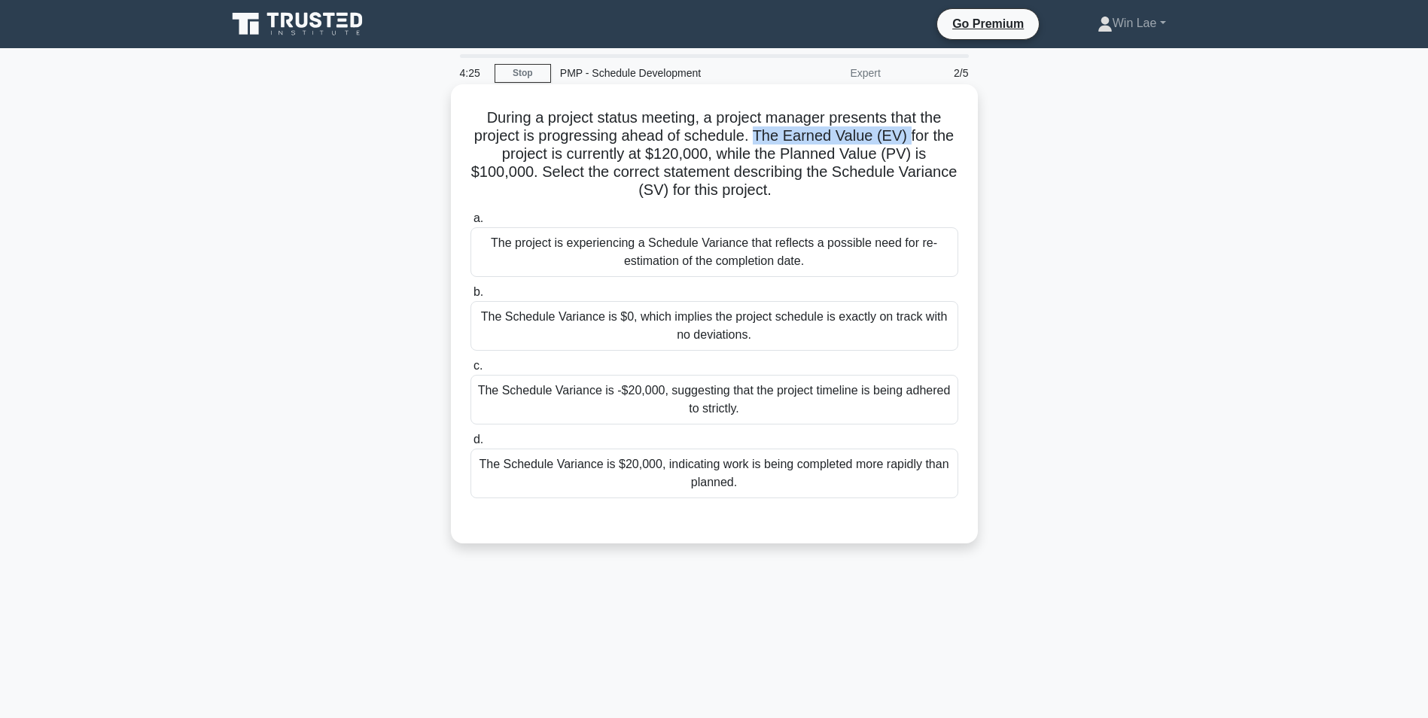
drag, startPoint x: 757, startPoint y: 133, endPoint x: 908, endPoint y: 133, distance: 150.6
click at [908, 133] on h5 "During a project status meeting, a project manager presents that the project is…" at bounding box center [714, 154] width 491 height 92
click at [635, 175] on h5 "During a project status meeting, a project manager presents that the project is…" at bounding box center [714, 154] width 491 height 92
drag, startPoint x: 656, startPoint y: 152, endPoint x: 707, endPoint y: 152, distance: 51.2
click at [707, 152] on h5 "During a project status meeting, a project manager presents that the project is…" at bounding box center [714, 154] width 491 height 92
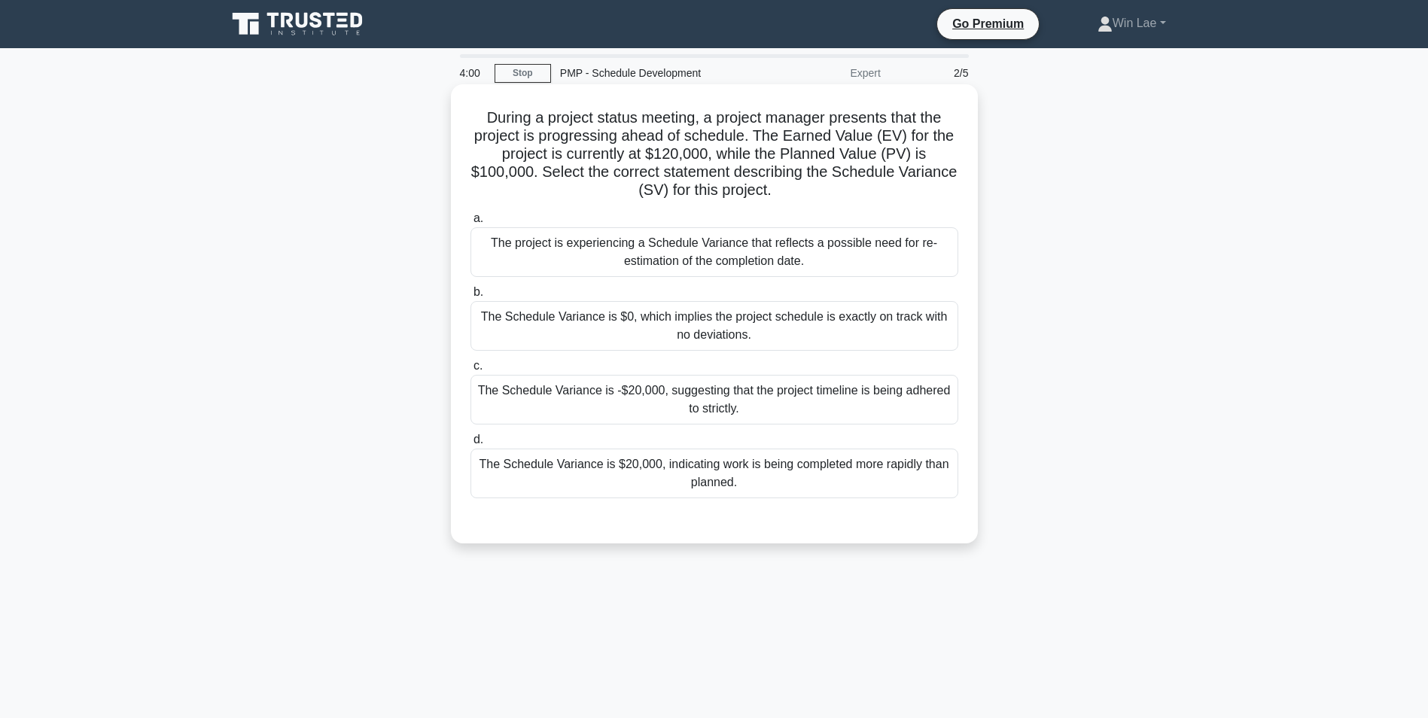
click at [736, 467] on div "The Schedule Variance is $20,000, indicating work is being completed more rapid…" at bounding box center [715, 474] width 488 height 50
click at [471, 445] on input "d. The Schedule Variance is $20,000, indicating work is being completed more ra…" at bounding box center [471, 440] width 0 height 10
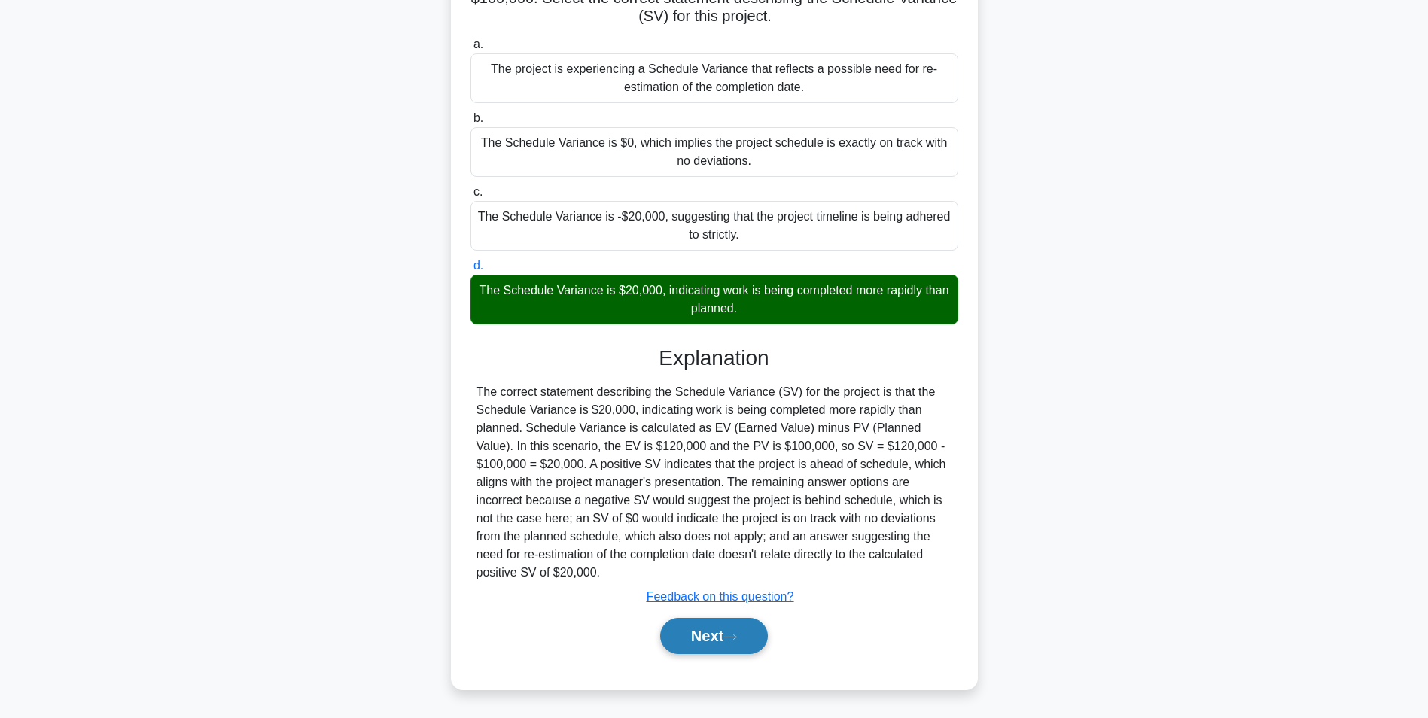
click at [734, 637] on icon at bounding box center [731, 637] width 14 height 8
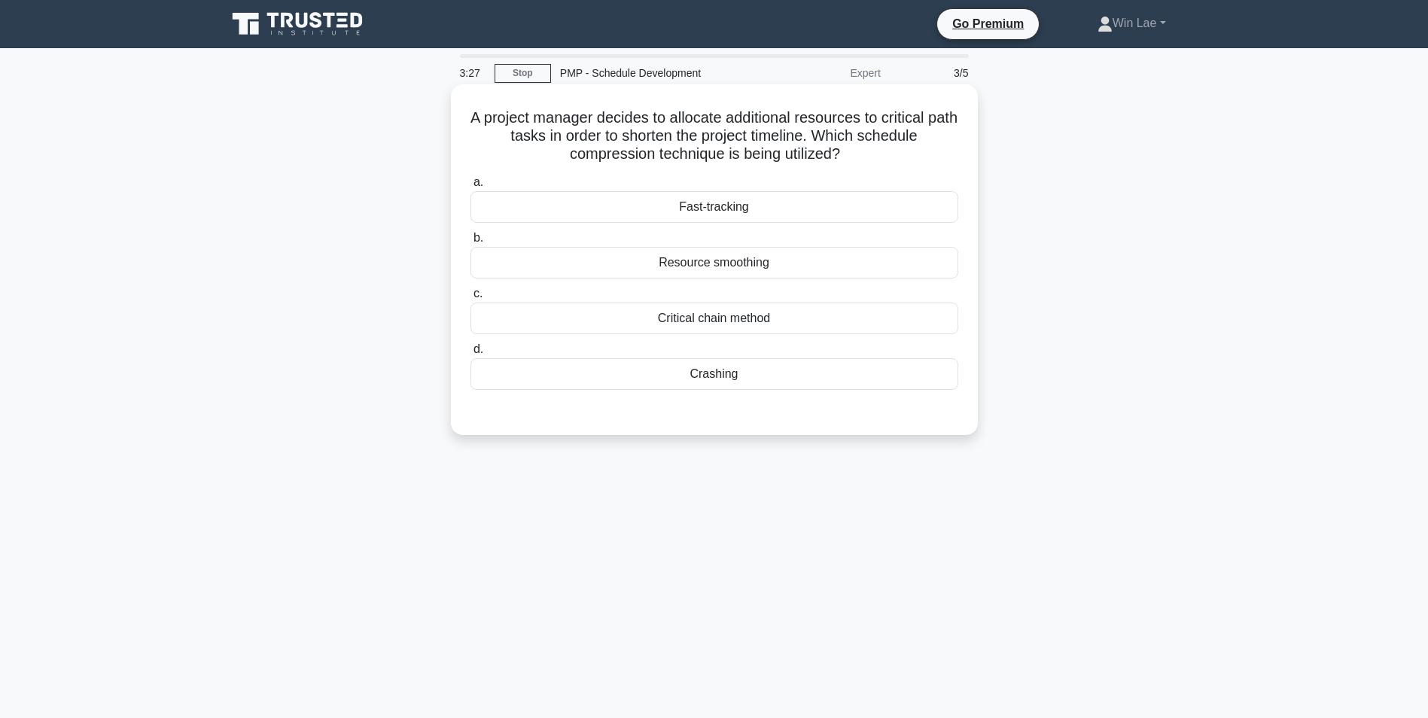
click at [724, 321] on div "Critical chain method" at bounding box center [715, 319] width 488 height 32
click at [471, 299] on input "c. Critical chain method" at bounding box center [471, 294] width 0 height 10
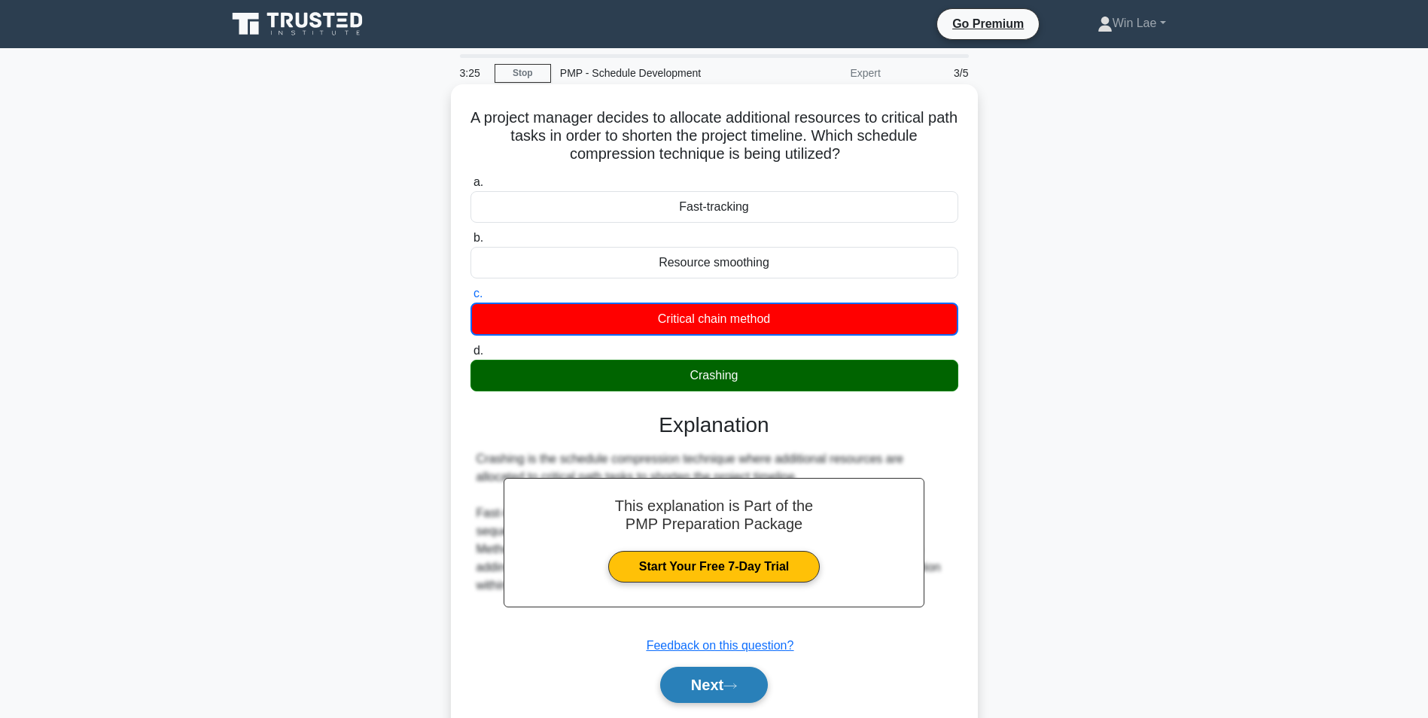
scroll to position [95, 0]
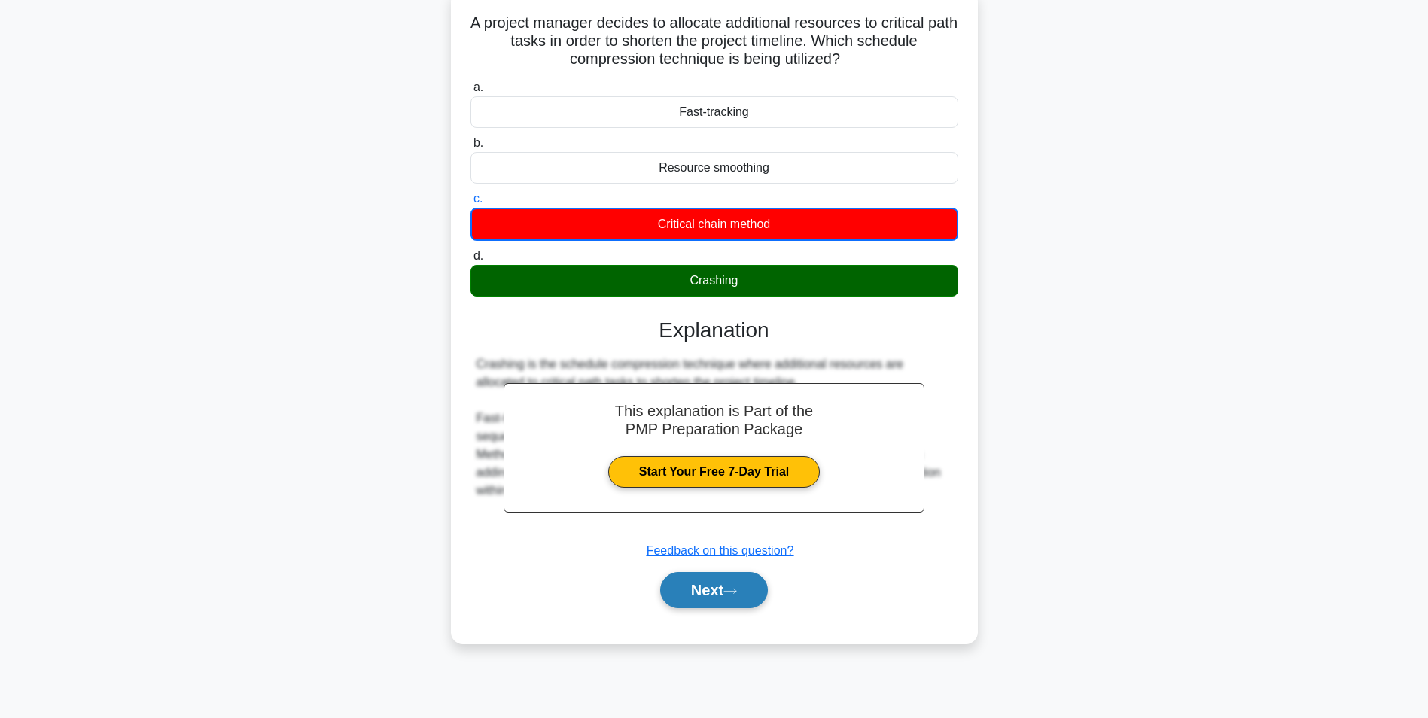
click at [685, 580] on button "Next" at bounding box center [714, 590] width 108 height 36
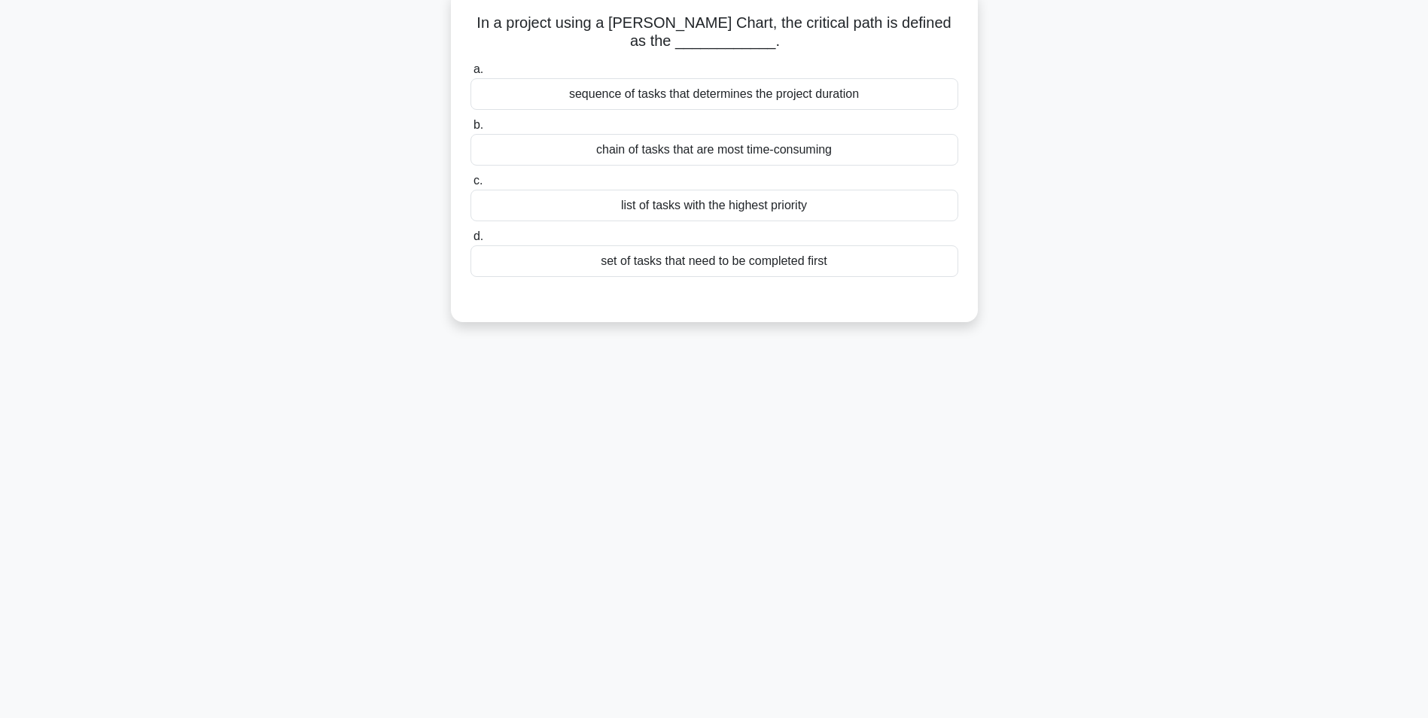
click at [828, 160] on div "chain of tasks that are most time-consuming" at bounding box center [715, 150] width 488 height 32
click at [471, 130] on input "b. chain of tasks that are most time-consuming" at bounding box center [471, 125] width 0 height 10
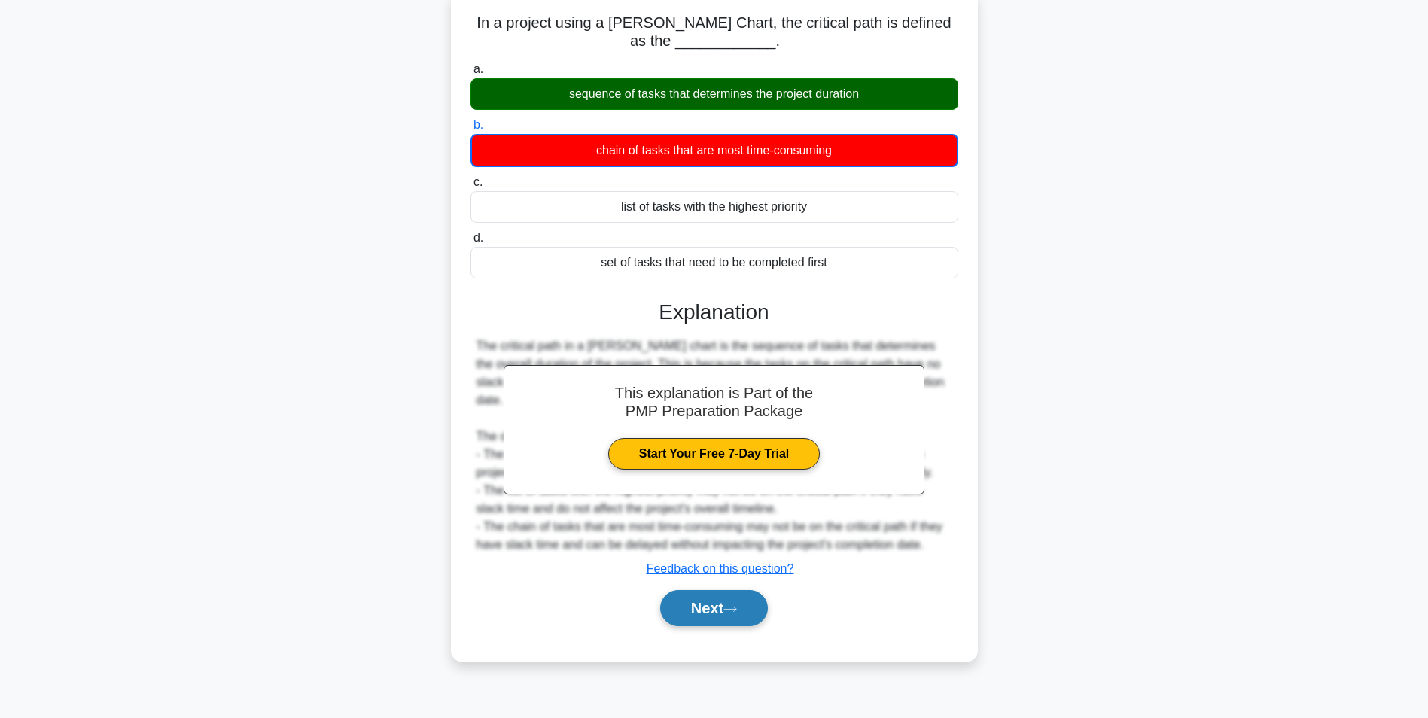
click at [738, 590] on button "Next" at bounding box center [714, 608] width 108 height 36
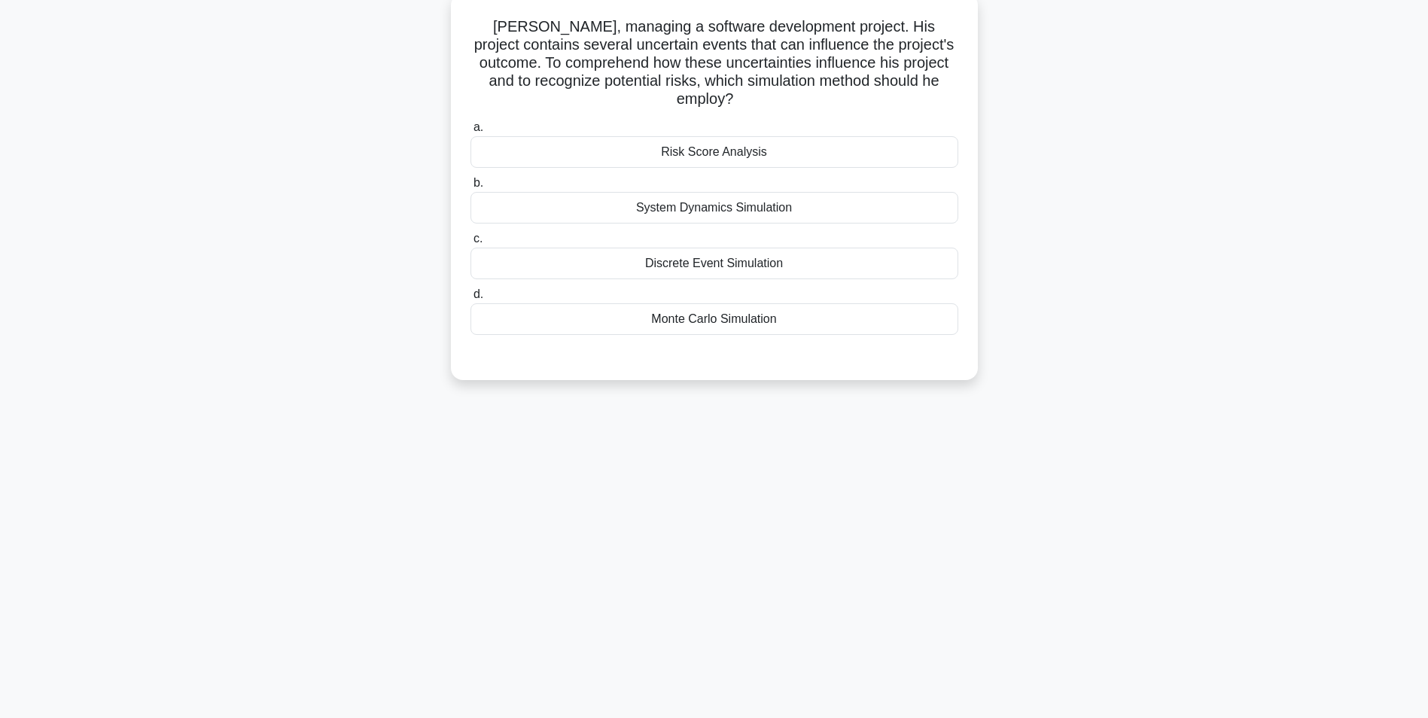
click at [741, 575] on div "2:41 Stop PMP - Schedule Development Expert 5/5 Tom, managing a software develo…" at bounding box center [715, 335] width 994 height 753
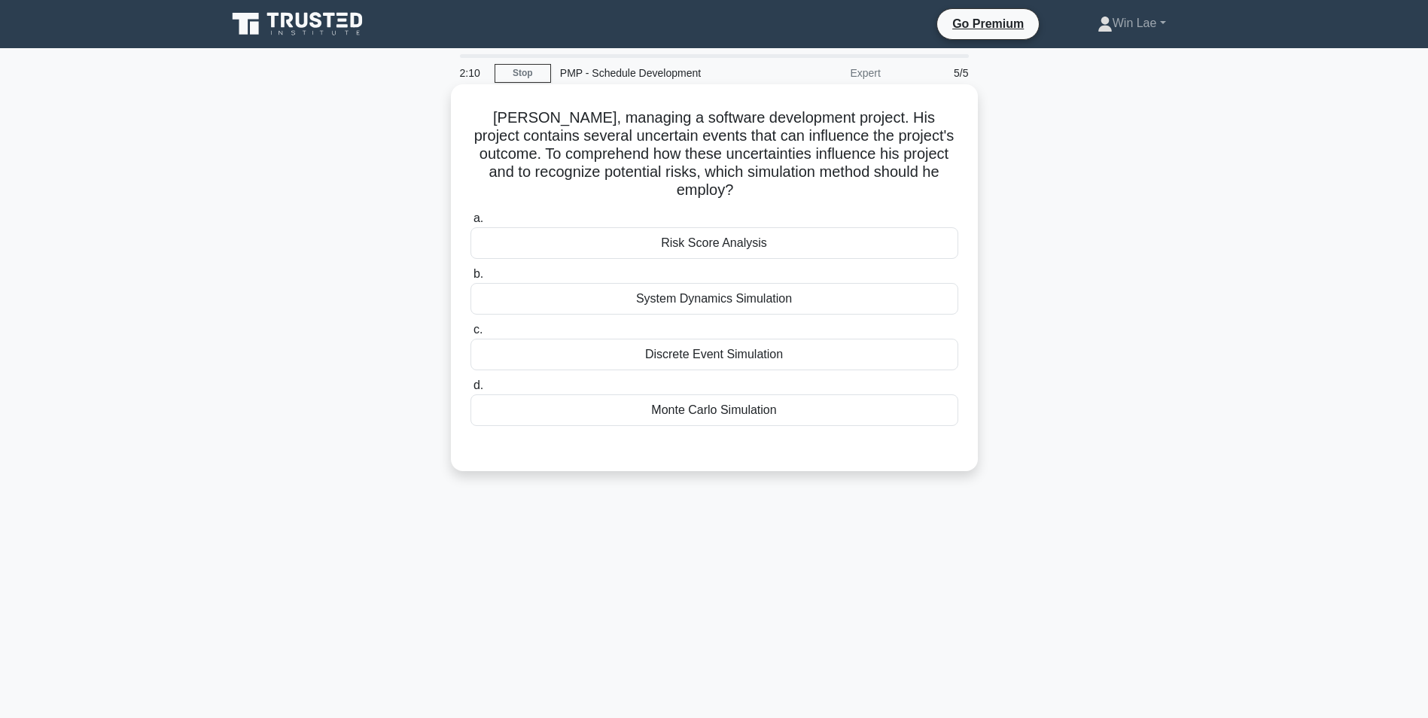
click at [746, 420] on div "Monte Carlo Simulation" at bounding box center [715, 411] width 488 height 32
click at [471, 391] on input "d. Monte Carlo Simulation" at bounding box center [471, 386] width 0 height 10
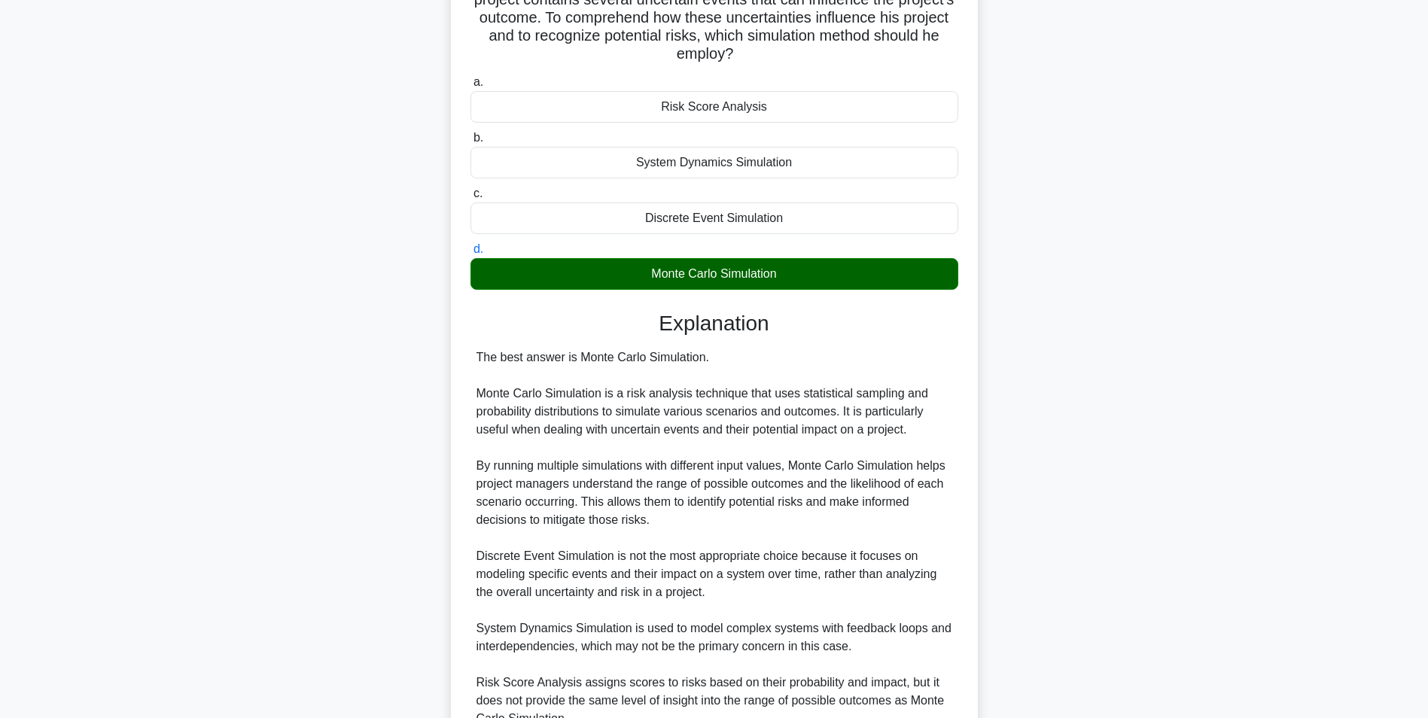
scroll to position [283, 0]
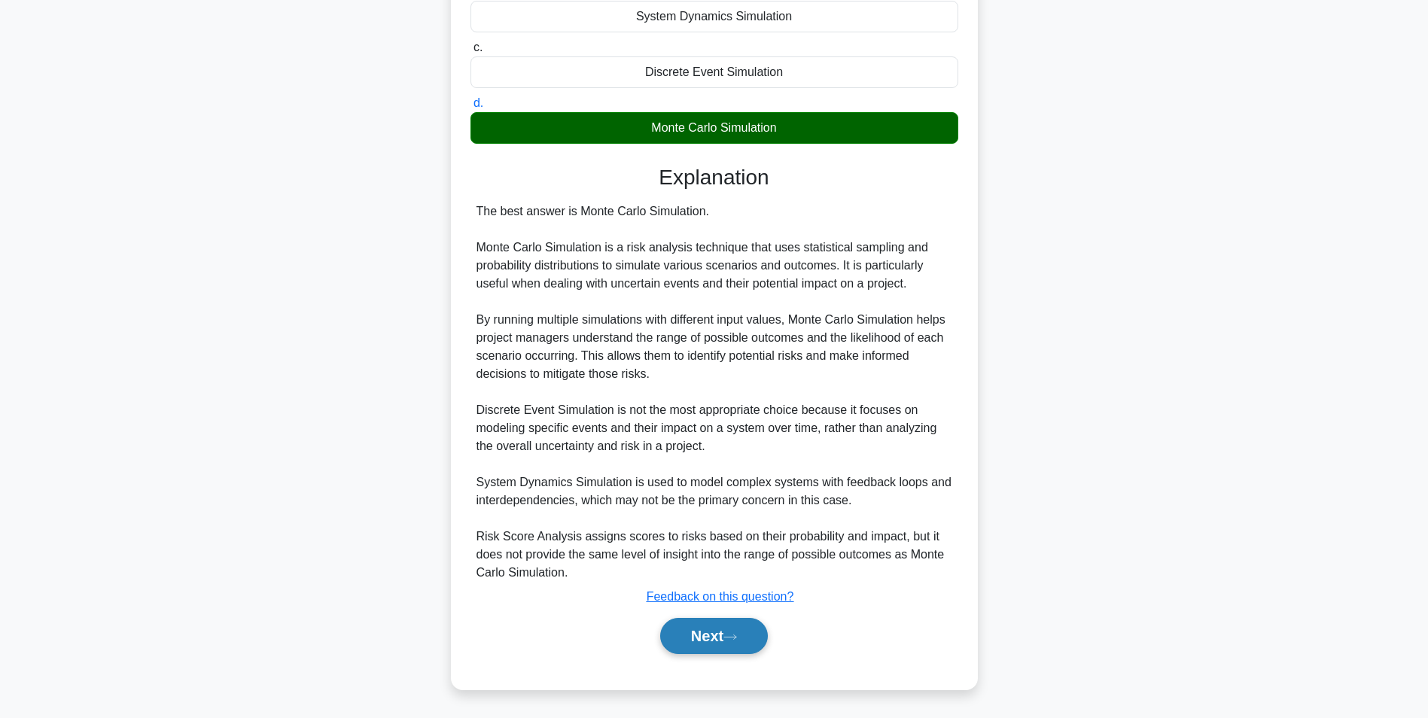
click at [745, 640] on button "Next" at bounding box center [714, 636] width 108 height 36
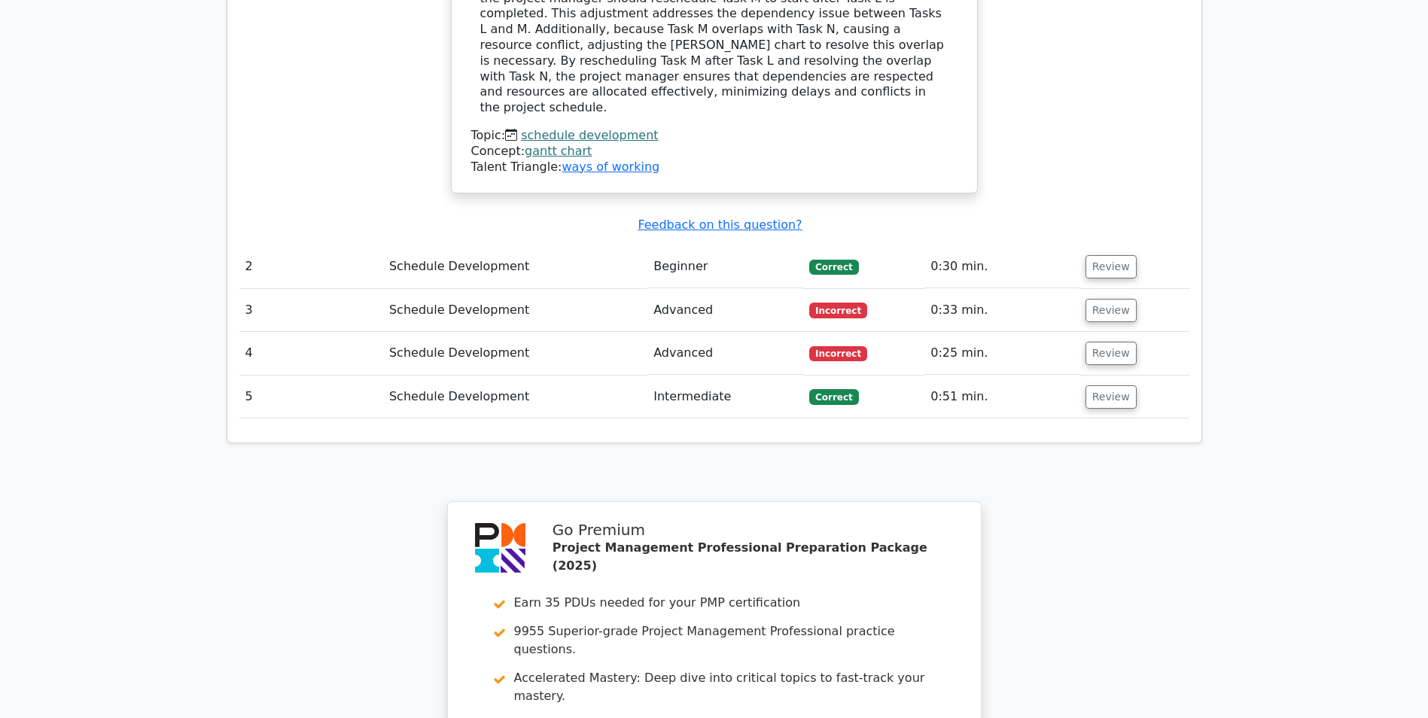
scroll to position [1732, 0]
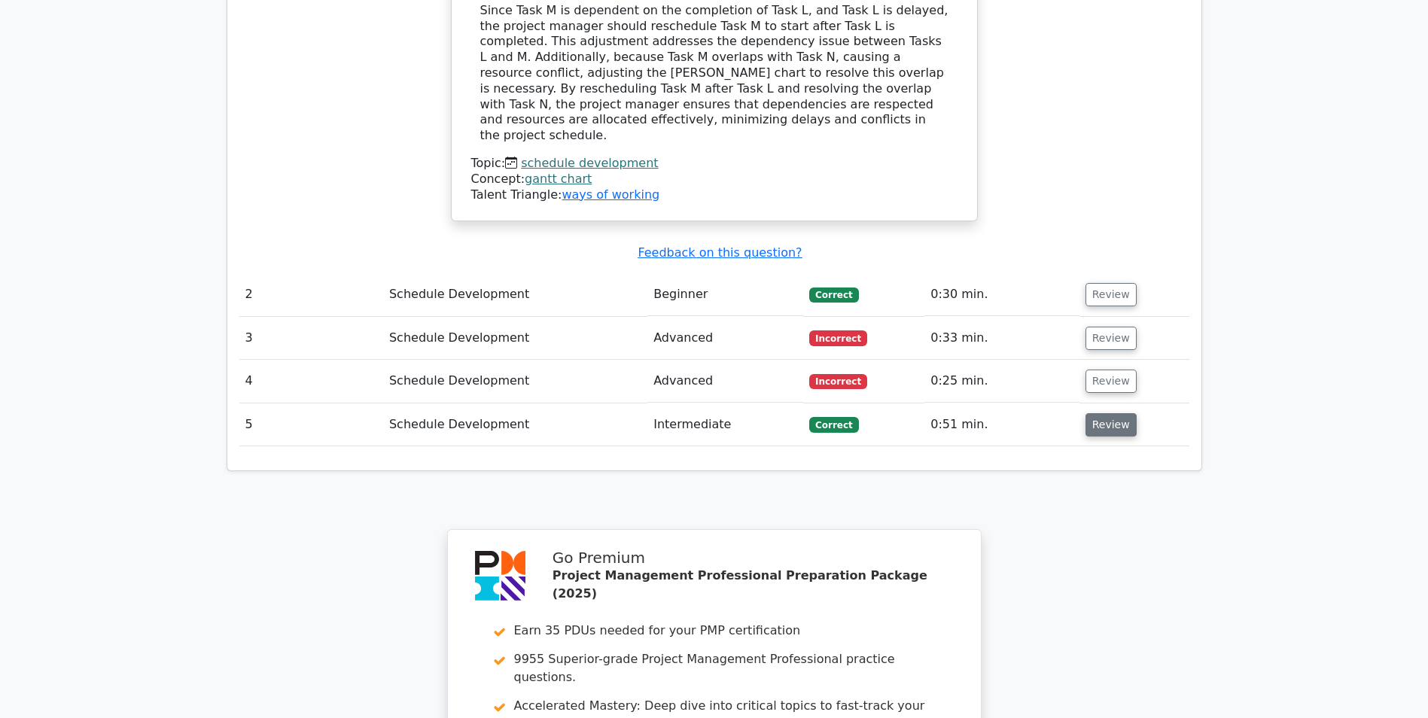
click at [1088, 413] on button "Review" at bounding box center [1111, 424] width 51 height 23
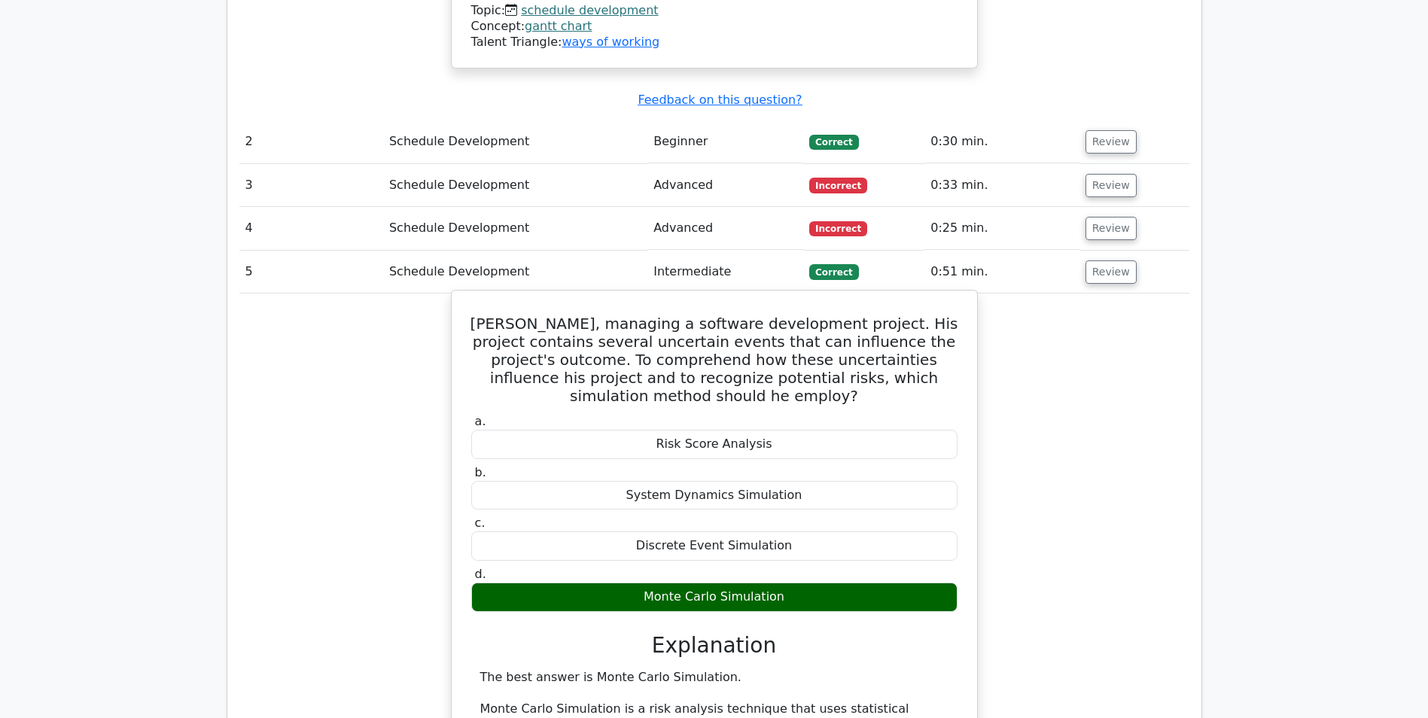
scroll to position [2033, 0]
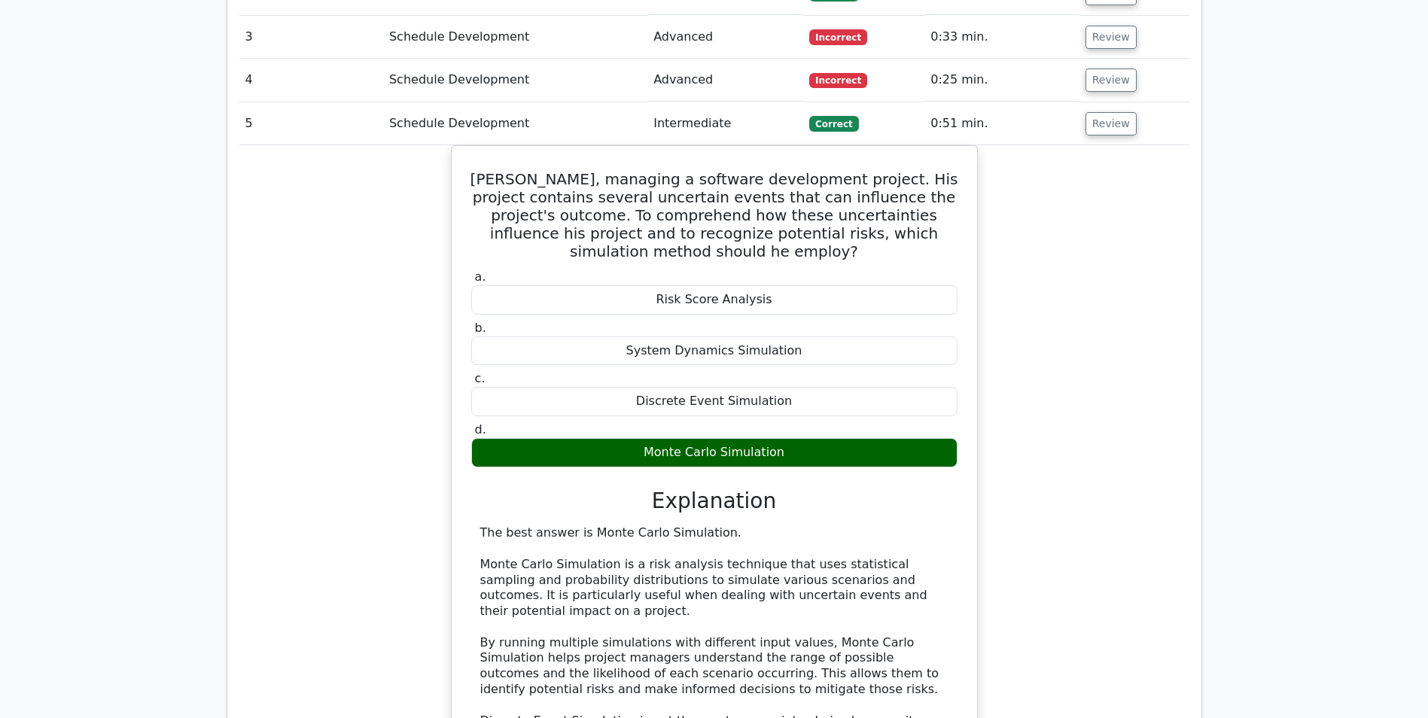
click at [1127, 419] on div "[PERSON_NAME], managing a software development project. His project contains se…" at bounding box center [714, 563] width 950 height 836
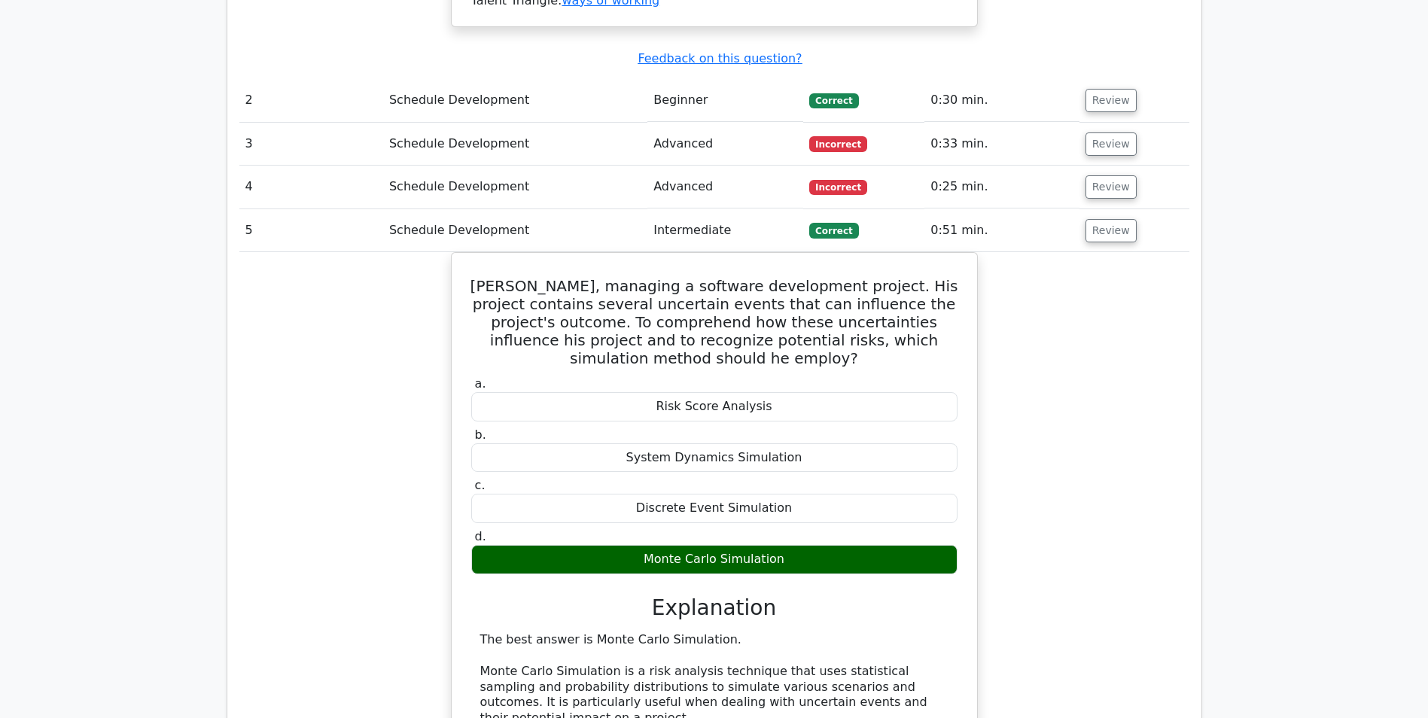
scroll to position [1506, 0]
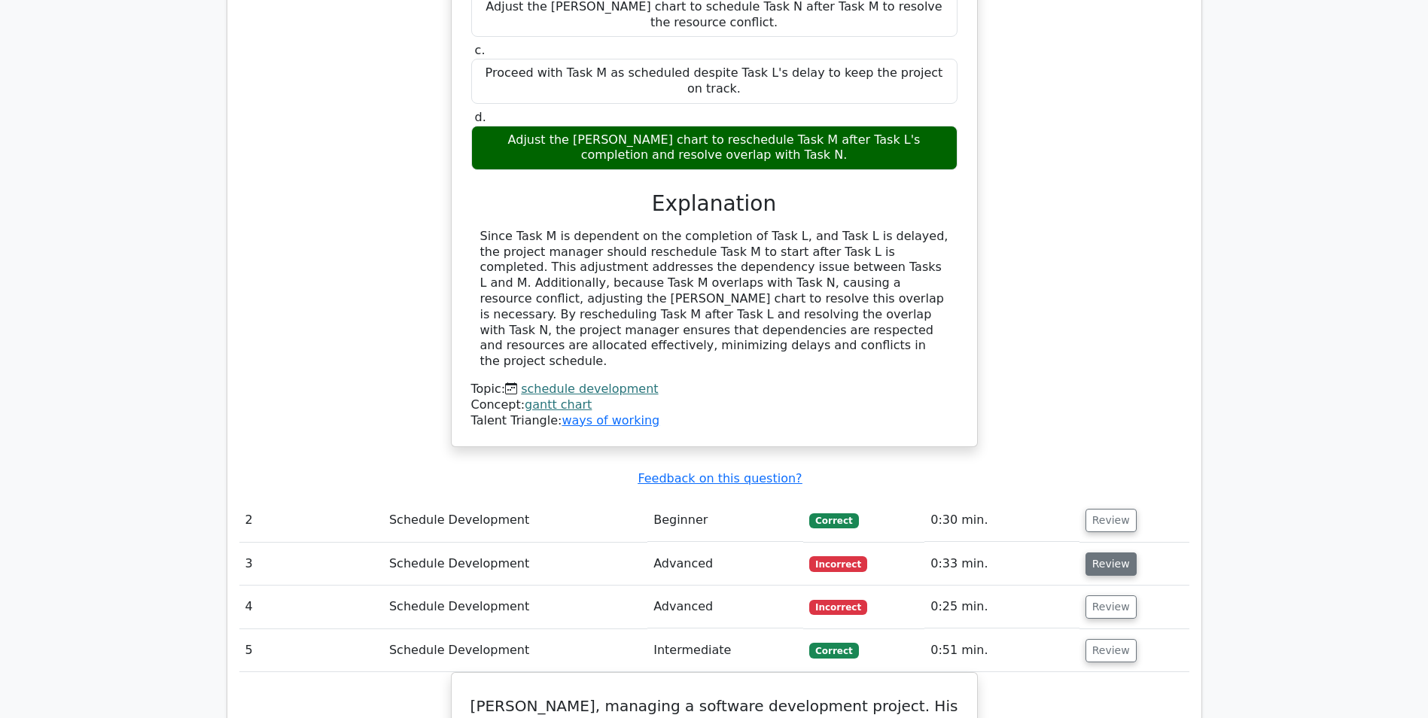
click at [1125, 553] on button "Review" at bounding box center [1111, 564] width 51 height 23
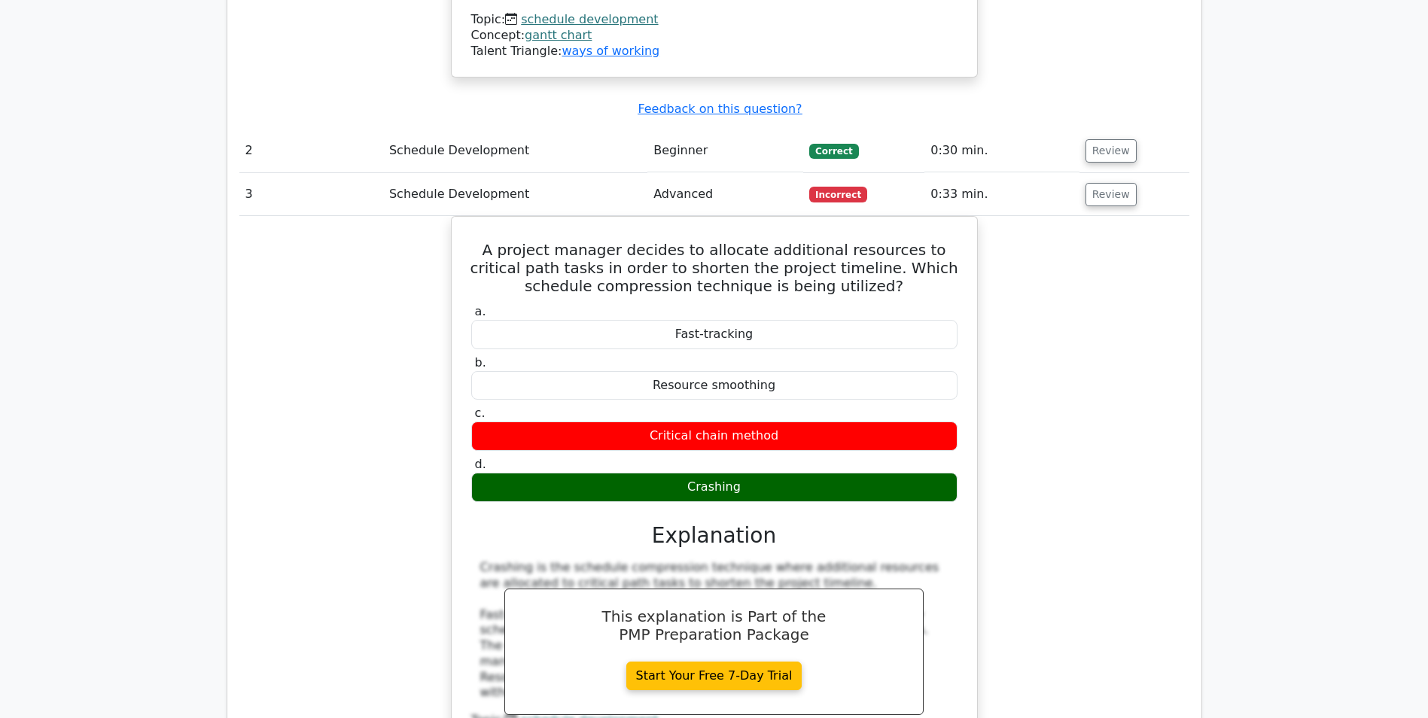
scroll to position [2033, 0]
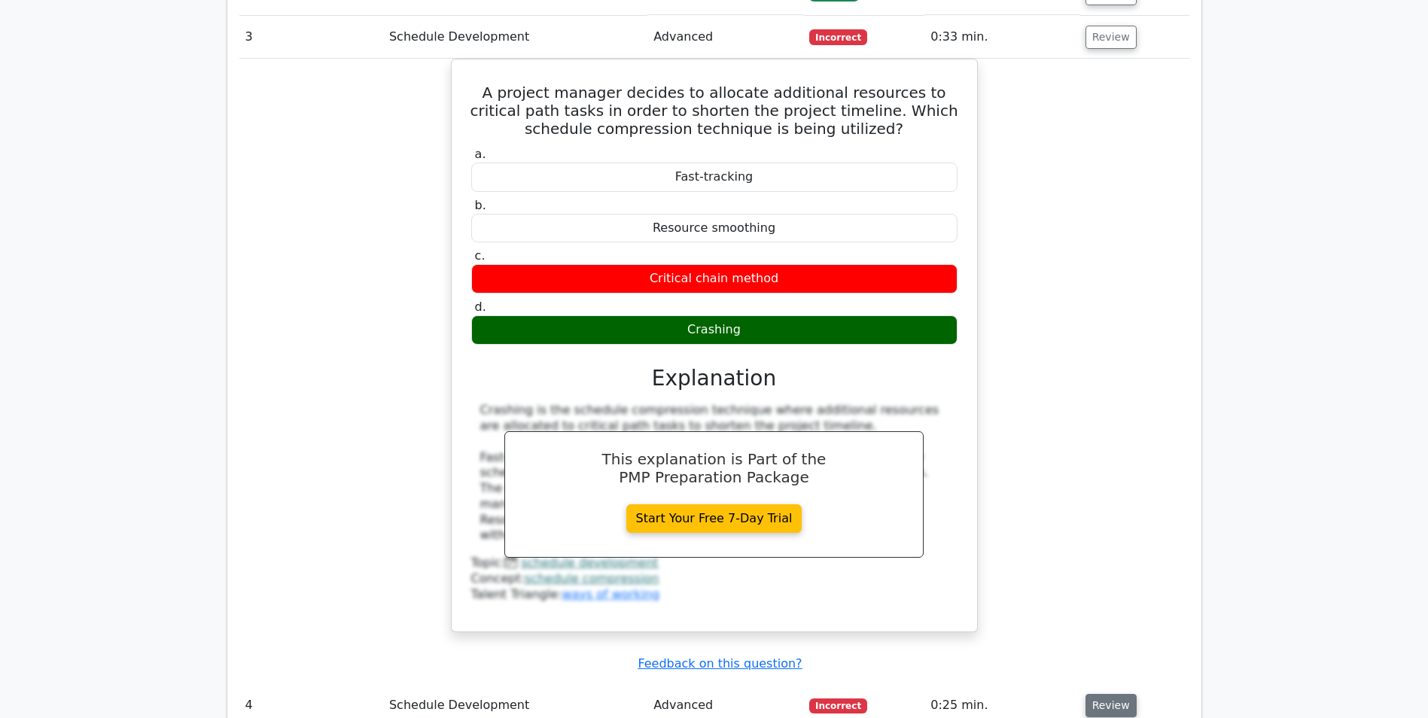
click at [1089, 694] on button "Review" at bounding box center [1111, 705] width 51 height 23
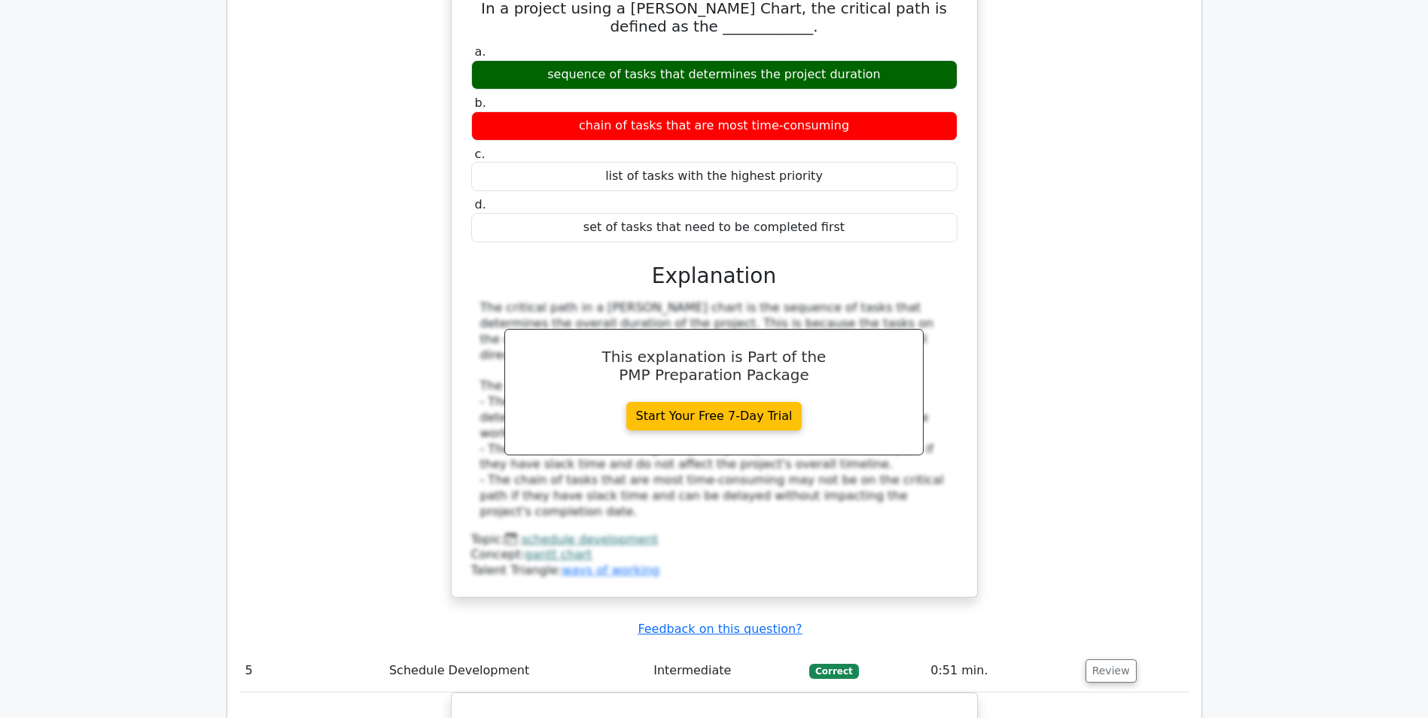
scroll to position [2485, 0]
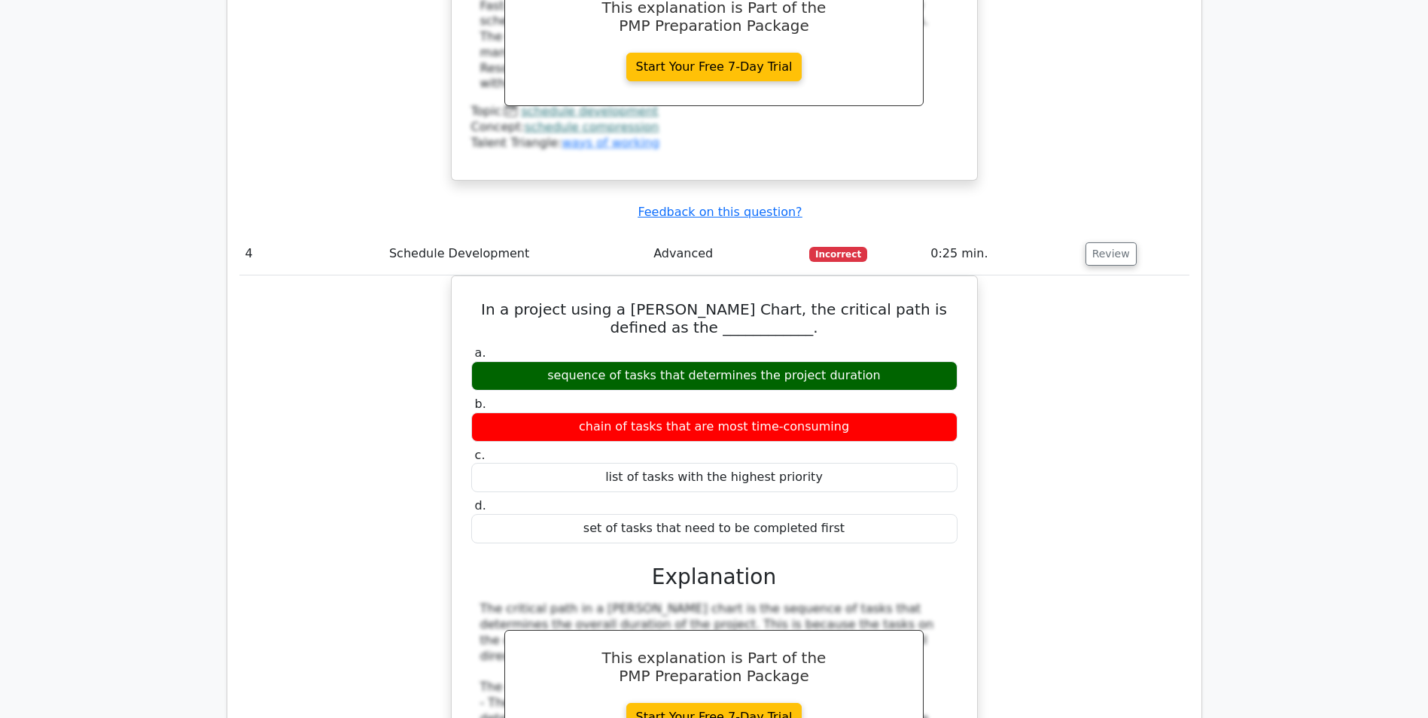
click at [1050, 314] on div "In a project using a Gantt Chart, the critical path is defined as the _________…" at bounding box center [714, 596] width 950 height 641
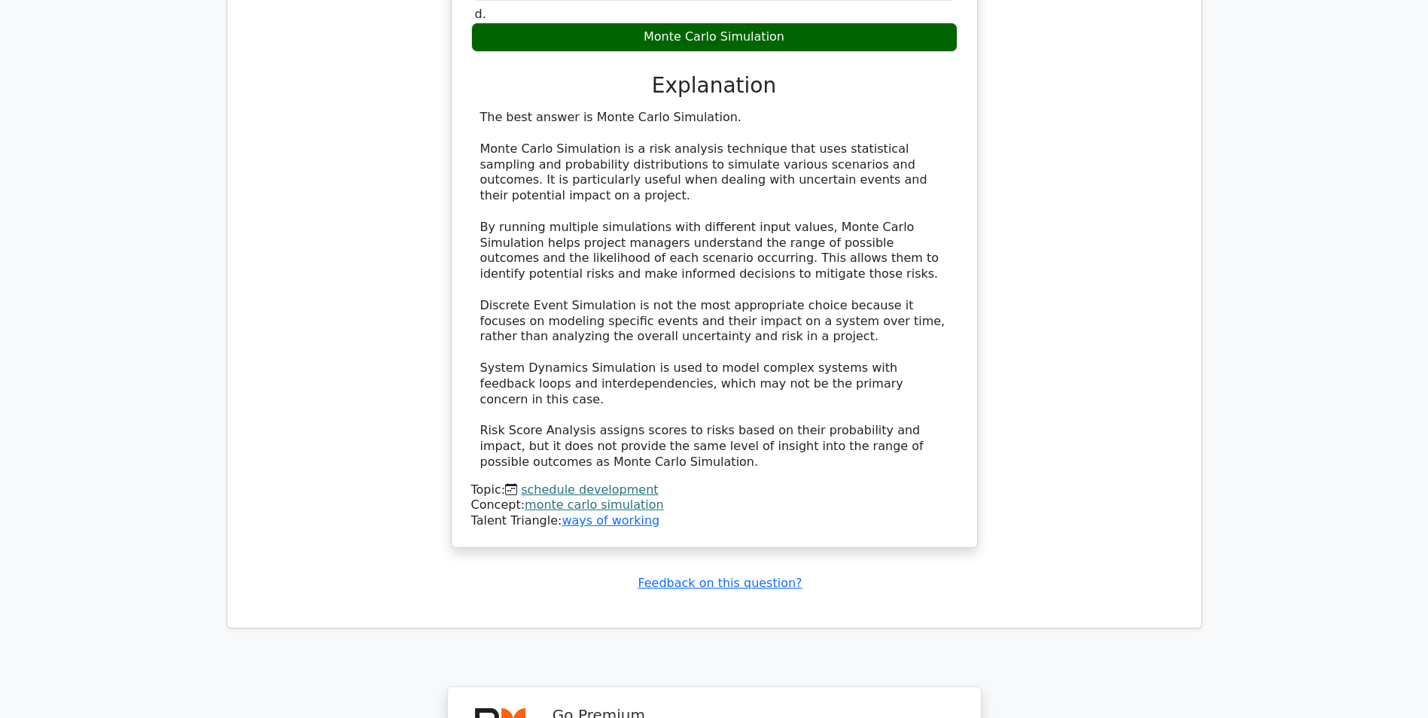
scroll to position [3840, 0]
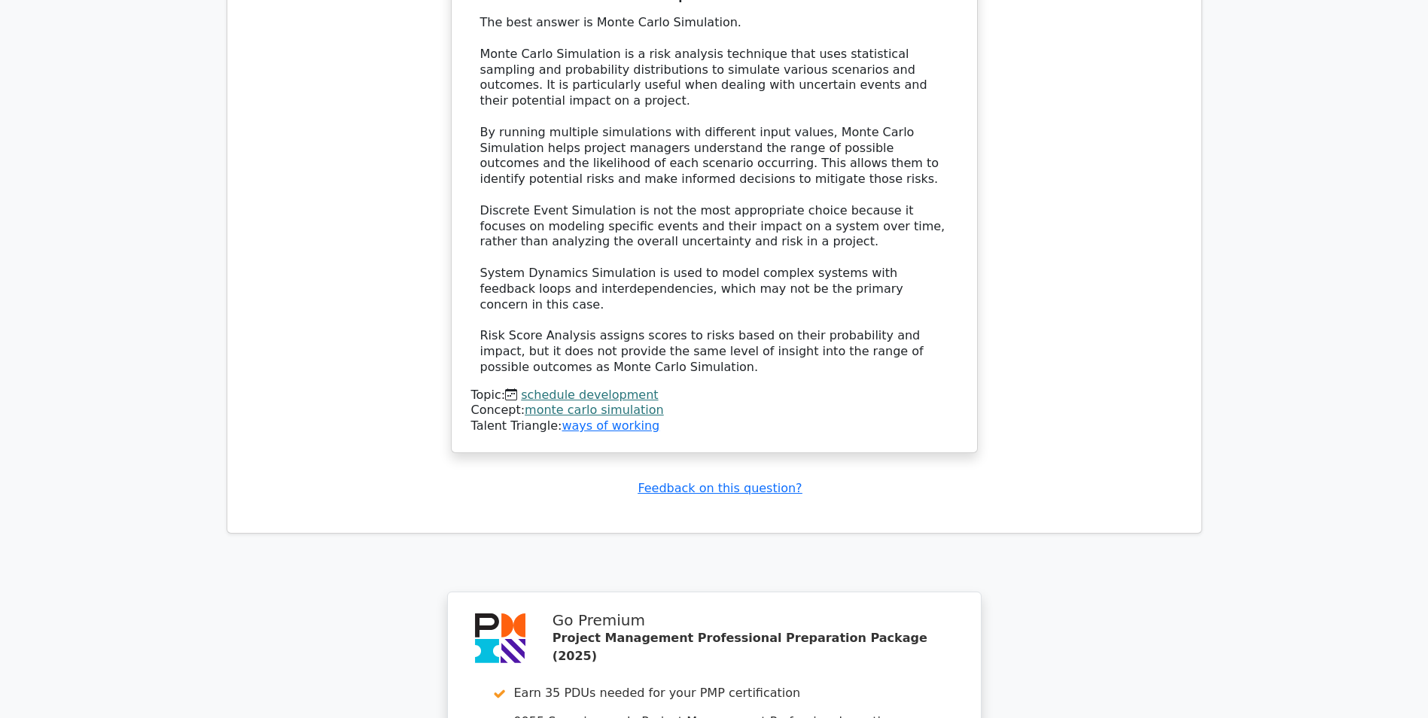
click at [587, 388] on link "schedule development" at bounding box center [589, 395] width 137 height 14
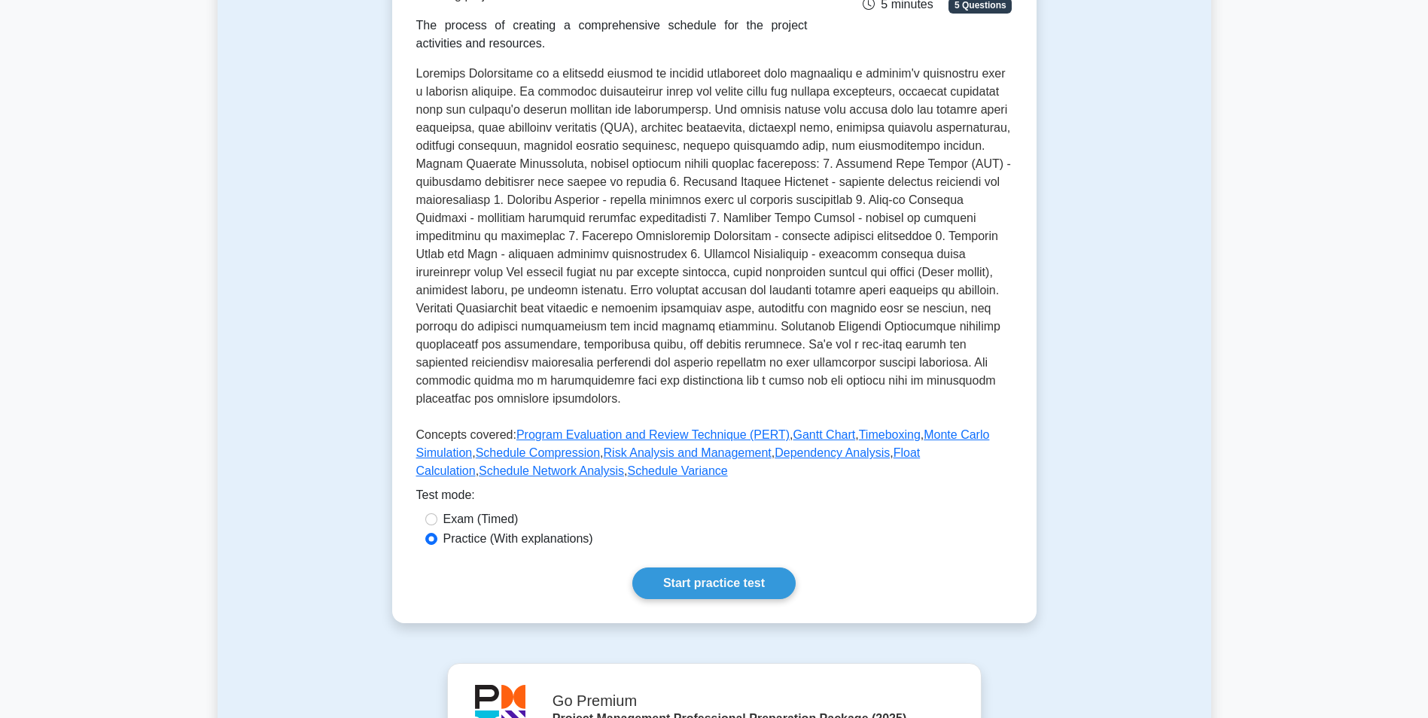
scroll to position [452, 0]
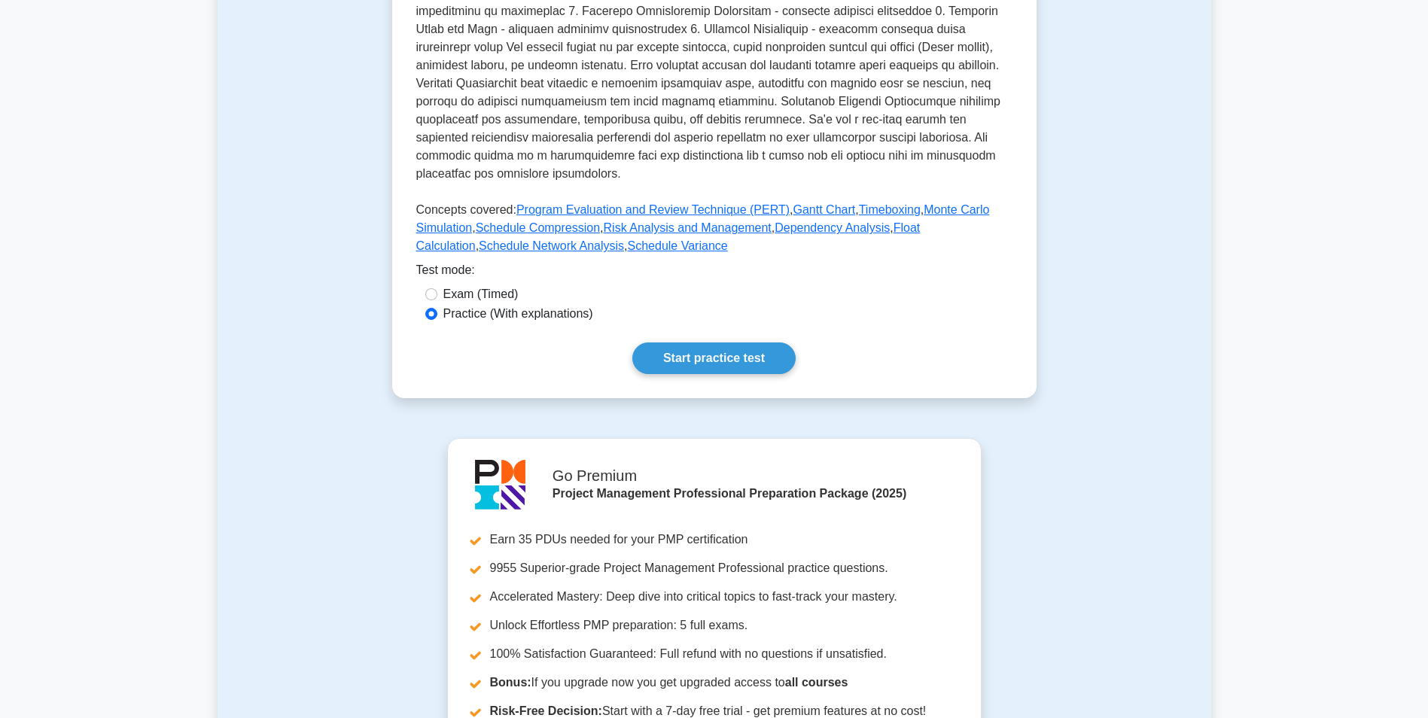
drag, startPoint x: 477, startPoint y: 273, endPoint x: 480, endPoint y: 260, distance: 13.0
click at [480, 260] on div "Schedule Development Creating project schedule The process of creating a compre…" at bounding box center [714, 46] width 645 height 703
drag, startPoint x: 480, startPoint y: 260, endPoint x: 477, endPoint y: 269, distance: 9.5
click at [477, 285] on label "Exam (Timed)" at bounding box center [480, 294] width 75 height 18
click at [437, 288] on input "Exam (Timed)" at bounding box center [431, 294] width 12 height 12
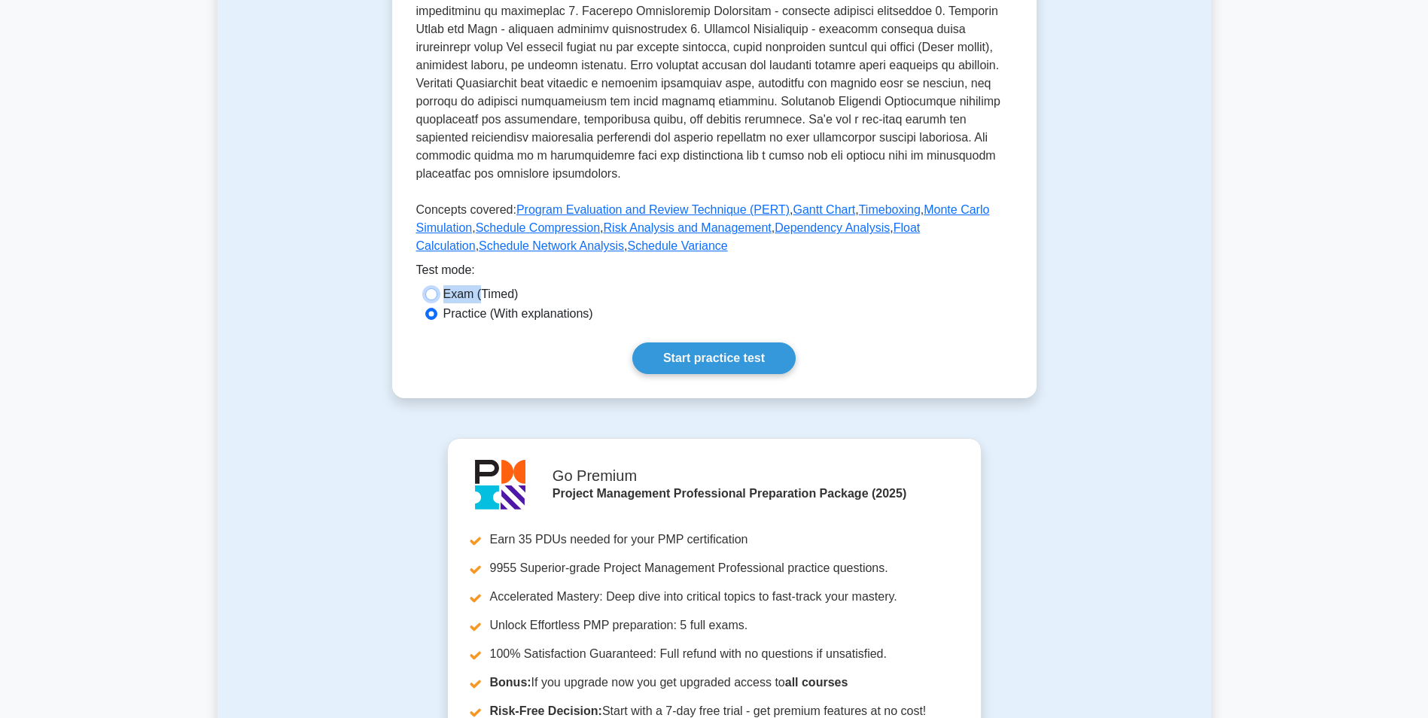
radio input "true"
click at [680, 343] on link "Start practice test" at bounding box center [713, 359] width 163 height 32
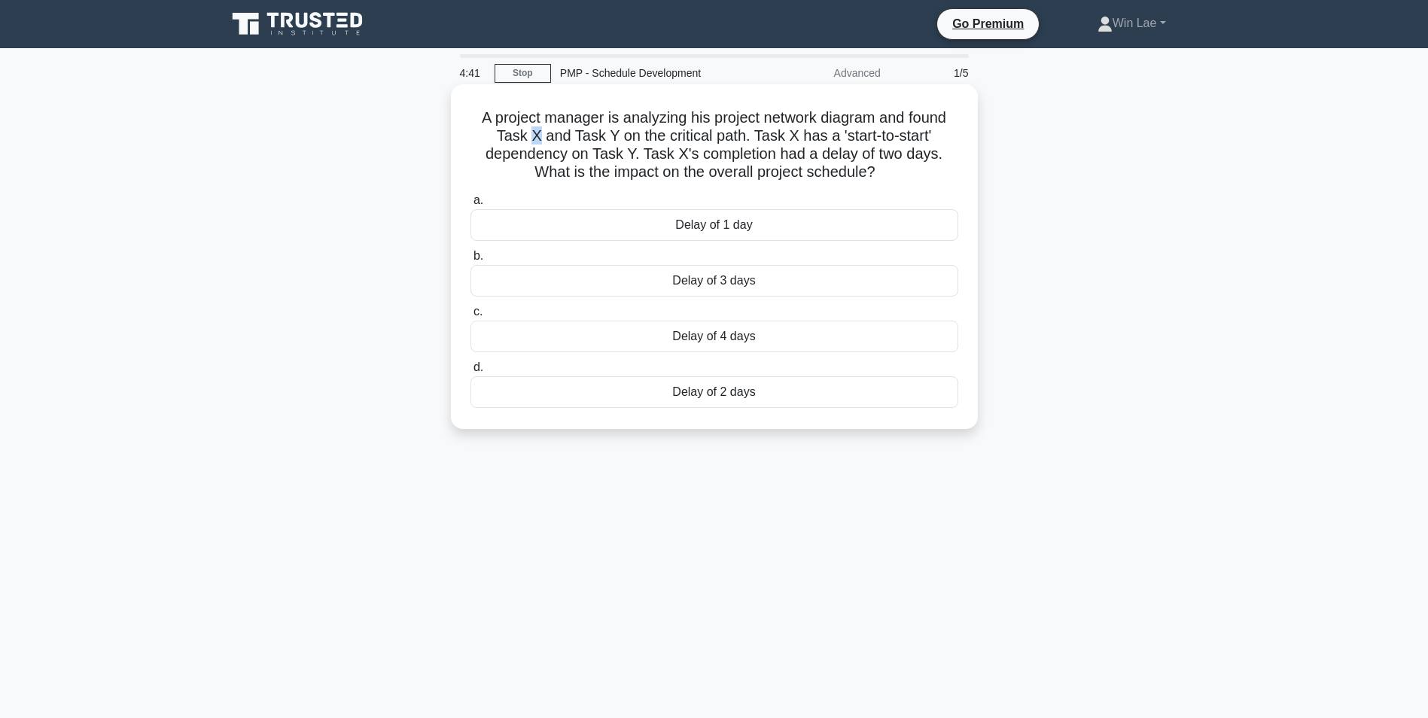
drag, startPoint x: 526, startPoint y: 139, endPoint x: 537, endPoint y: 139, distance: 10.5
click at [537, 139] on h5 "A project manager is analyzing his project network diagram and found Task X and…" at bounding box center [714, 145] width 491 height 74
drag, startPoint x: 537, startPoint y: 139, endPoint x: 611, endPoint y: 140, distance: 73.8
click at [611, 140] on h5 "A project manager is analyzing his project network diagram and found Task X and…" at bounding box center [714, 145] width 491 height 74
click at [651, 382] on div "Delay of 2 days" at bounding box center [715, 392] width 488 height 32
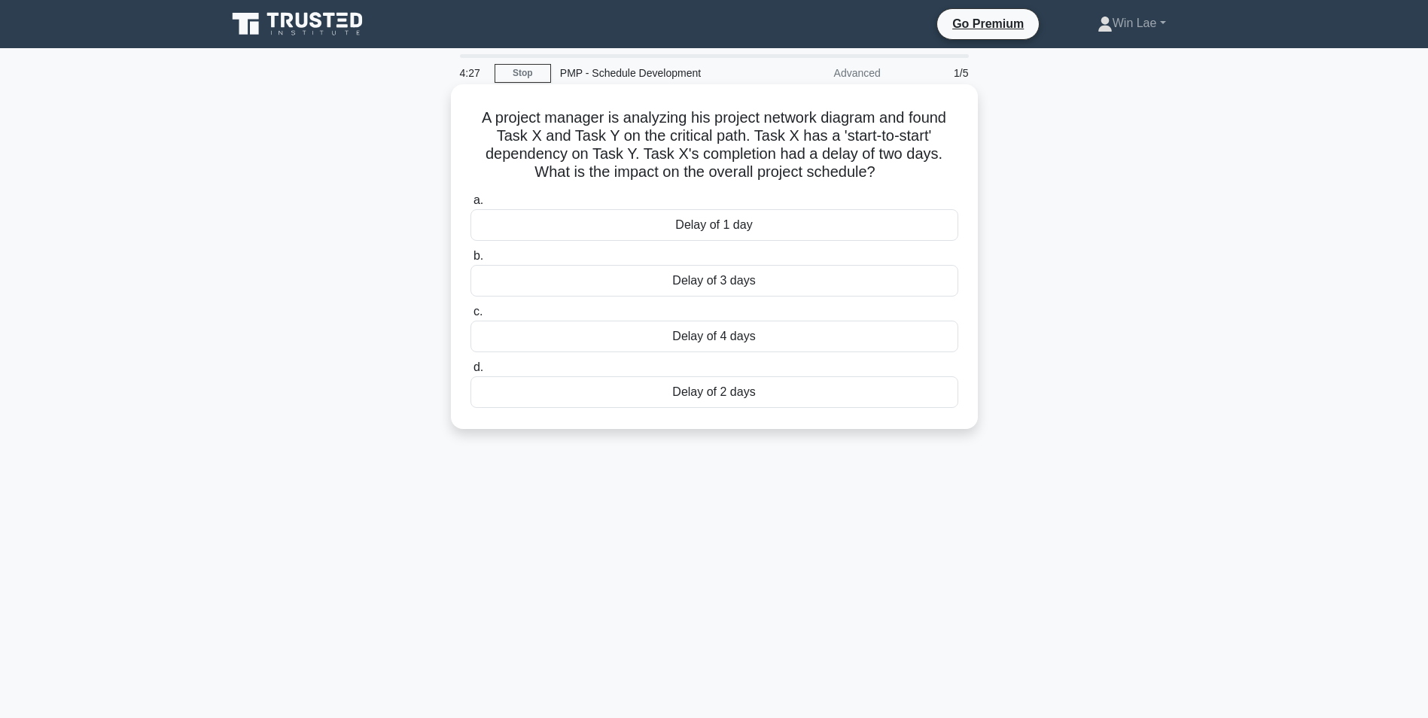
click at [471, 373] on input "d. Delay of 2 days" at bounding box center [471, 368] width 0 height 10
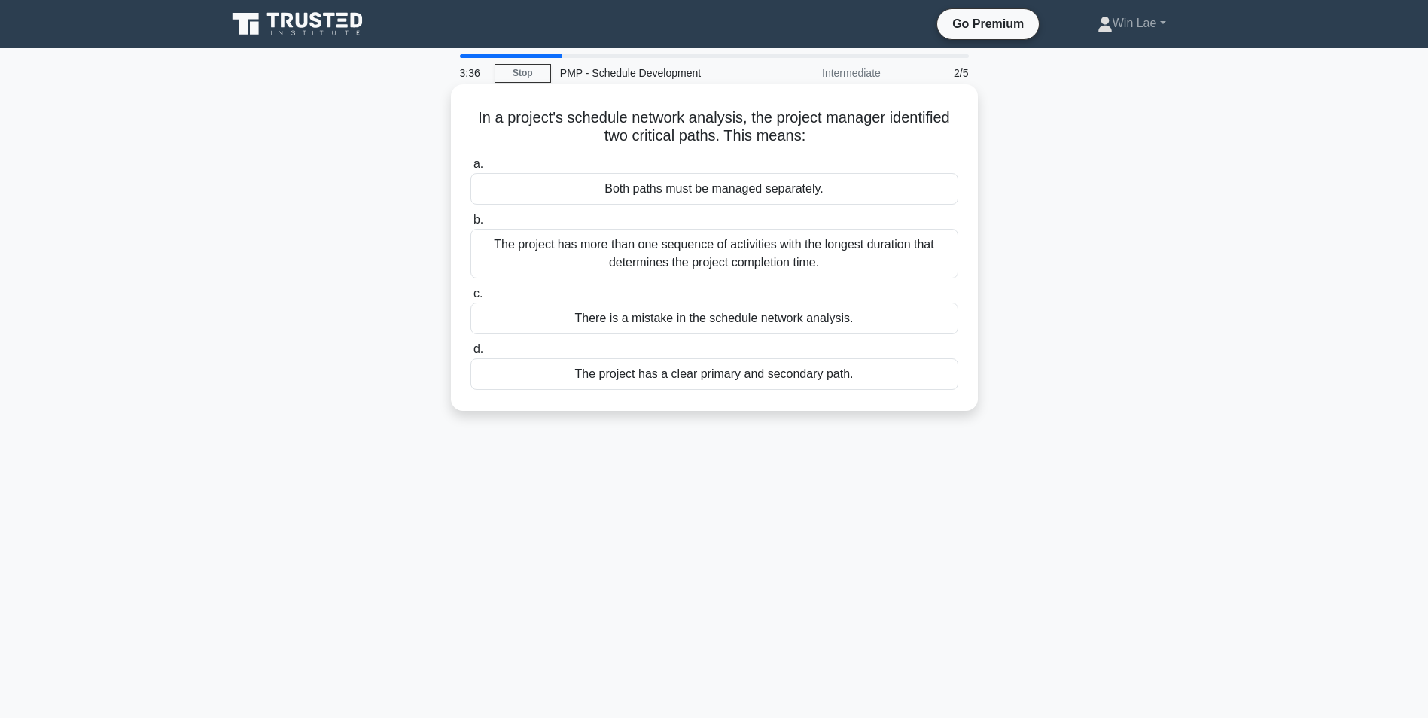
click at [757, 261] on div "The project has more than one sequence of activities with the longest duration …" at bounding box center [715, 254] width 488 height 50
click at [471, 225] on input "b. The project has more than one sequence of activities with the longest durati…" at bounding box center [471, 220] width 0 height 10
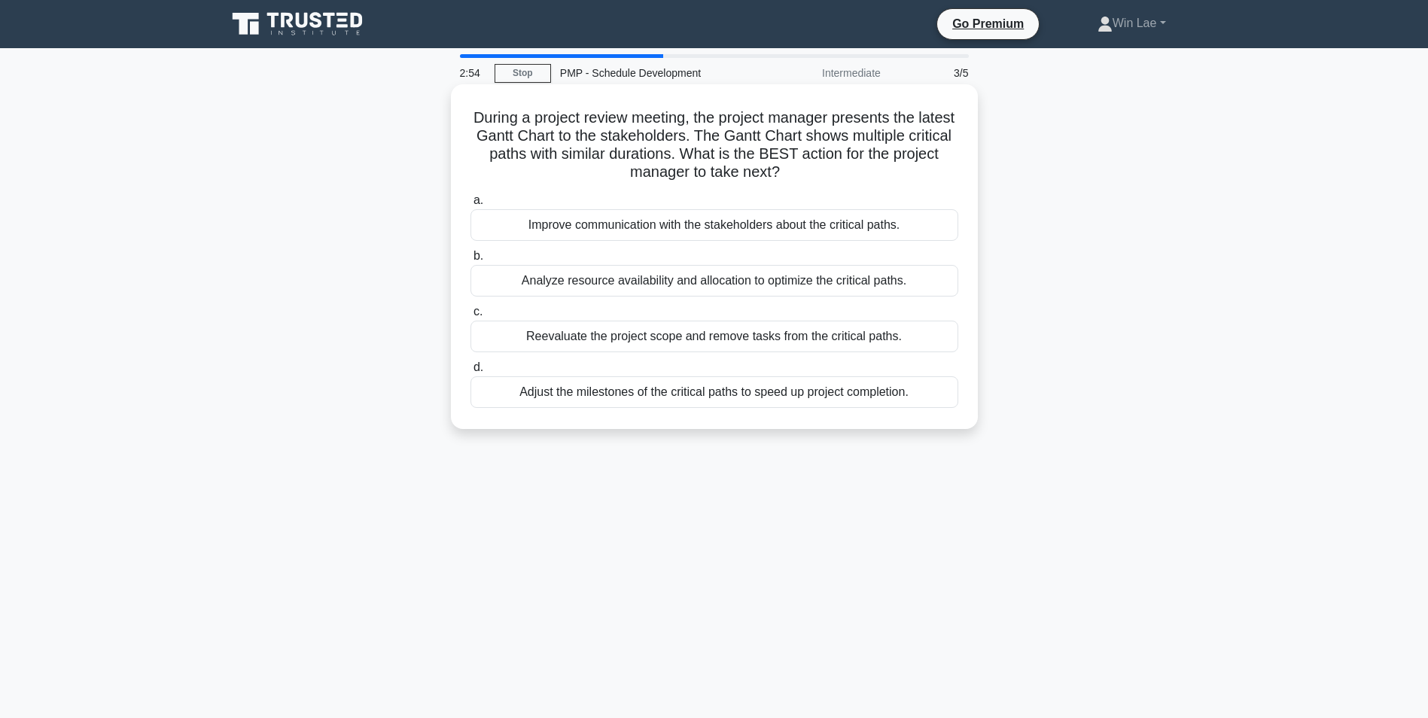
click at [602, 285] on div "Analyze resource availability and allocation to optimize the critical paths." at bounding box center [715, 281] width 488 height 32
click at [471, 261] on input "b. Analyze resource availability and allocation to optimize the critical paths." at bounding box center [471, 256] width 0 height 10
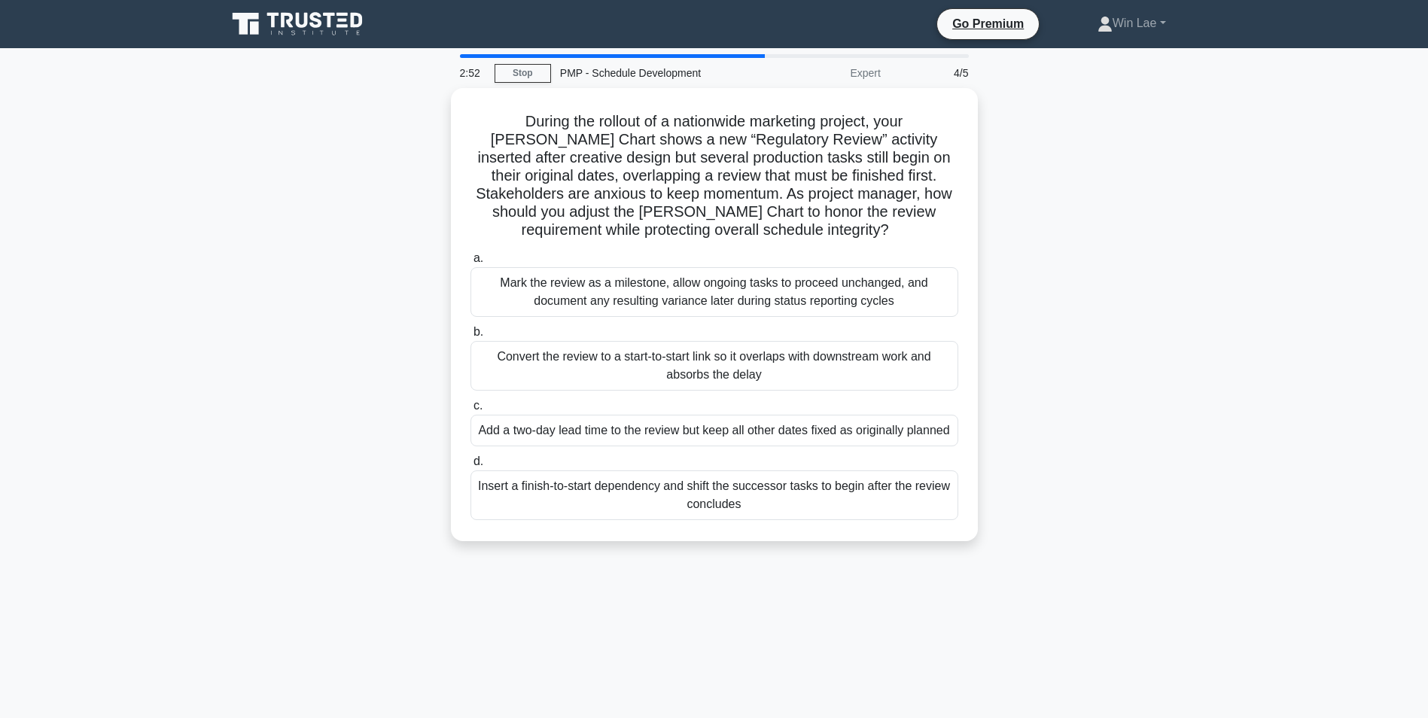
click at [288, 510] on div "During the rollout of a nationwide marketing project, your Gantt Chart shows a …" at bounding box center [715, 323] width 994 height 471
click at [604, 374] on div "Convert the review to a start-to-start link so it overlaps with downstream work…" at bounding box center [715, 362] width 488 height 50
click at [471, 334] on input "b. Convert the review to a start-to-start link so it overlaps with downstream w…" at bounding box center [471, 329] width 0 height 10
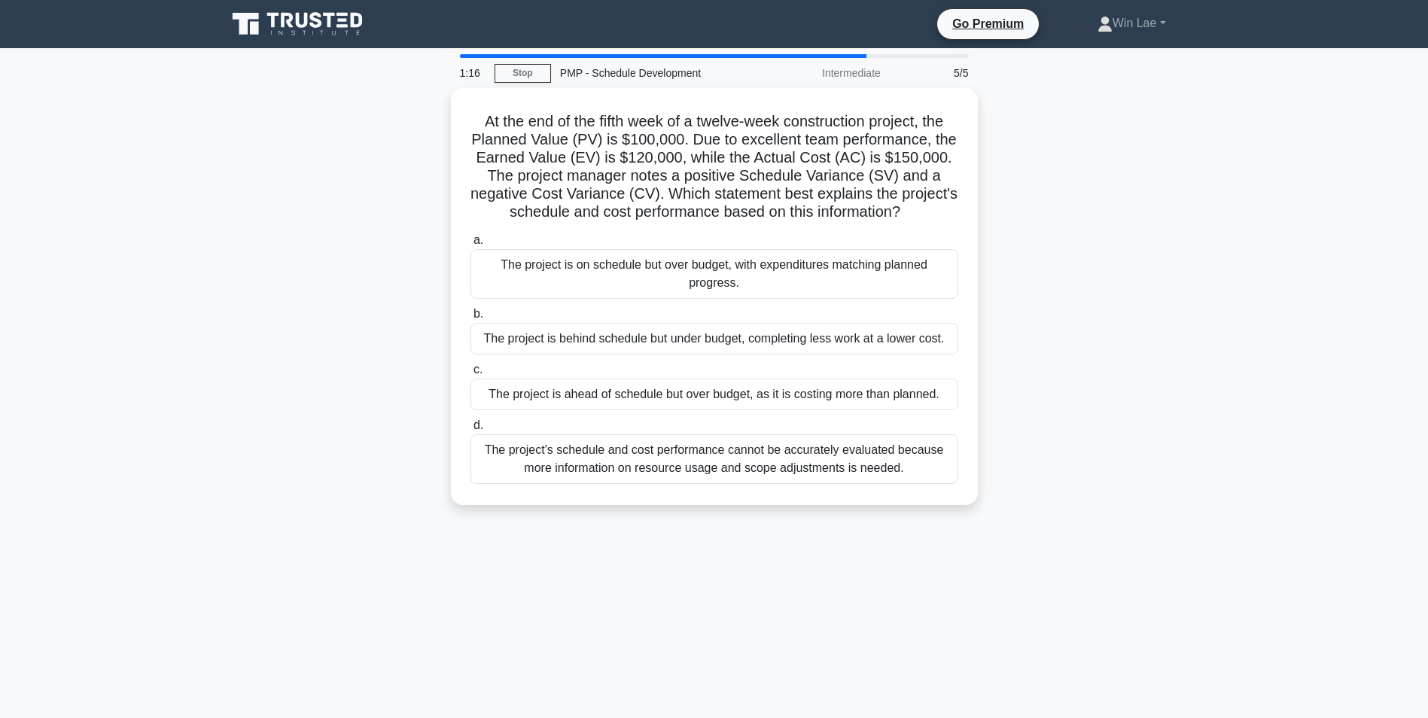
click at [640, 545] on div "1:16 Stop PMP - Schedule Development Intermediate 5/5 At the end of the fifth w…" at bounding box center [715, 430] width 994 height 753
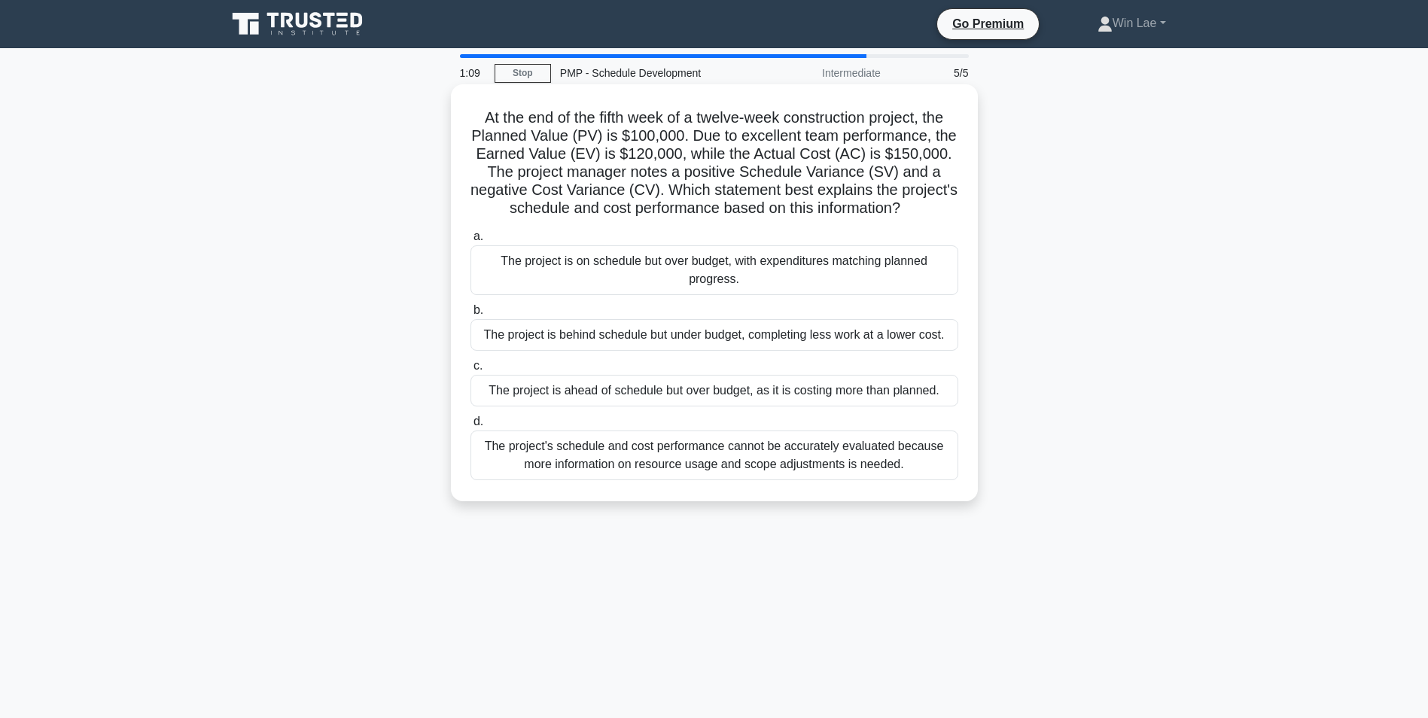
click at [563, 395] on div "The project is ahead of schedule but over budget, as it is costing more than pl…" at bounding box center [715, 391] width 488 height 32
click at [634, 398] on div "The project is ahead of schedule but over budget, as it is costing more than pl…" at bounding box center [715, 391] width 488 height 32
click at [471, 371] on input "c. The project is ahead of schedule but over budget, as it is costing more than…" at bounding box center [471, 366] width 0 height 10
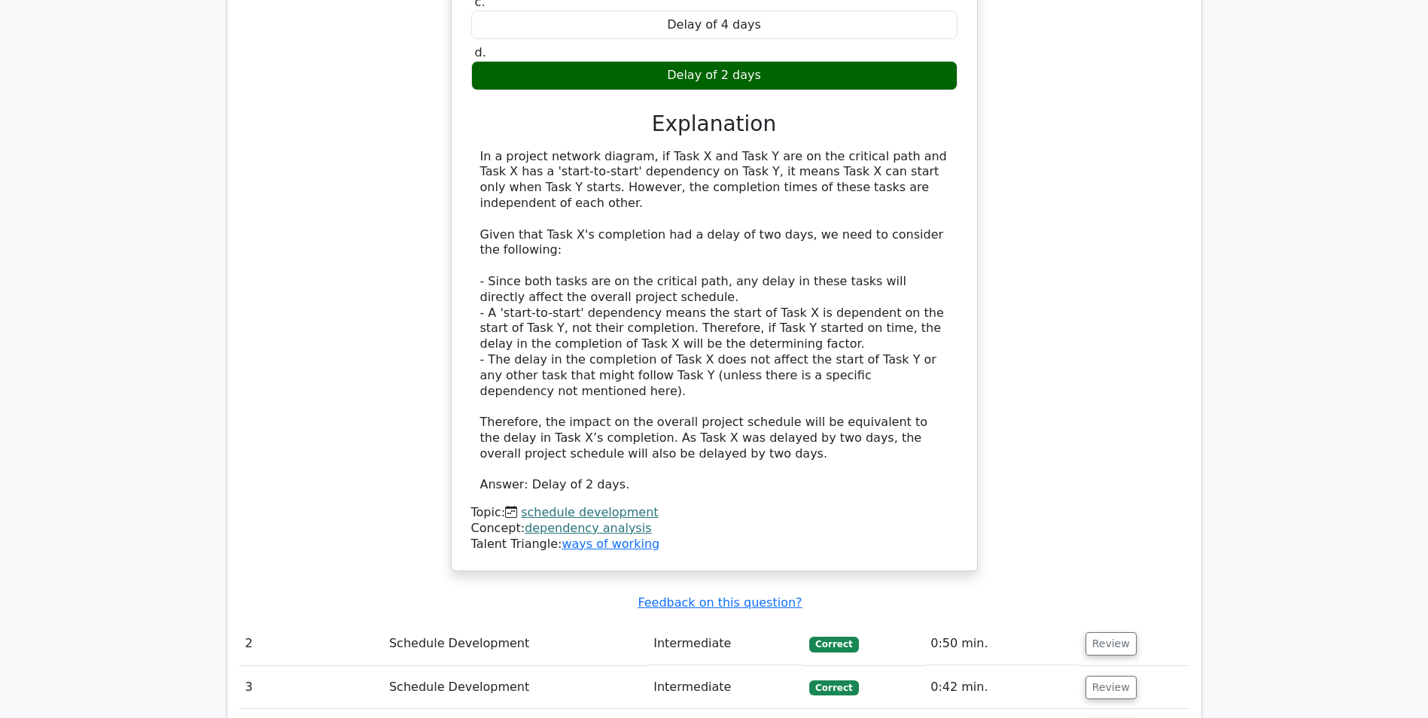
scroll to position [1581, 0]
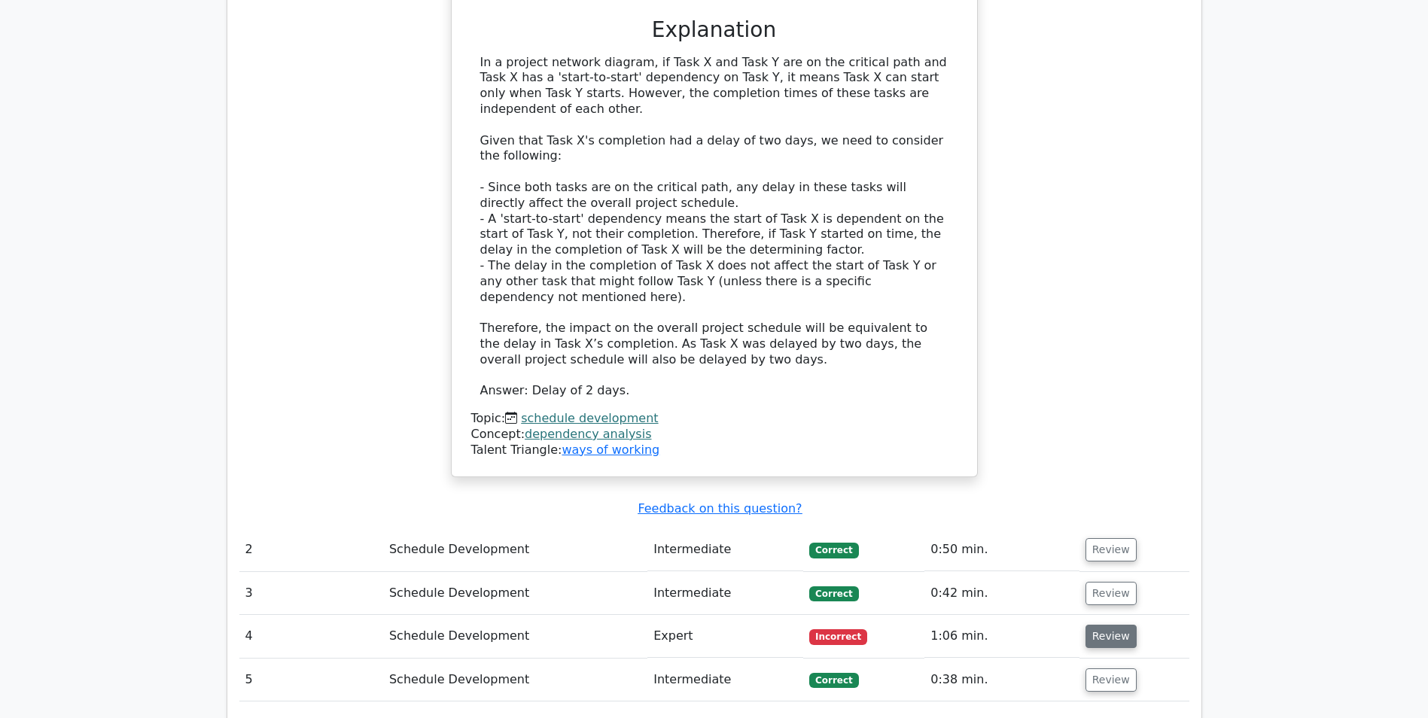
click at [1116, 625] on button "Review" at bounding box center [1111, 636] width 51 height 23
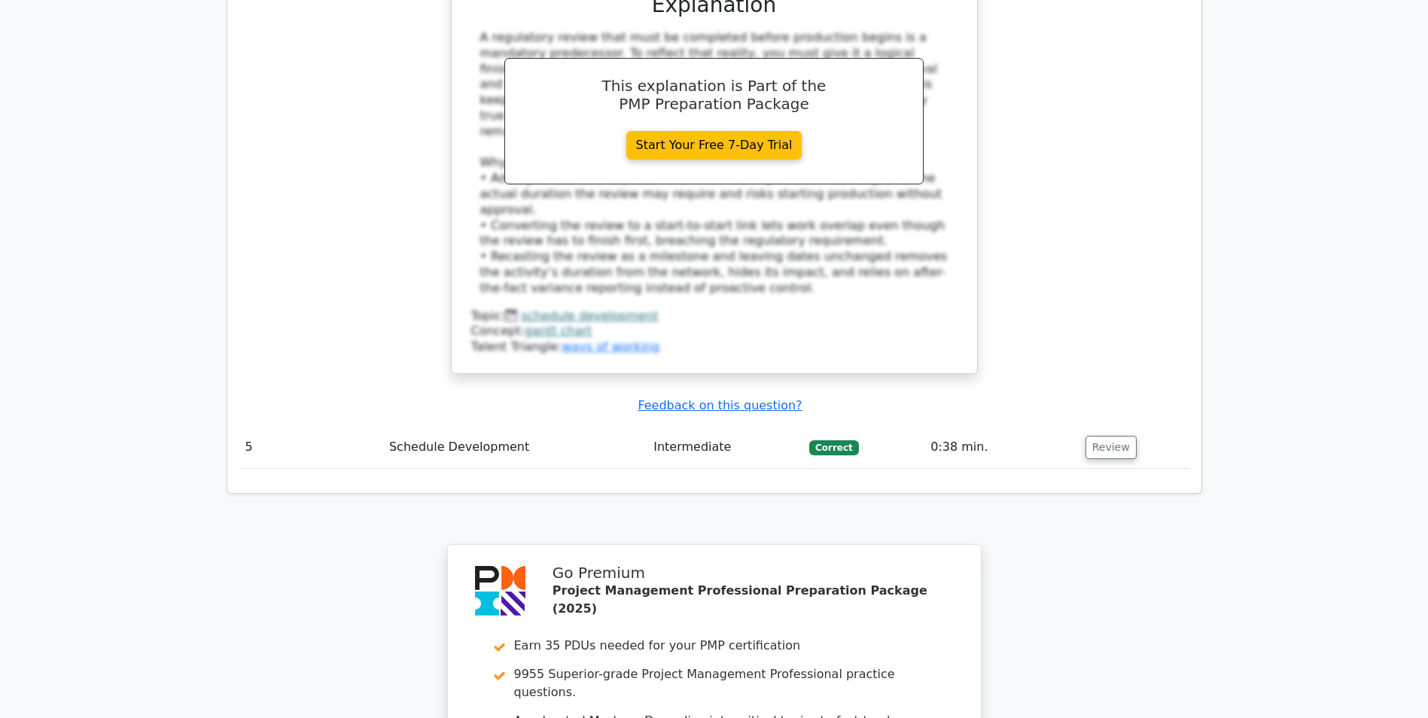
scroll to position [3012, 0]
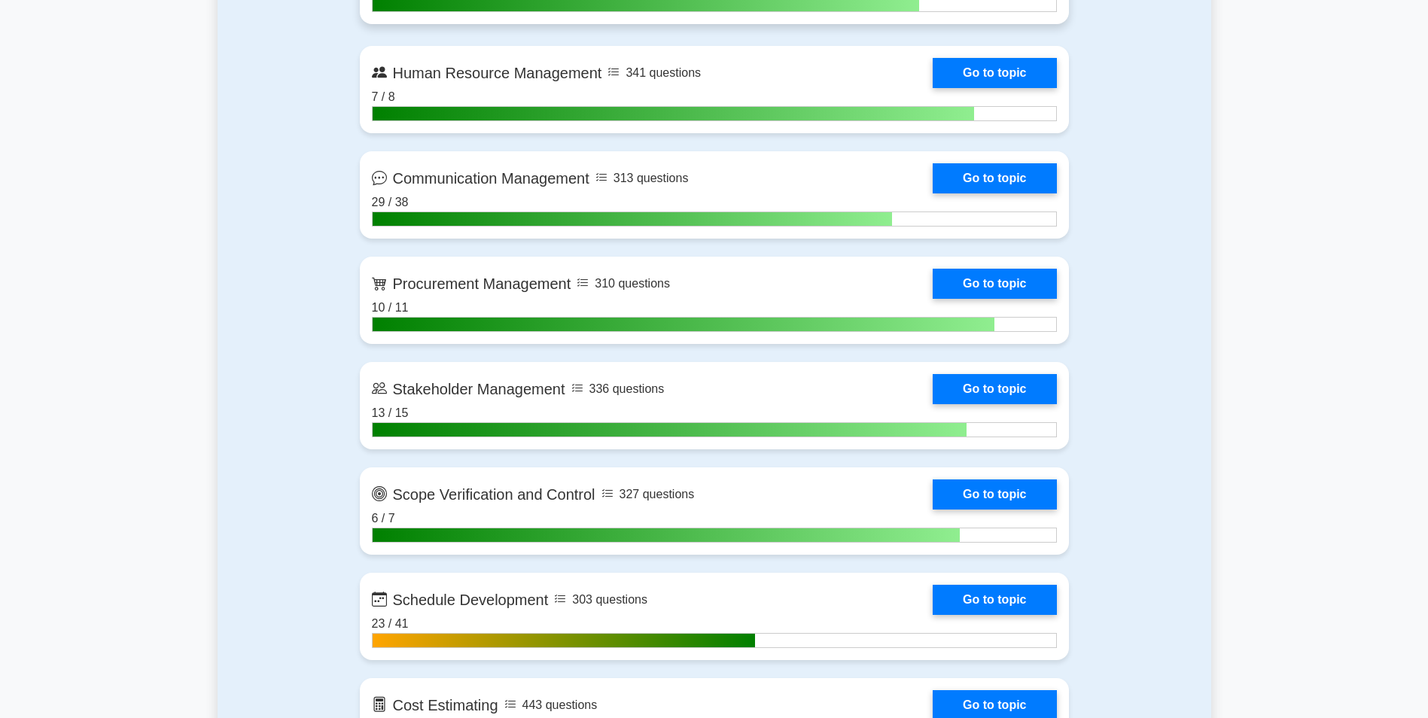
scroll to position [1732, 0]
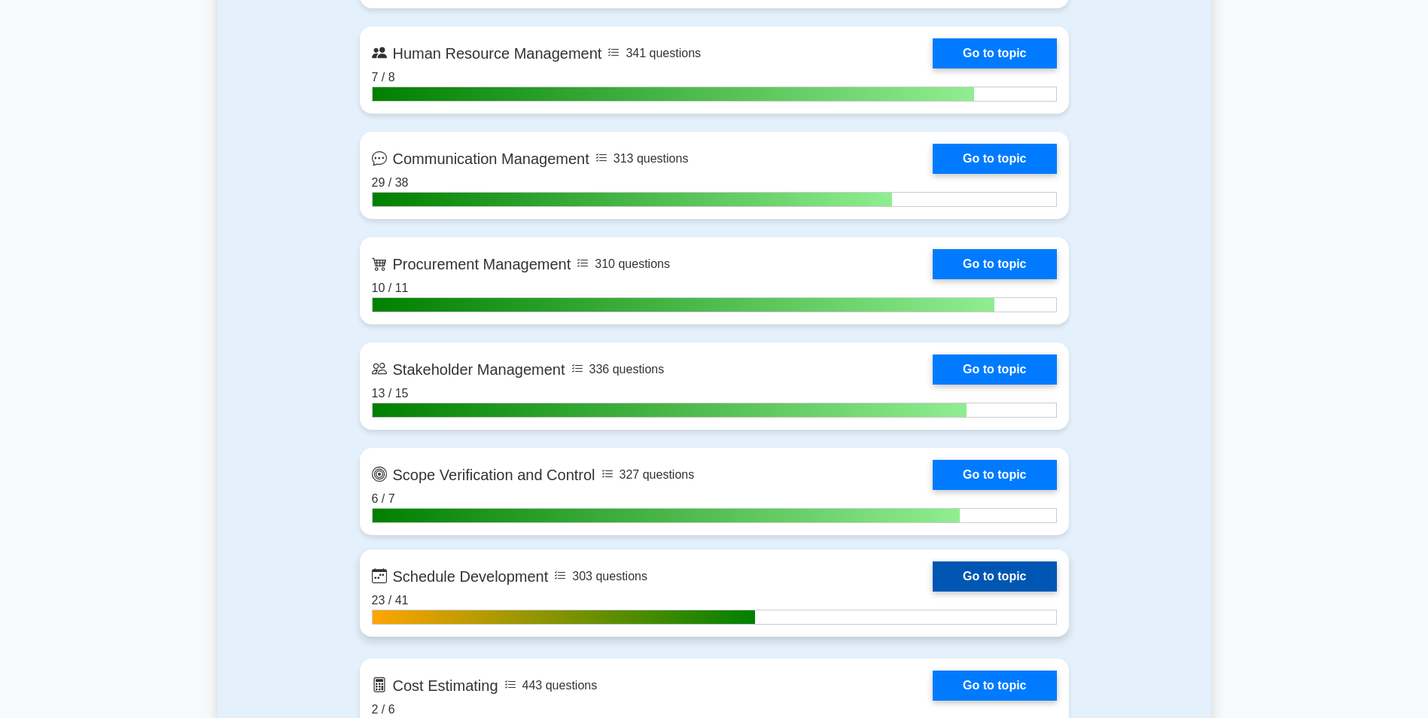
click at [1007, 570] on link "Go to topic" at bounding box center [994, 577] width 123 height 30
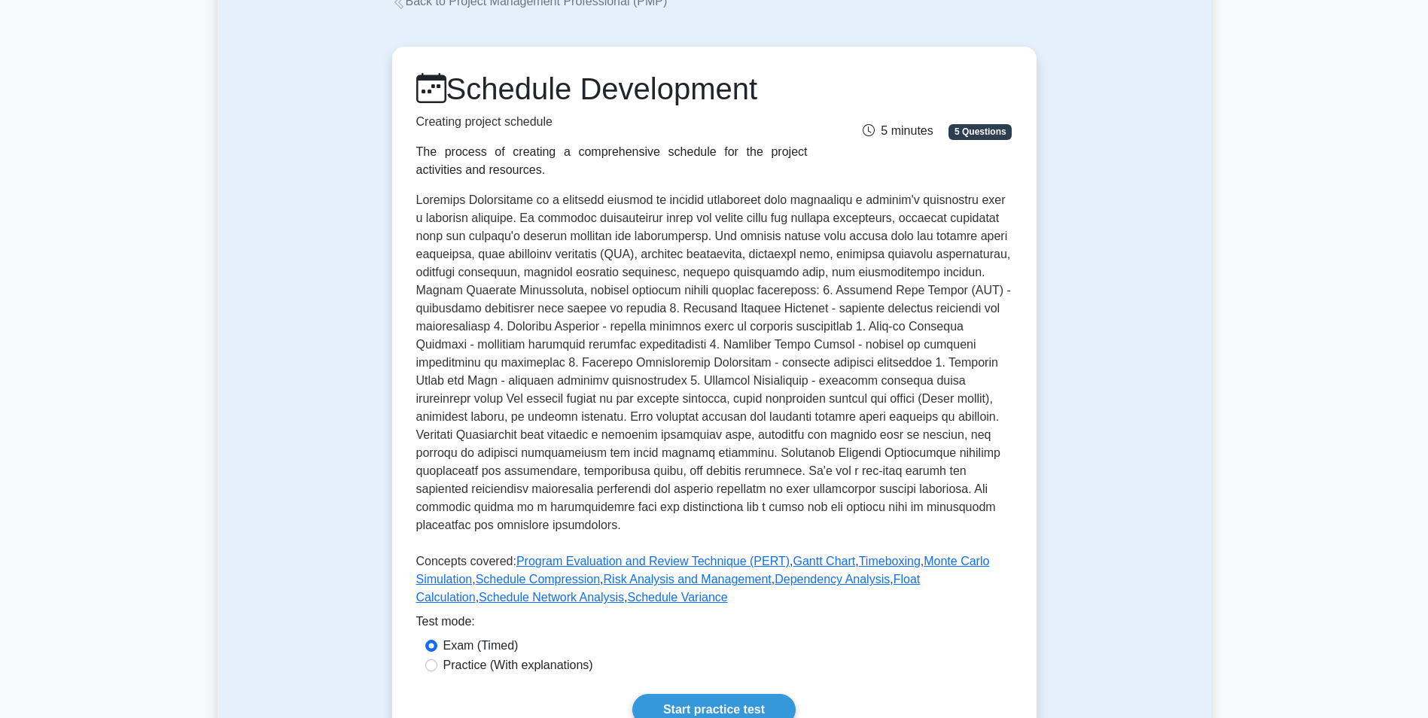
scroll to position [301, 0]
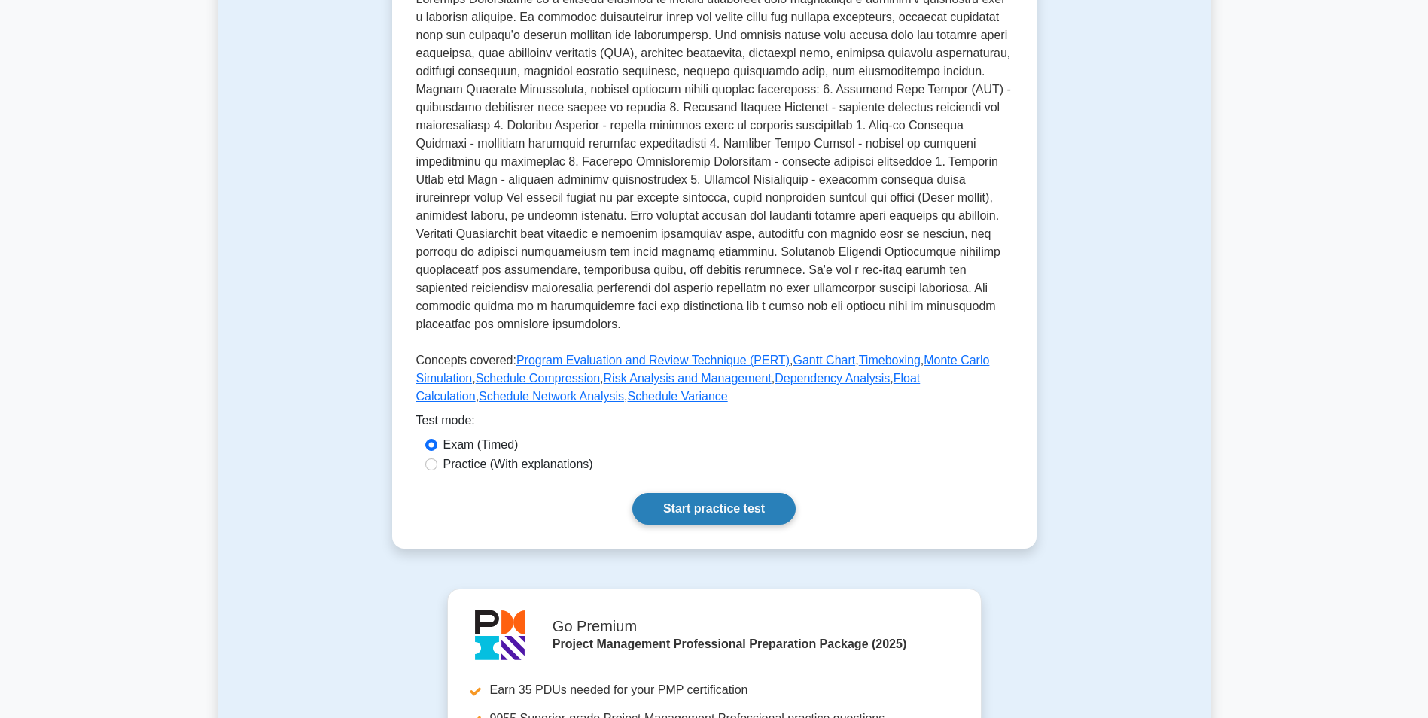
click at [683, 493] on link "Start practice test" at bounding box center [713, 509] width 163 height 32
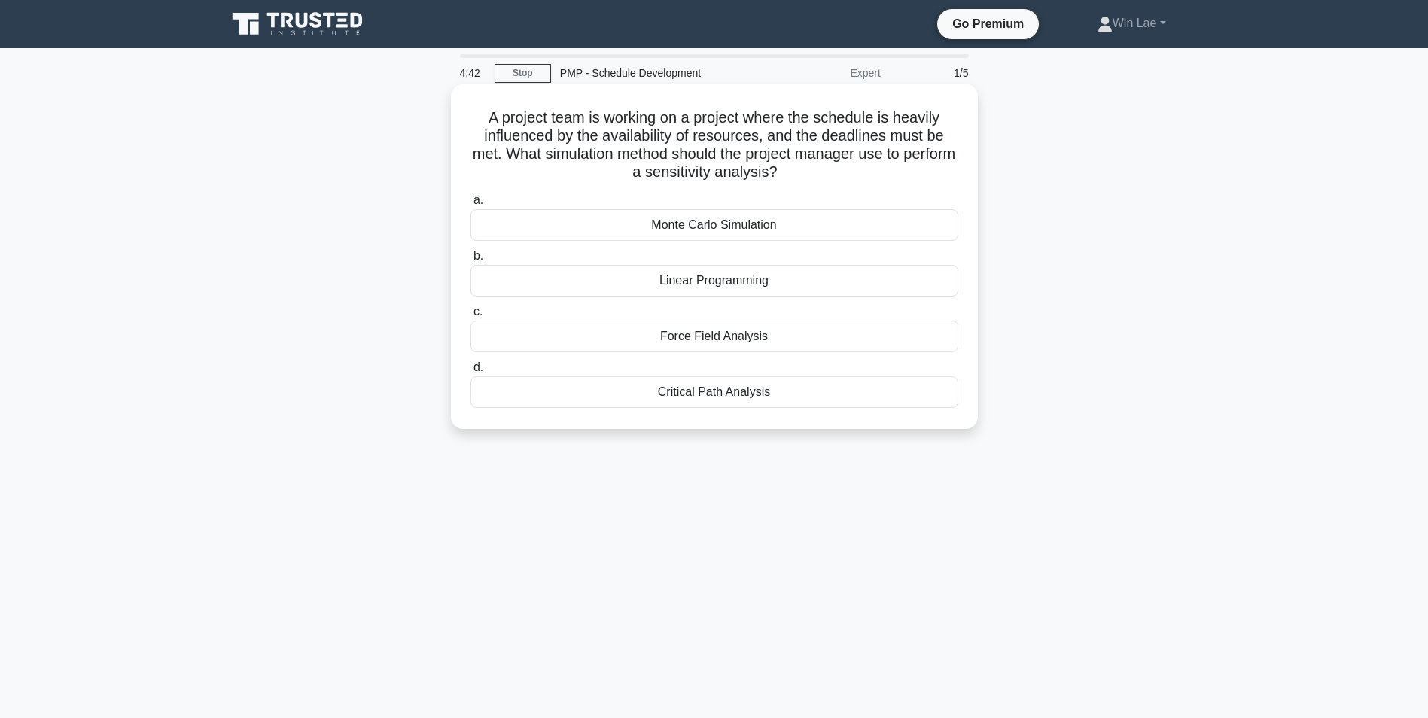
click at [689, 396] on div "Critical Path Analysis" at bounding box center [715, 392] width 488 height 32
click at [471, 373] on input "d. Critical Path Analysis" at bounding box center [471, 368] width 0 height 10
click at [654, 229] on div "Three-point estimating" at bounding box center [715, 225] width 488 height 32
click at [471, 206] on input "a. Three-point estimating" at bounding box center [471, 201] width 0 height 10
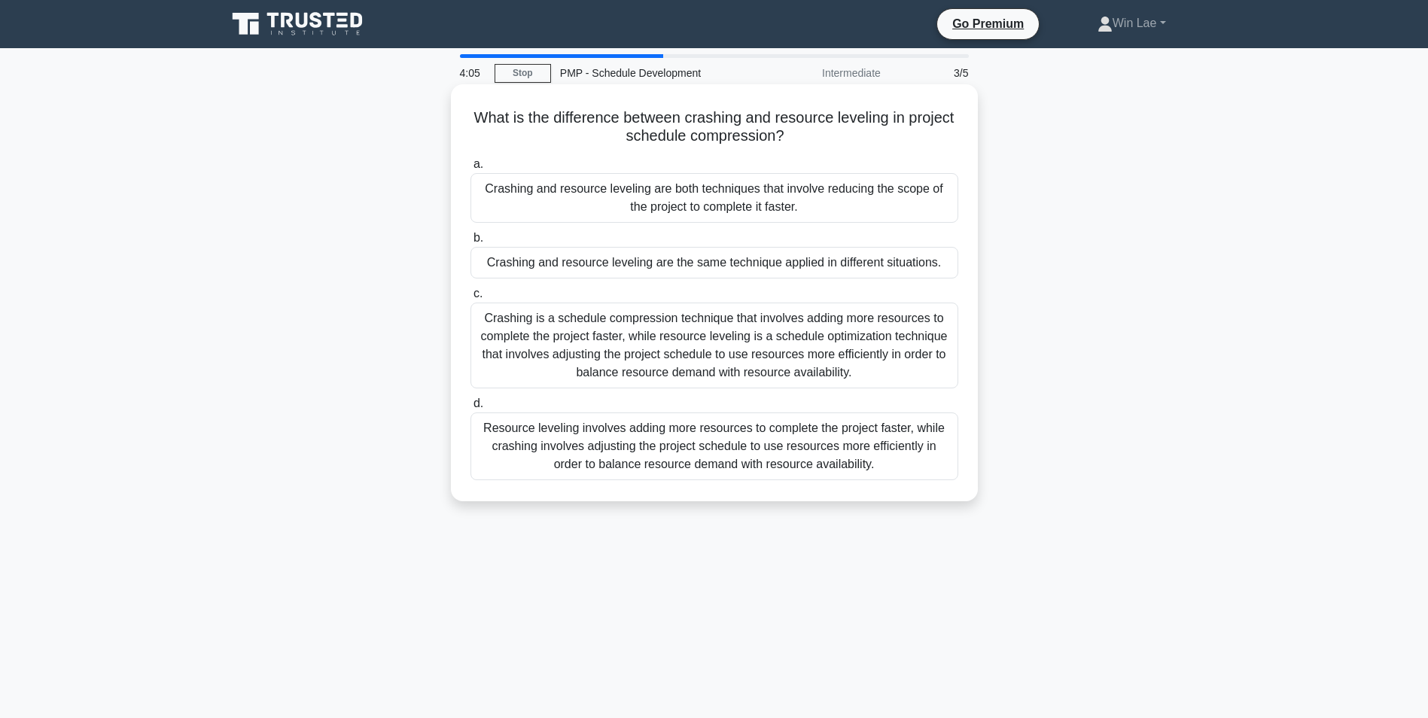
click at [763, 454] on div "Resource leveling involves adding more resources to complete the project faster…" at bounding box center [715, 447] width 488 height 68
click at [716, 464] on div "Resource leveling involves adding more resources to complete the project faster…" at bounding box center [715, 447] width 488 height 68
click at [471, 409] on input "d. Resource leveling involves adding more resources to complete the project fas…" at bounding box center [471, 404] width 0 height 10
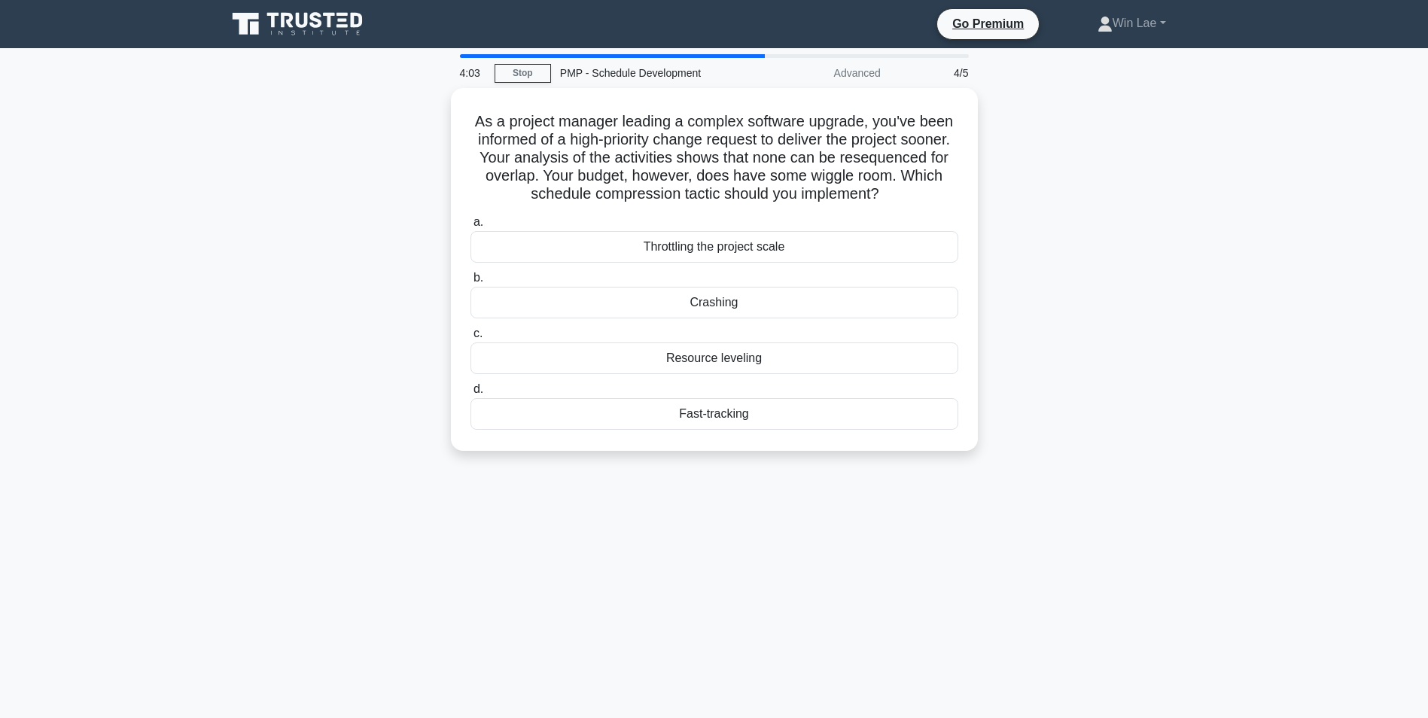
click at [493, 535] on div "4:03 Stop PMP - Schedule Development Advanced 4/5 As a project manager leading …" at bounding box center [715, 430] width 994 height 753
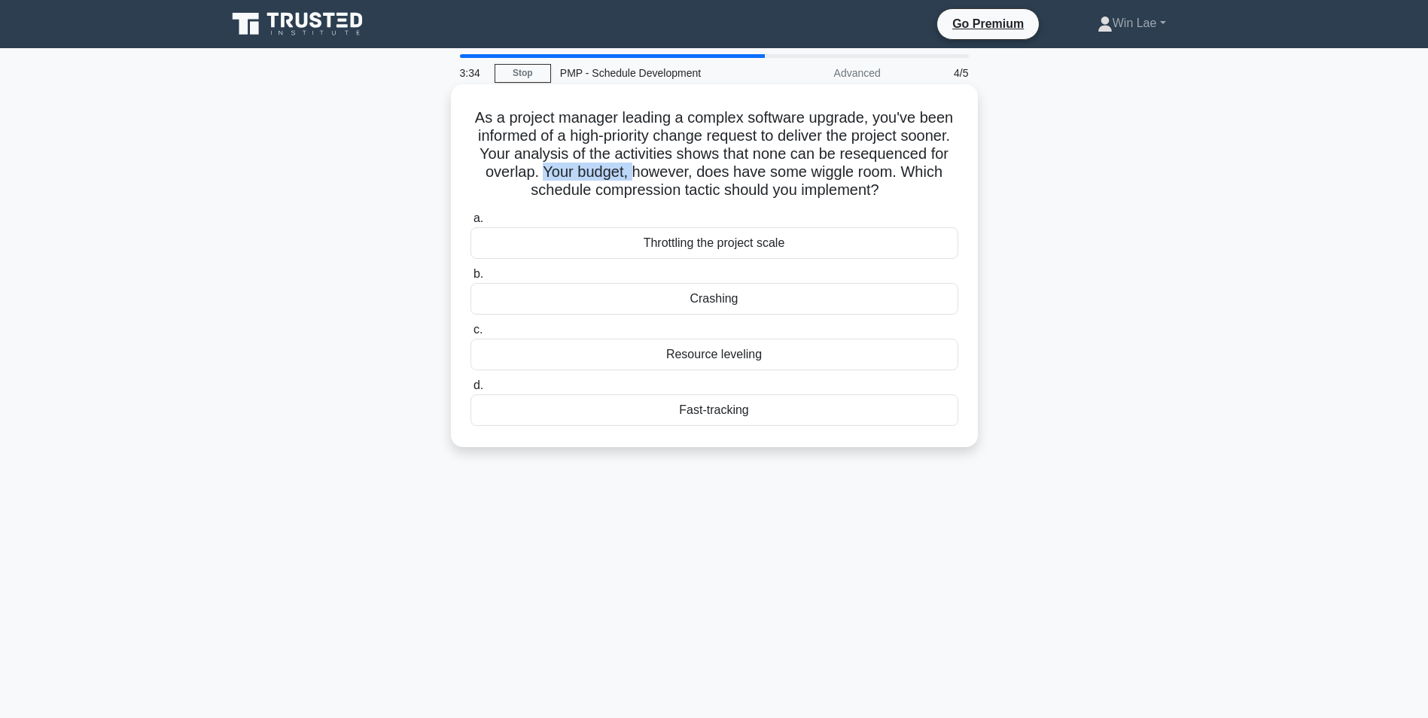
drag, startPoint x: 646, startPoint y: 174, endPoint x: 733, endPoint y: 173, distance: 87.3
click at [733, 173] on h5 "As a project manager leading a complex software upgrade, you've been informed o…" at bounding box center [714, 154] width 491 height 92
click at [561, 141] on h5 "As a project manager leading a complex software upgrade, you've been informed o…" at bounding box center [714, 154] width 491 height 92
click at [718, 418] on div "Fast-tracking" at bounding box center [715, 411] width 488 height 32
click at [471, 391] on input "d. Fast-tracking" at bounding box center [471, 386] width 0 height 10
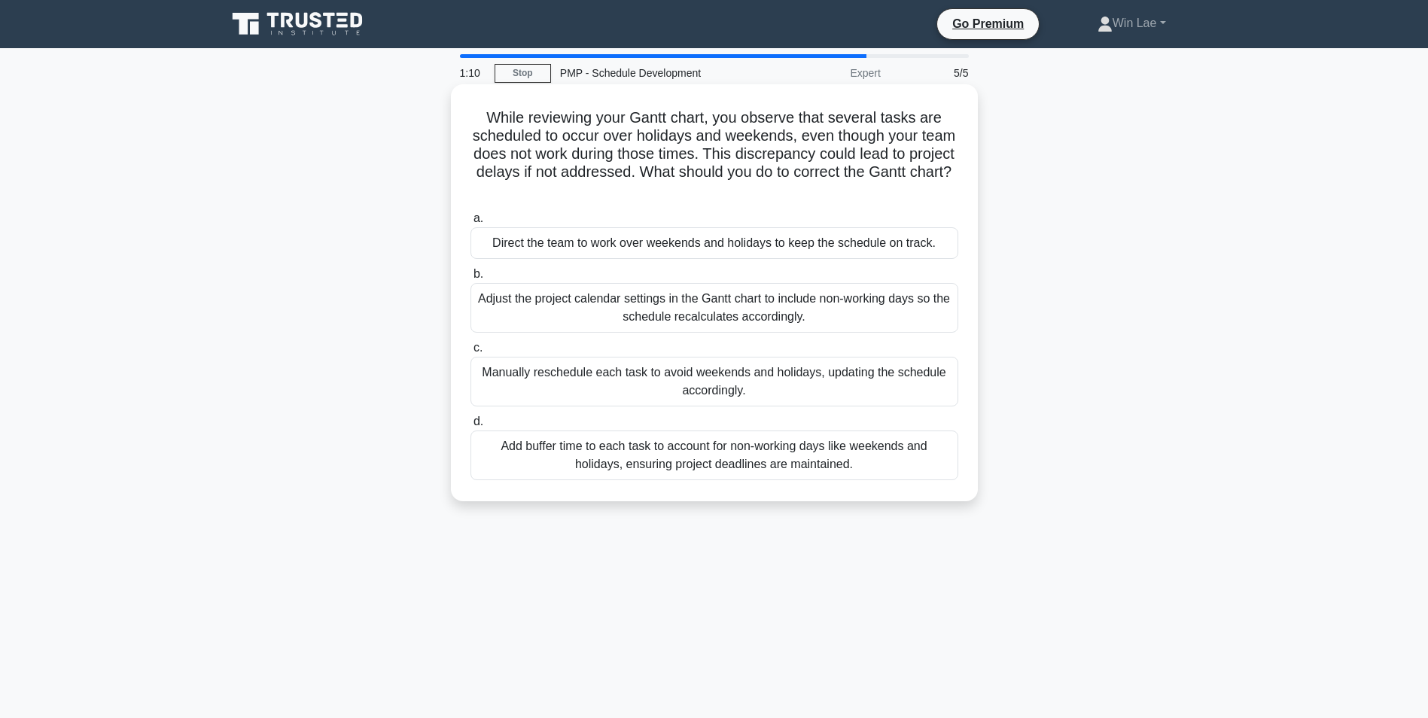
click at [578, 464] on div "Add buffer time to each task to account for non-working days like weekends and …" at bounding box center [715, 456] width 488 height 50
click at [471, 427] on input "d. Add buffer time to each task to account for non-working days like weekends a…" at bounding box center [471, 422] width 0 height 10
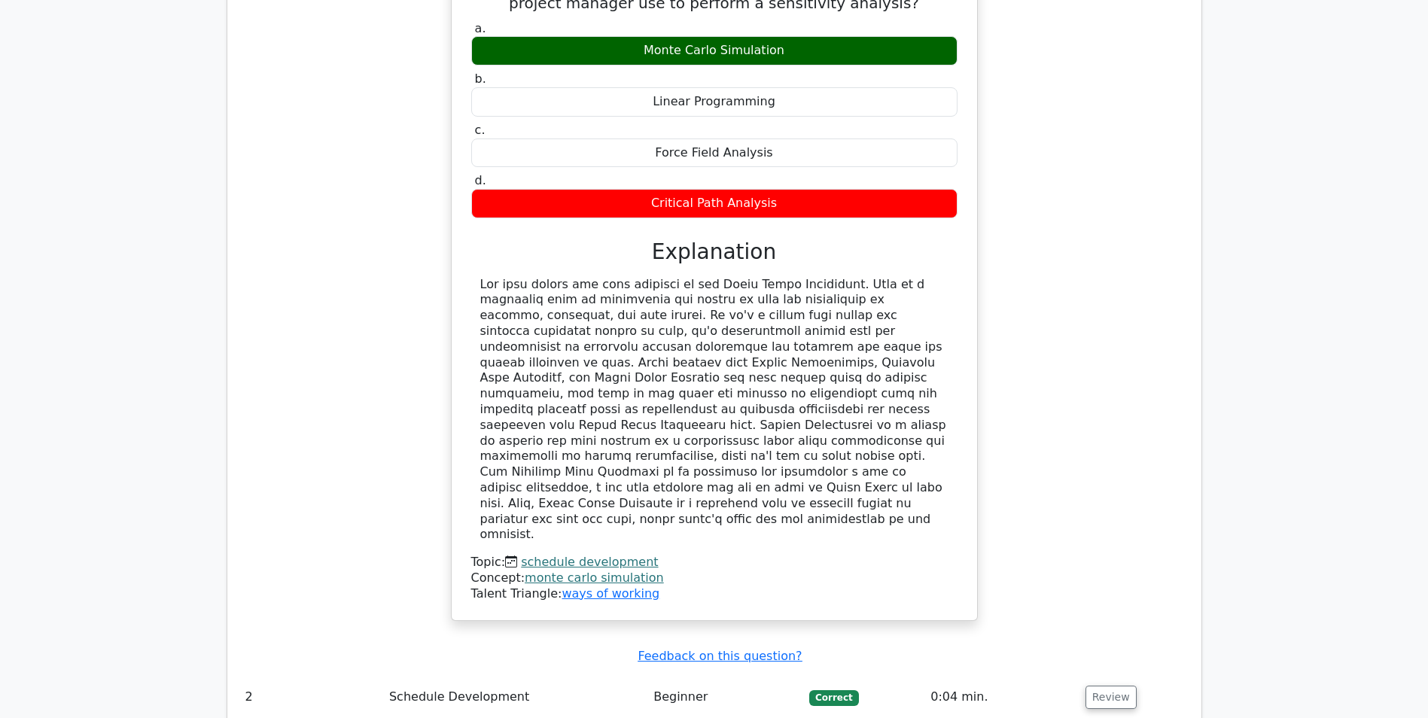
scroll to position [1506, 0]
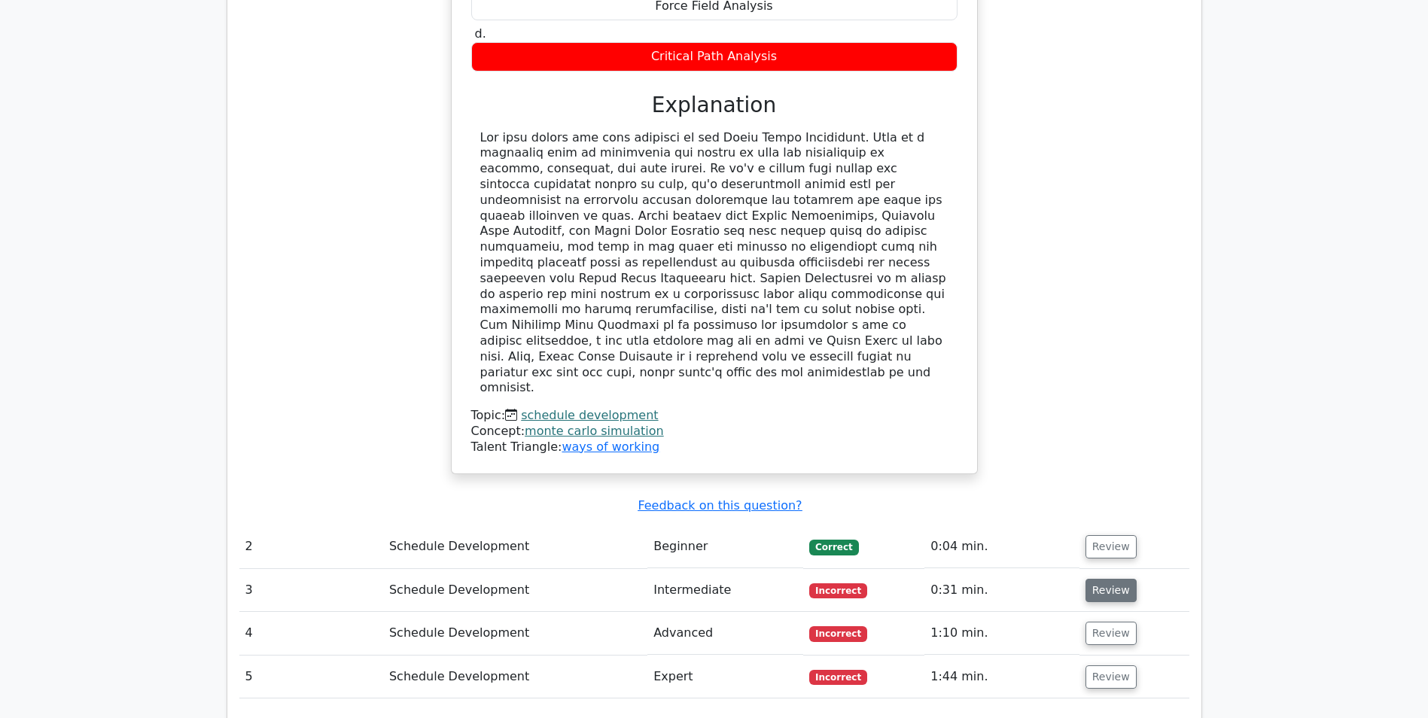
click at [1108, 579] on button "Review" at bounding box center [1111, 590] width 51 height 23
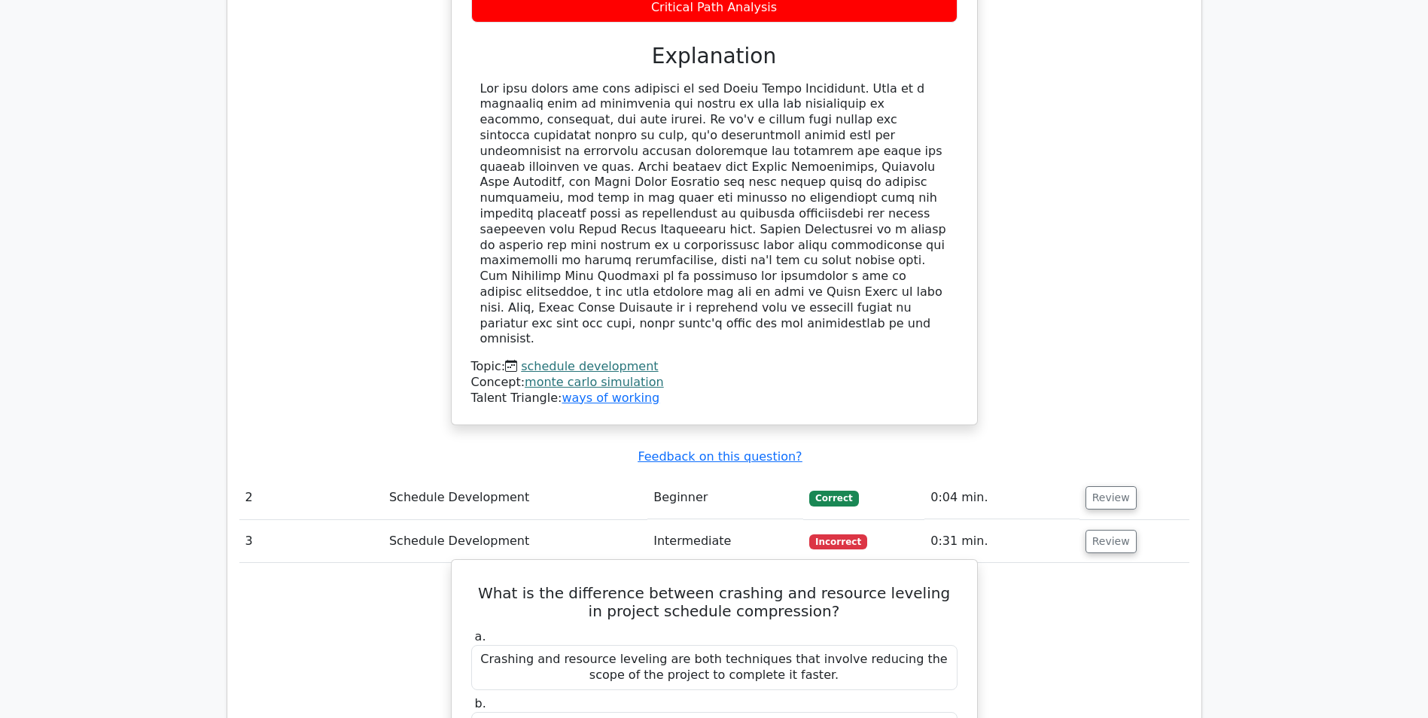
scroll to position [1732, 0]
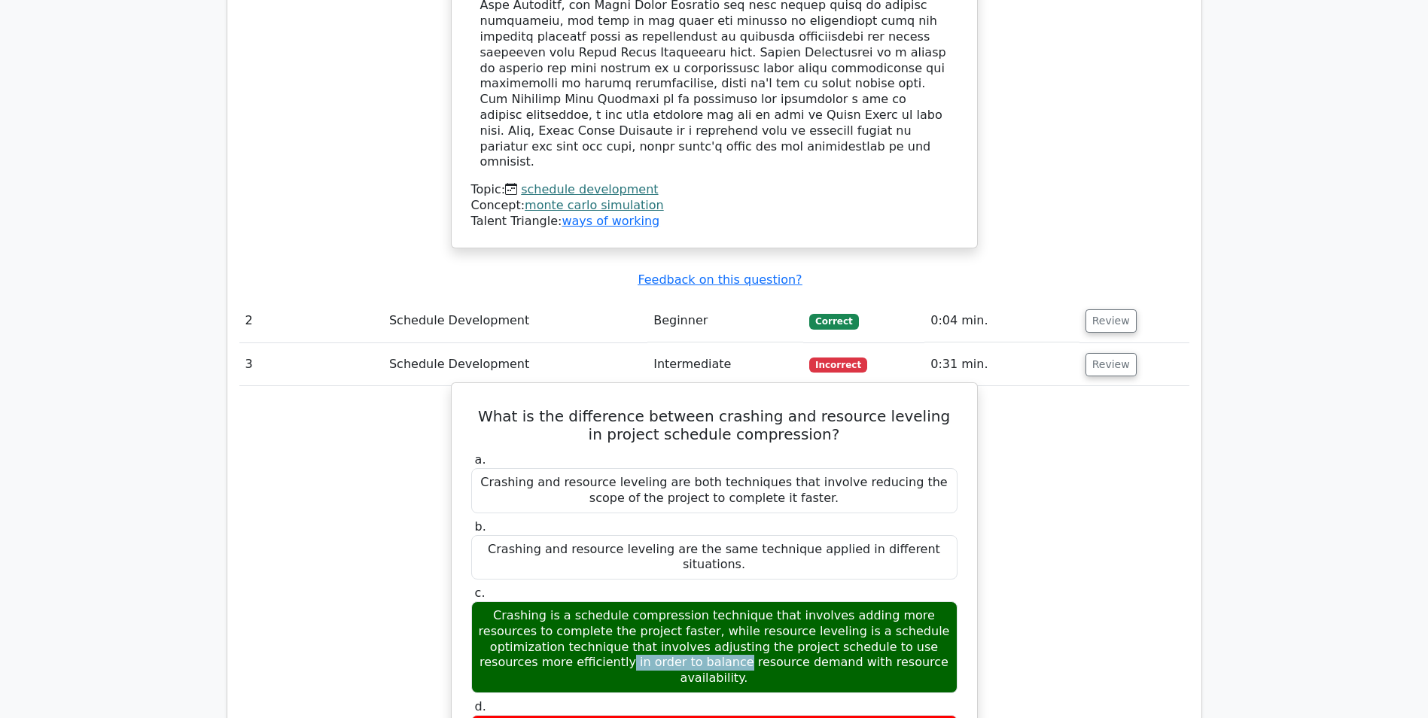
drag, startPoint x: 811, startPoint y: 499, endPoint x: 934, endPoint y: 498, distance: 122.7
click at [934, 602] on div "Crashing is a schedule compression technique that involves adding more resource…" at bounding box center [714, 648] width 486 height 92
click at [541, 602] on div "Crashing is a schedule compression technique that involves adding more resource…" at bounding box center [714, 648] width 486 height 92
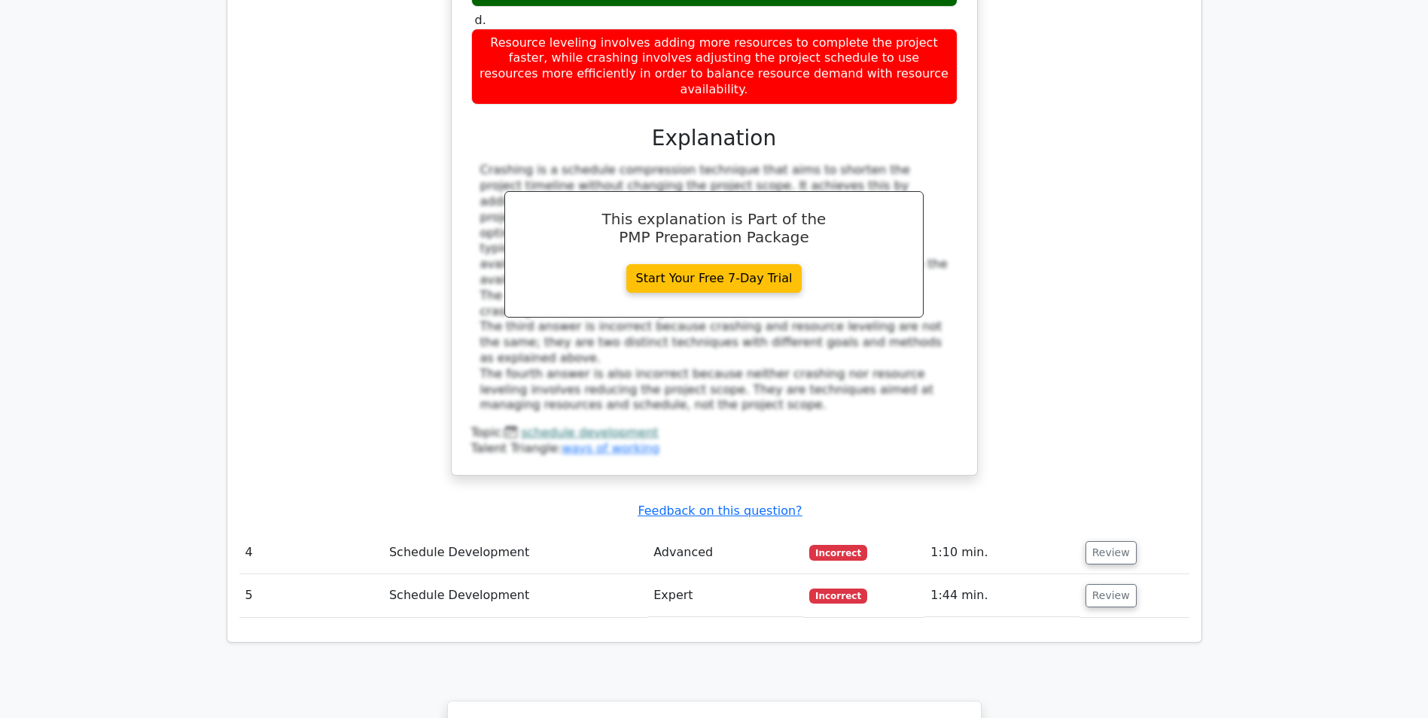
scroll to position [2560, 0]
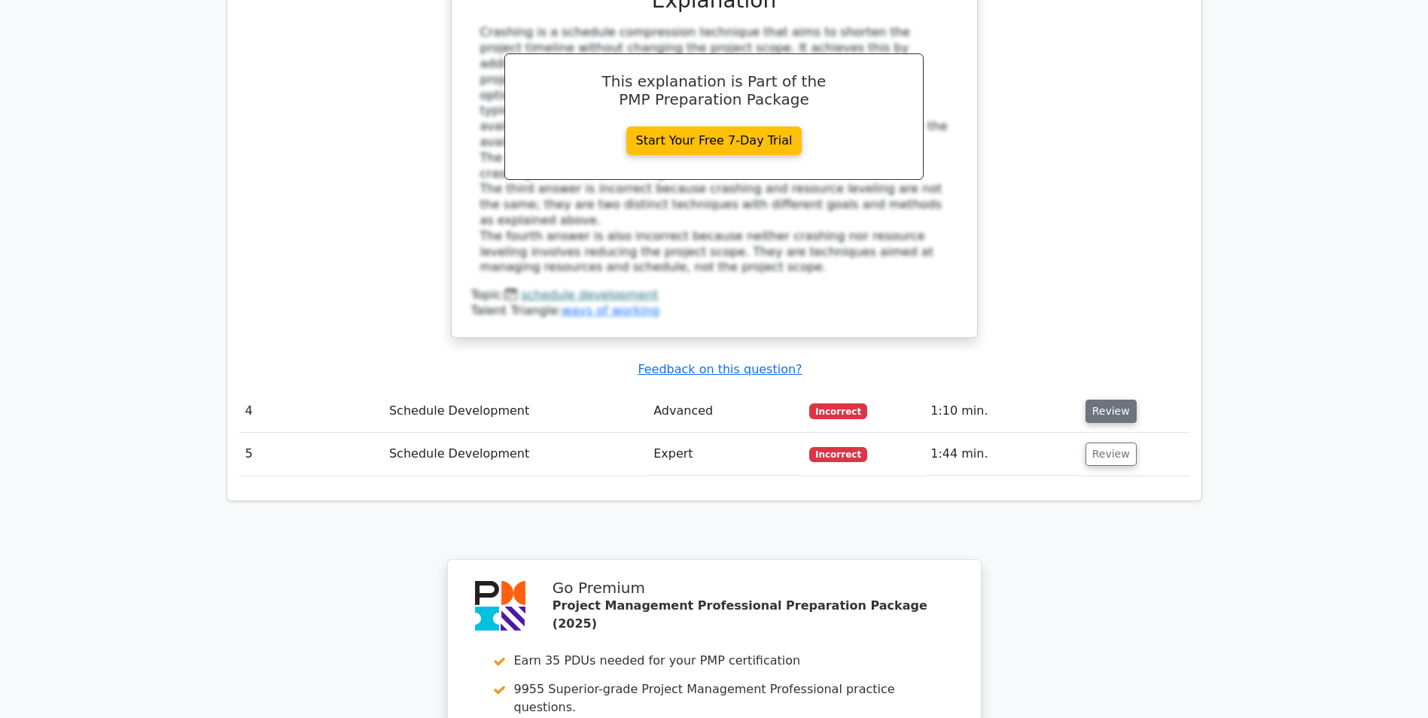
click at [1114, 400] on button "Review" at bounding box center [1111, 411] width 51 height 23
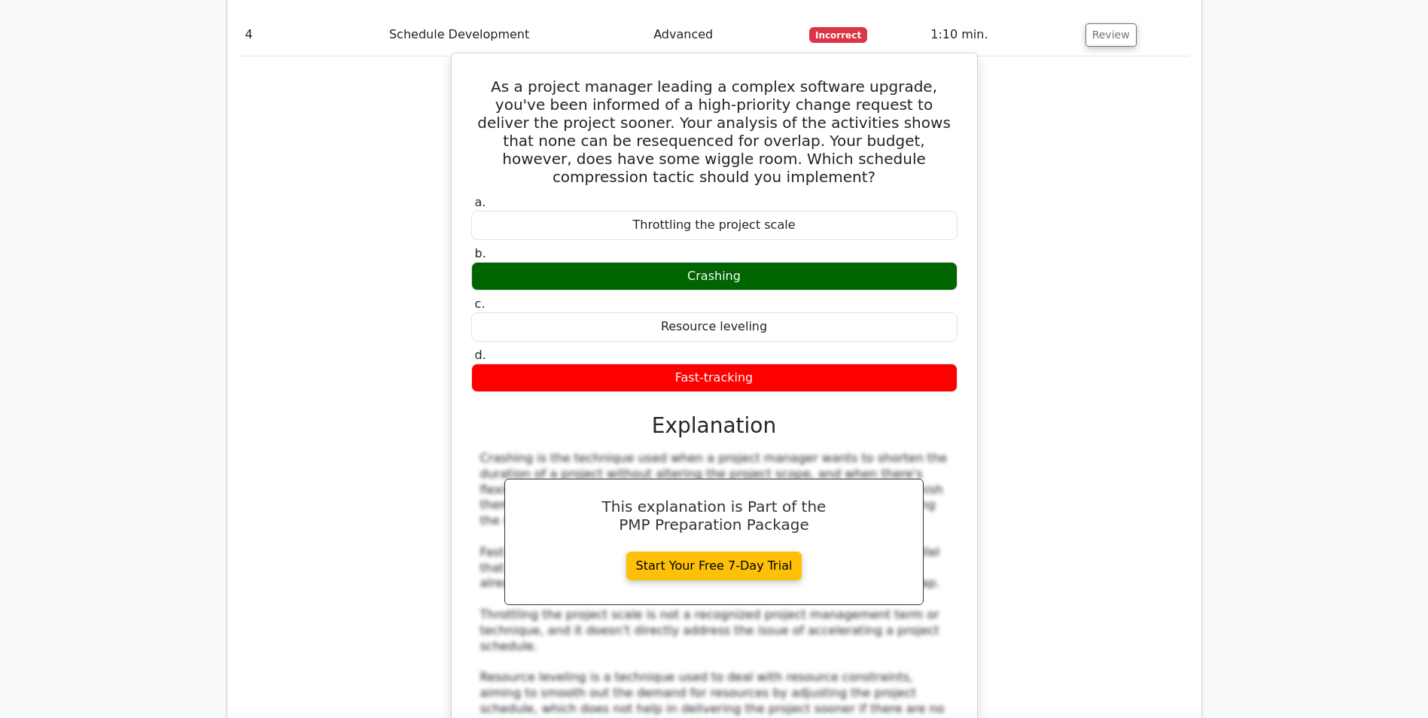
scroll to position [3238, 0]
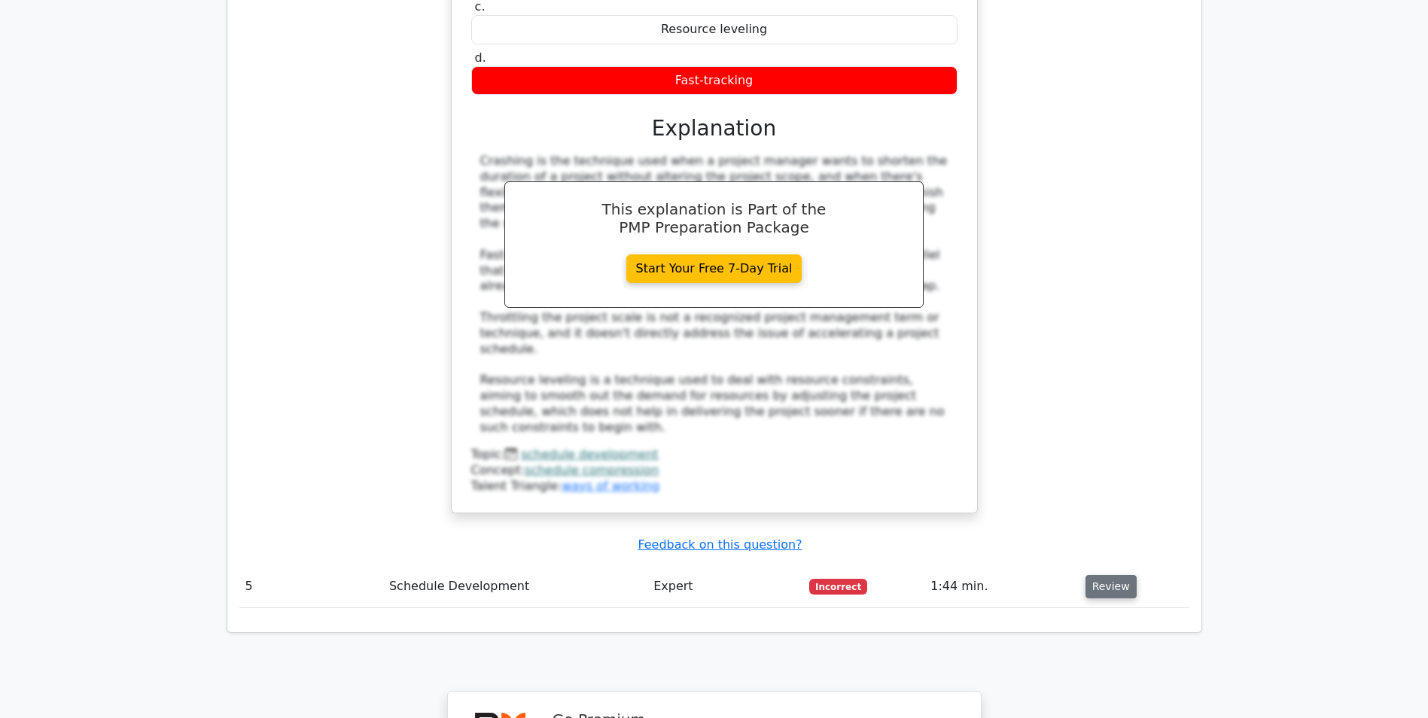
click at [1110, 575] on button "Review" at bounding box center [1111, 586] width 51 height 23
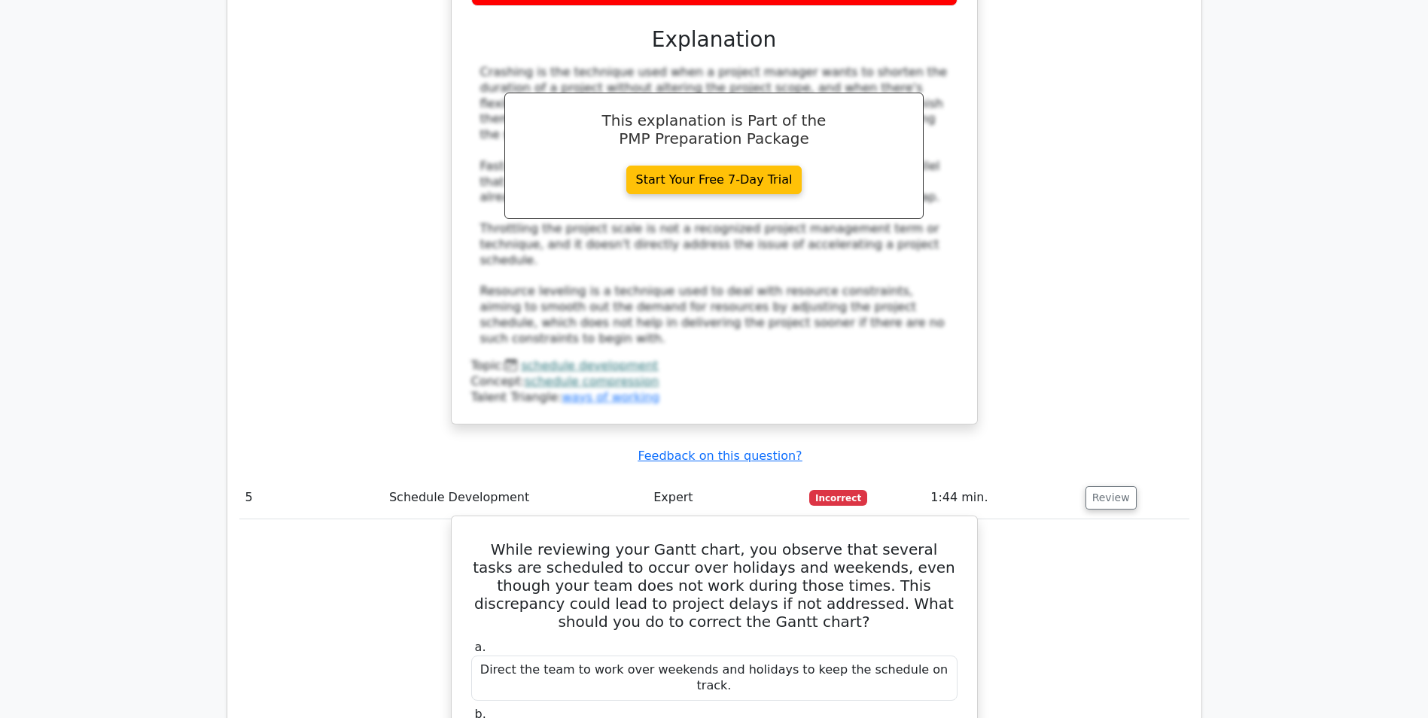
scroll to position [3463, 0]
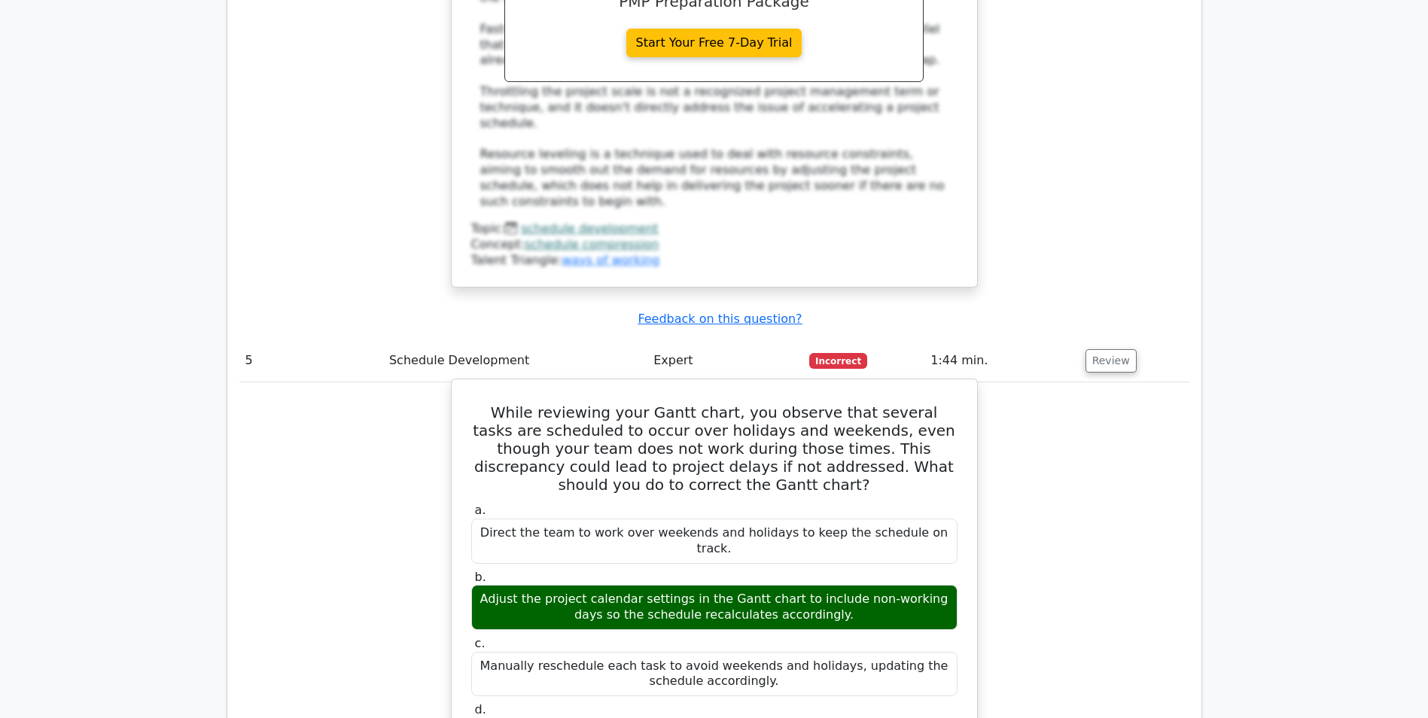
drag, startPoint x: 479, startPoint y: 346, endPoint x: 922, endPoint y: 360, distance: 443.7
click at [922, 585] on div "Adjust the project calendar settings in the Gantt chart to include non-working …" at bounding box center [714, 607] width 486 height 45
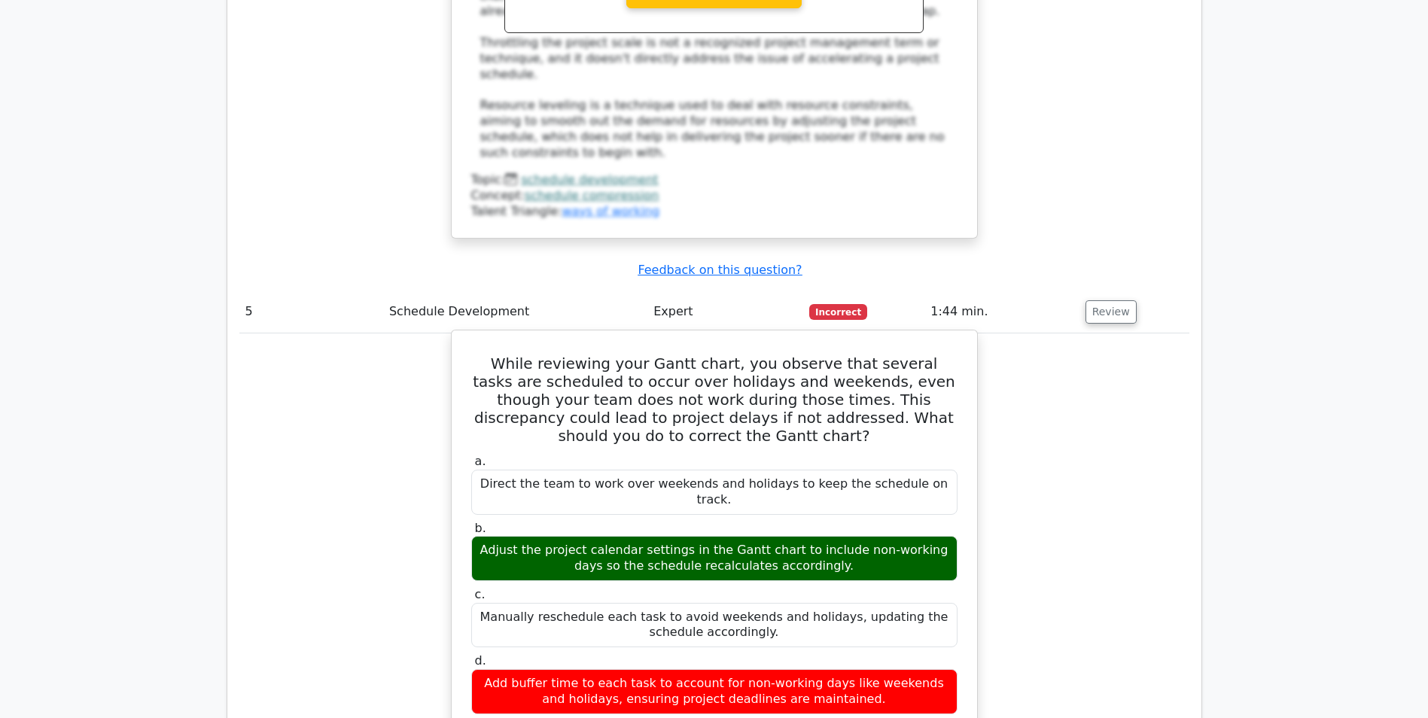
scroll to position [3539, 0]
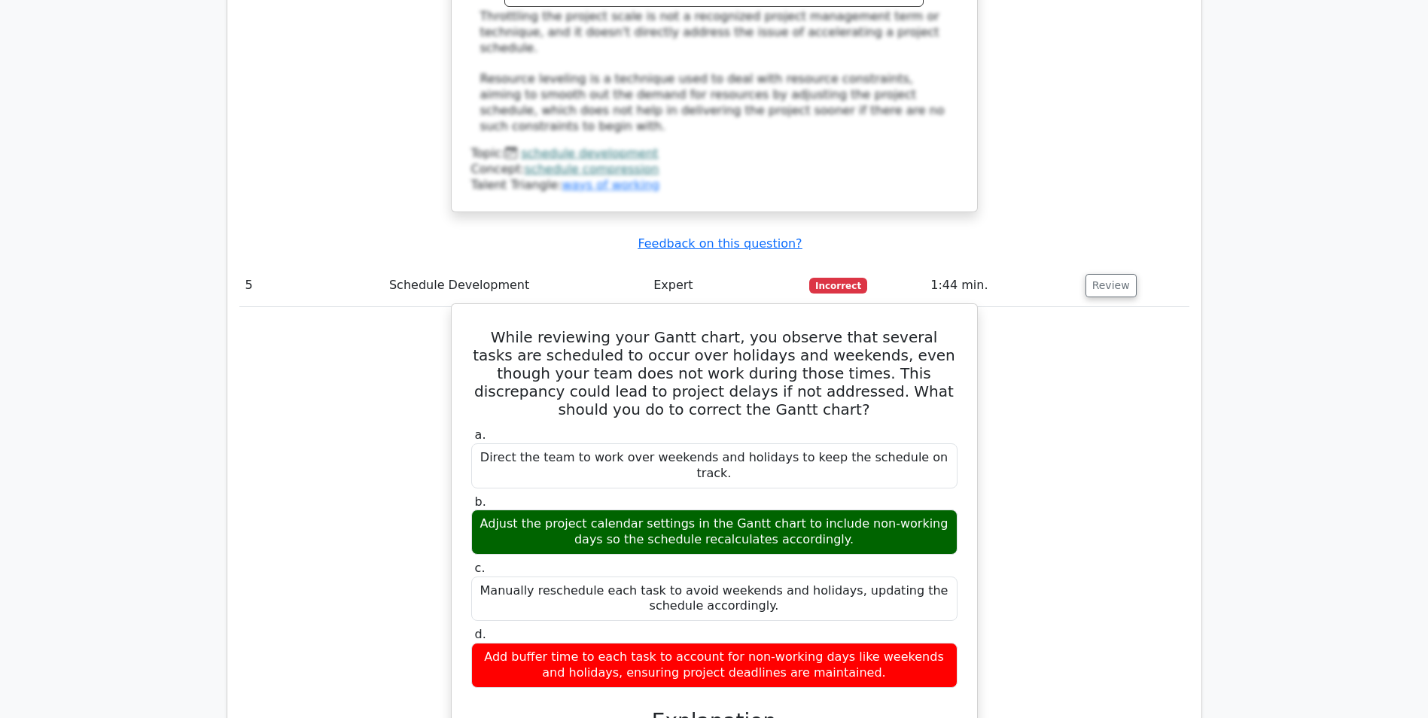
drag, startPoint x: 515, startPoint y: 519, endPoint x: 933, endPoint y: 517, distance: 417.9
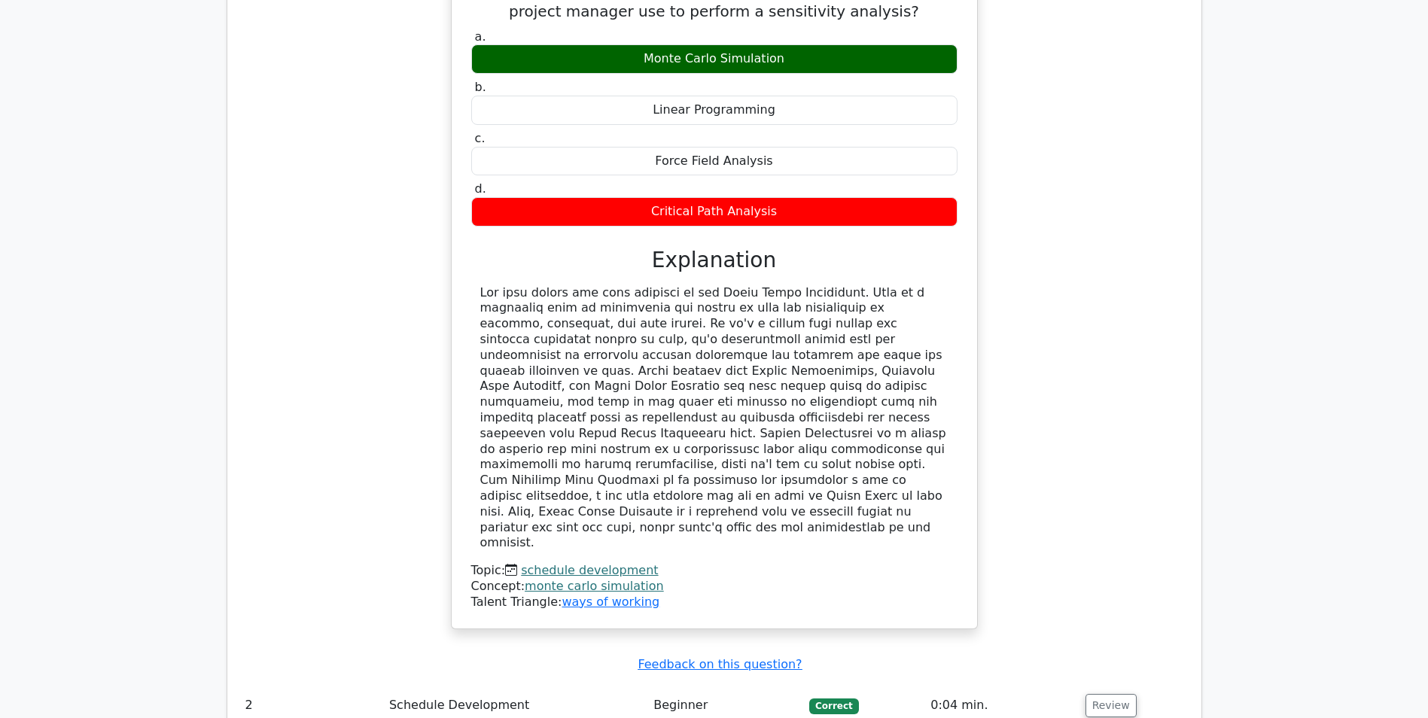
scroll to position [1129, 0]
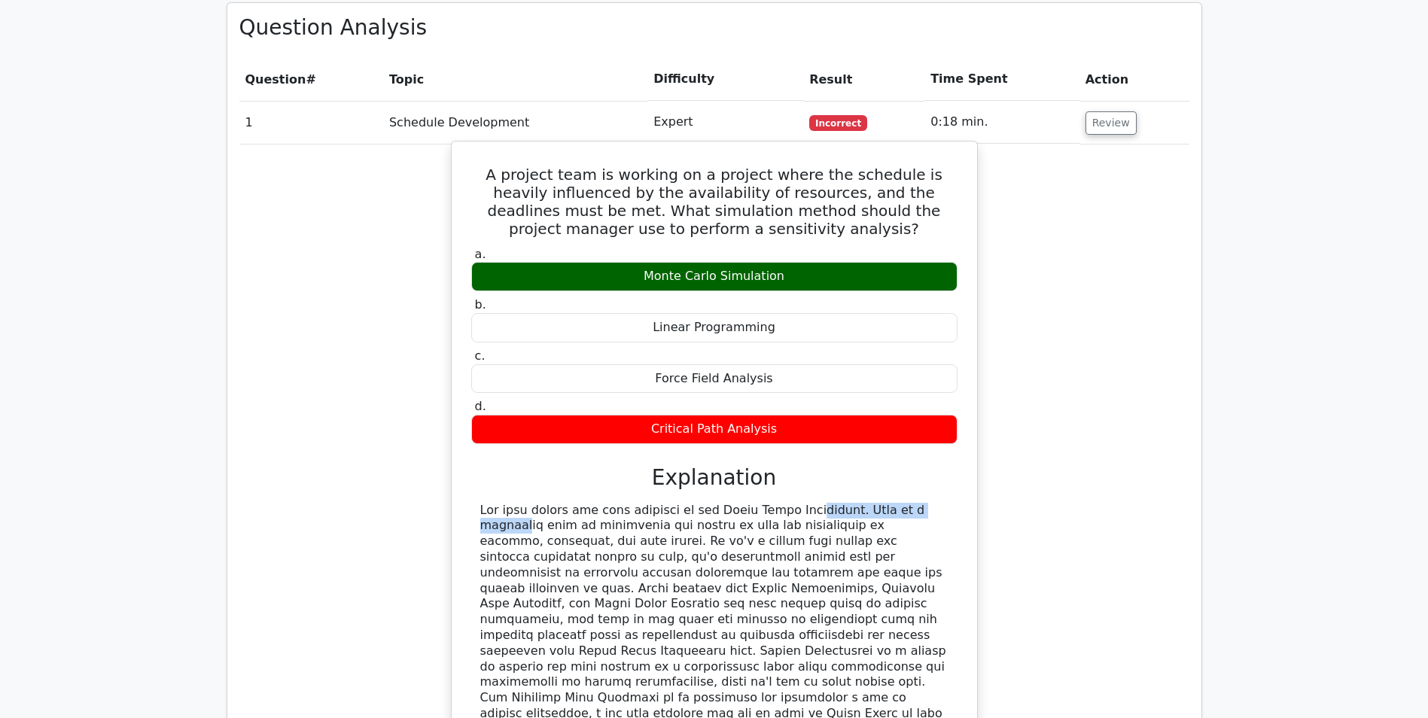
drag, startPoint x: 691, startPoint y: 435, endPoint x: 827, endPoint y: 434, distance: 136.3
click at [827, 503] on div at bounding box center [714, 636] width 468 height 267
drag, startPoint x: 827, startPoint y: 434, endPoint x: 808, endPoint y: 475, distance: 45.8
click at [808, 503] on div at bounding box center [714, 636] width 468 height 267
